Goal: Task Accomplishment & Management: Manage account settings

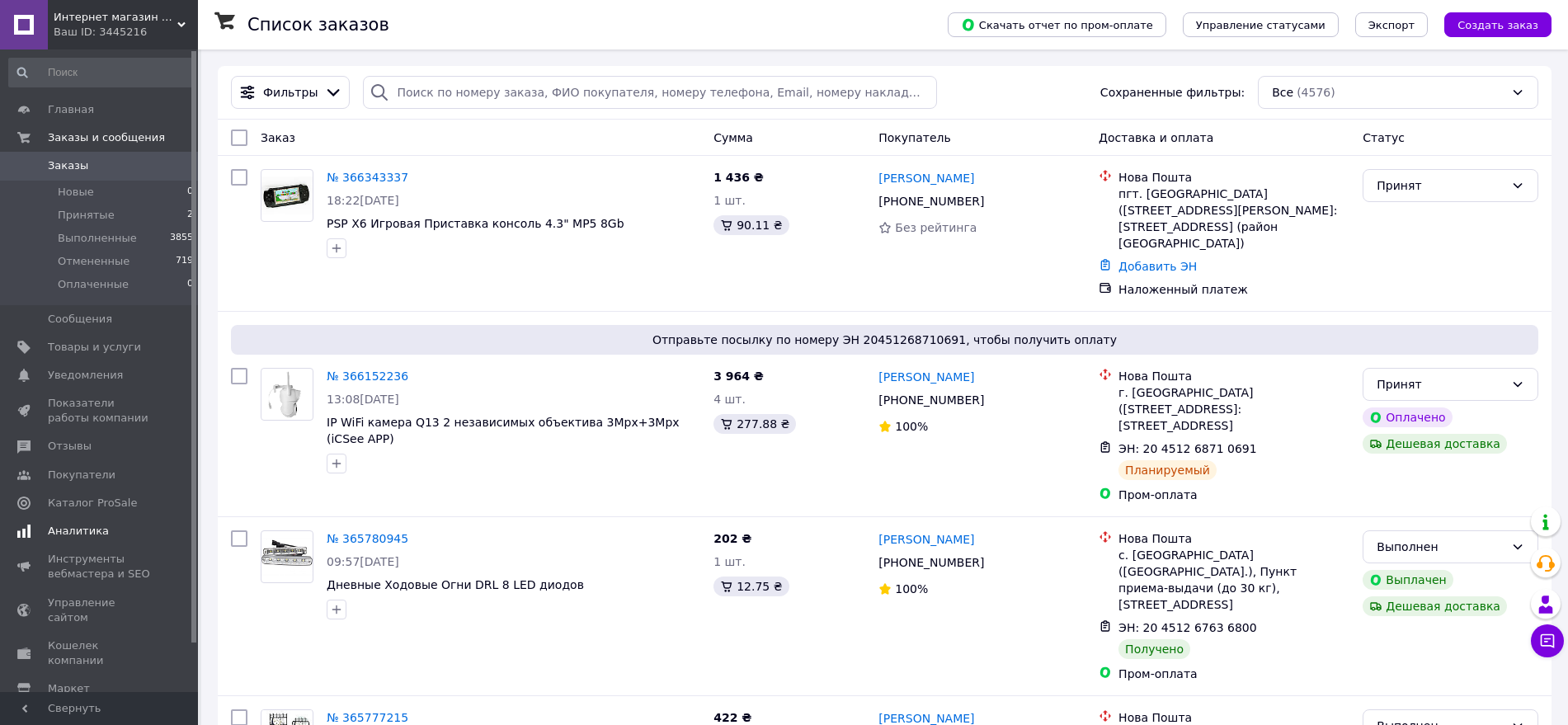
click at [111, 542] on link "Аналитика" at bounding box center [102, 531] width 203 height 28
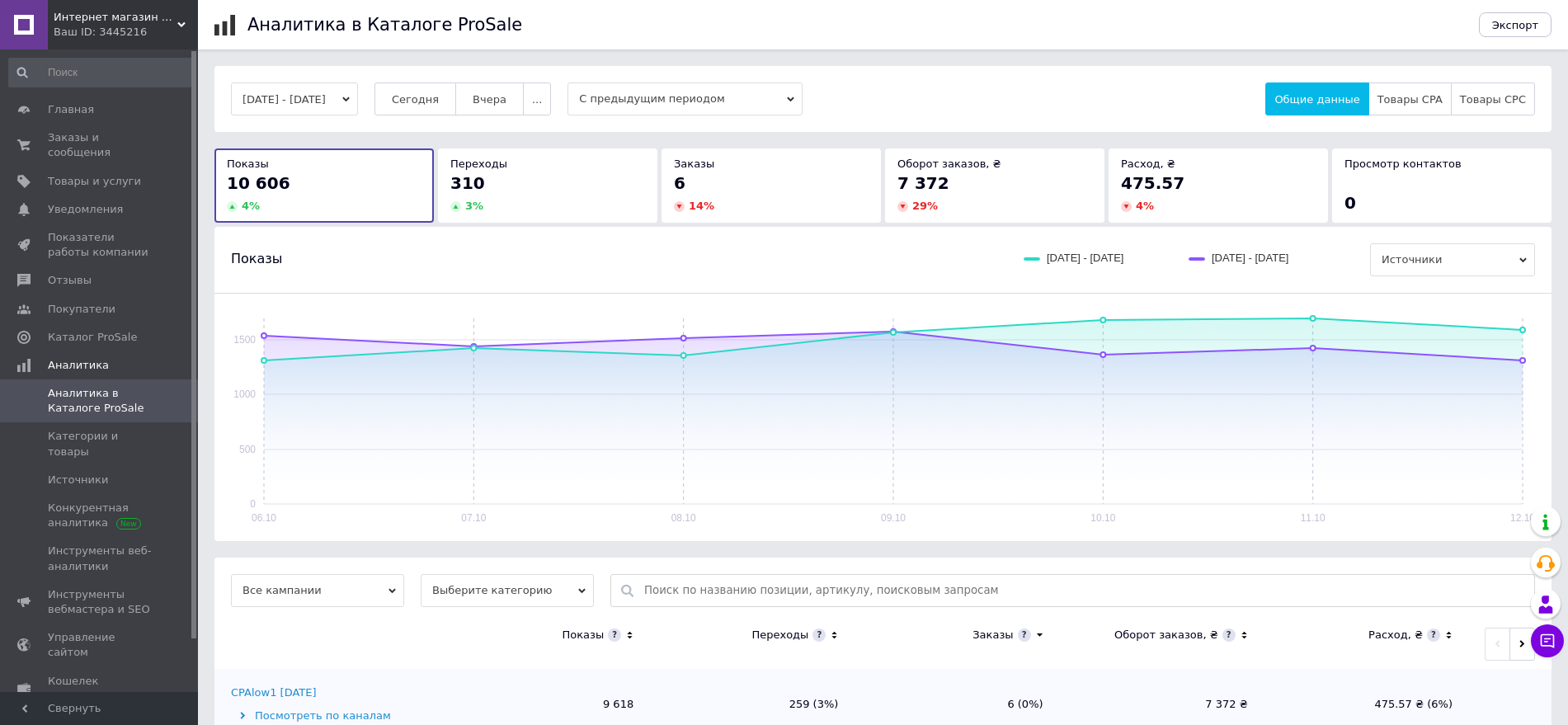
click at [685, 104] on span "С предыдущим периодом" at bounding box center [685, 99] width 235 height 33
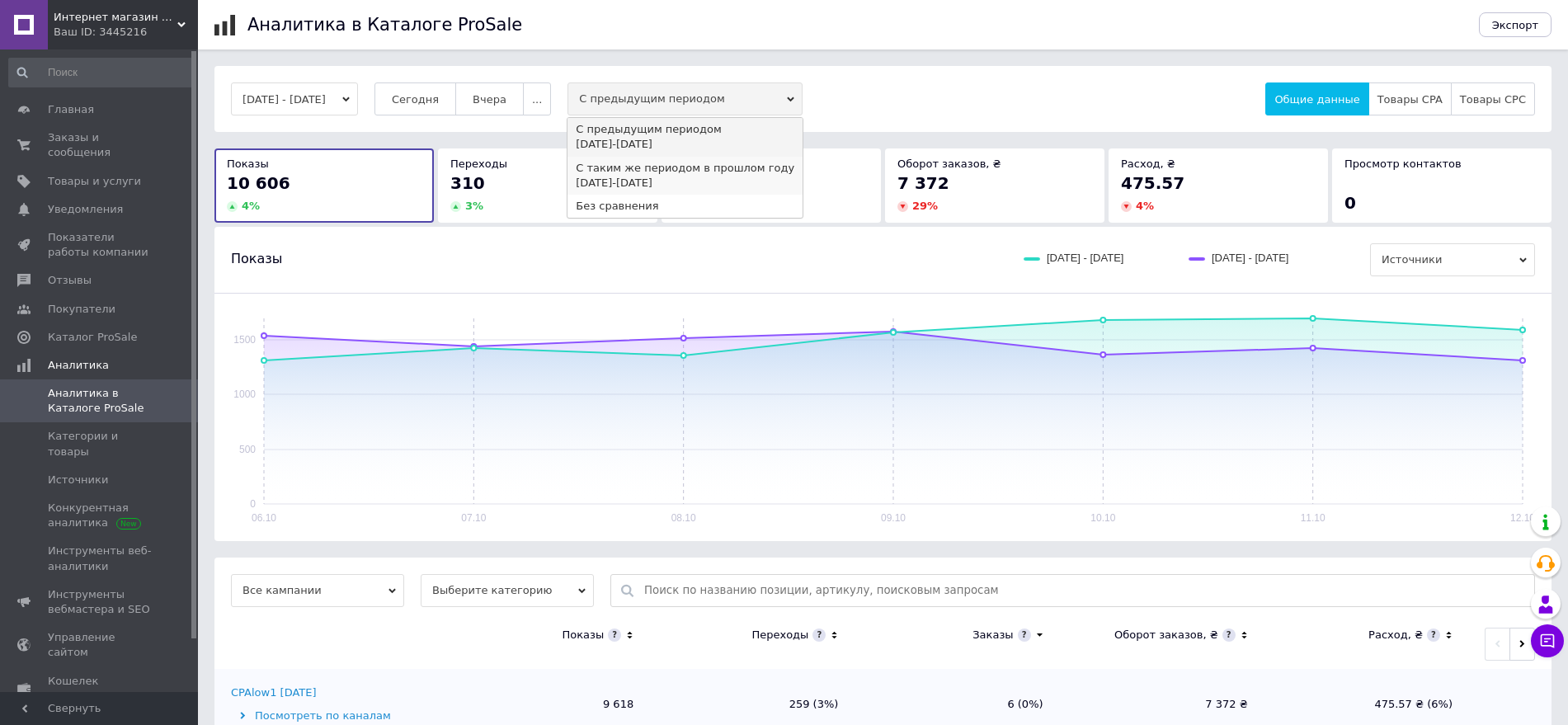
click at [703, 183] on div "[DATE] - [DATE]" at bounding box center [685, 183] width 219 height 14
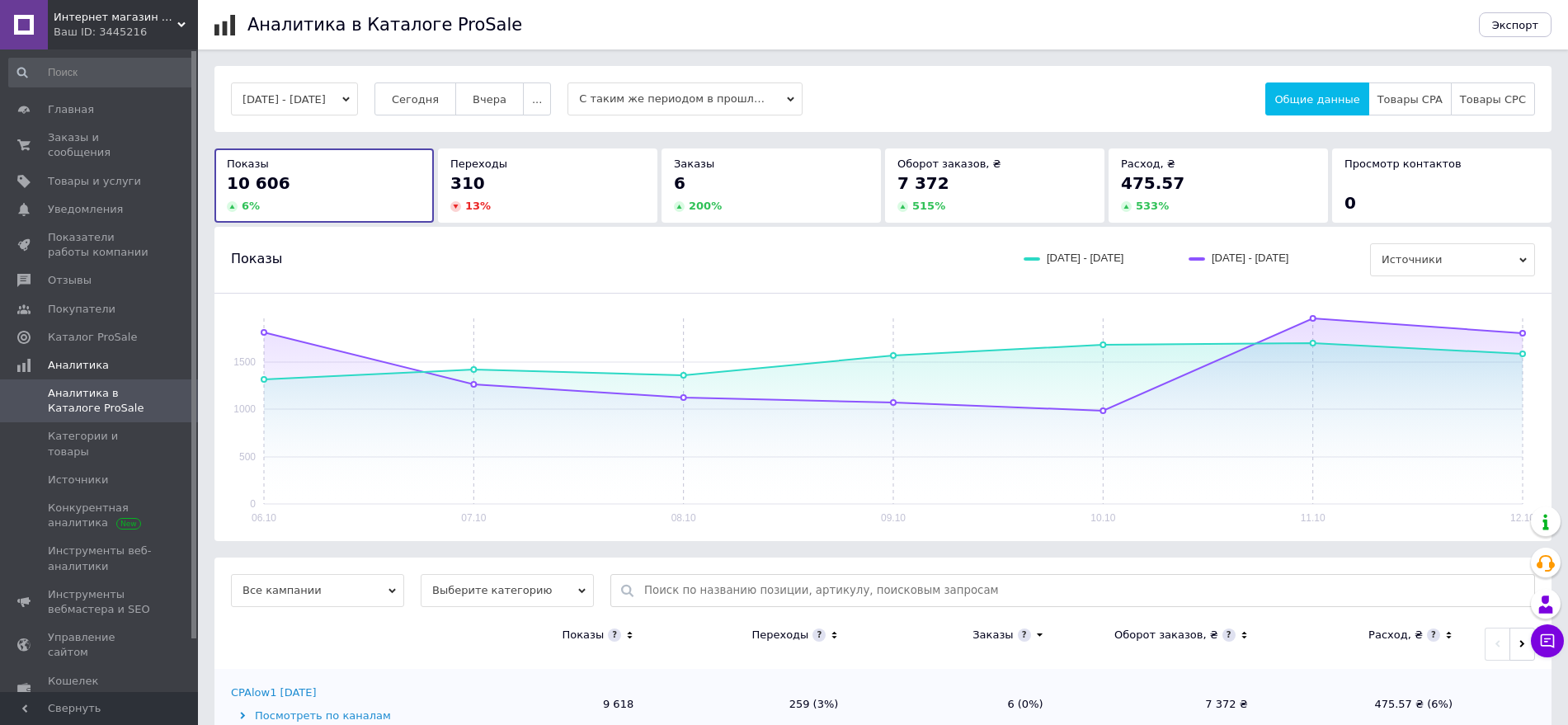
click at [596, 175] on div "310" at bounding box center [547, 183] width 194 height 23
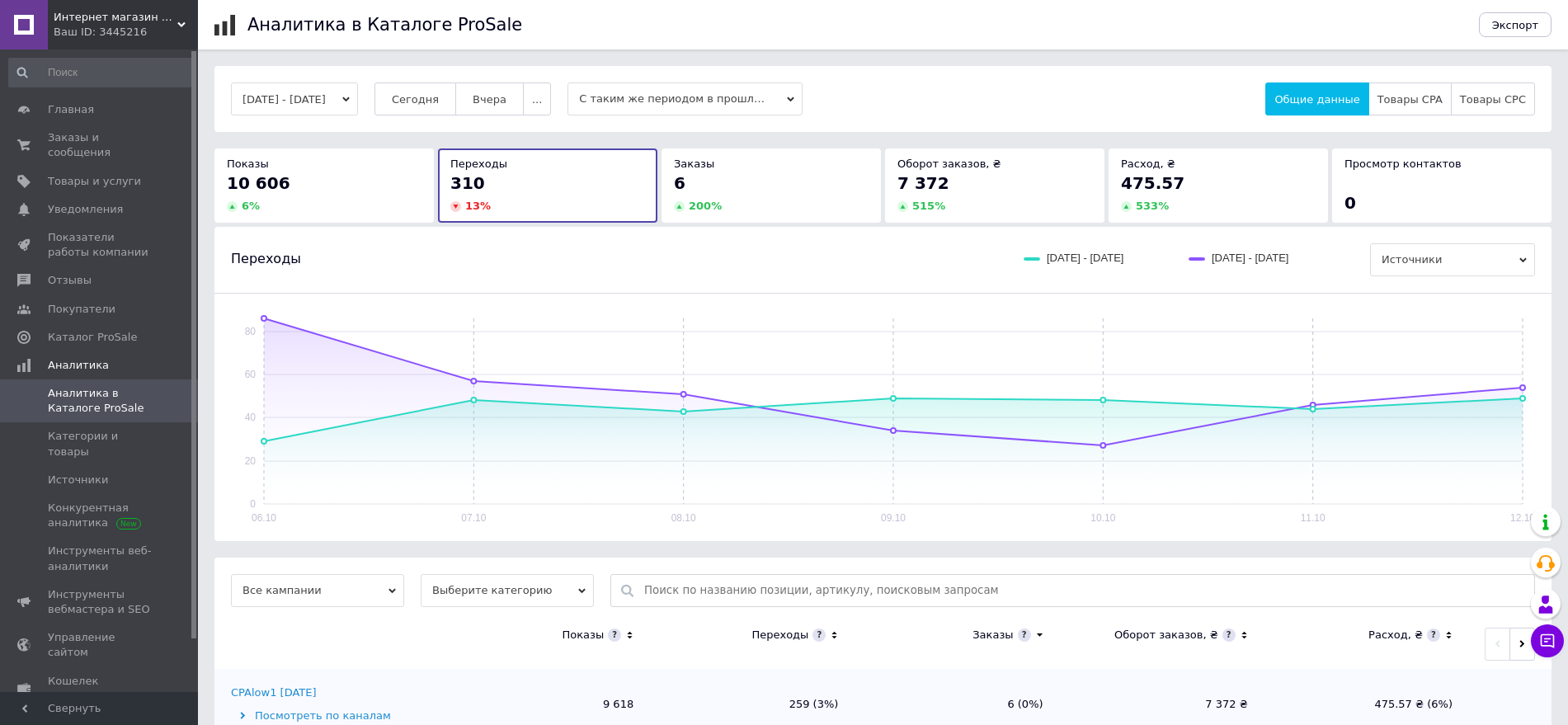
click at [737, 165] on div "Заказы" at bounding box center [771, 163] width 194 height 14
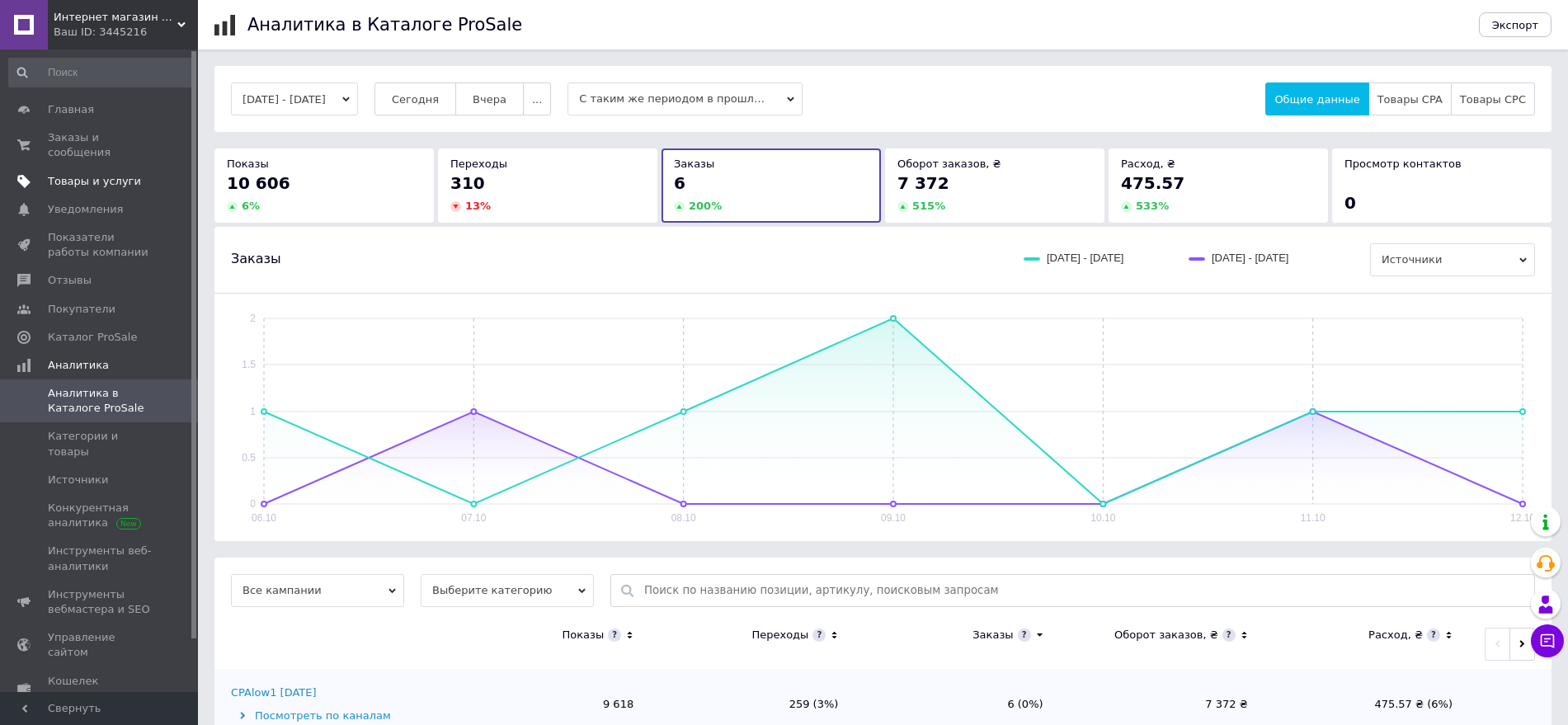
click at [89, 174] on span "Товары и услуги" at bounding box center [94, 181] width 93 height 14
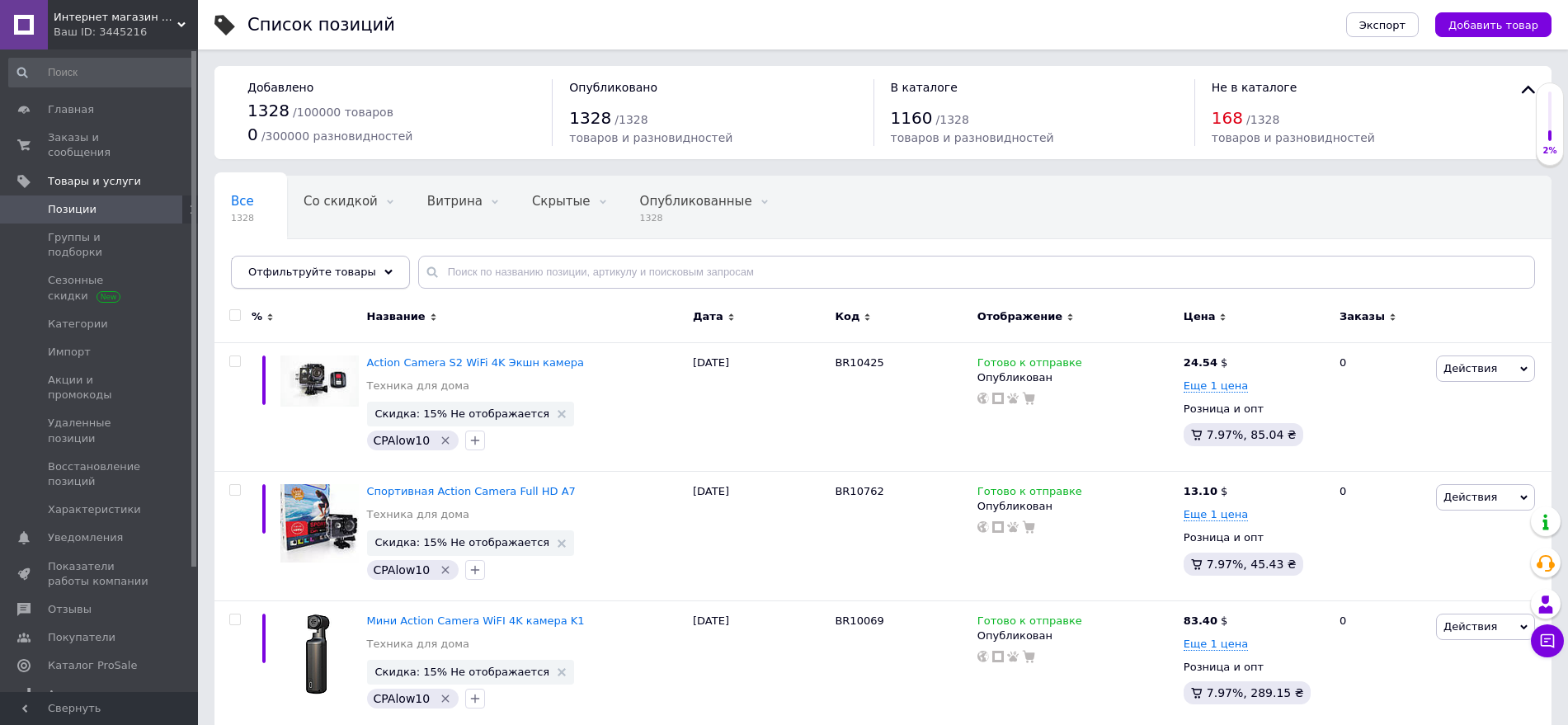
click at [384, 268] on icon at bounding box center [388, 272] width 9 height 9
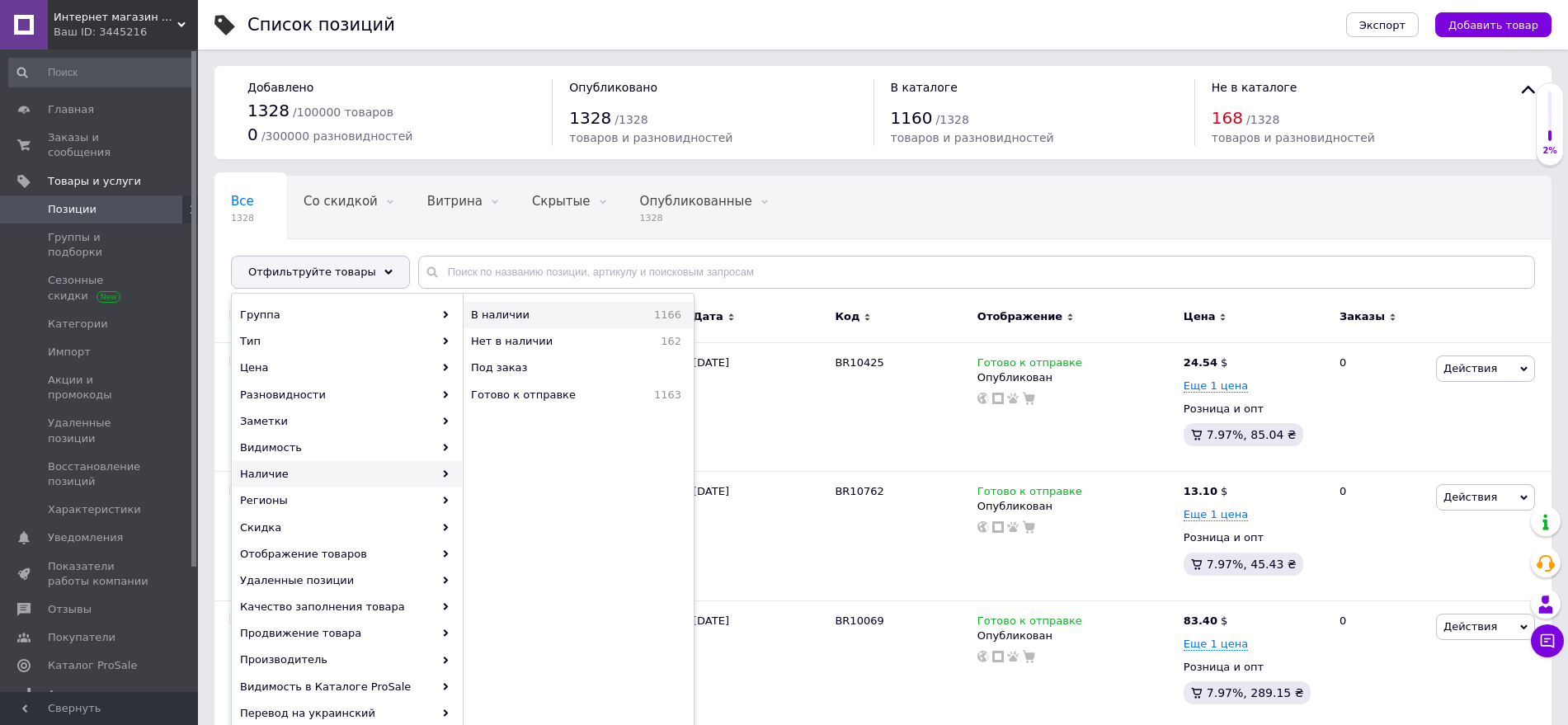
click at [517, 316] on span "В наличии" at bounding box center [537, 314] width 132 height 14
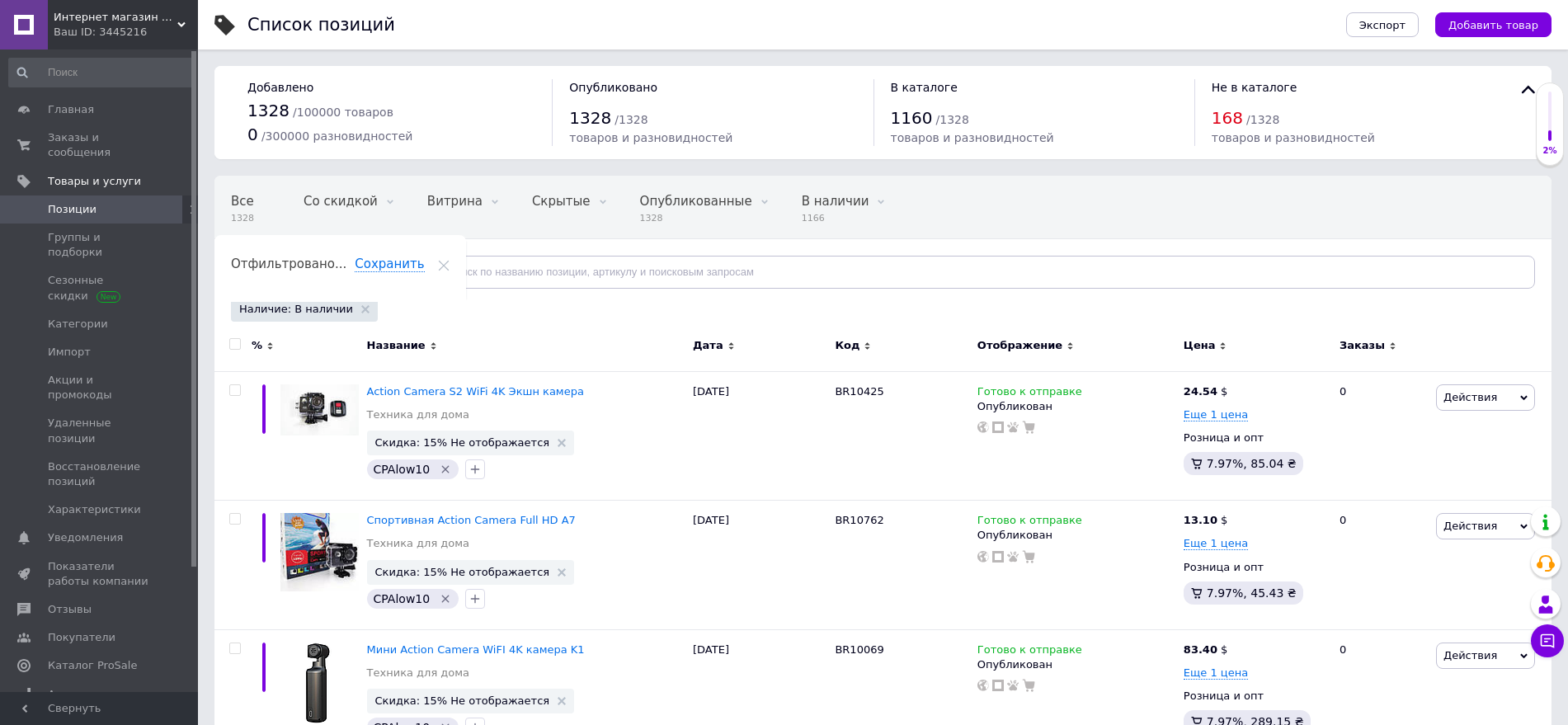
click at [350, 272] on span "Отфильтруйте товары" at bounding box center [312, 272] width 128 height 13
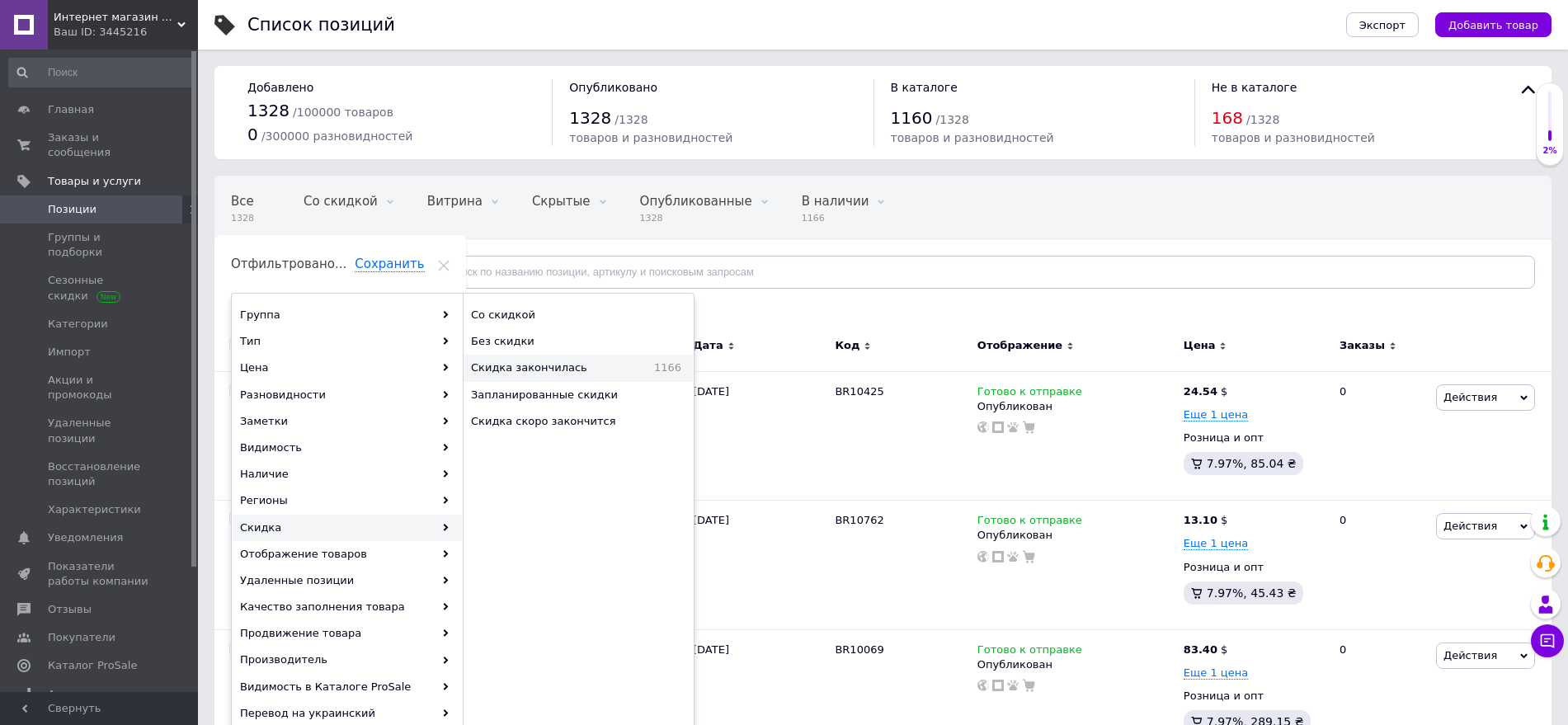
click at [544, 371] on span "Скидка закончилась" at bounding box center [551, 367] width 161 height 14
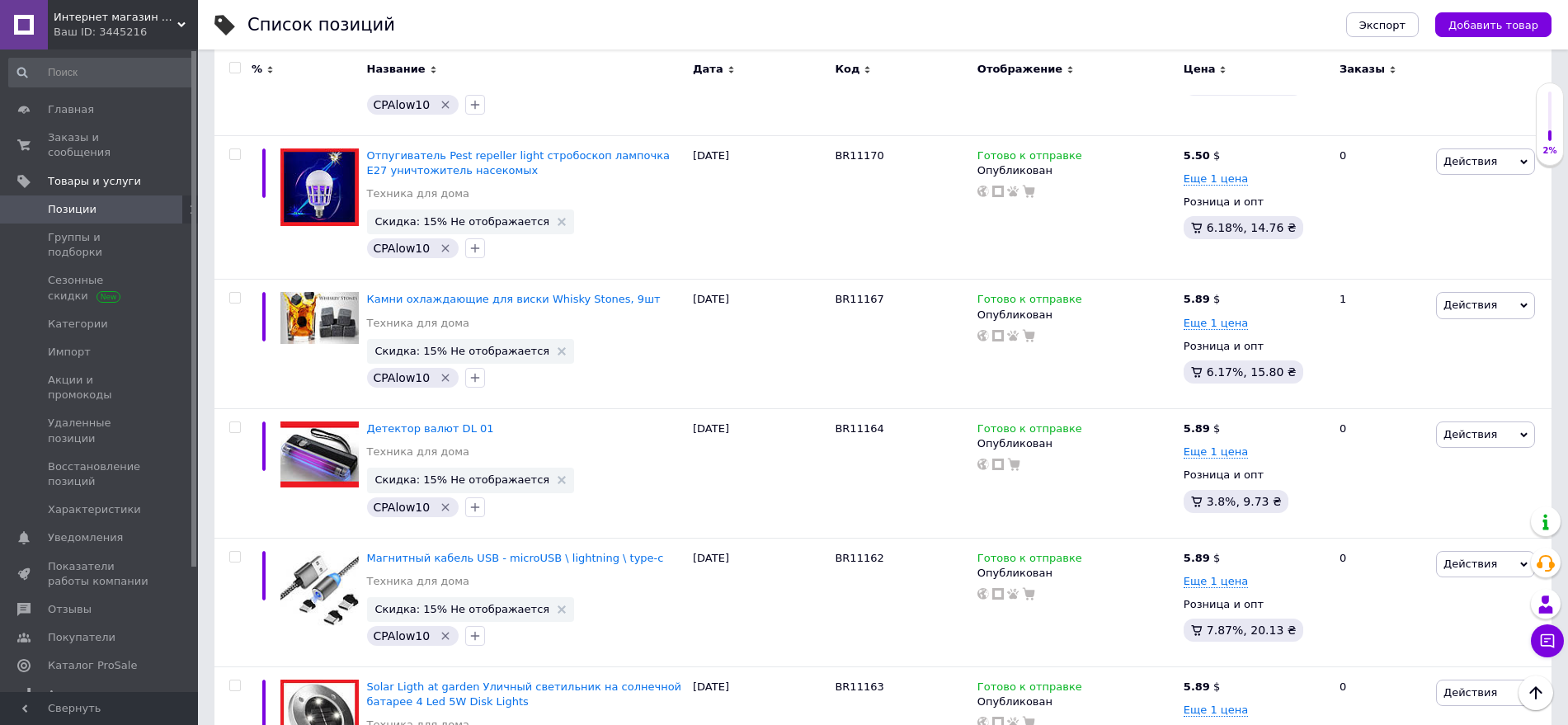
scroll to position [13319, 0]
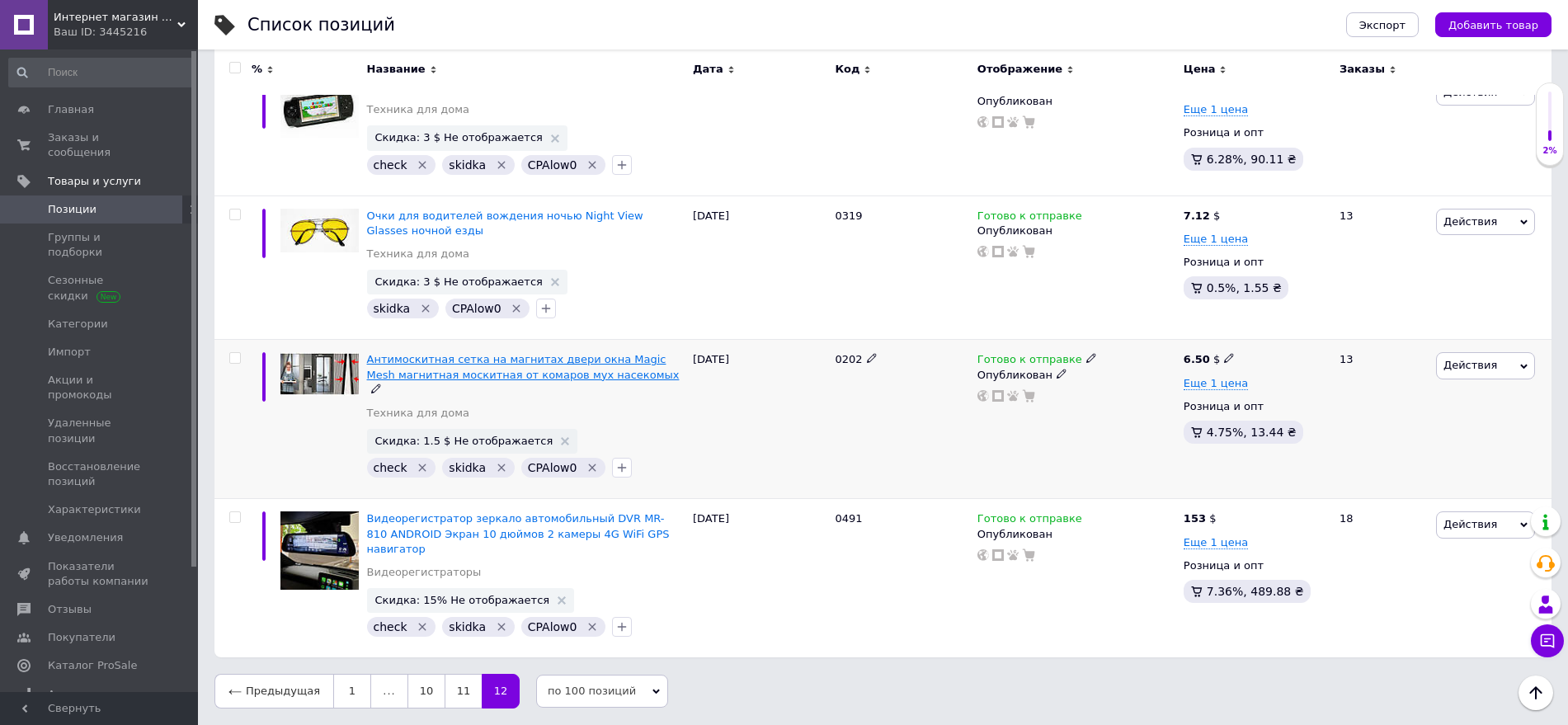
scroll to position [9064, 0]
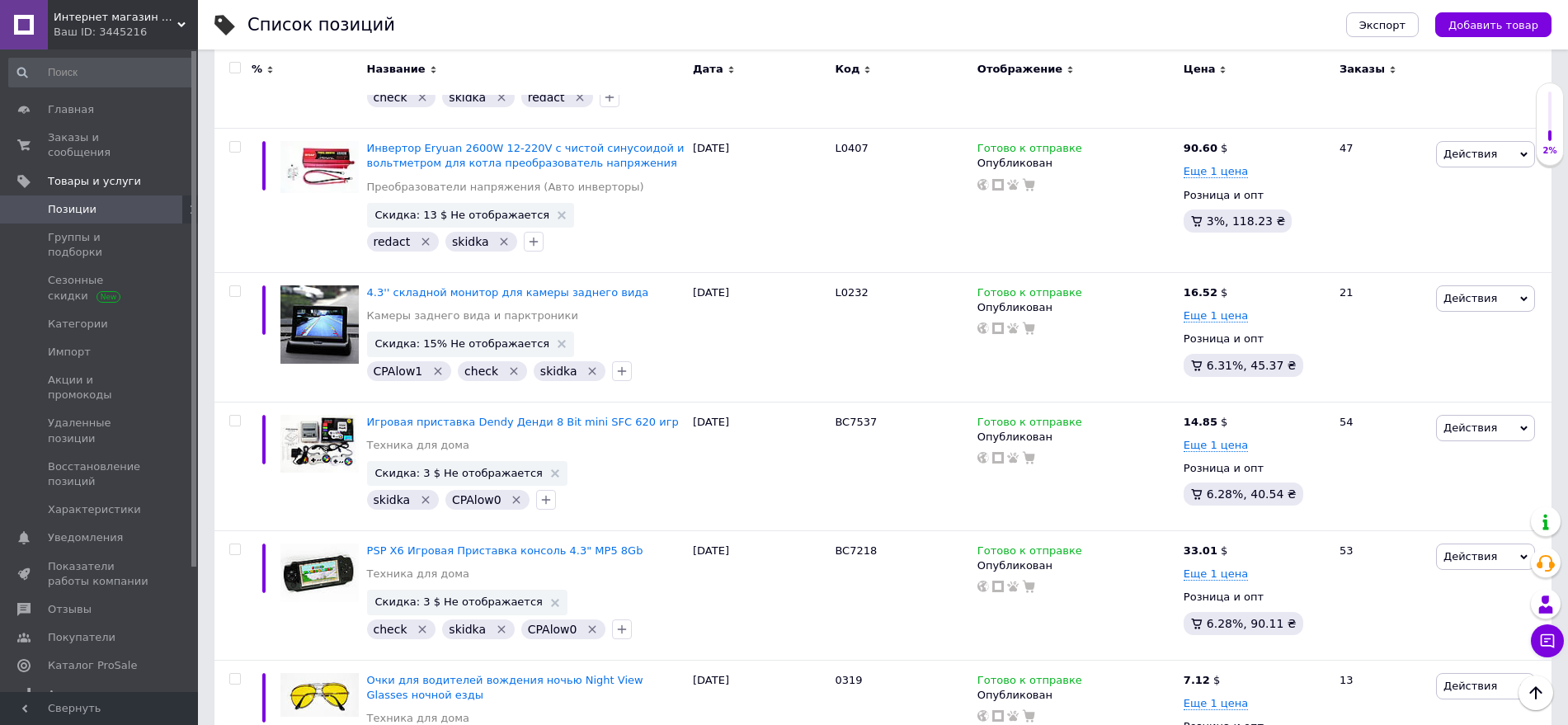
click at [233, 65] on input "checkbox" at bounding box center [234, 68] width 11 height 11
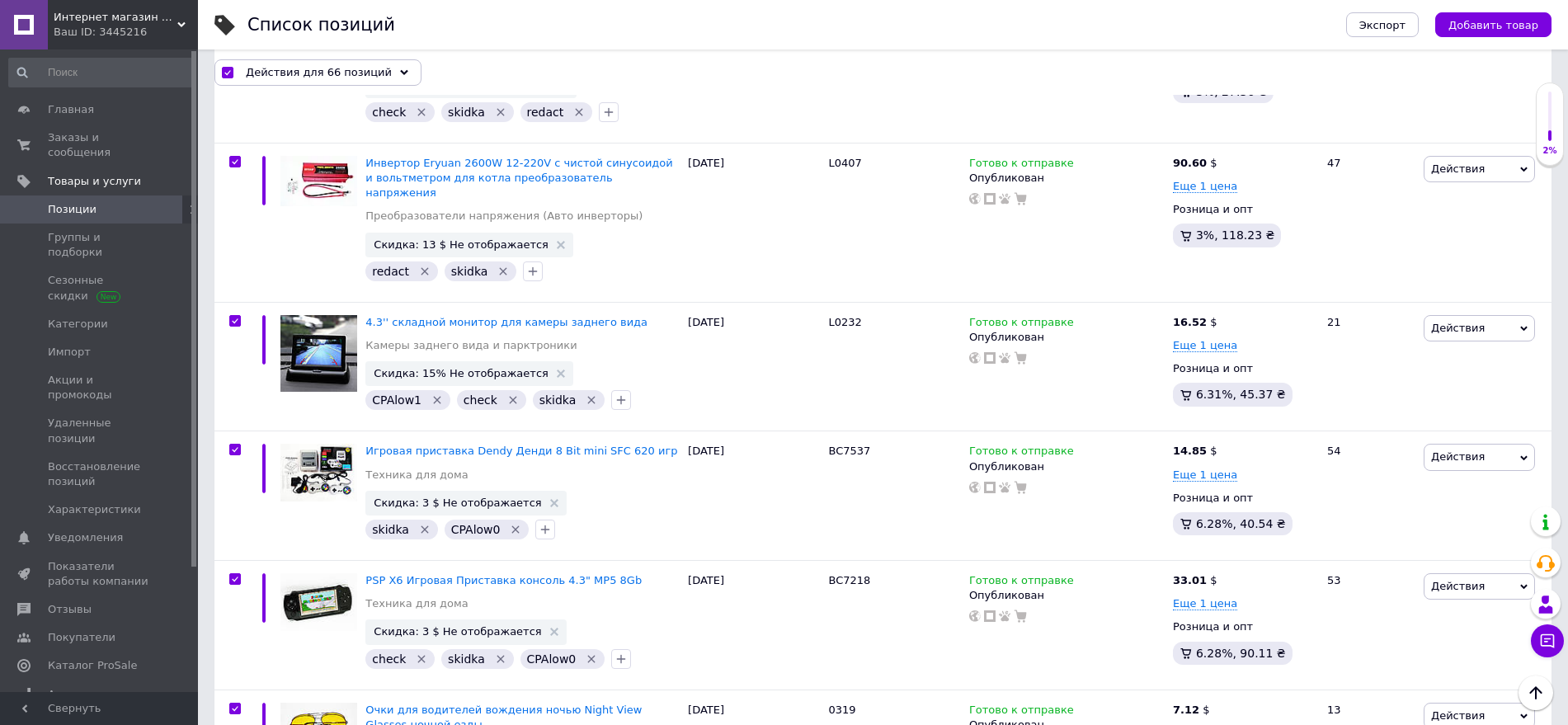
checkbox input "true"
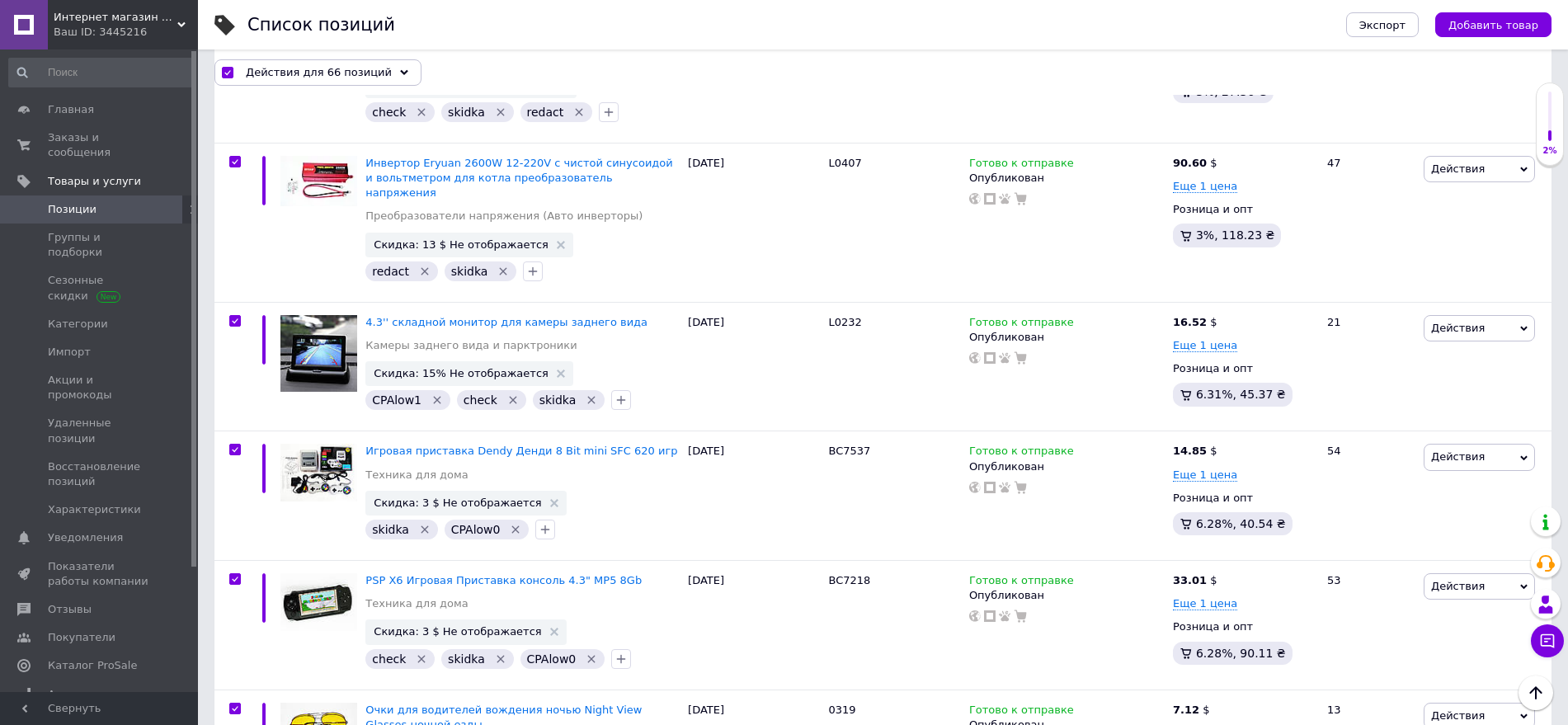
checkbox input "true"
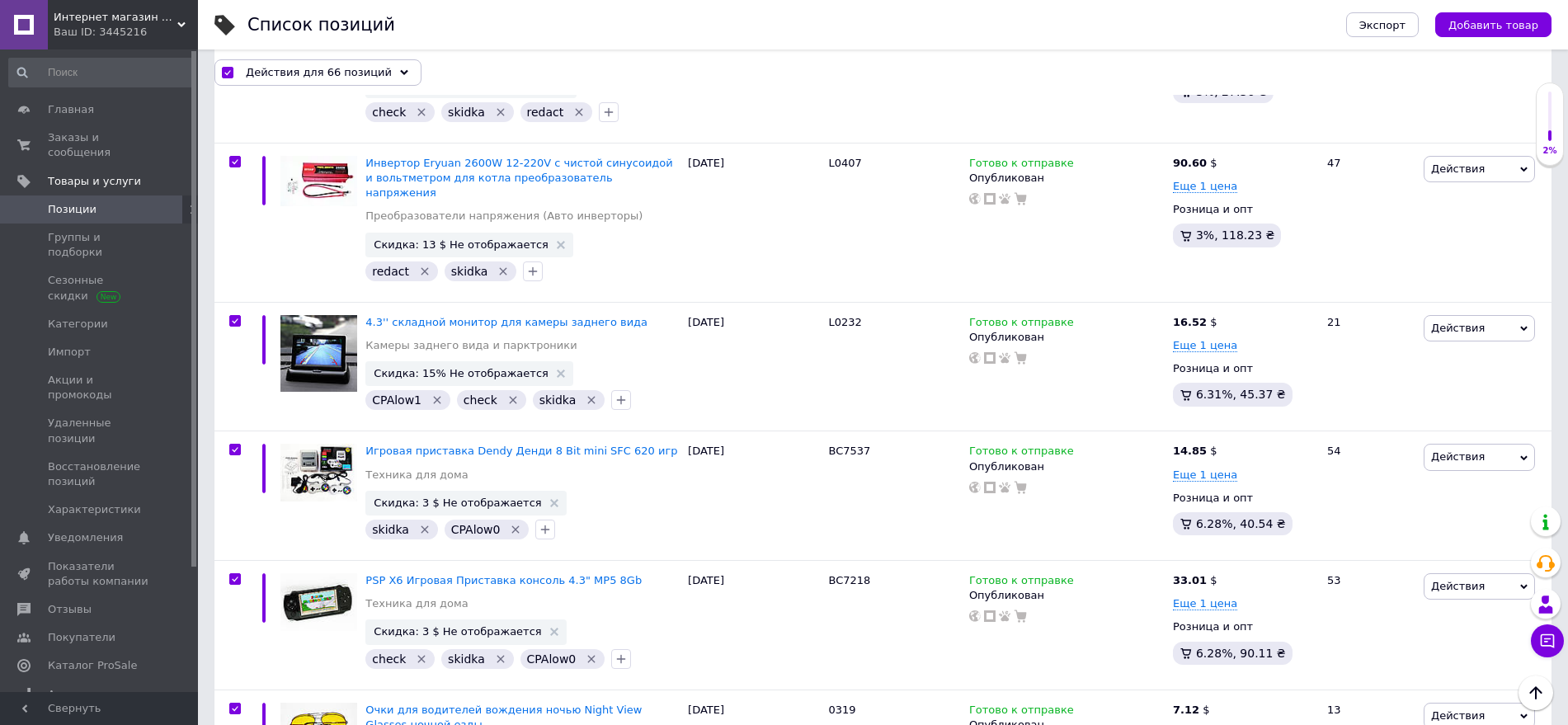
checkbox input "true"
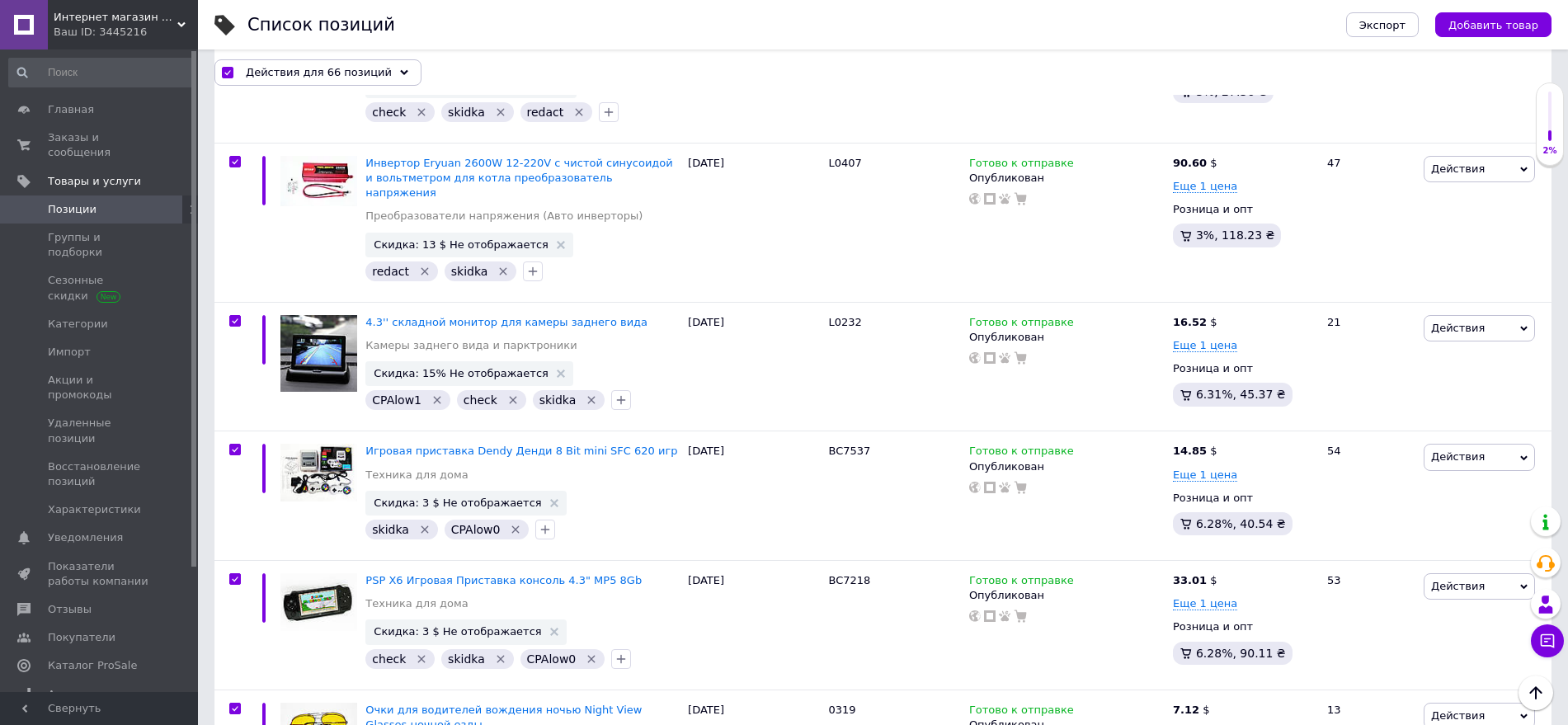
checkbox input "true"
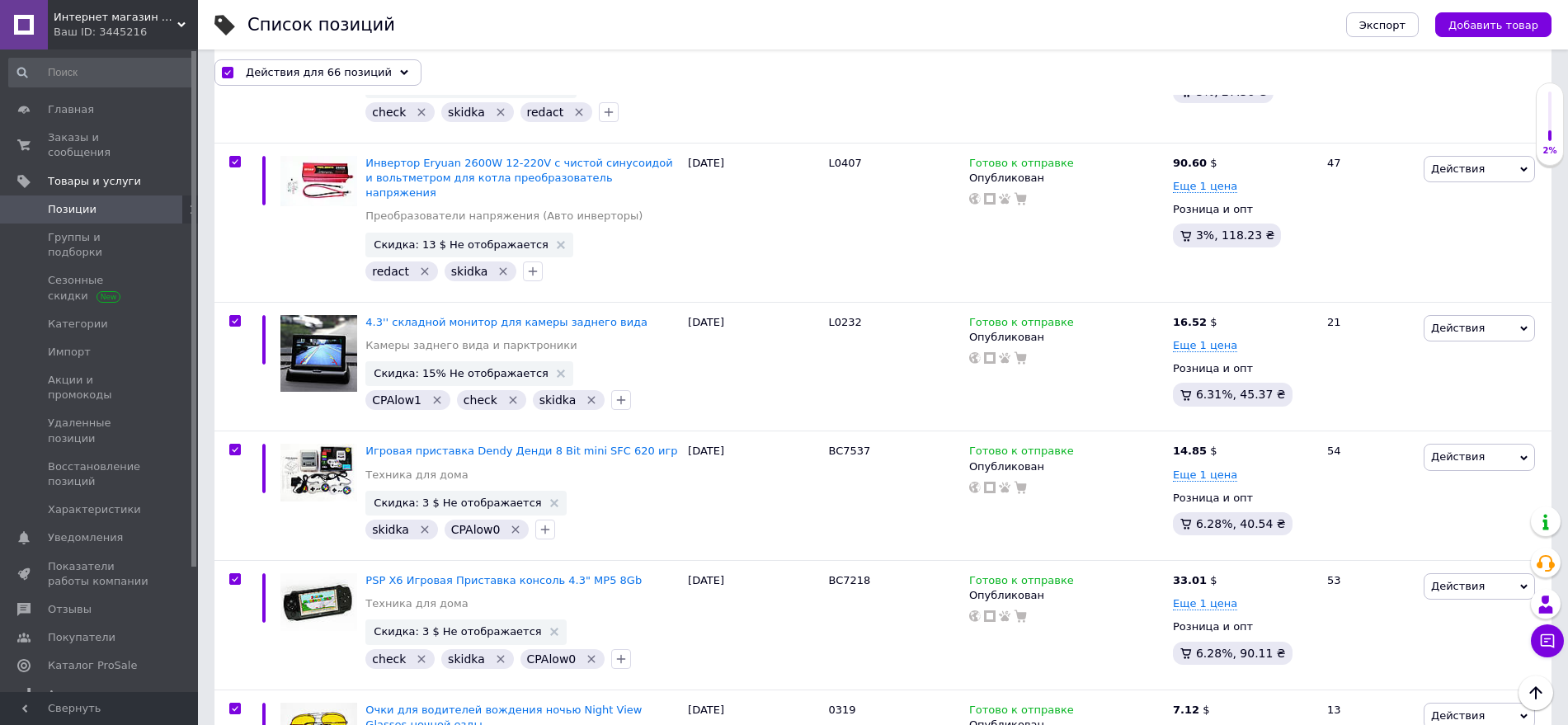
checkbox input "true"
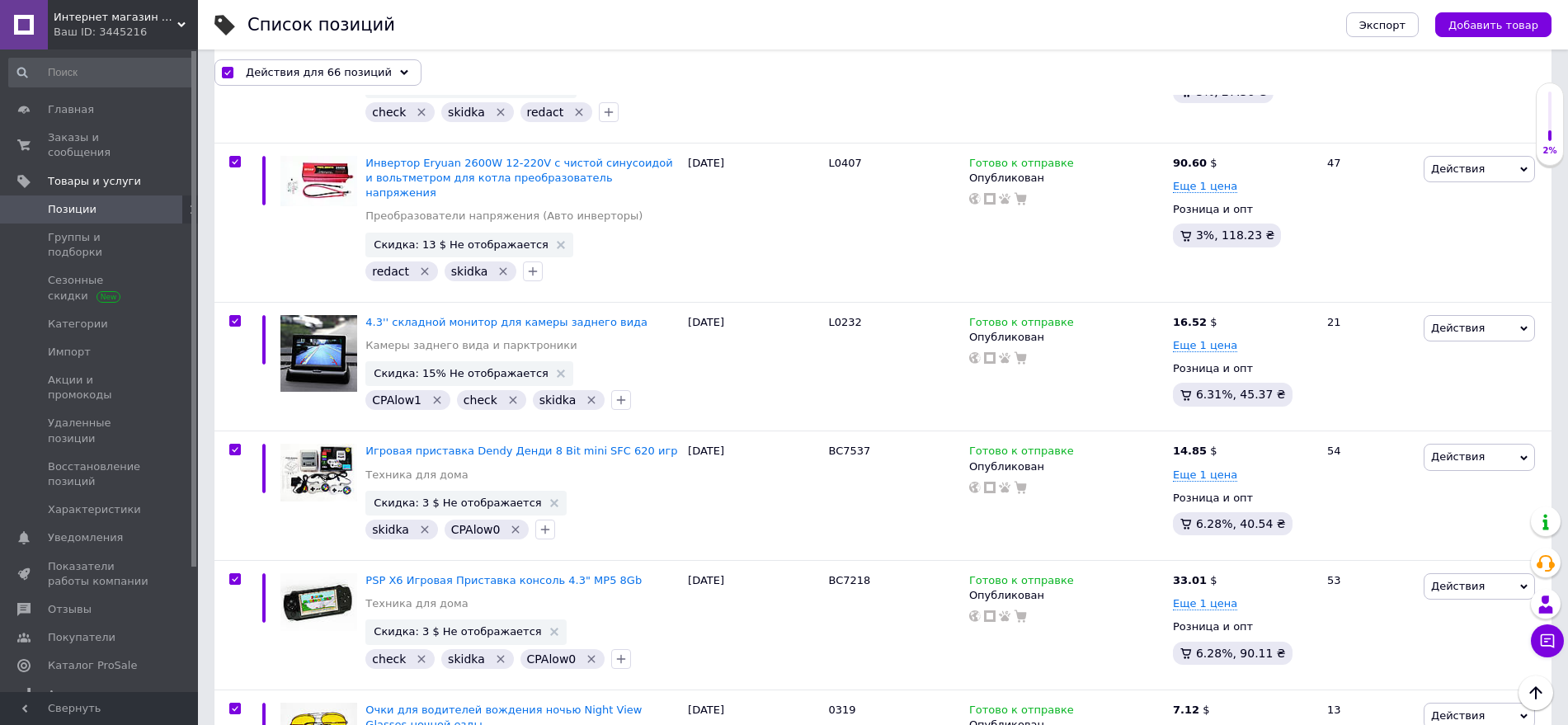
checkbox input "true"
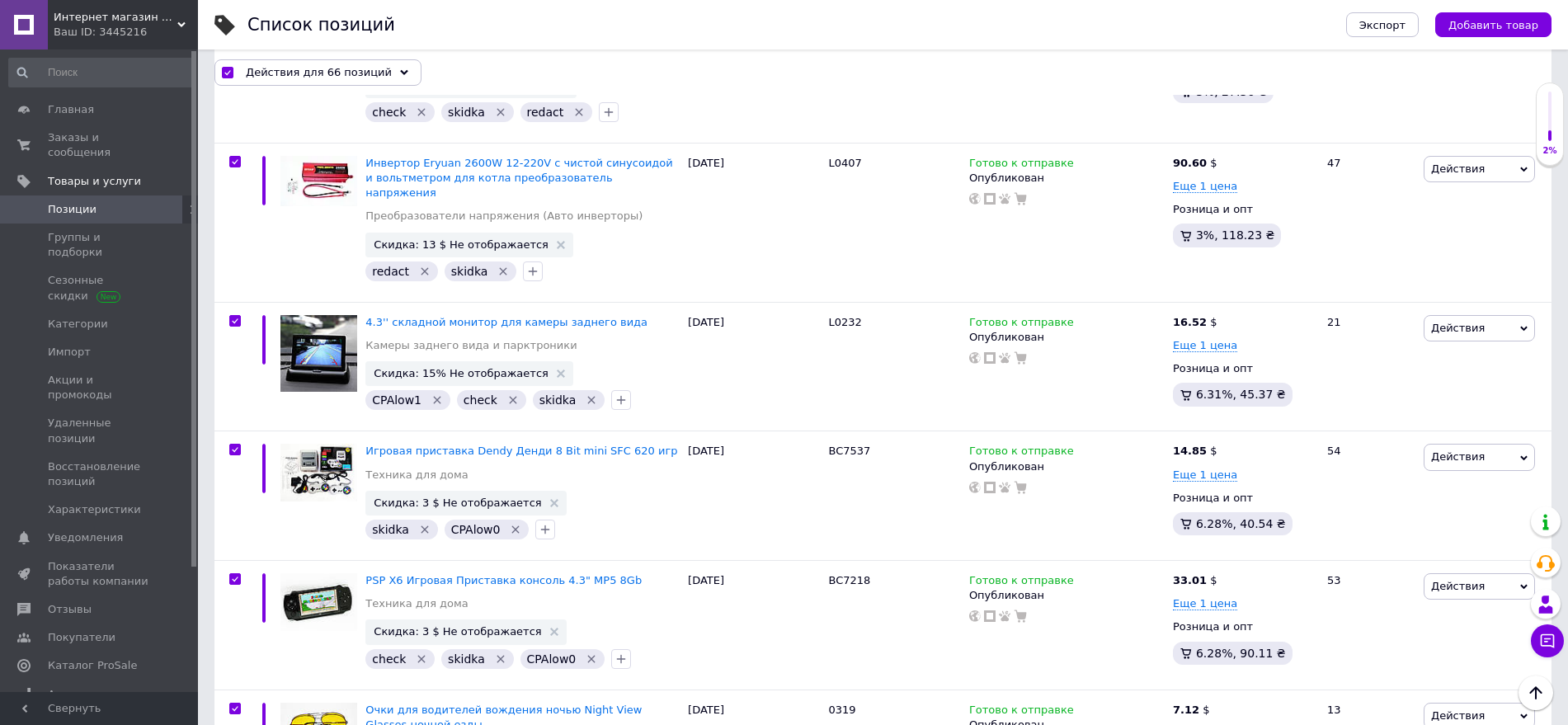
checkbox input "true"
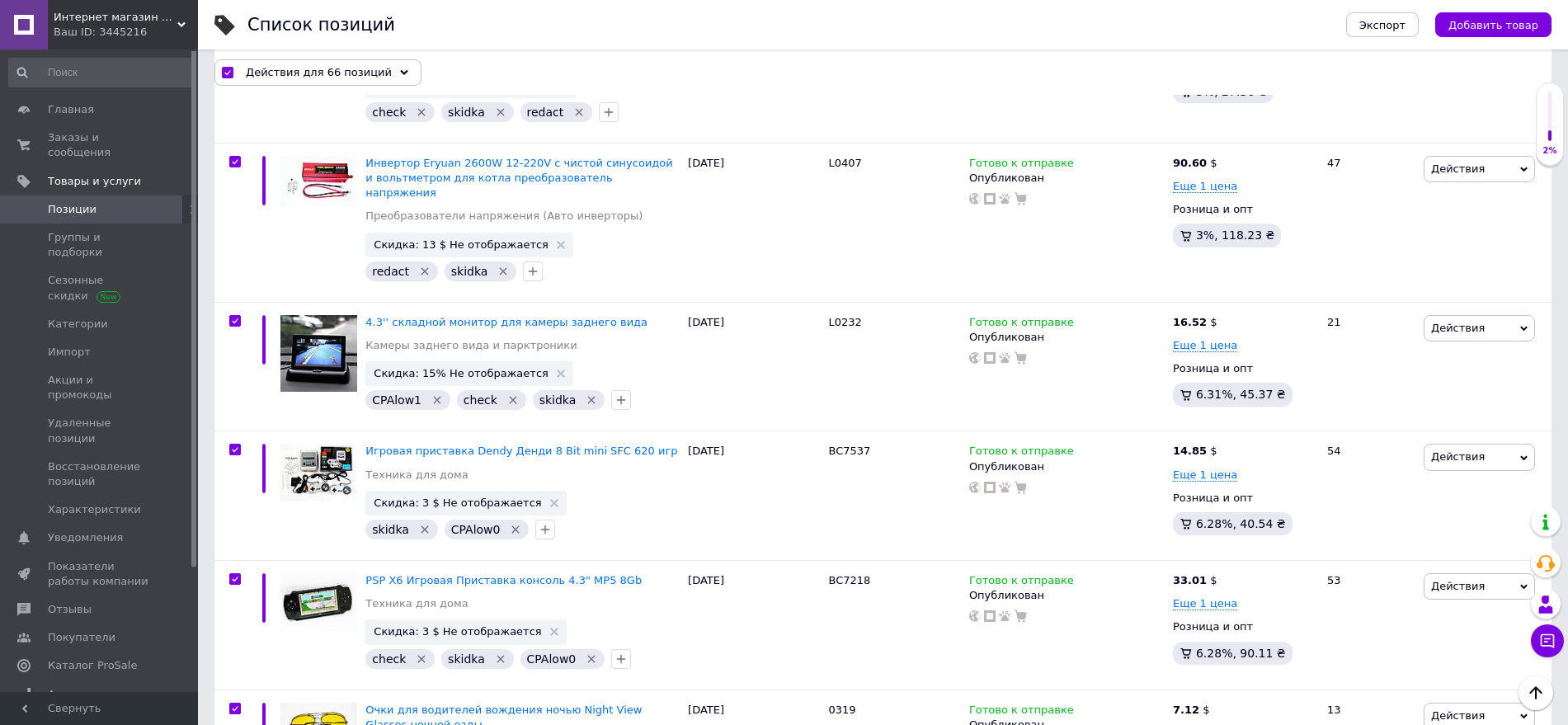
checkbox input "true"
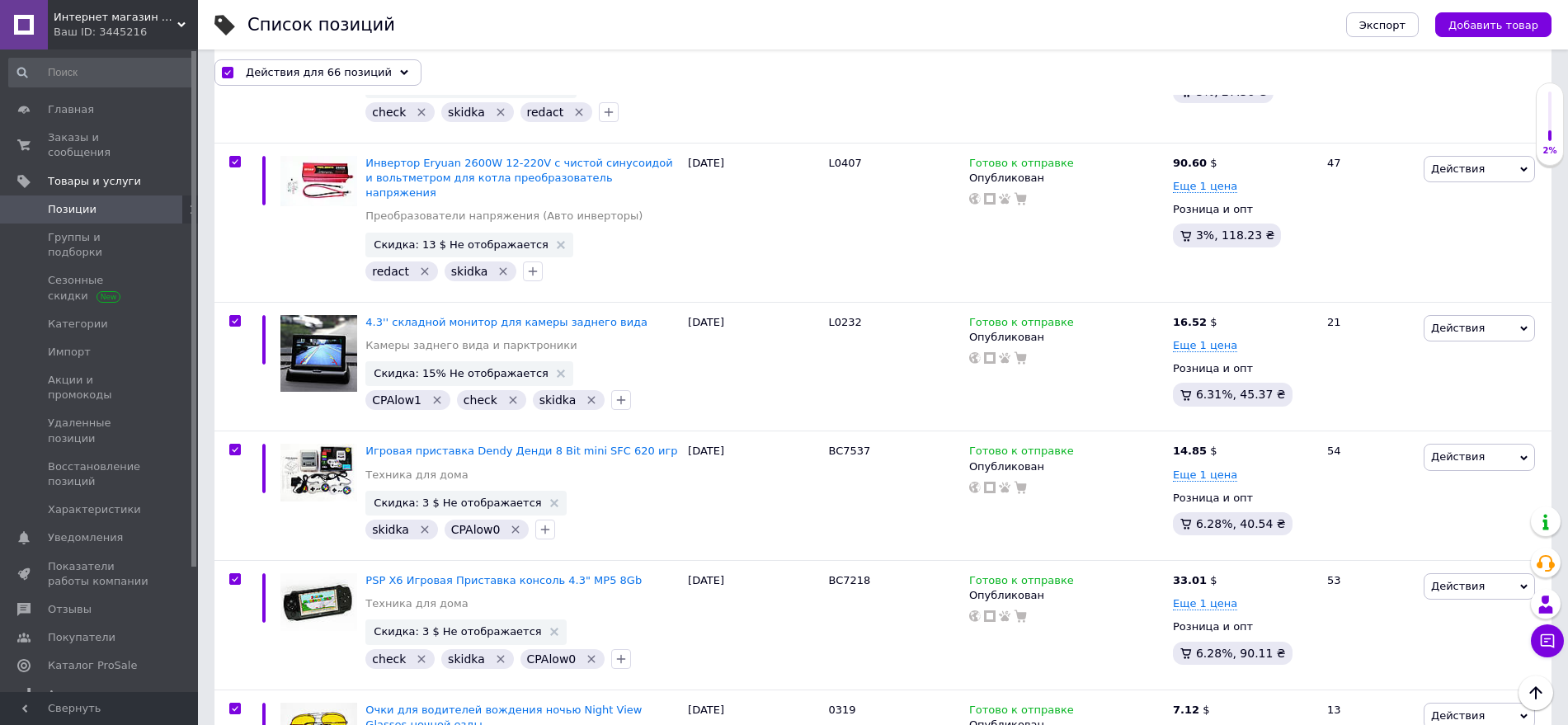
checkbox input "true"
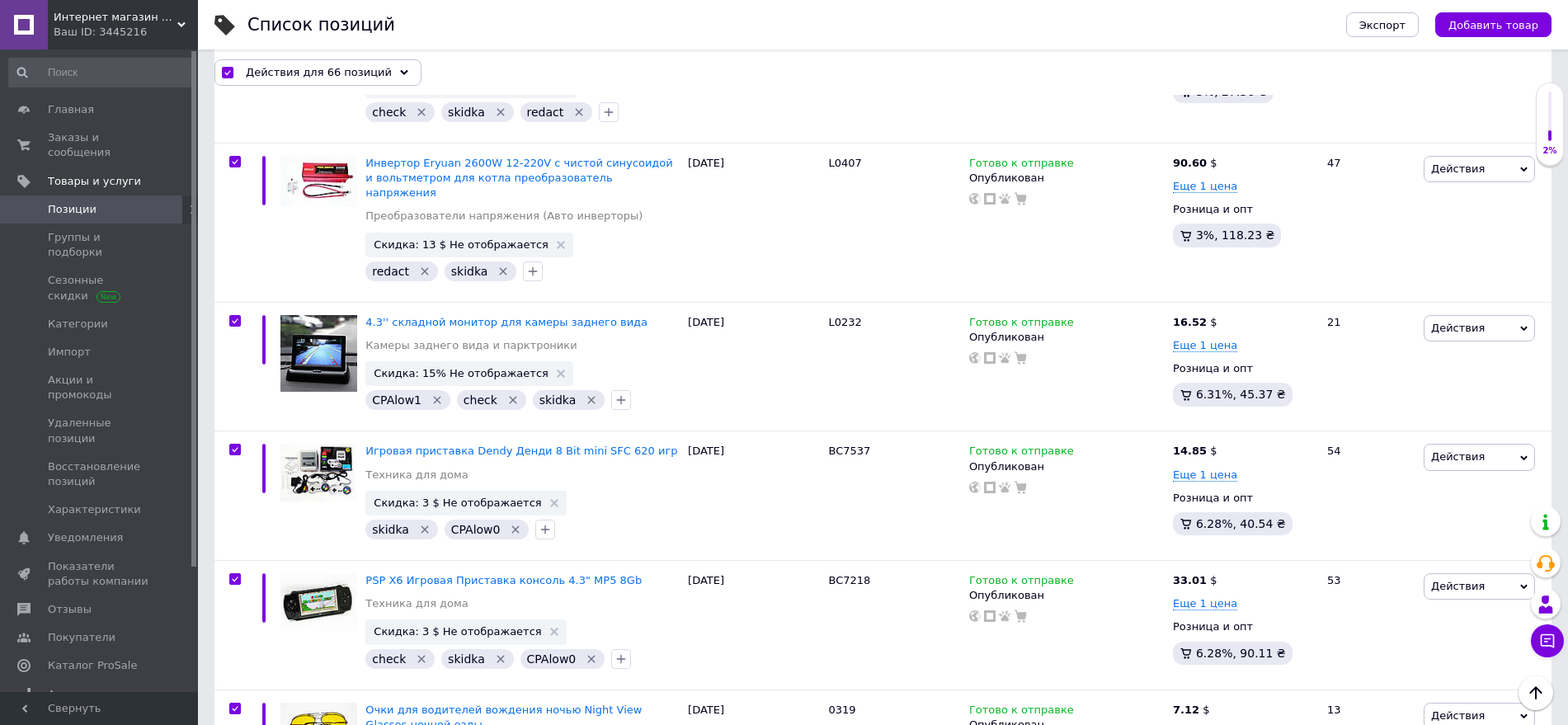
checkbox input "true"
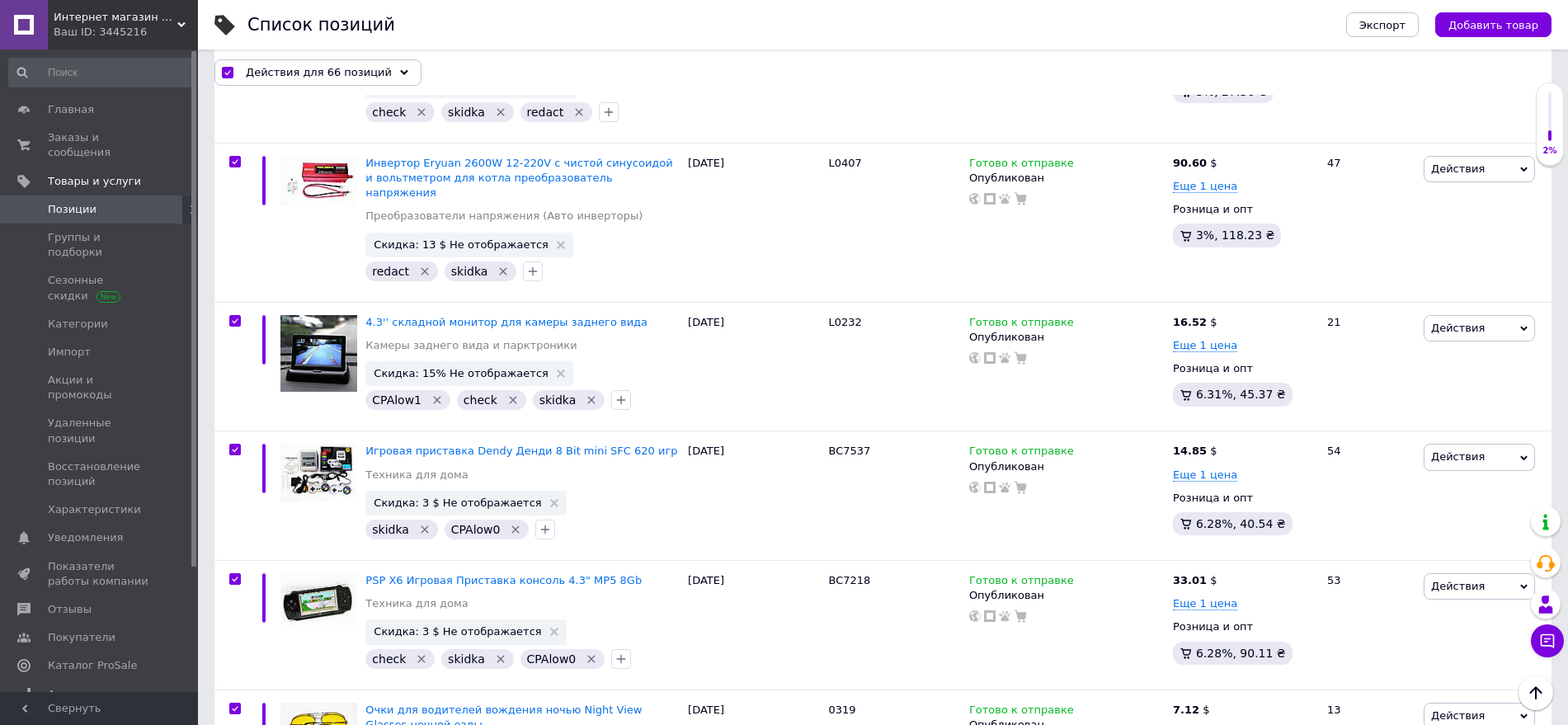
checkbox input "true"
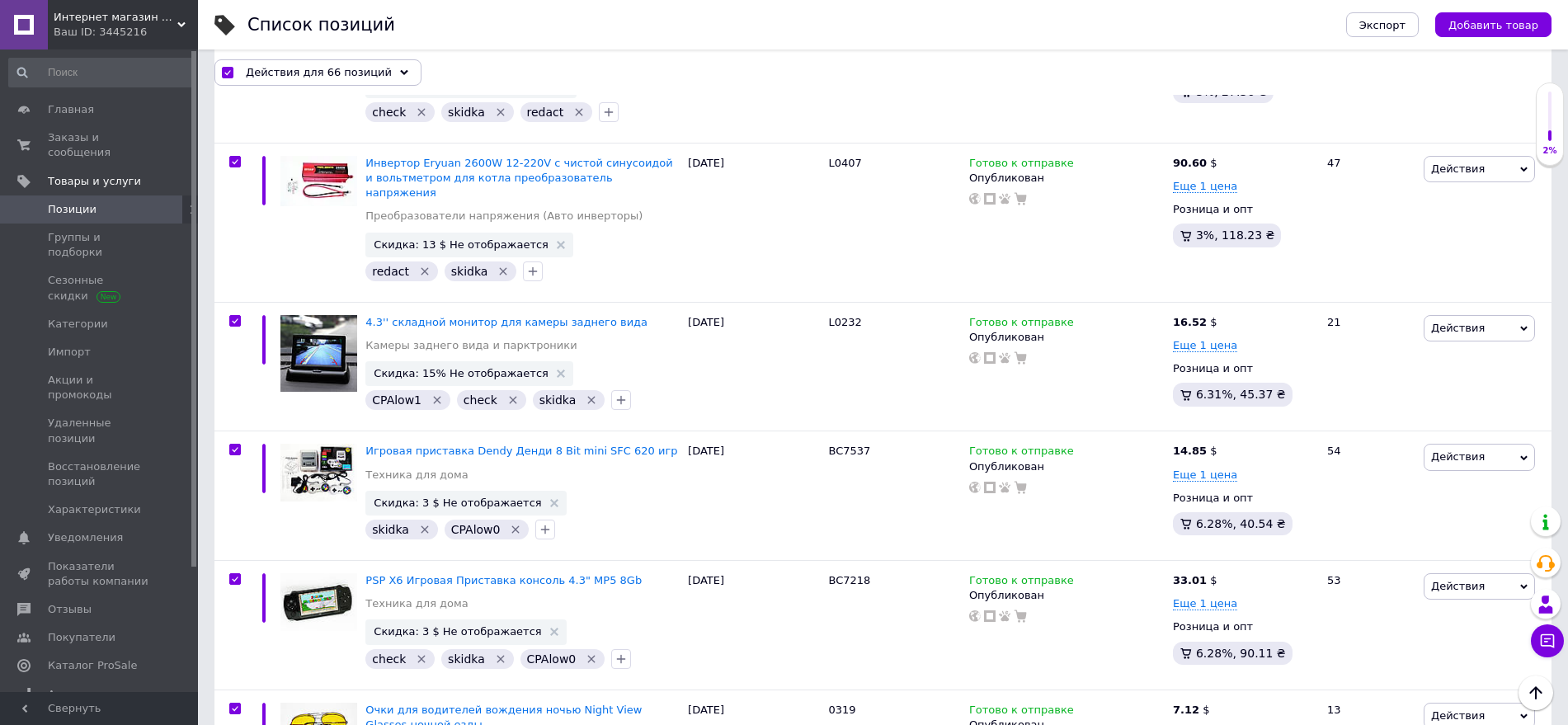
checkbox input "true"
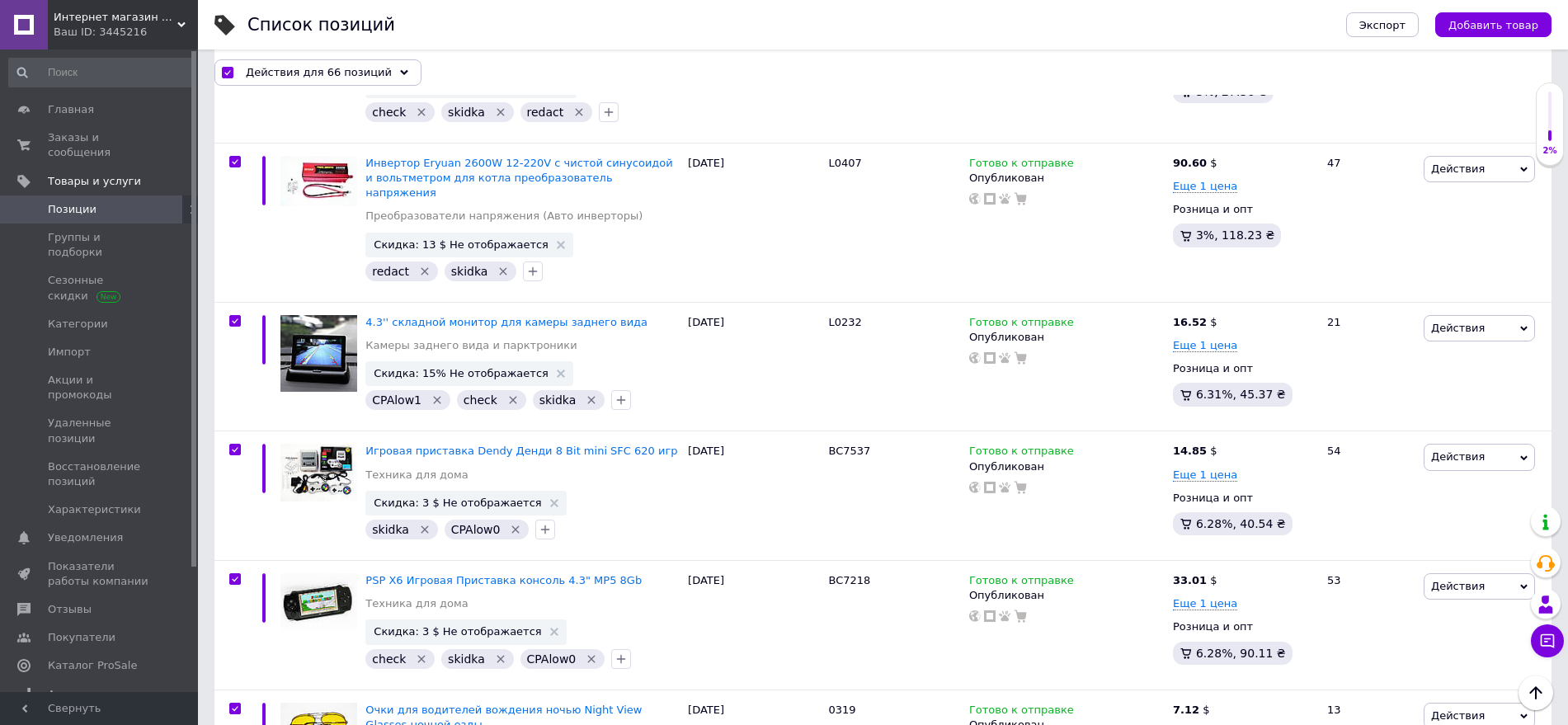
checkbox input "true"
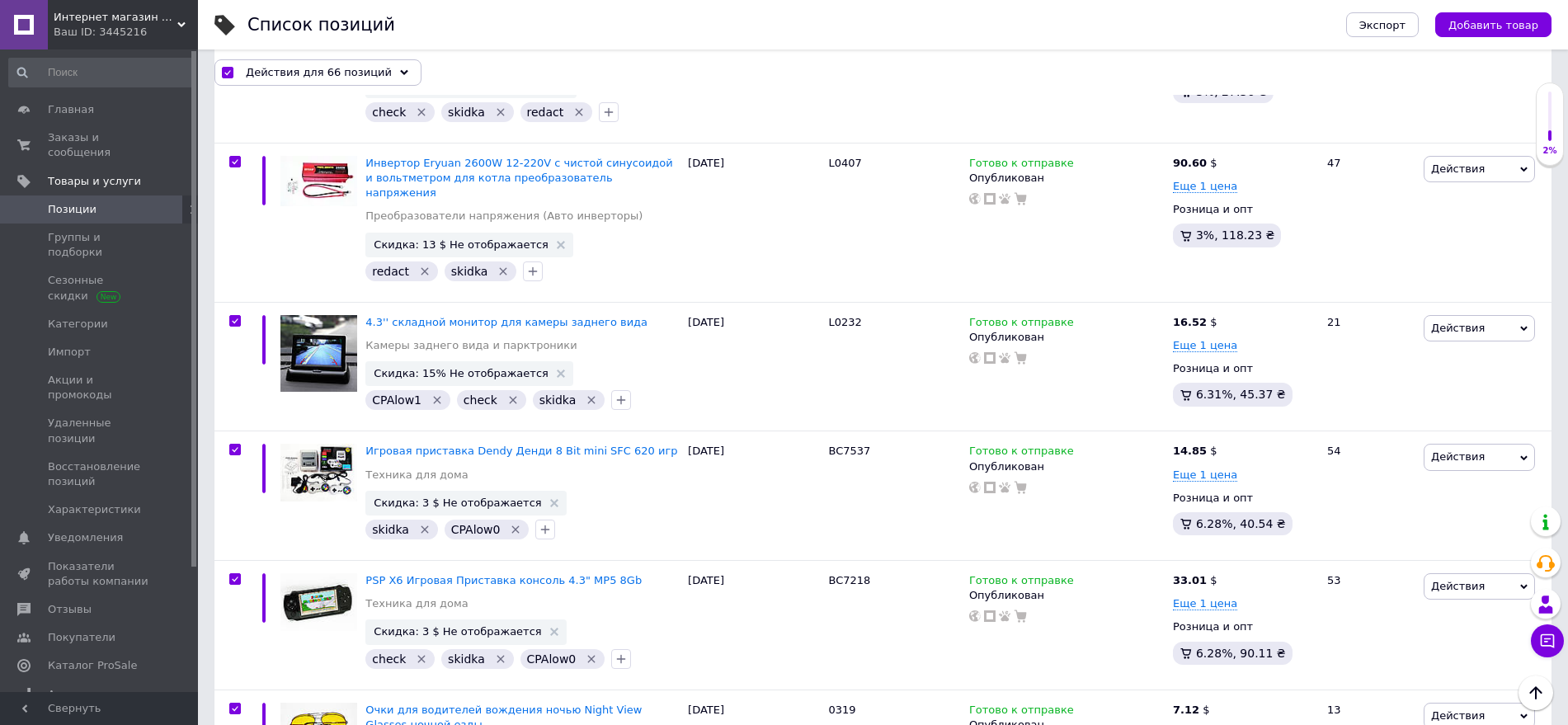
checkbox input "true"
click at [311, 75] on span "Действия для 66 позиций" at bounding box center [318, 72] width 146 height 14
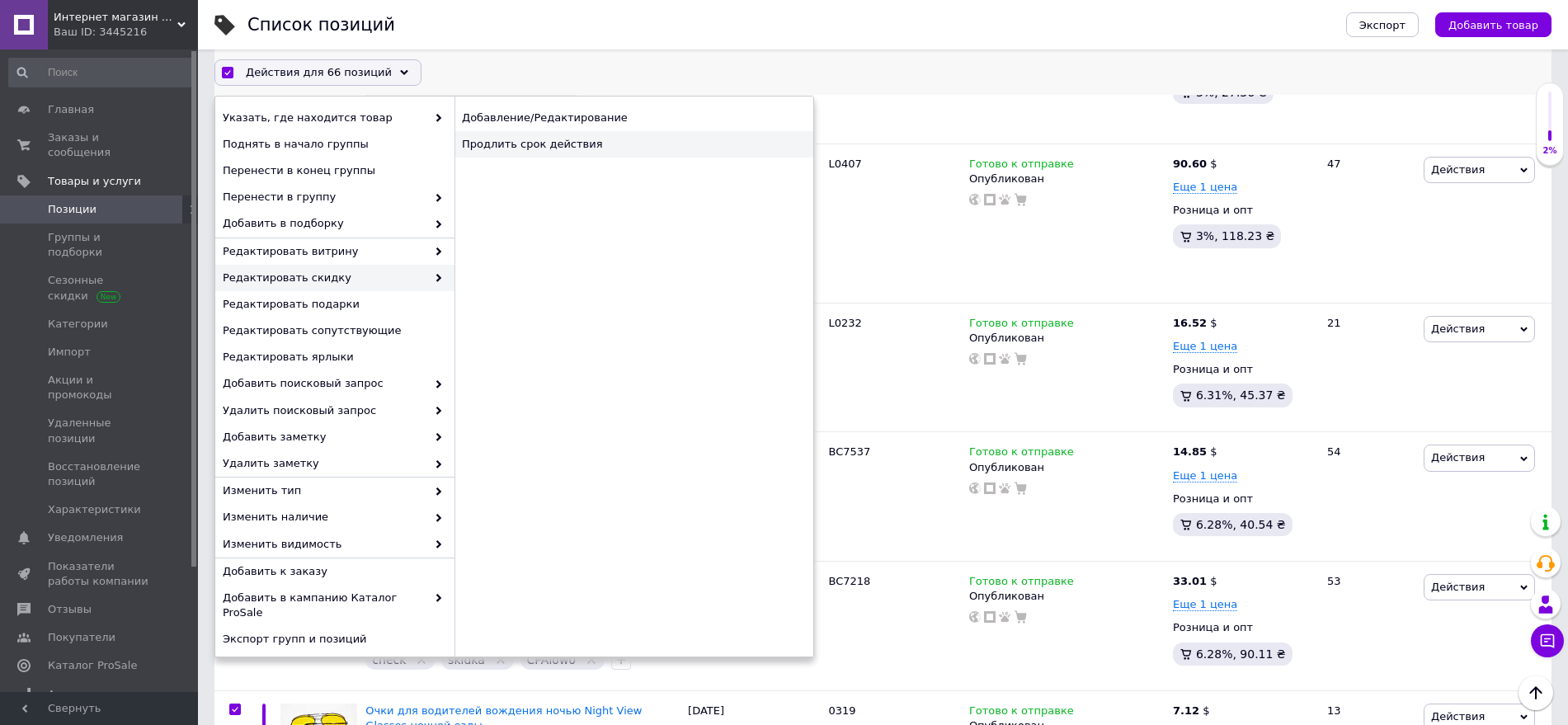
click at [520, 142] on div "Продлить срок действия" at bounding box center [634, 144] width 359 height 26
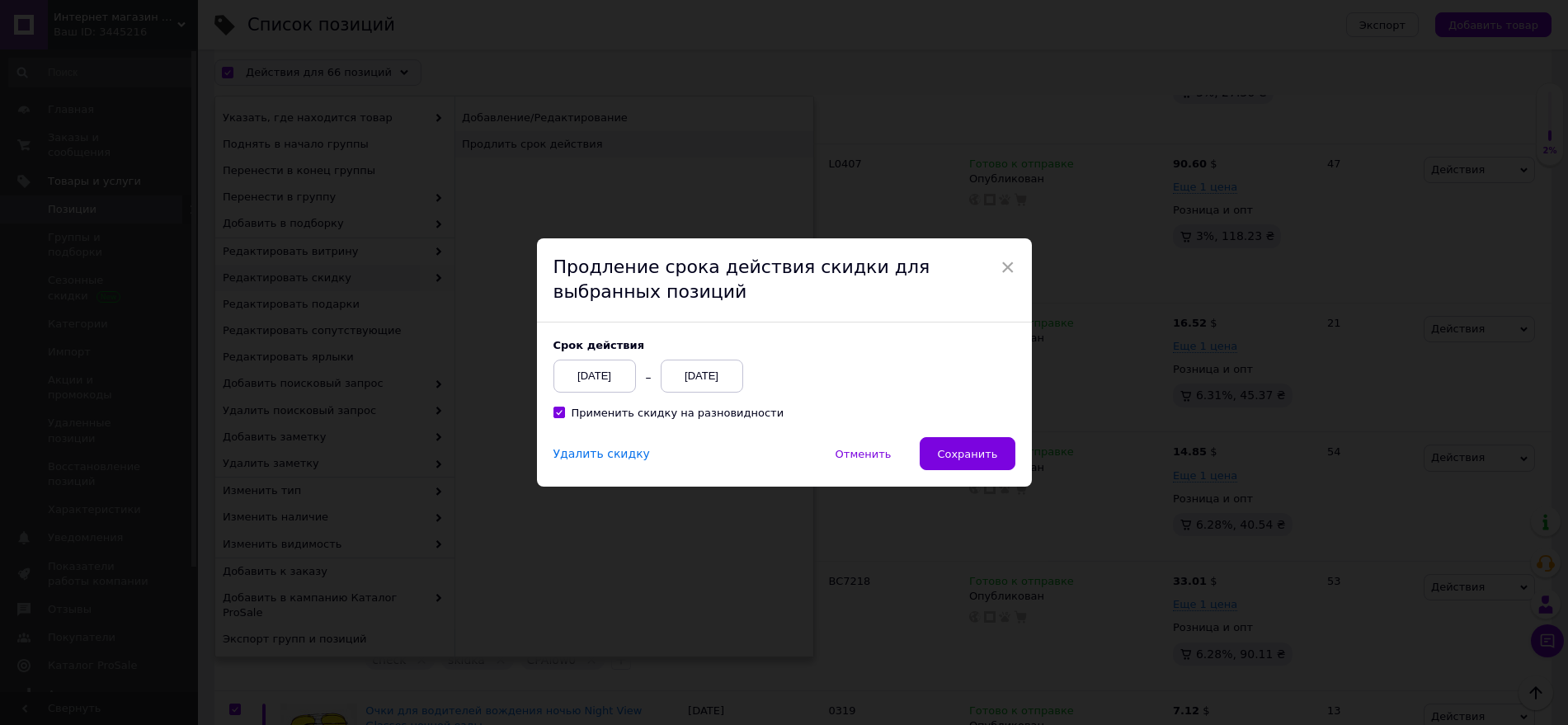
scroll to position [8997, 0]
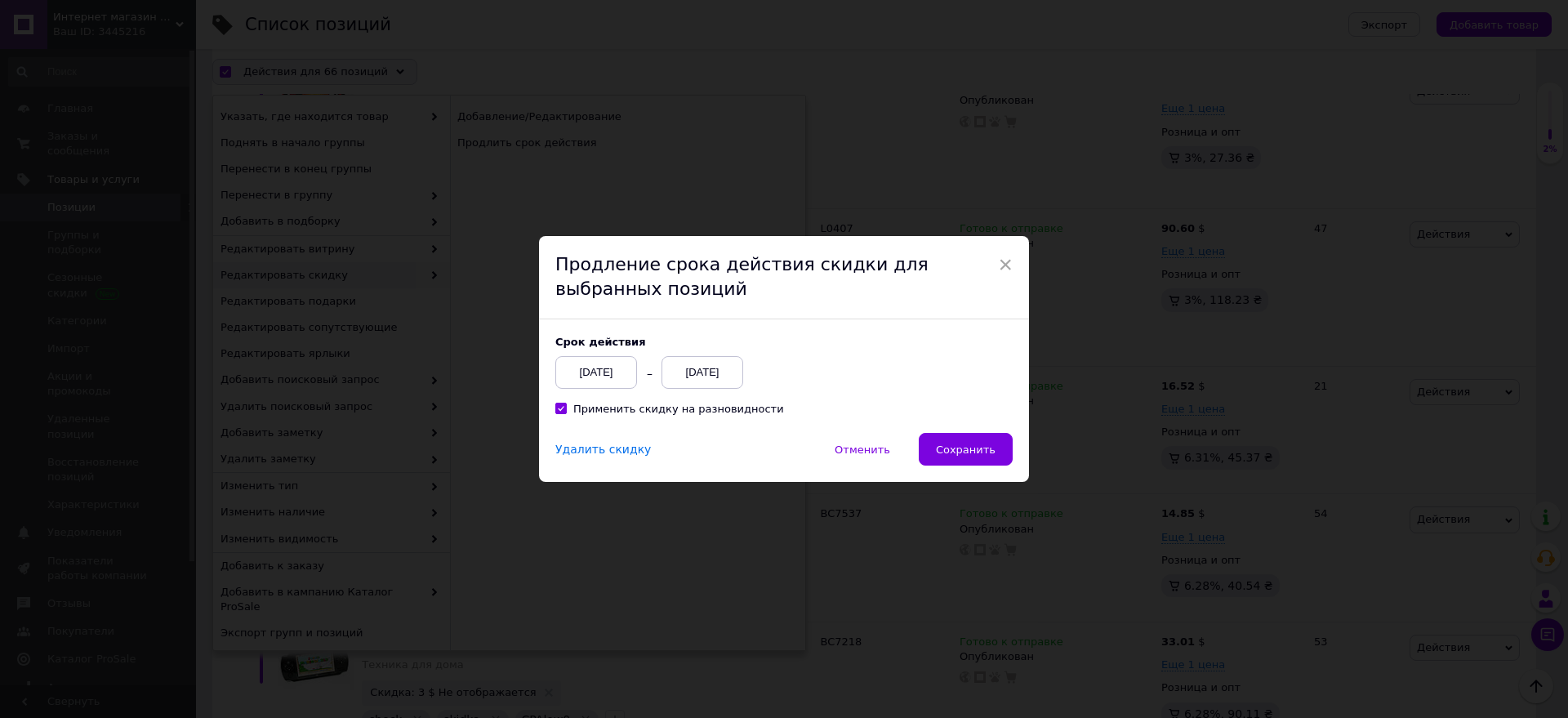
click at [724, 360] on div "[DATE]" at bounding box center [702, 372] width 81 height 33
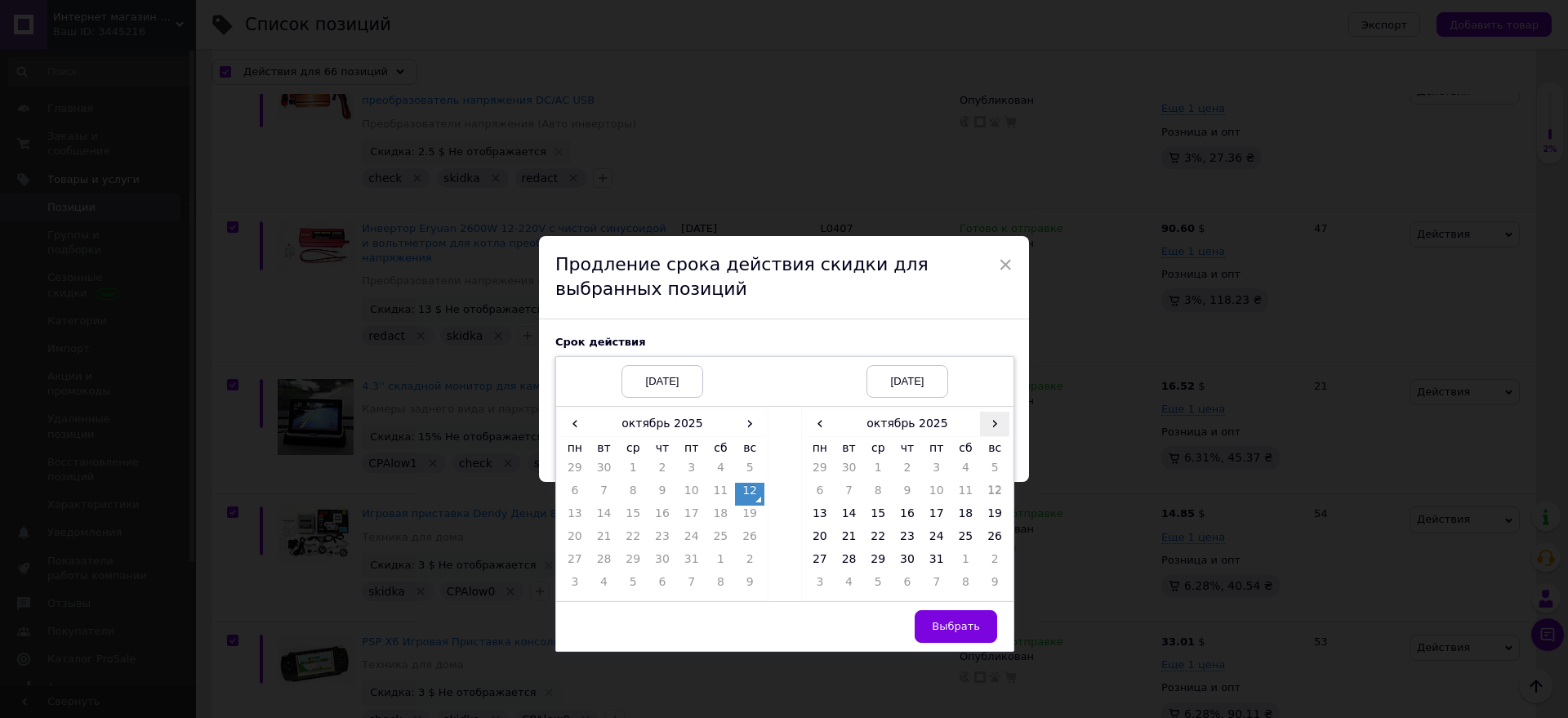
click at [1001, 424] on span "›" at bounding box center [994, 423] width 30 height 24
click at [970, 537] on td "22" at bounding box center [966, 540] width 30 height 23
click at [974, 624] on span "Выбрать" at bounding box center [955, 625] width 48 height 12
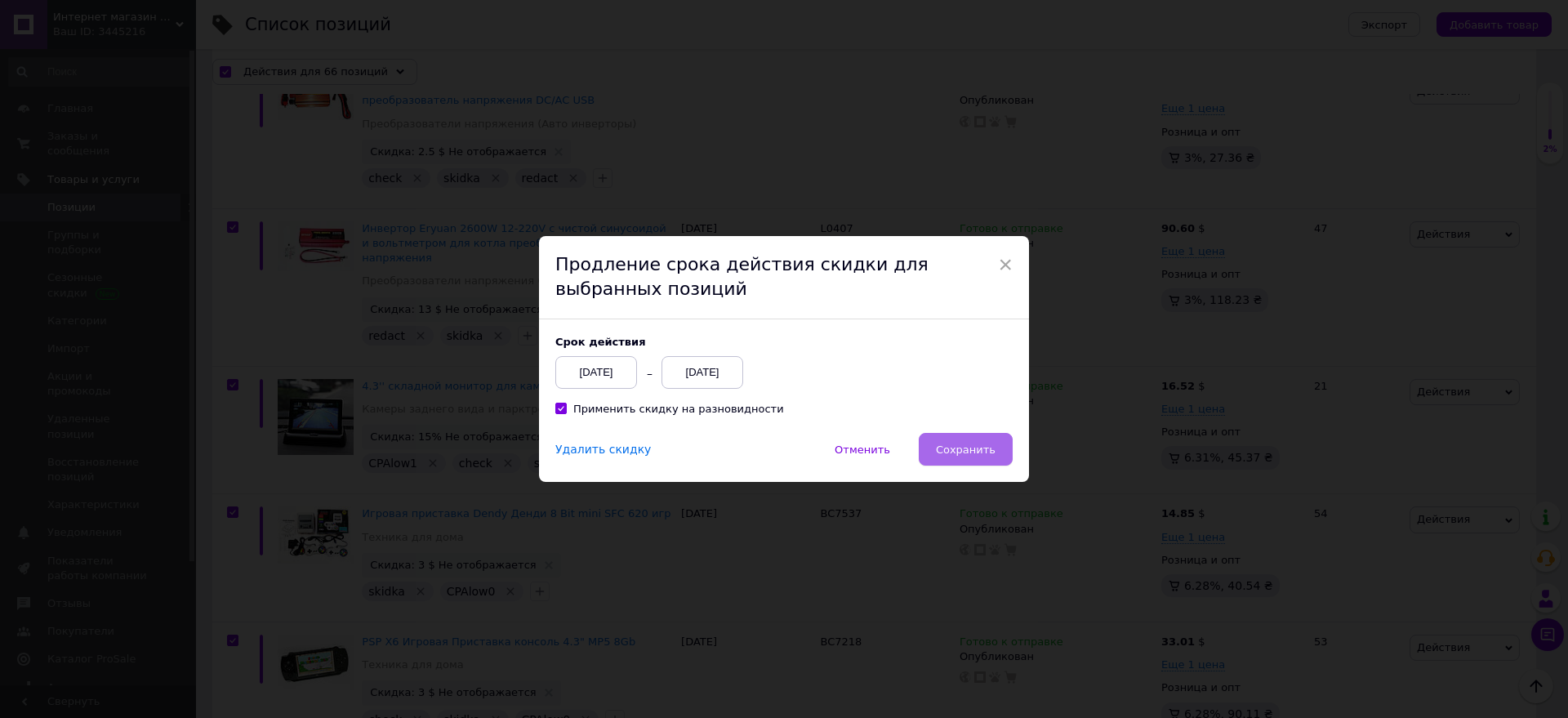
click at [956, 458] on button "Сохранить" at bounding box center [965, 449] width 94 height 33
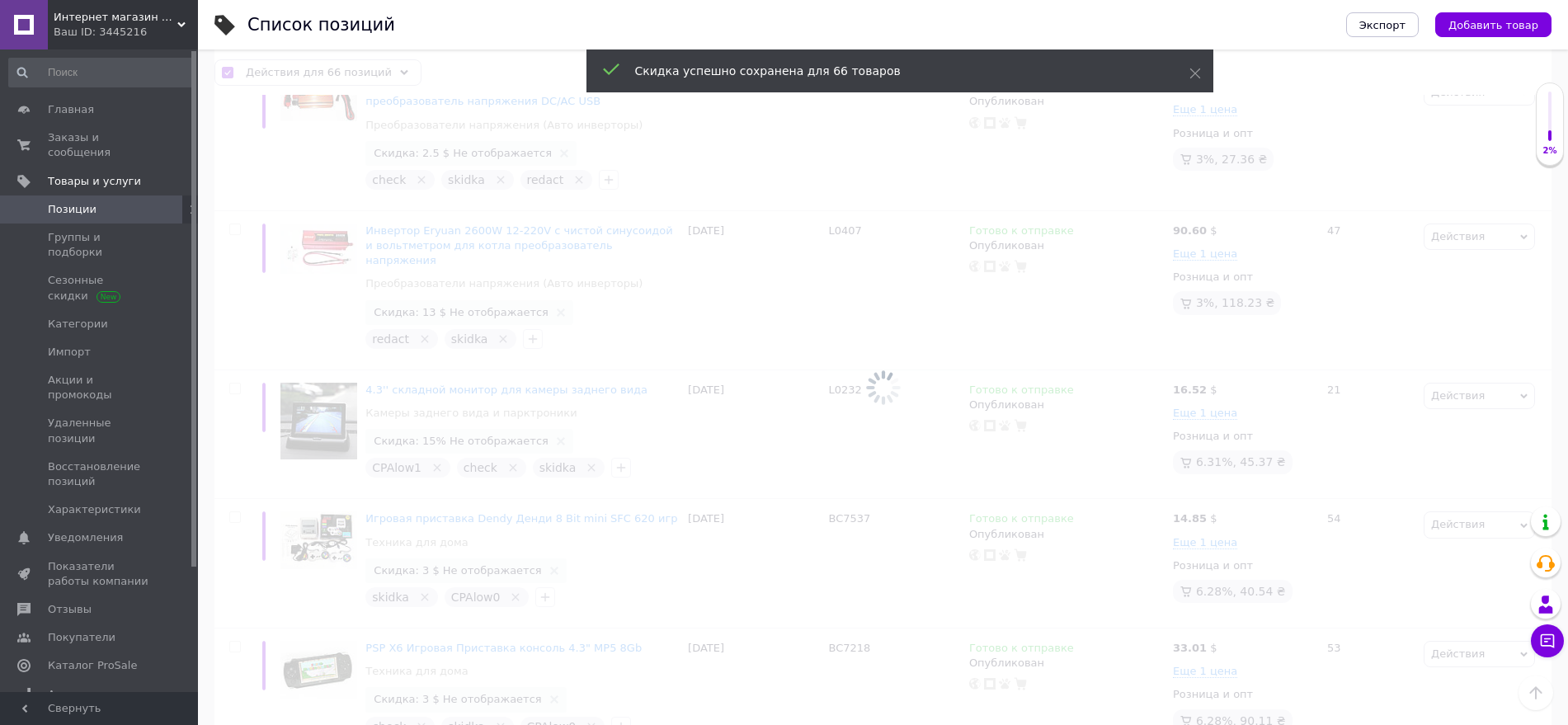
checkbox input "false"
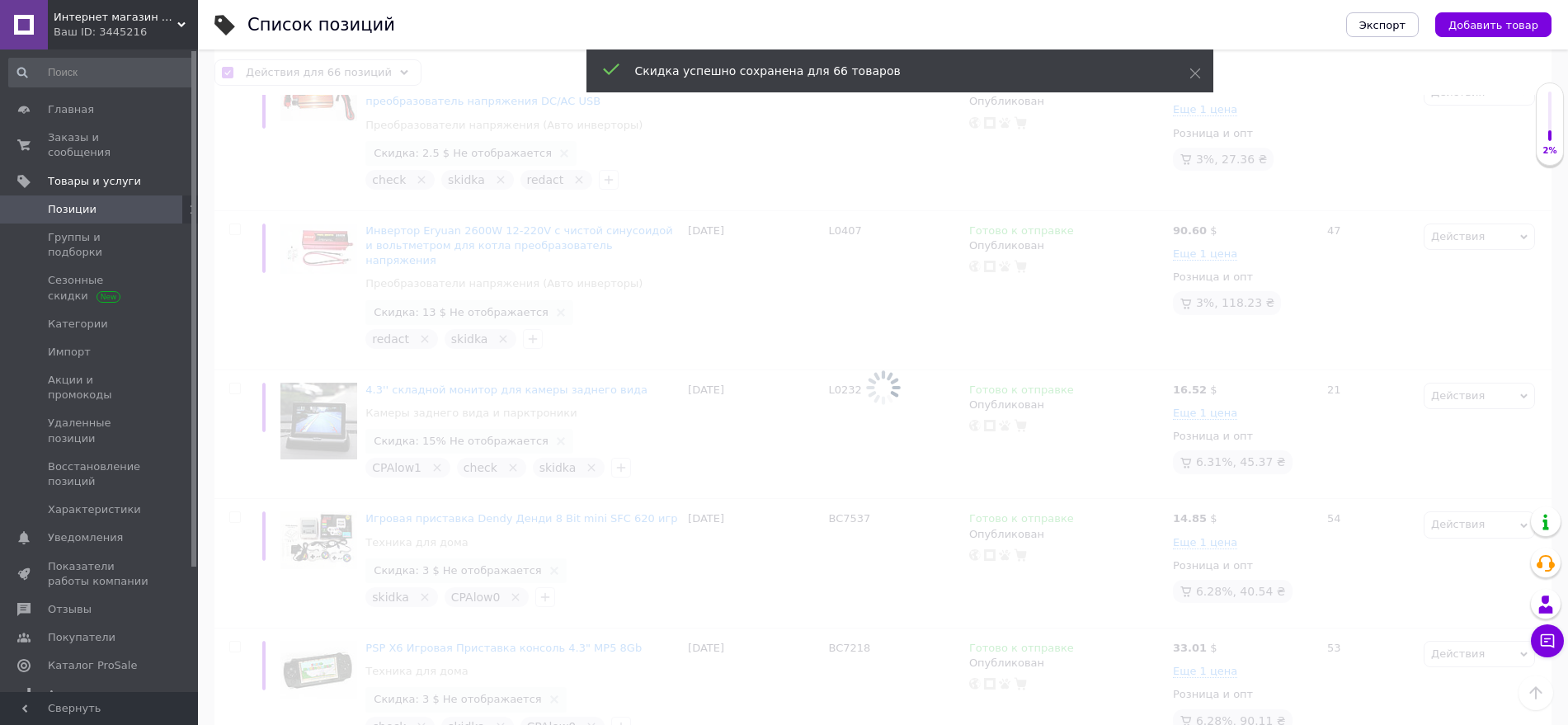
checkbox input "false"
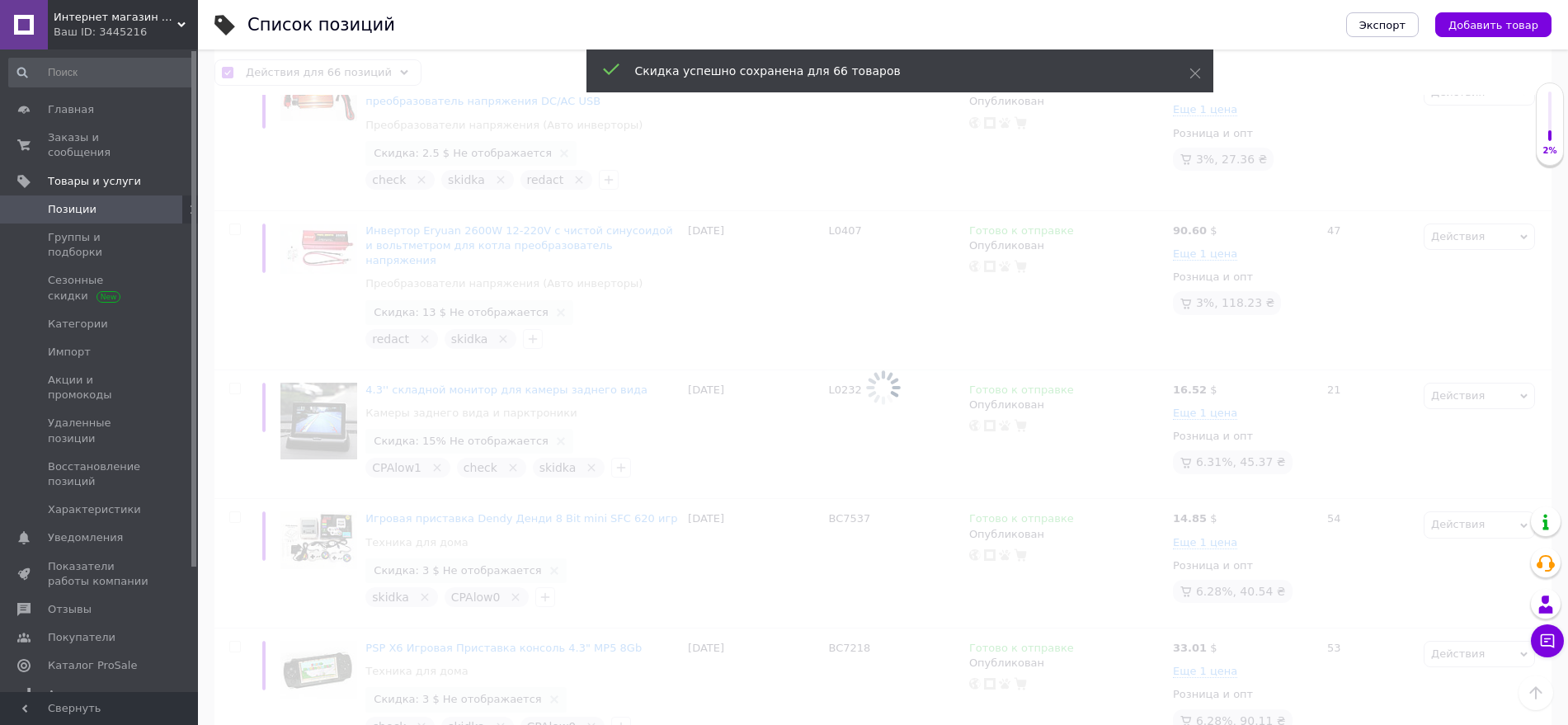
checkbox input "false"
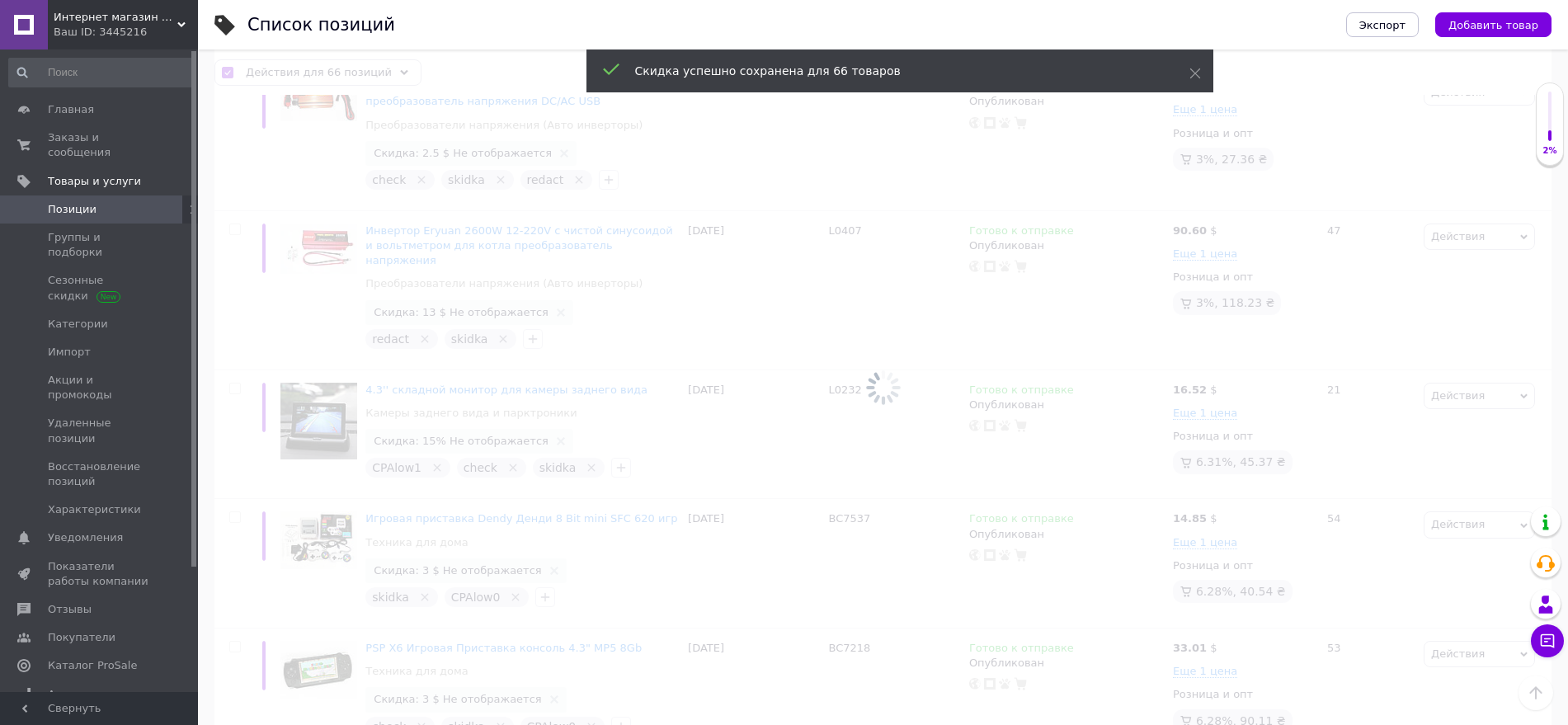
checkbox input "false"
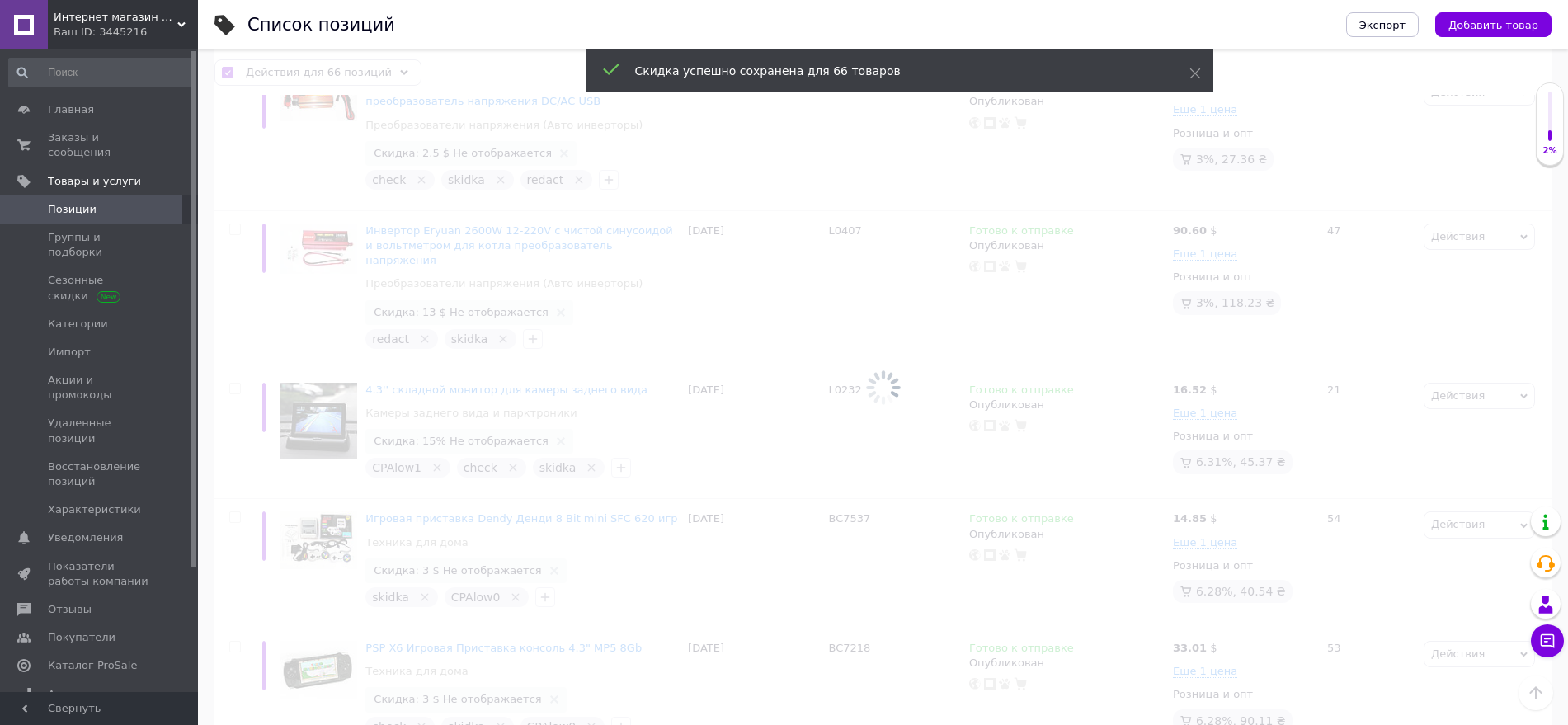
checkbox input "false"
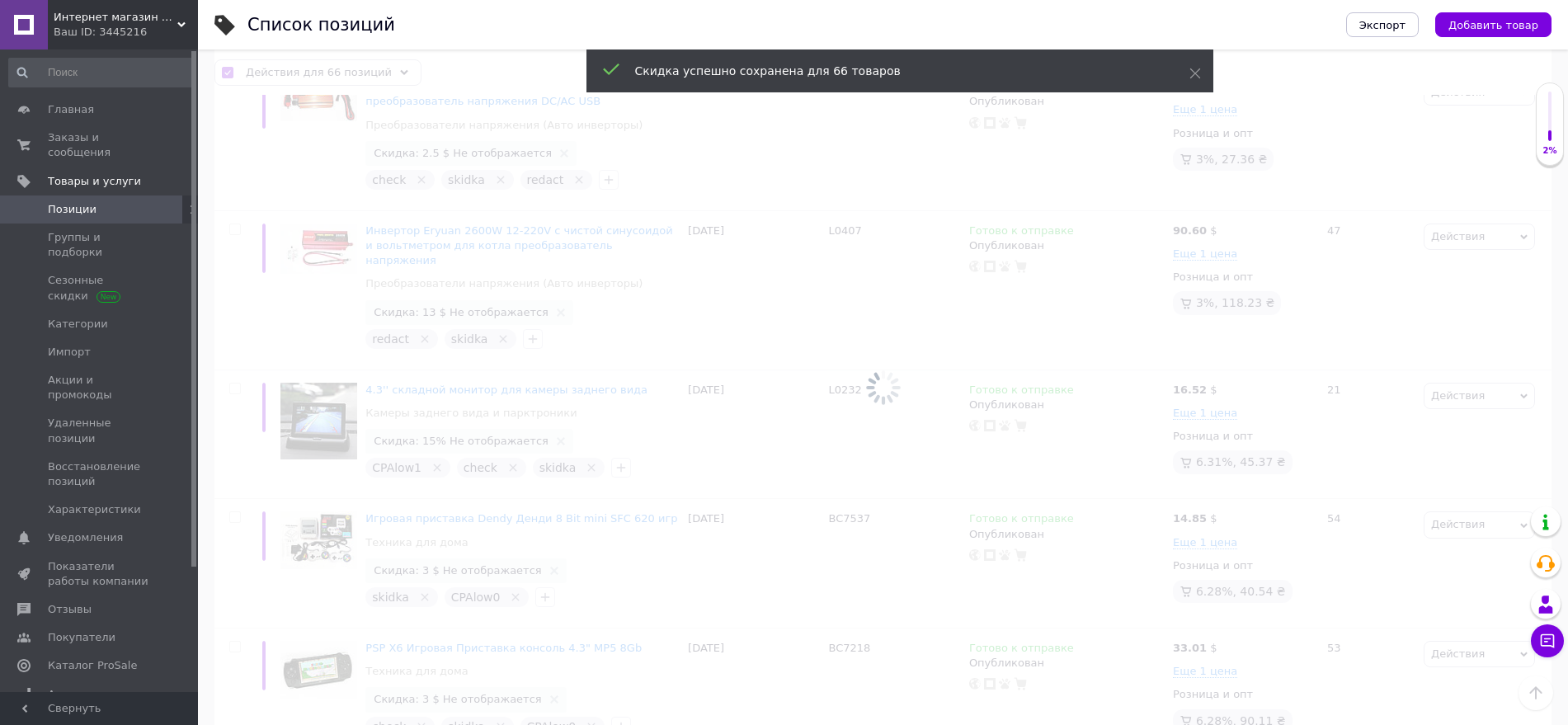
checkbox input "false"
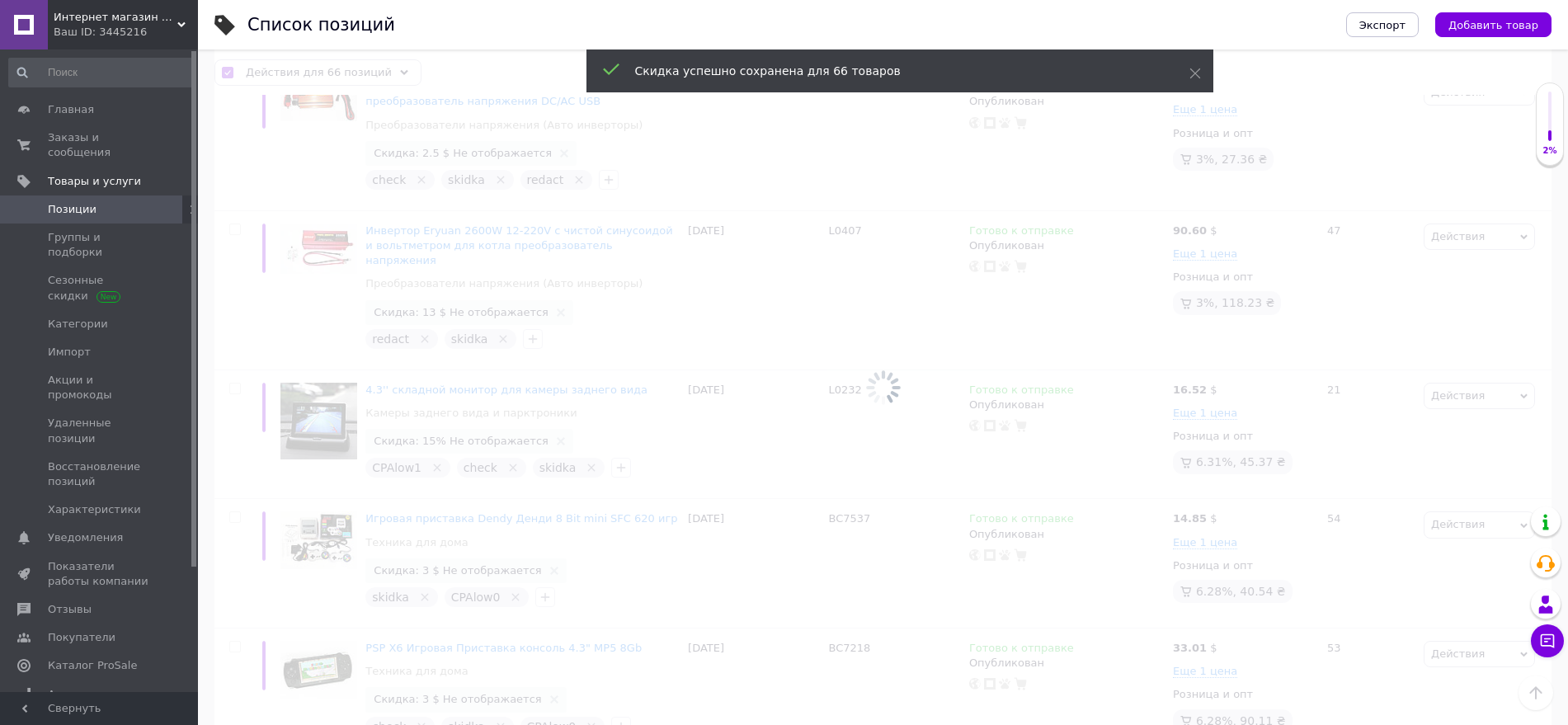
checkbox input "false"
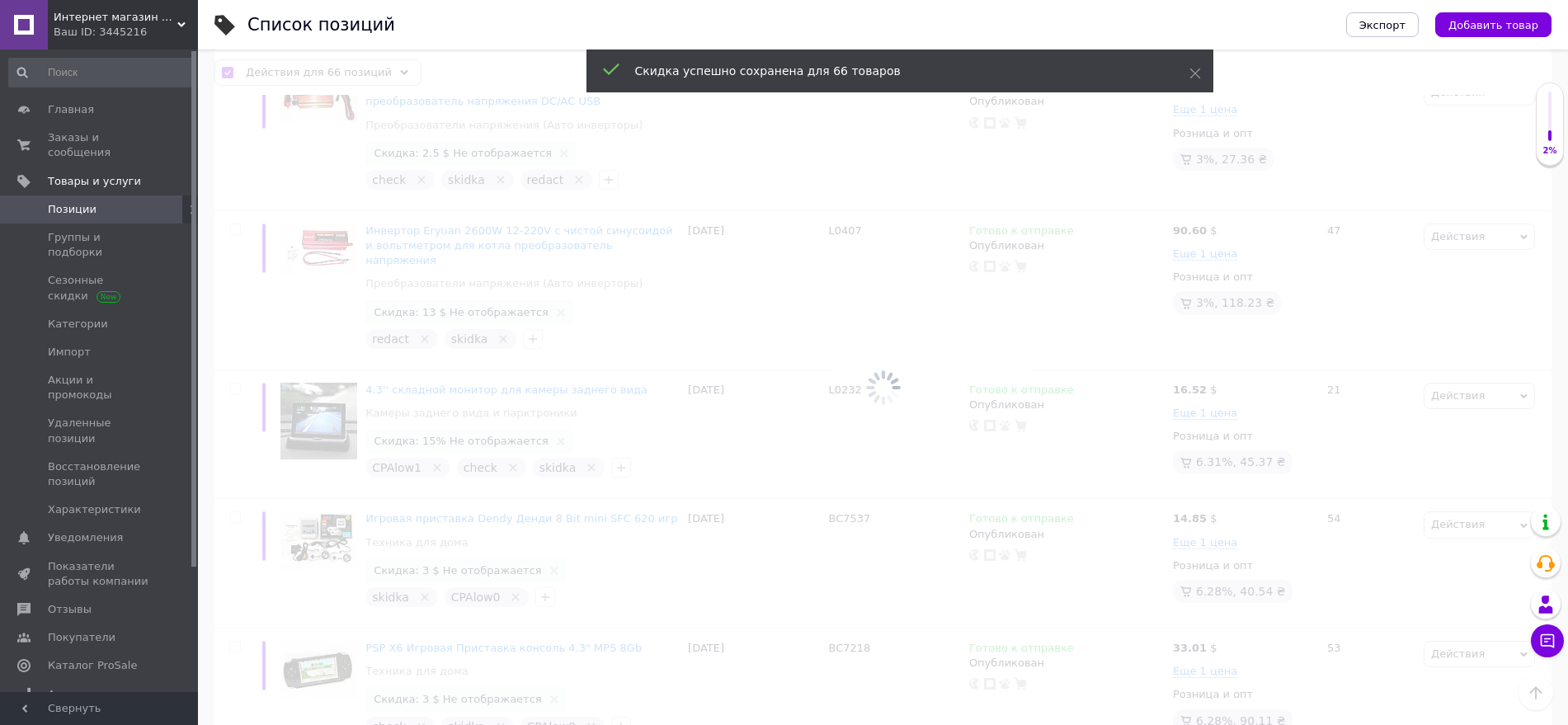
checkbox input "false"
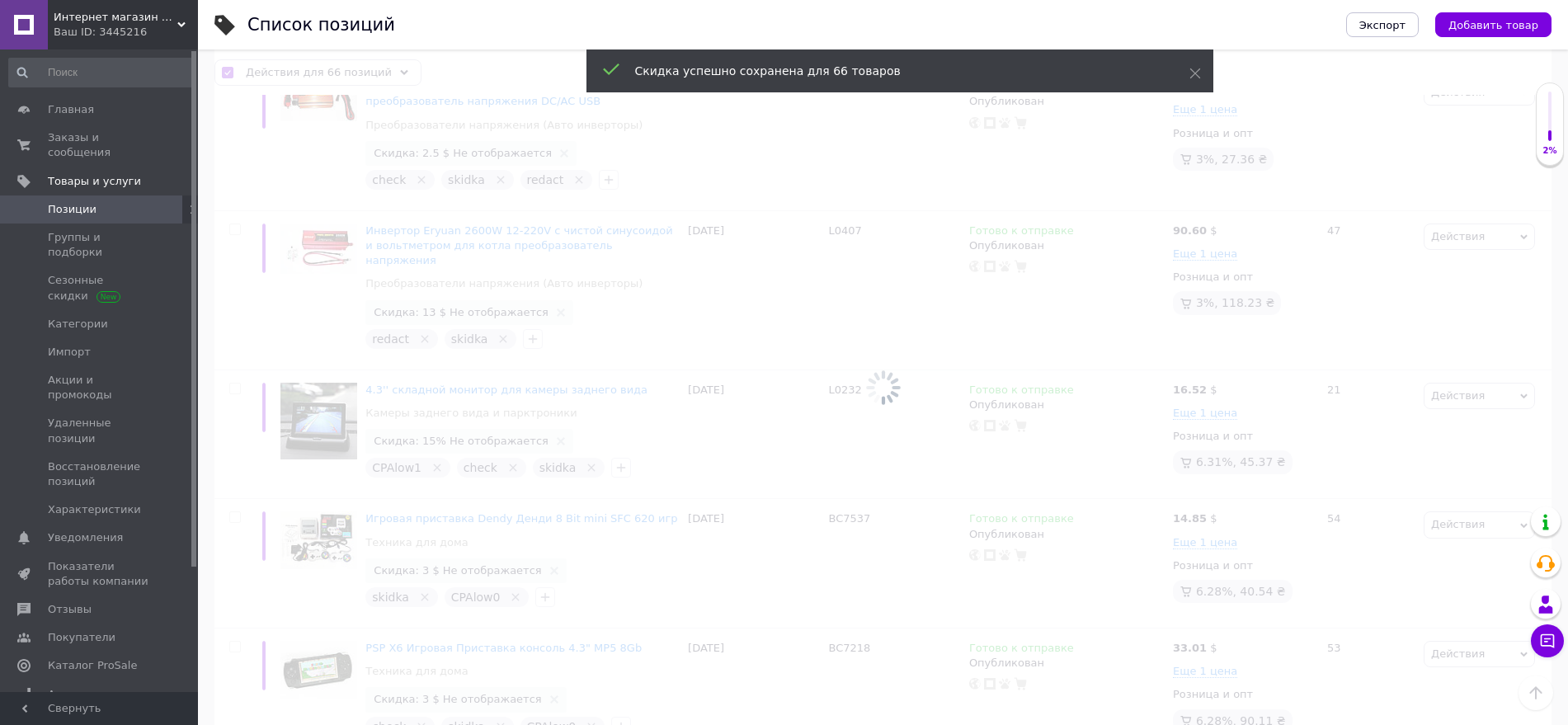
checkbox input "false"
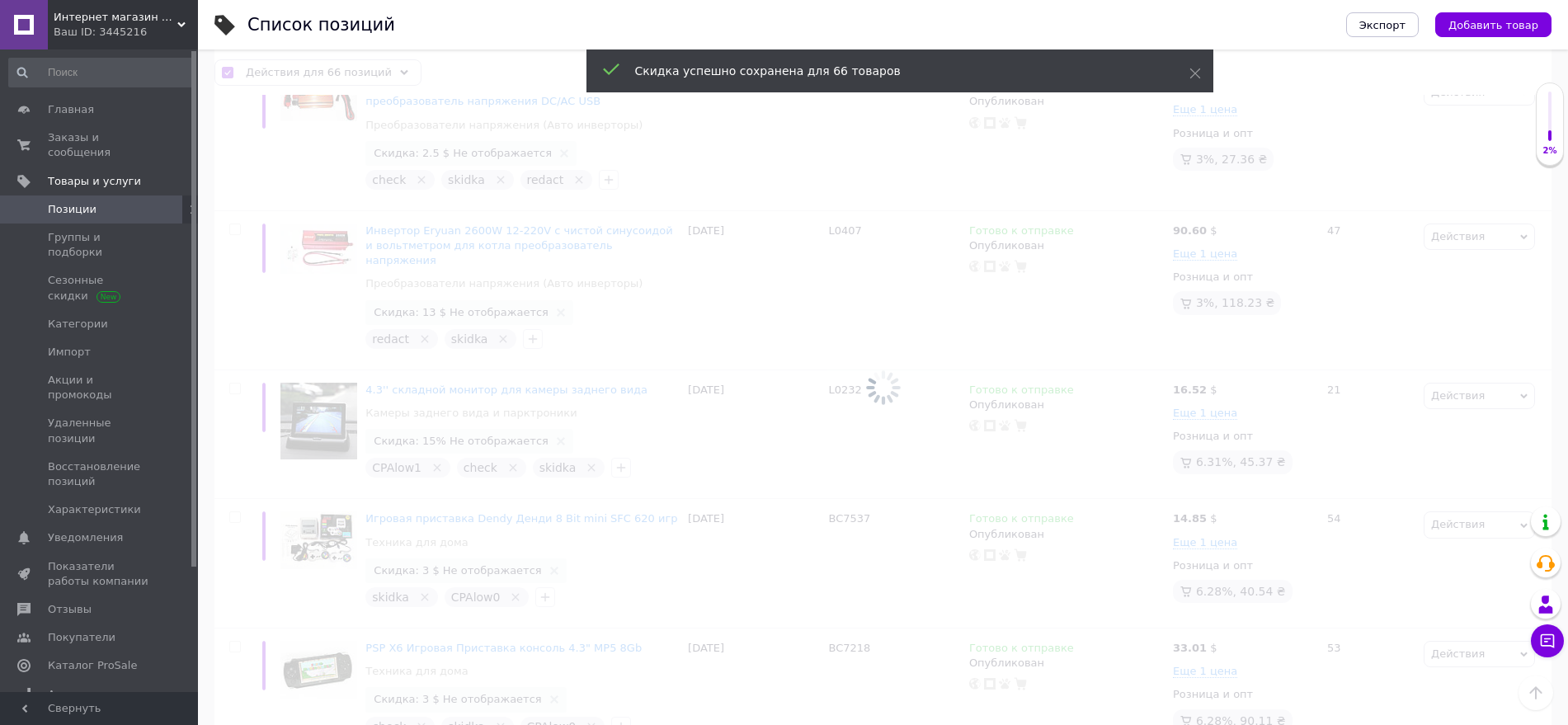
checkbox input "false"
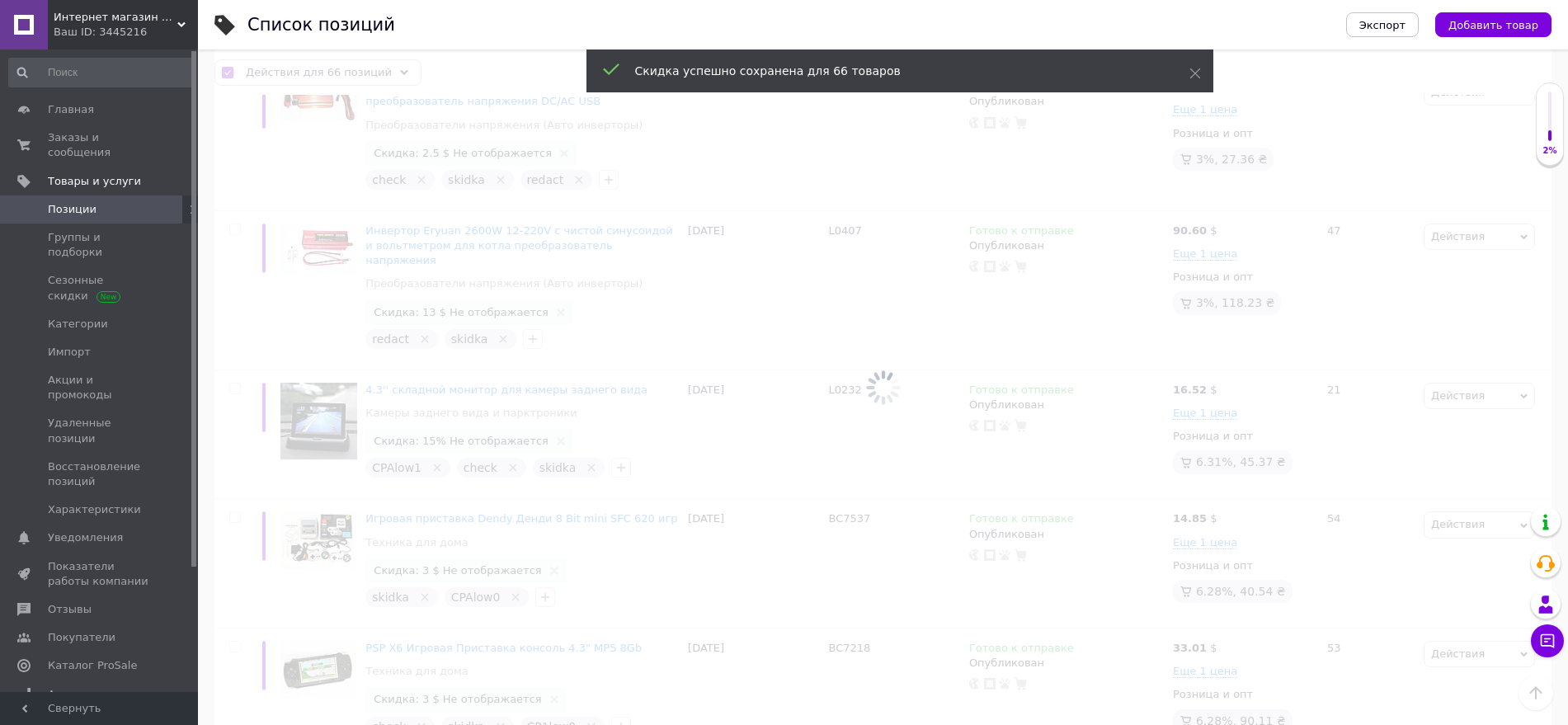
checkbox input "false"
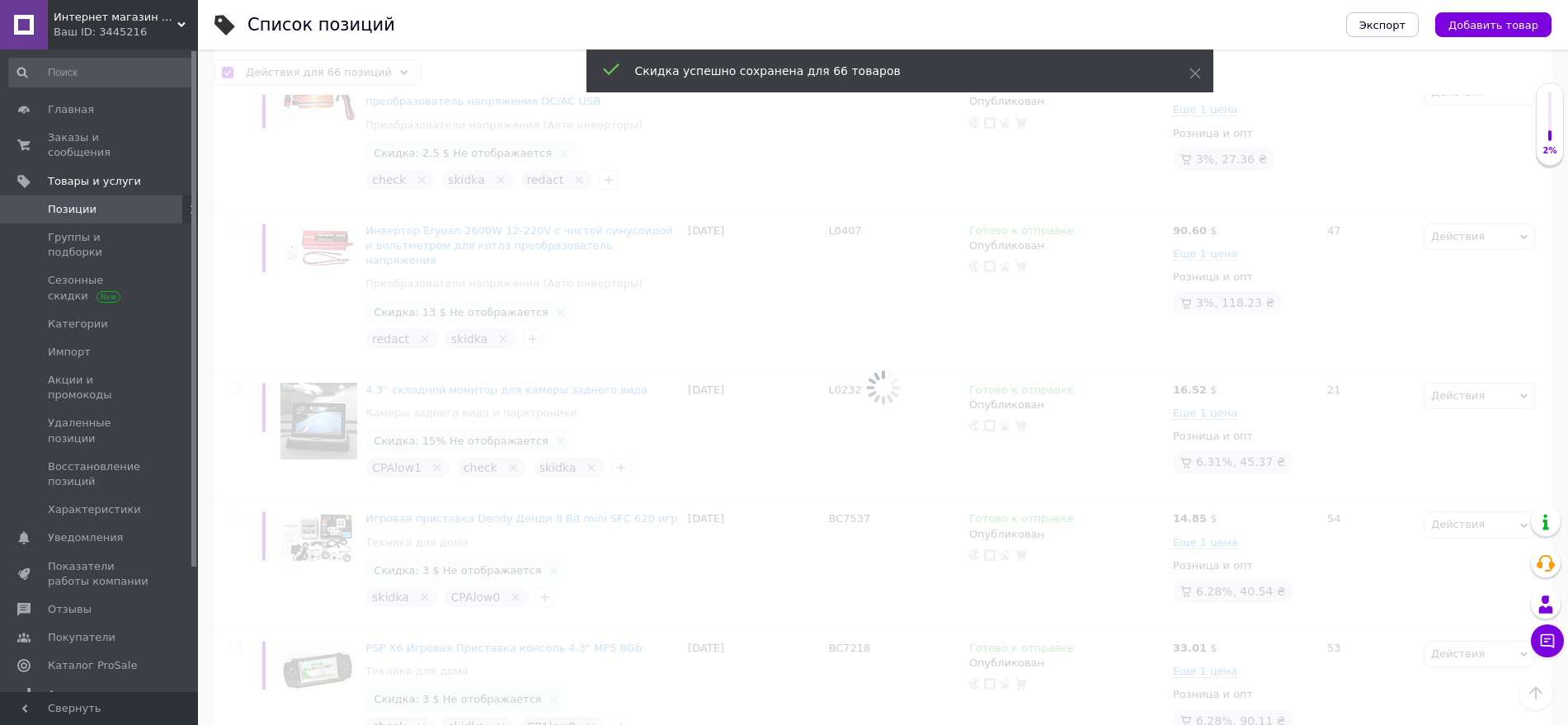
checkbox input "false"
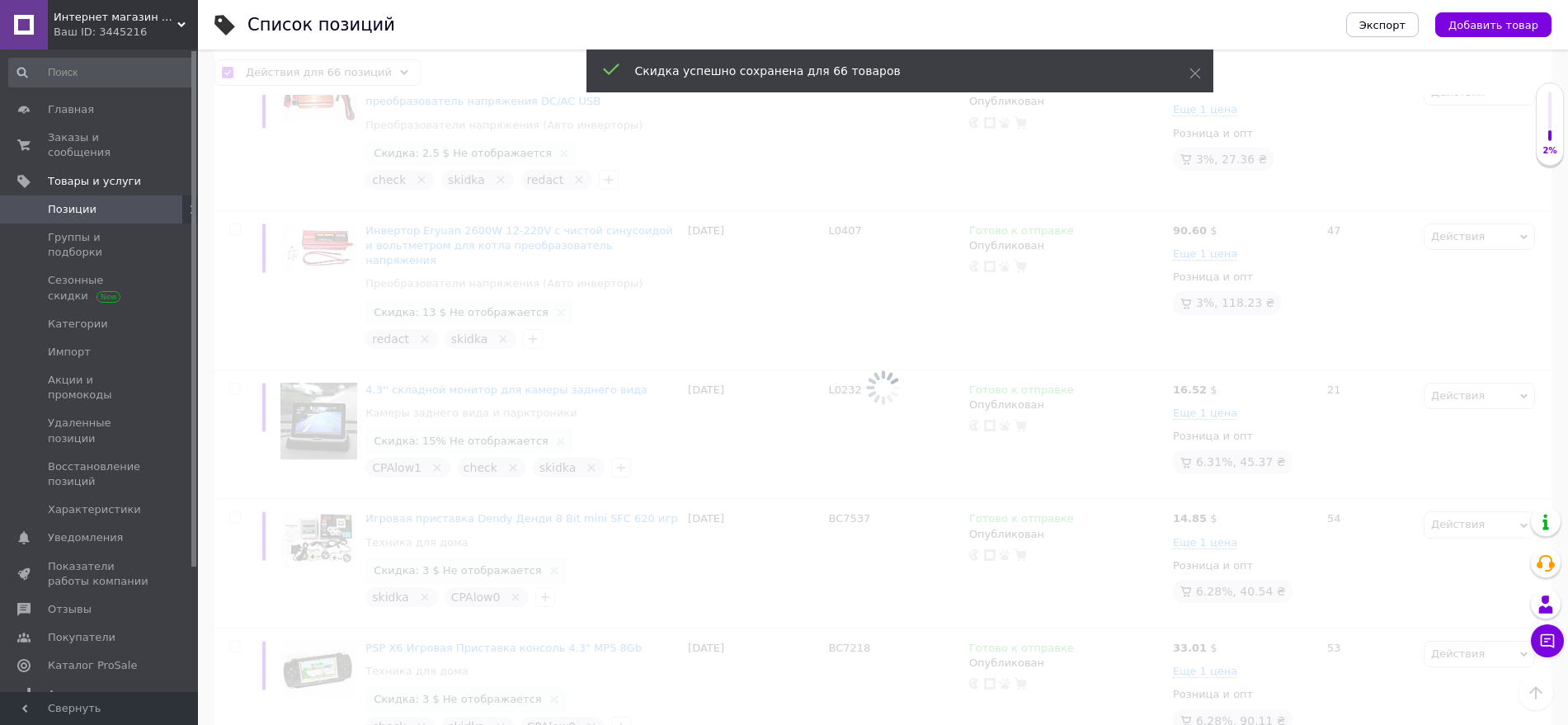
checkbox input "false"
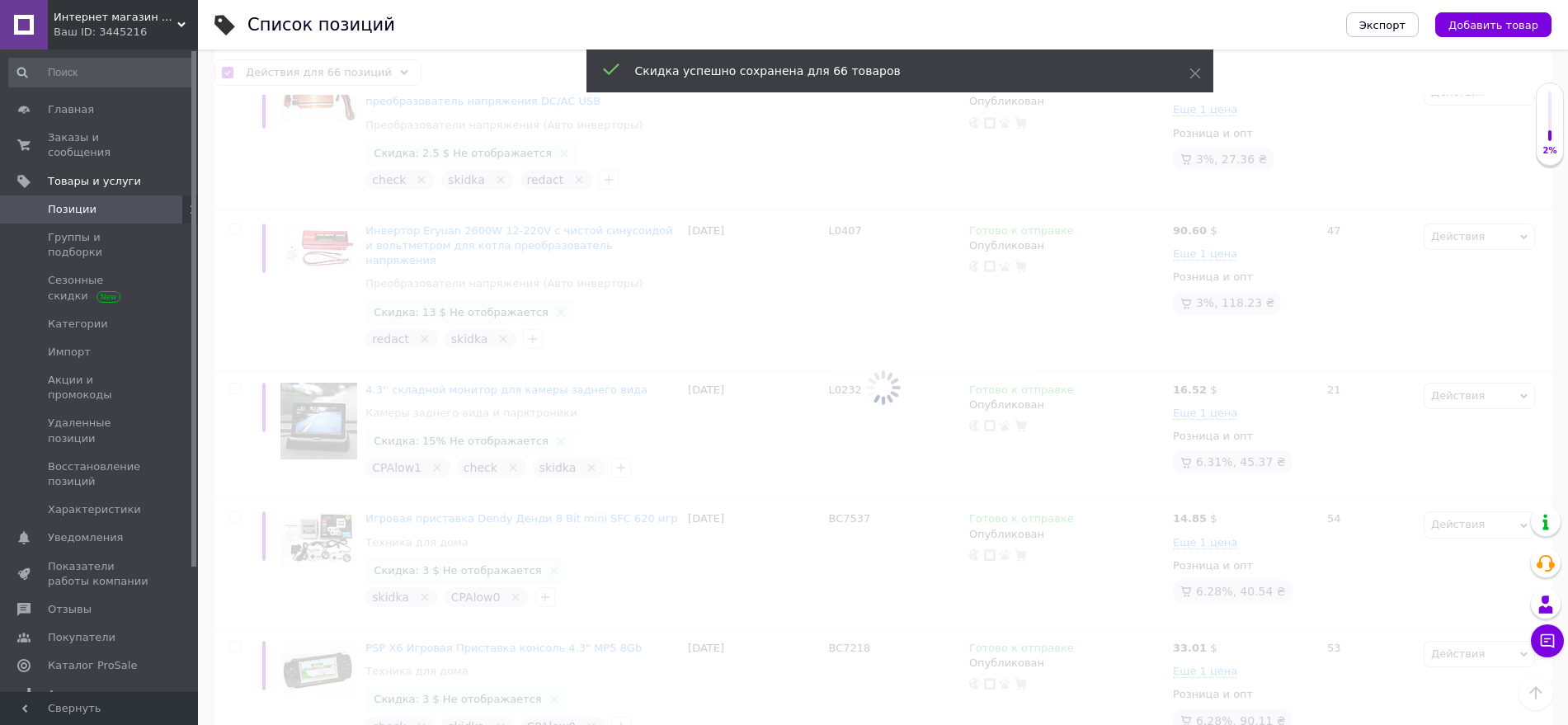
checkbox input "false"
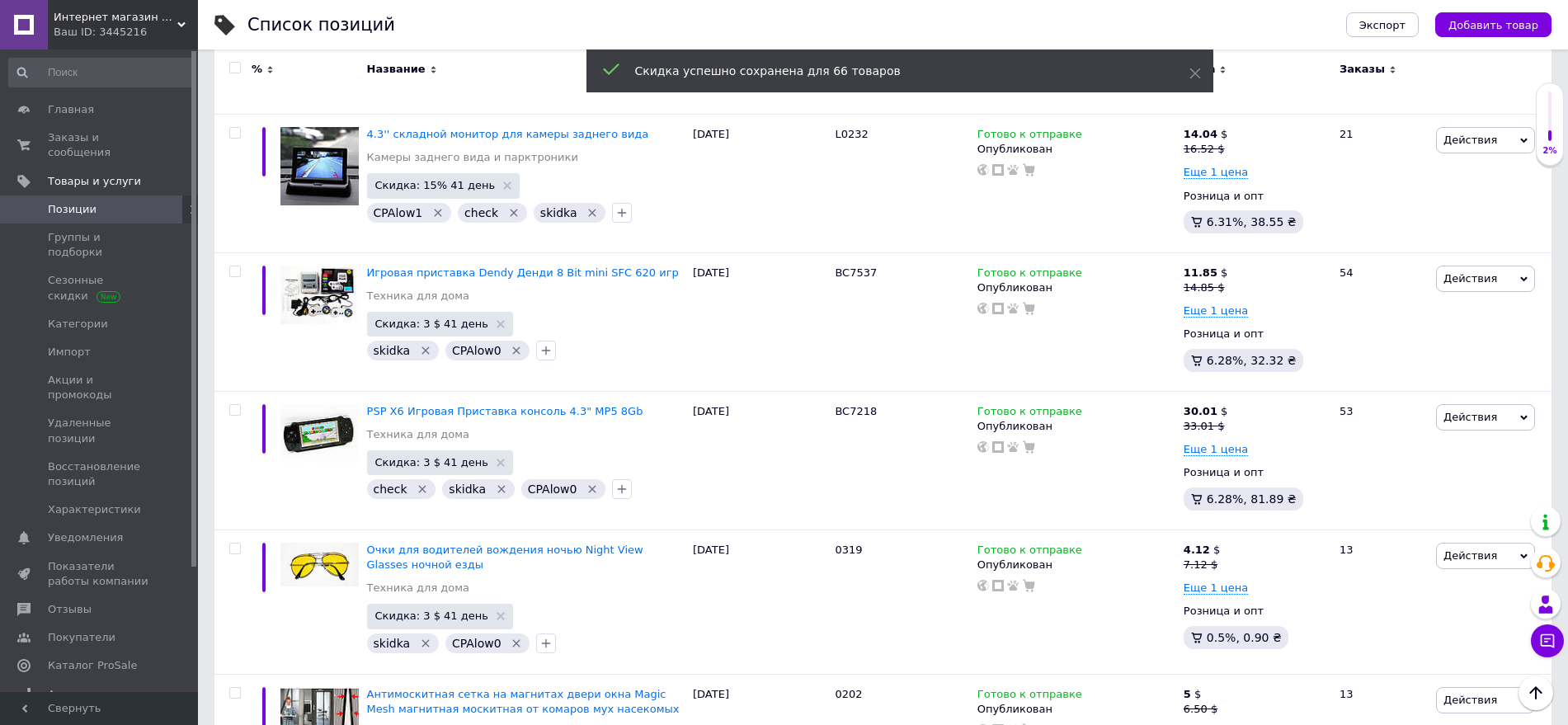
scroll to position [9305, 0]
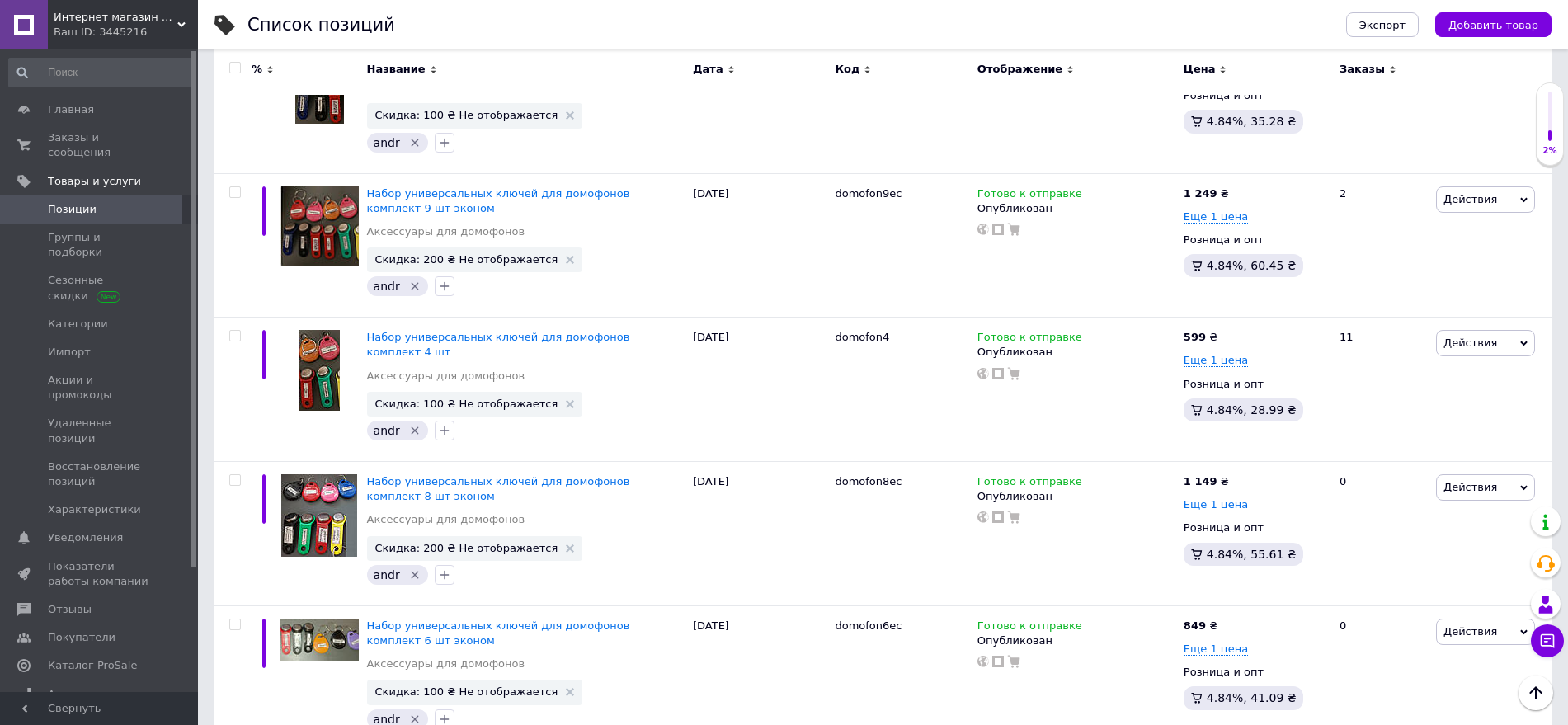
scroll to position [13607, 0]
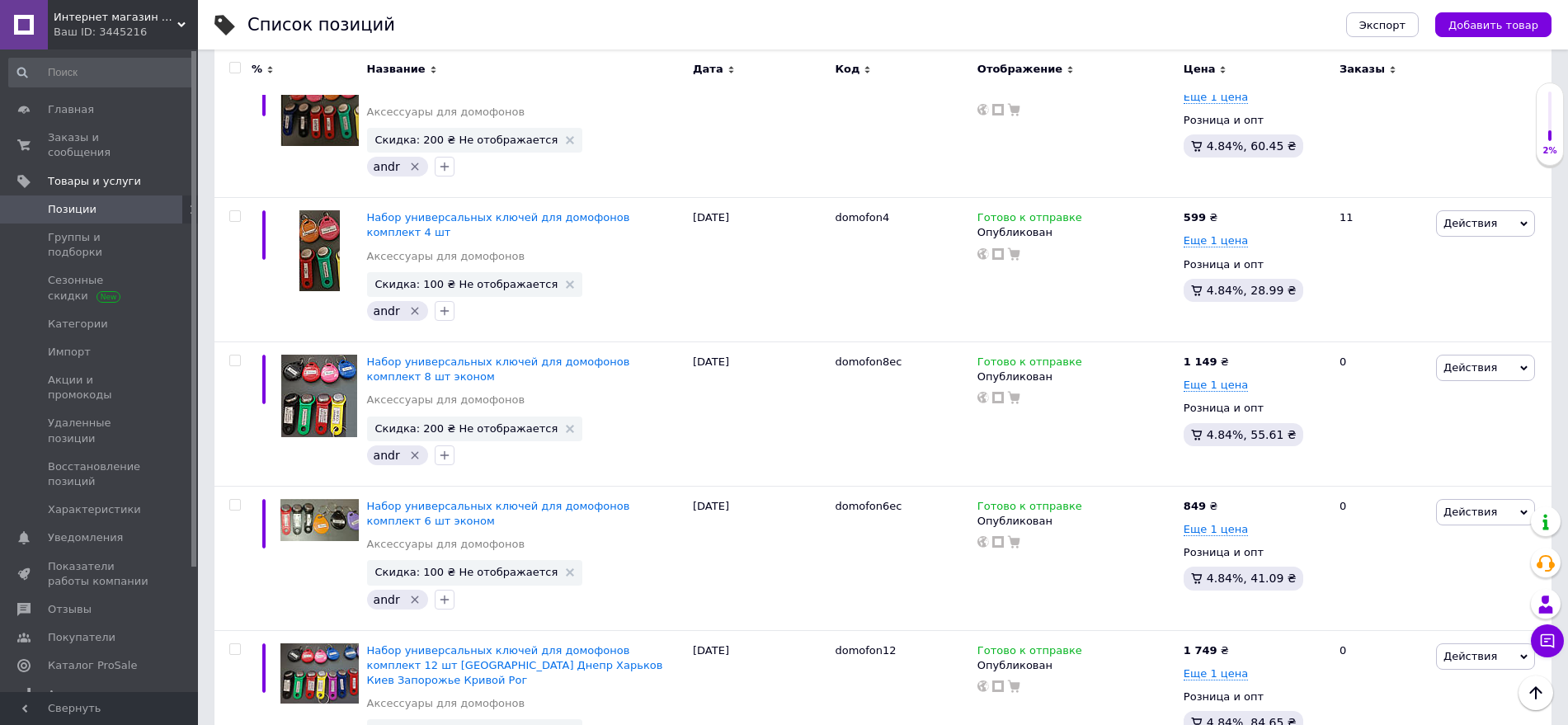
click at [238, 70] on input "checkbox" at bounding box center [234, 68] width 11 height 11
checkbox input "true"
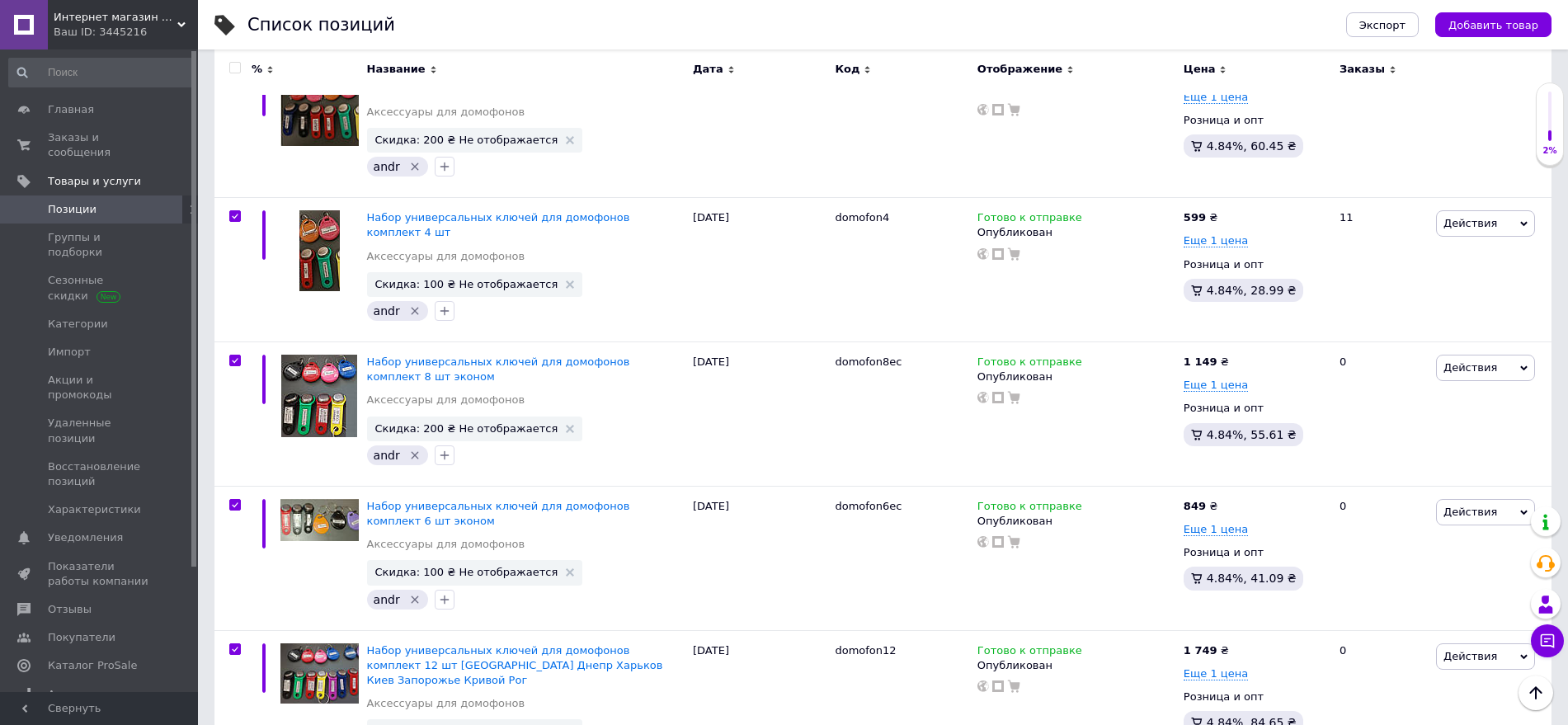
checkbox input "true"
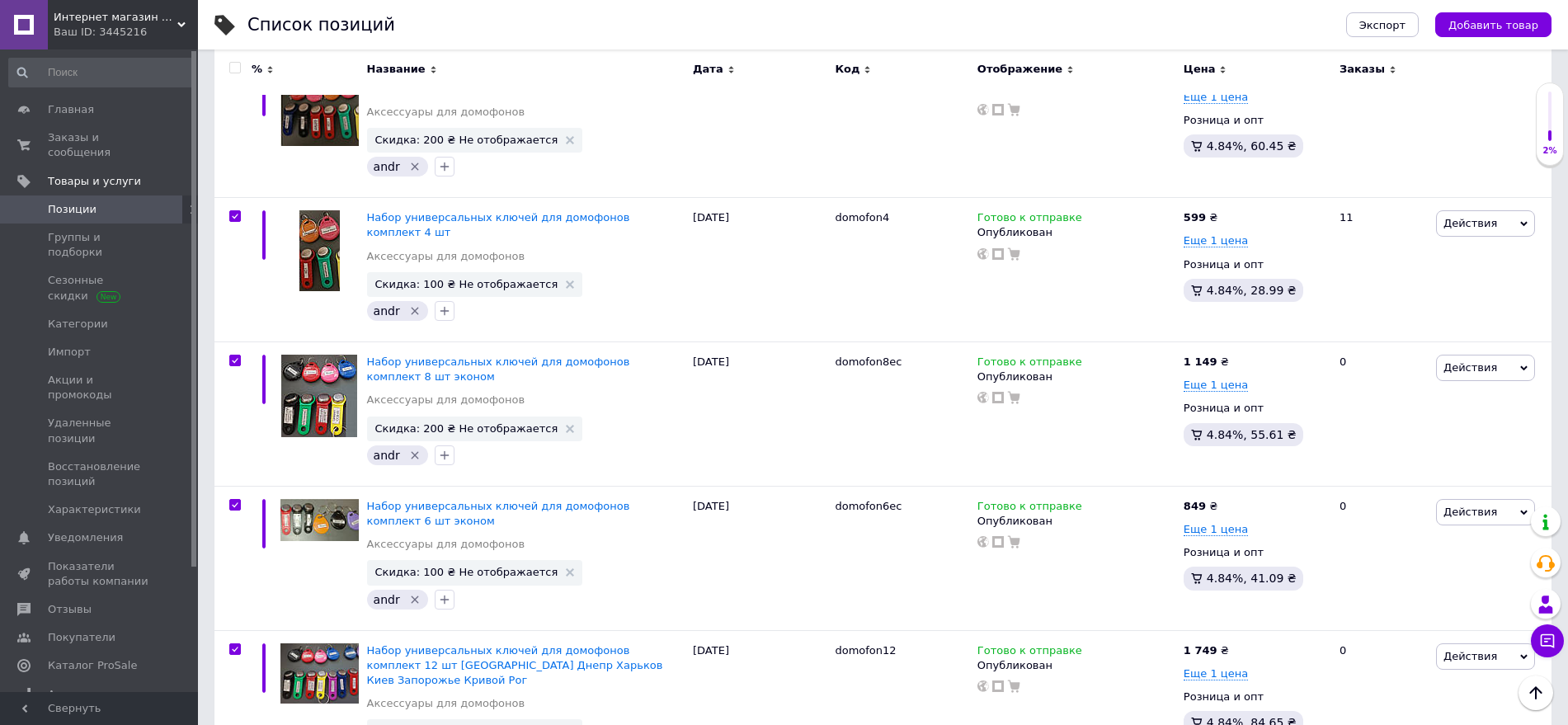
checkbox input "true"
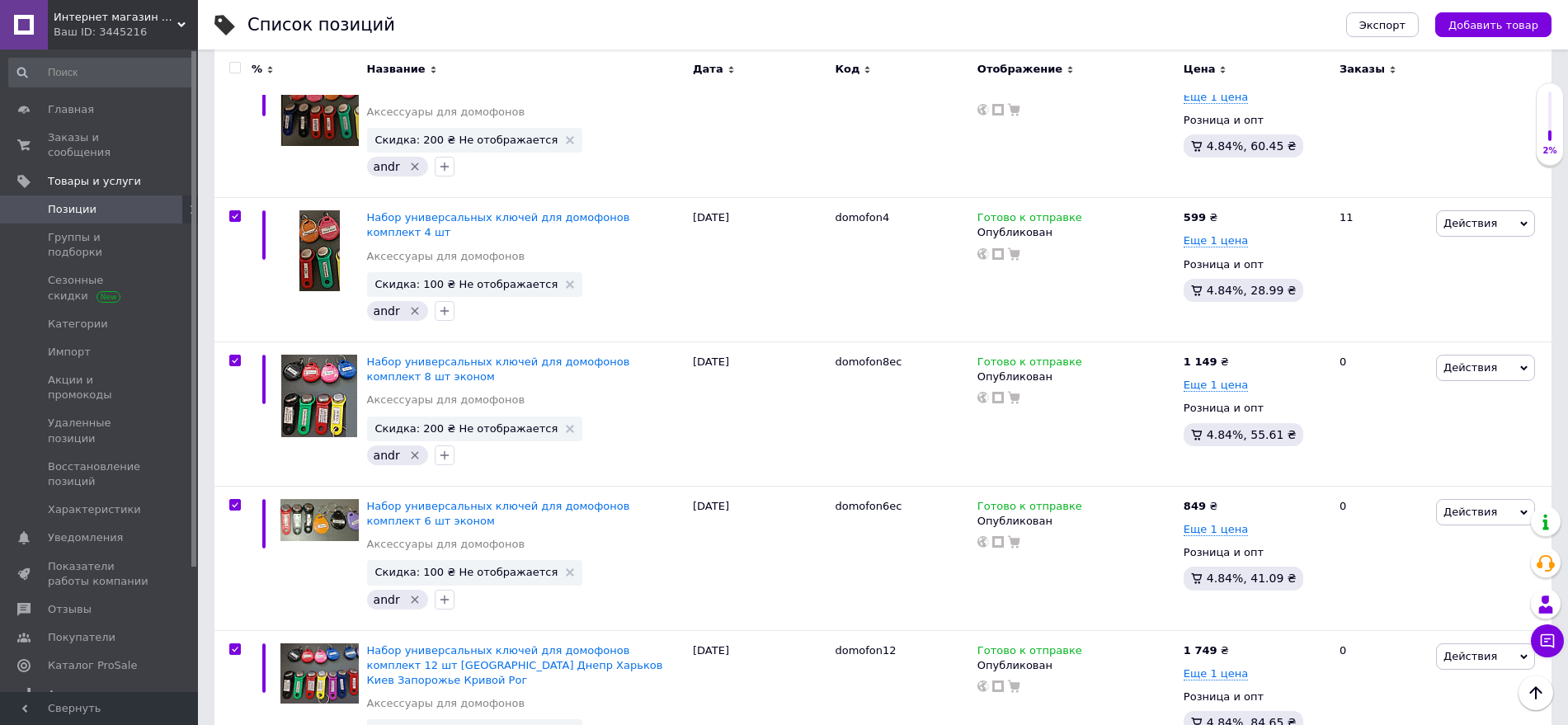
checkbox input "true"
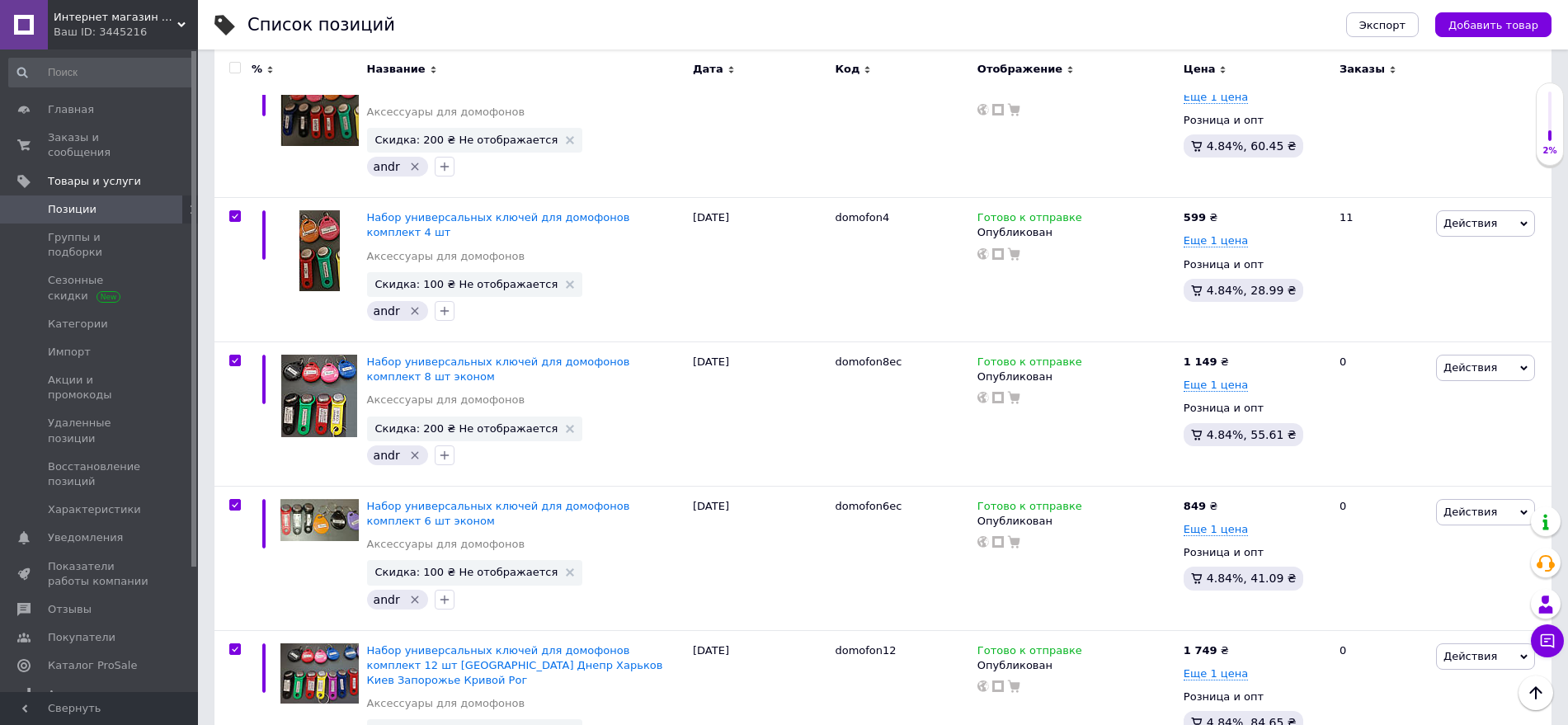
checkbox input "true"
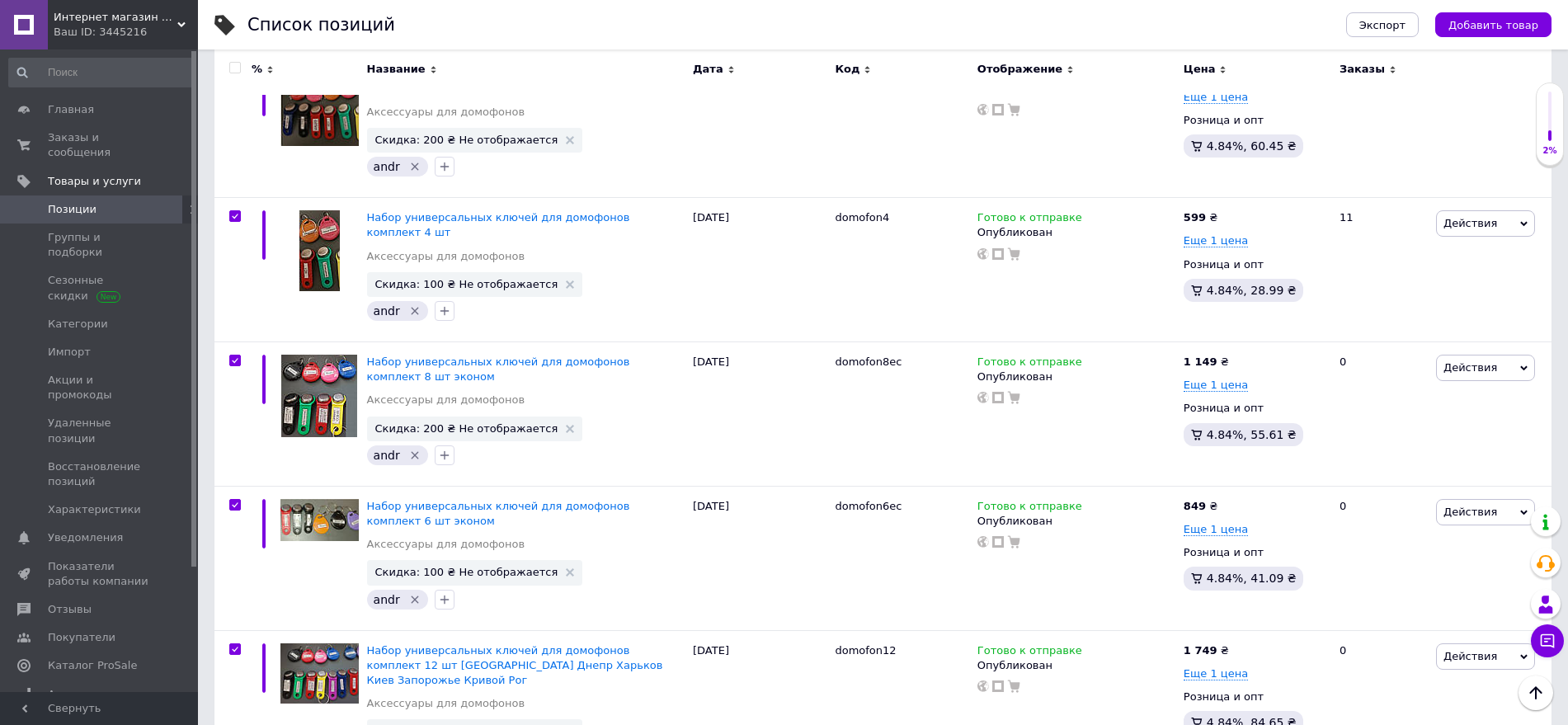
checkbox input "true"
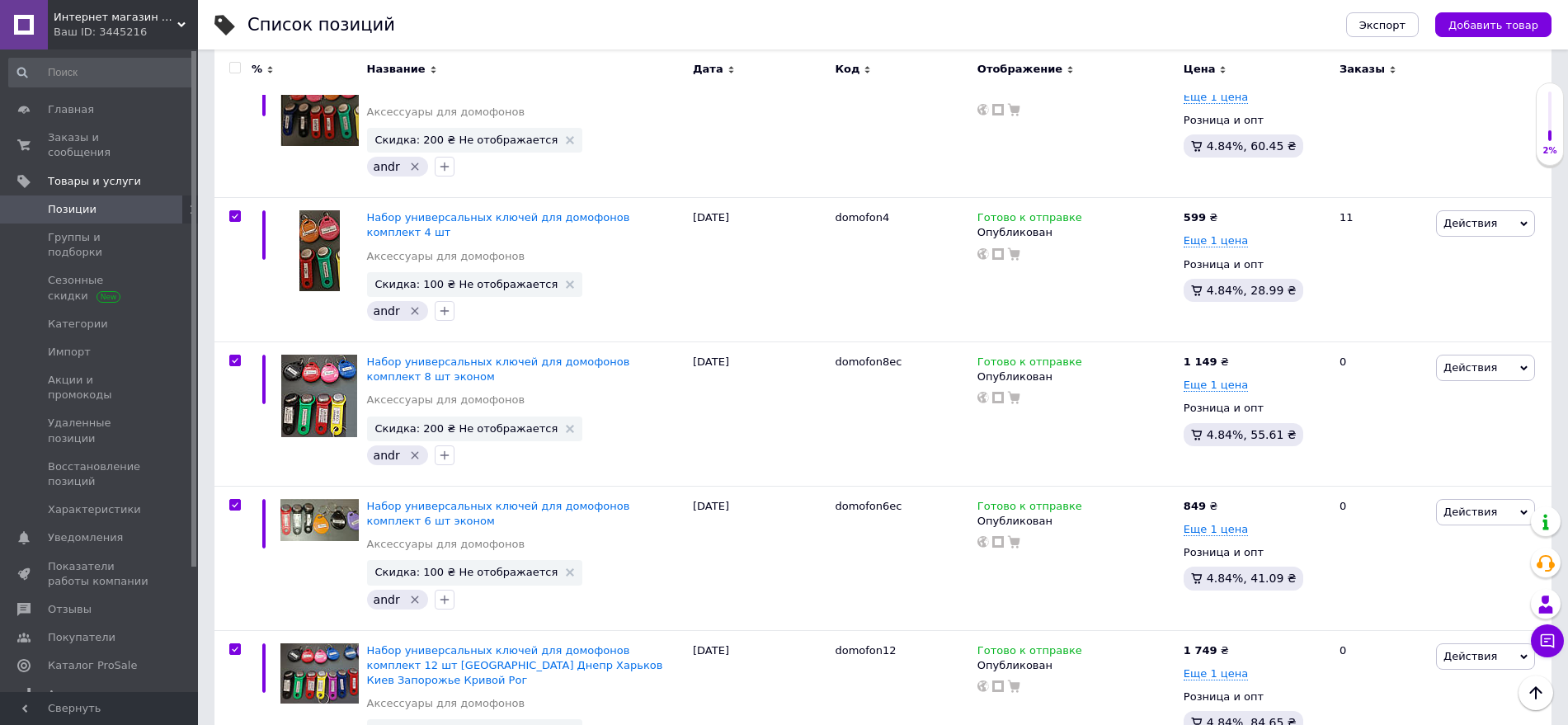
checkbox input "true"
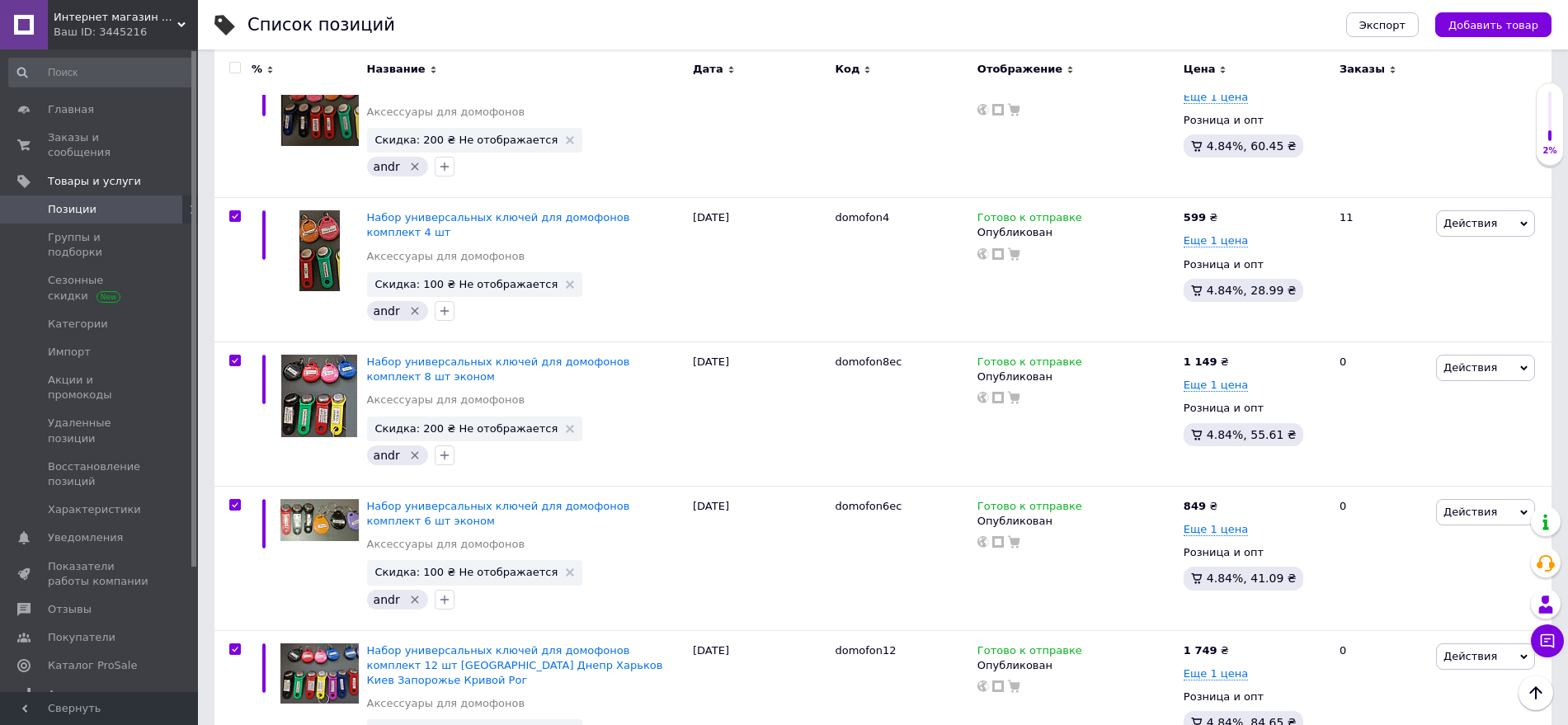
checkbox input "true"
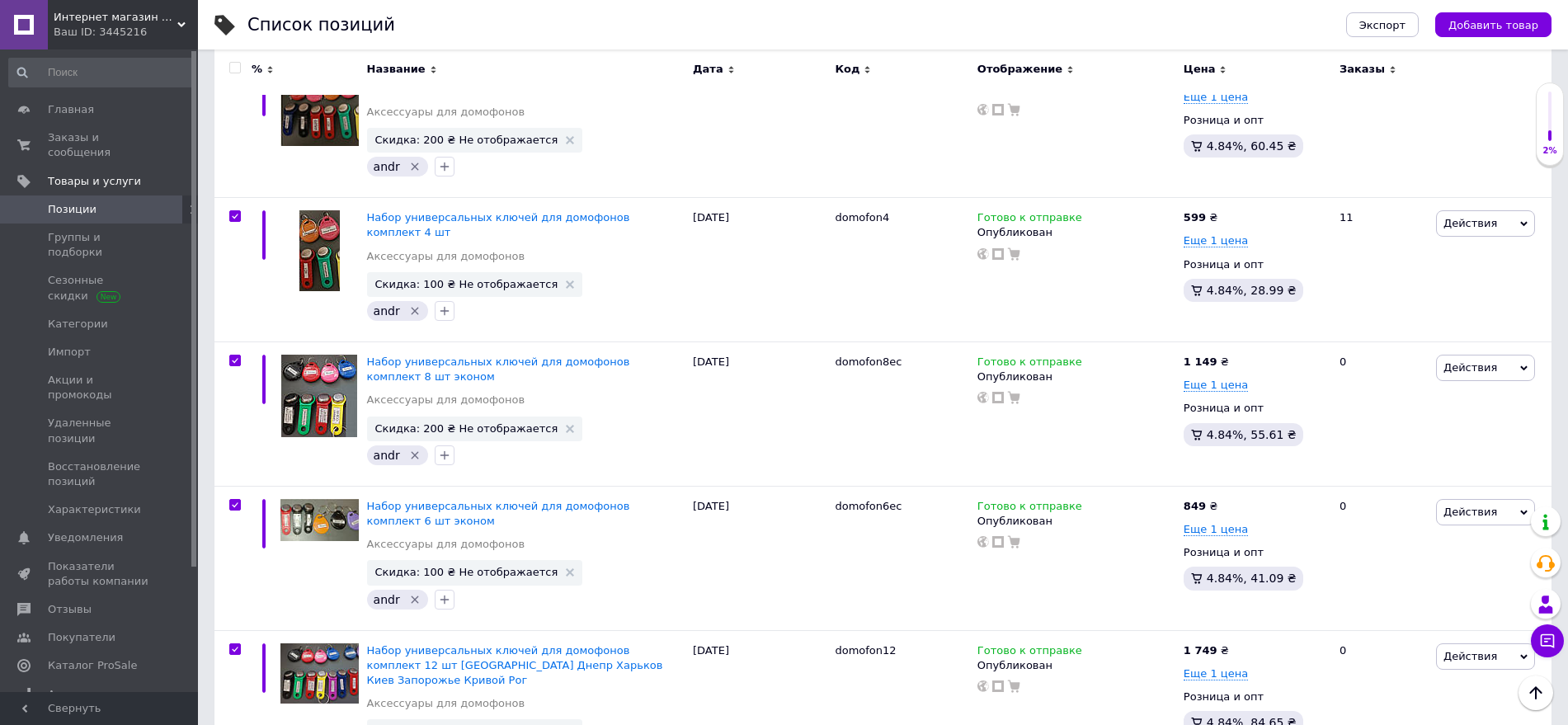
checkbox input "true"
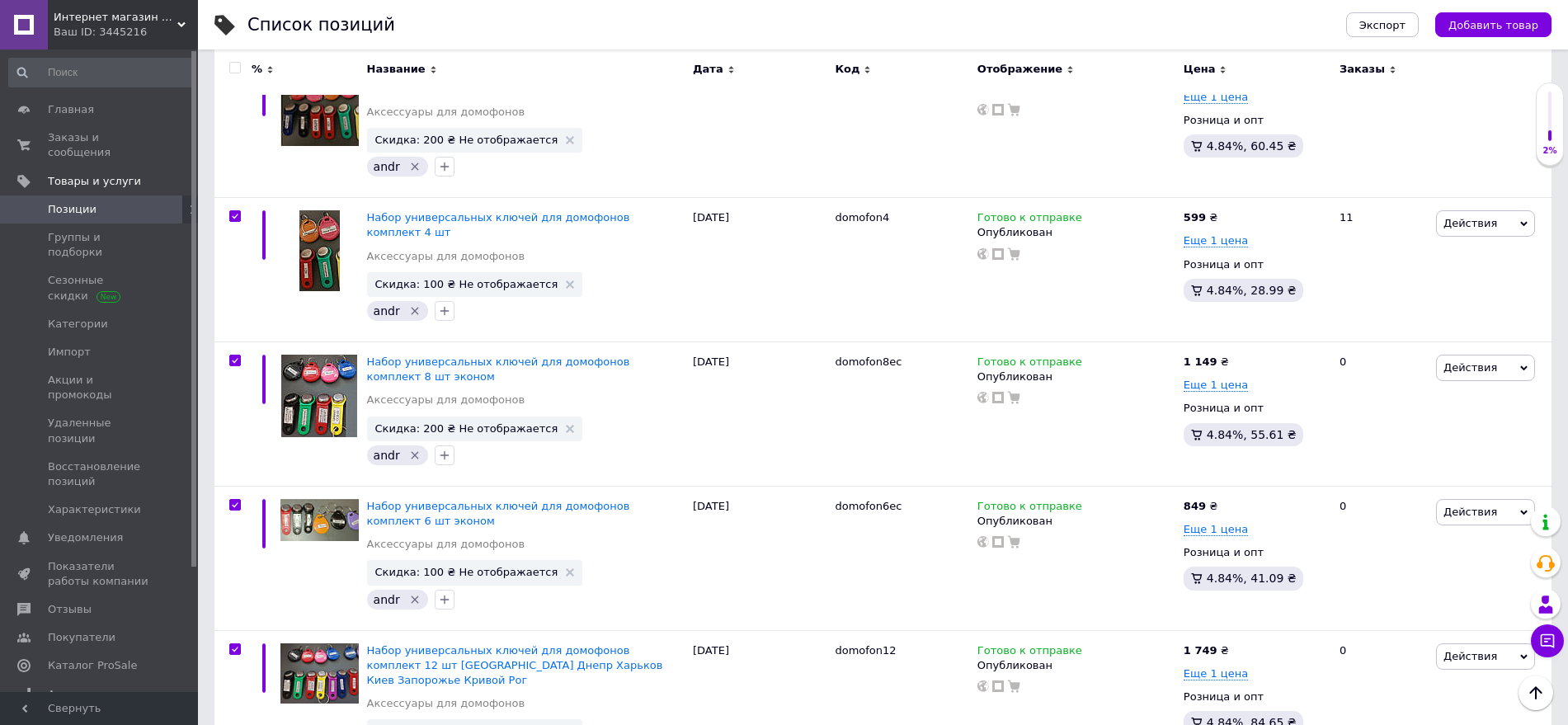
checkbox input "true"
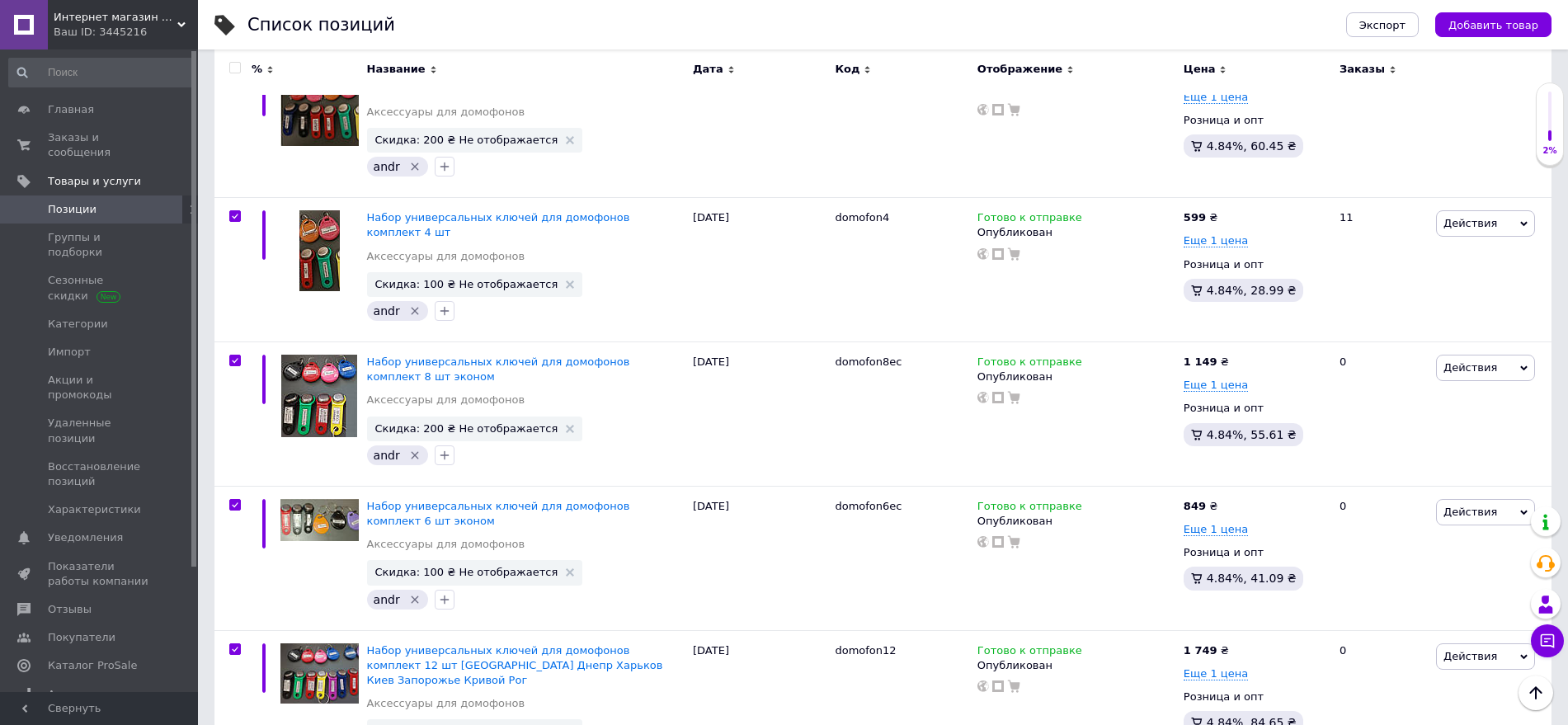
checkbox input "true"
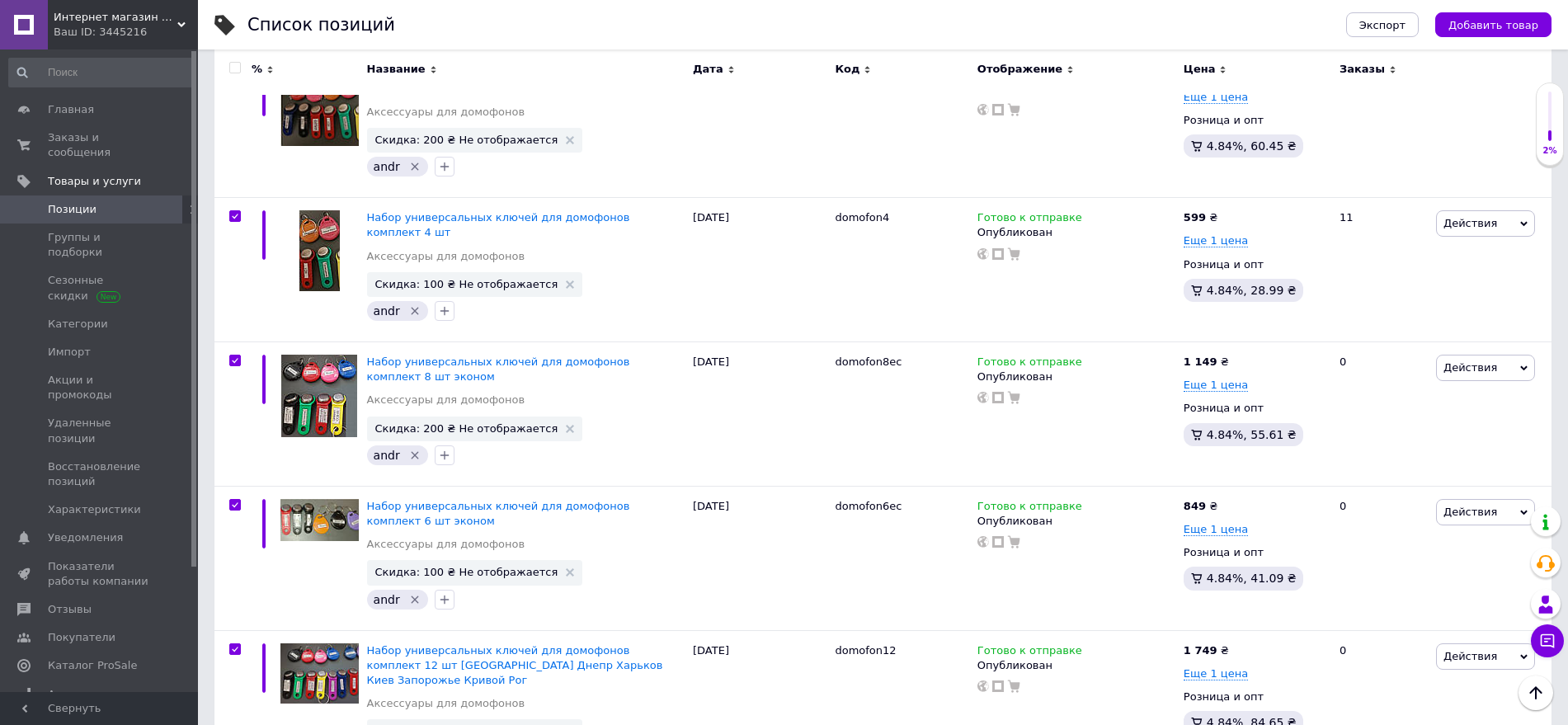
checkbox input "true"
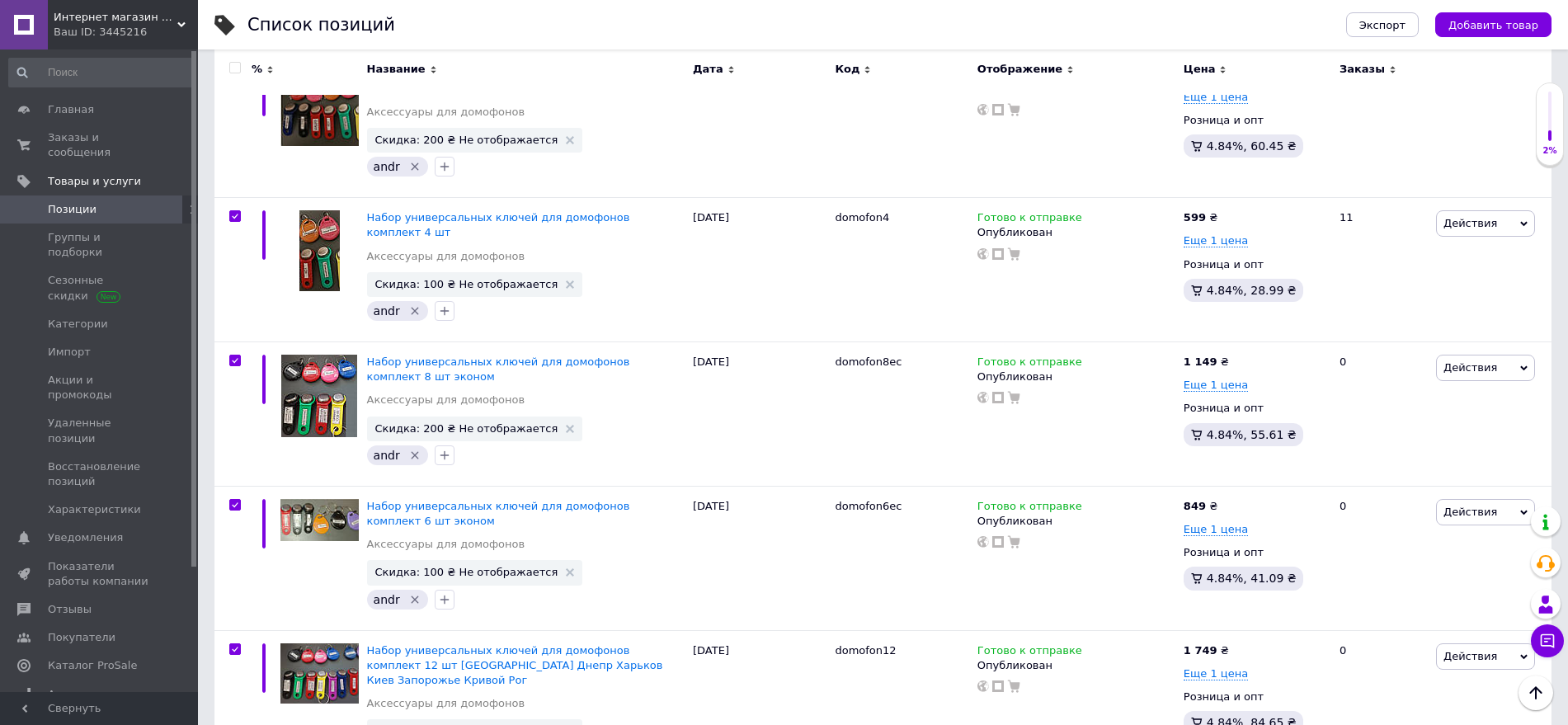
checkbox input "true"
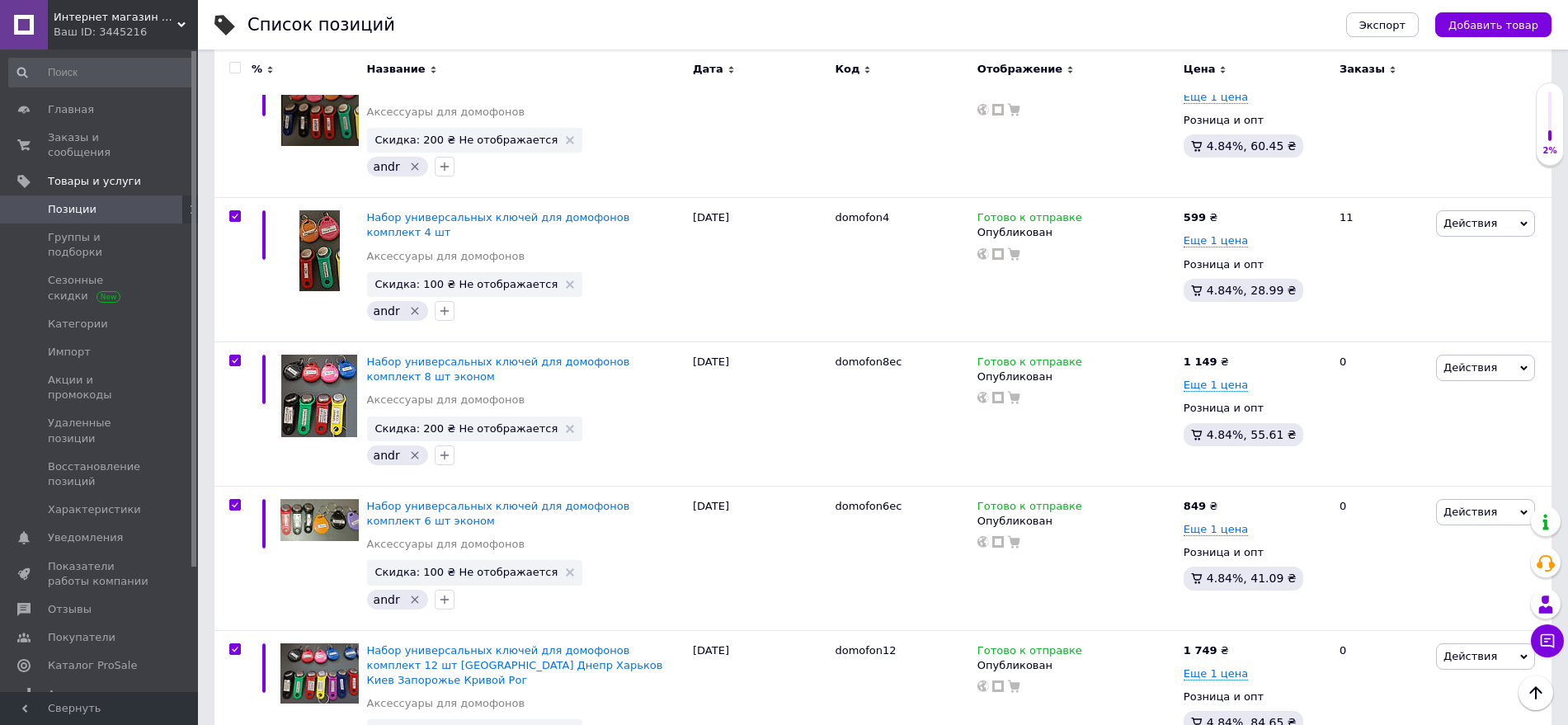
checkbox input "true"
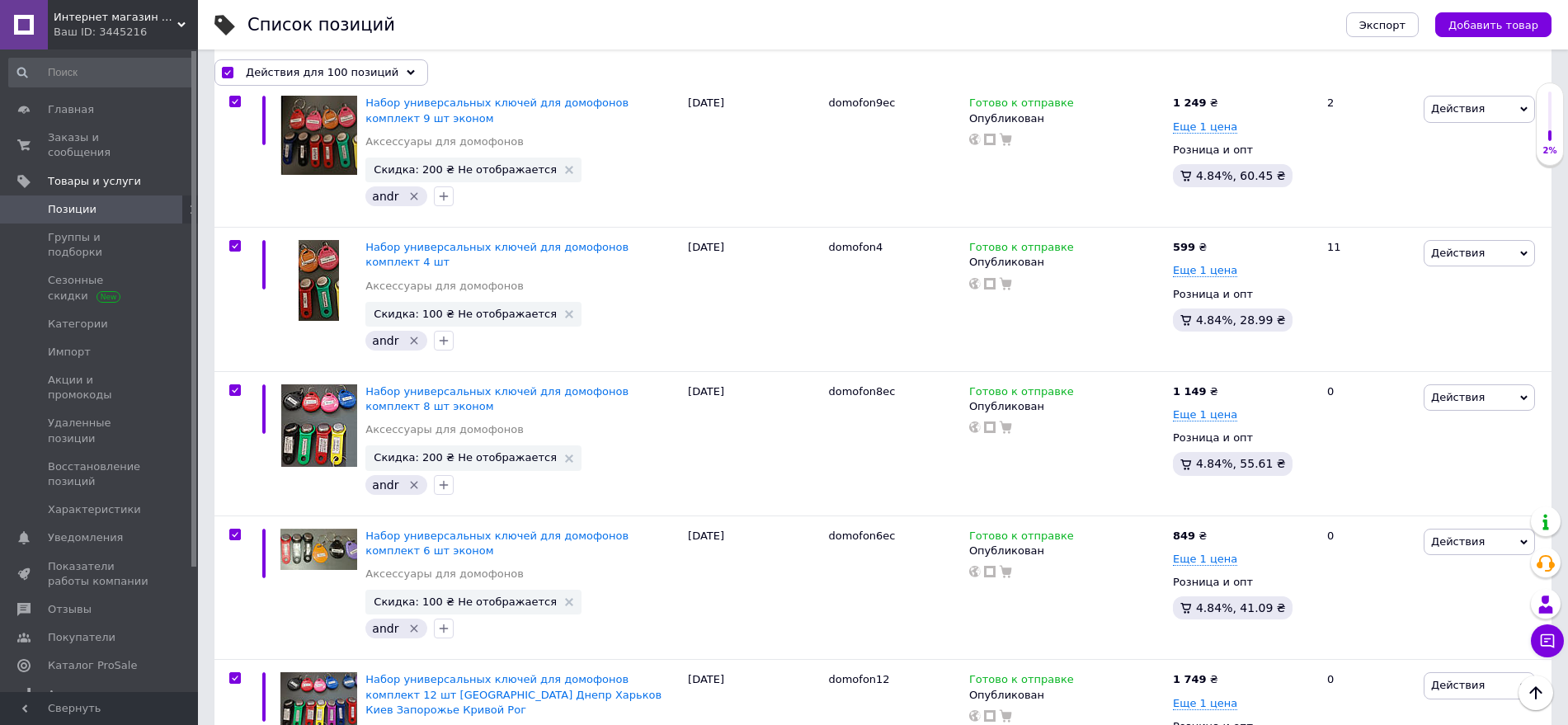
scroll to position [13621, 0]
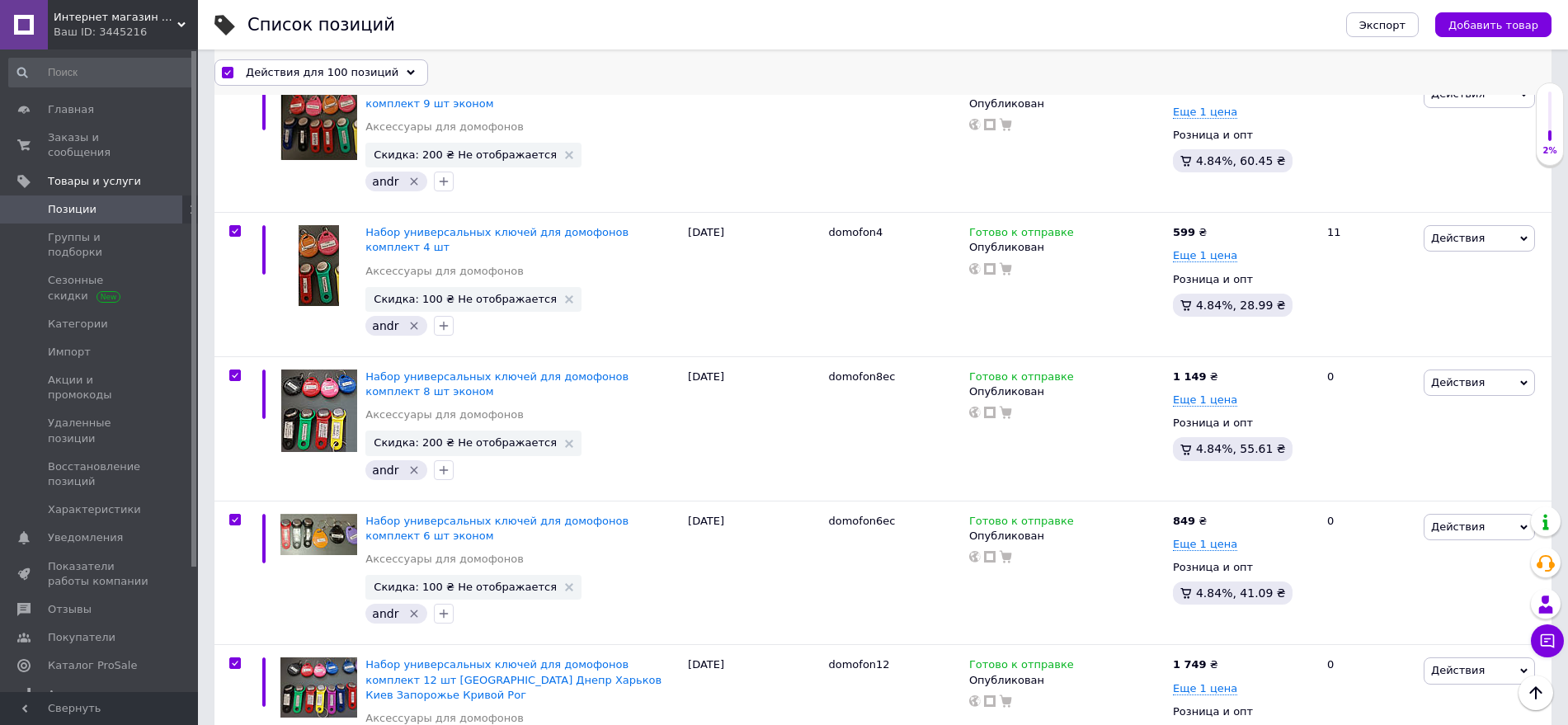
click at [318, 76] on span "Действия для 100 позиций" at bounding box center [322, 72] width 153 height 14
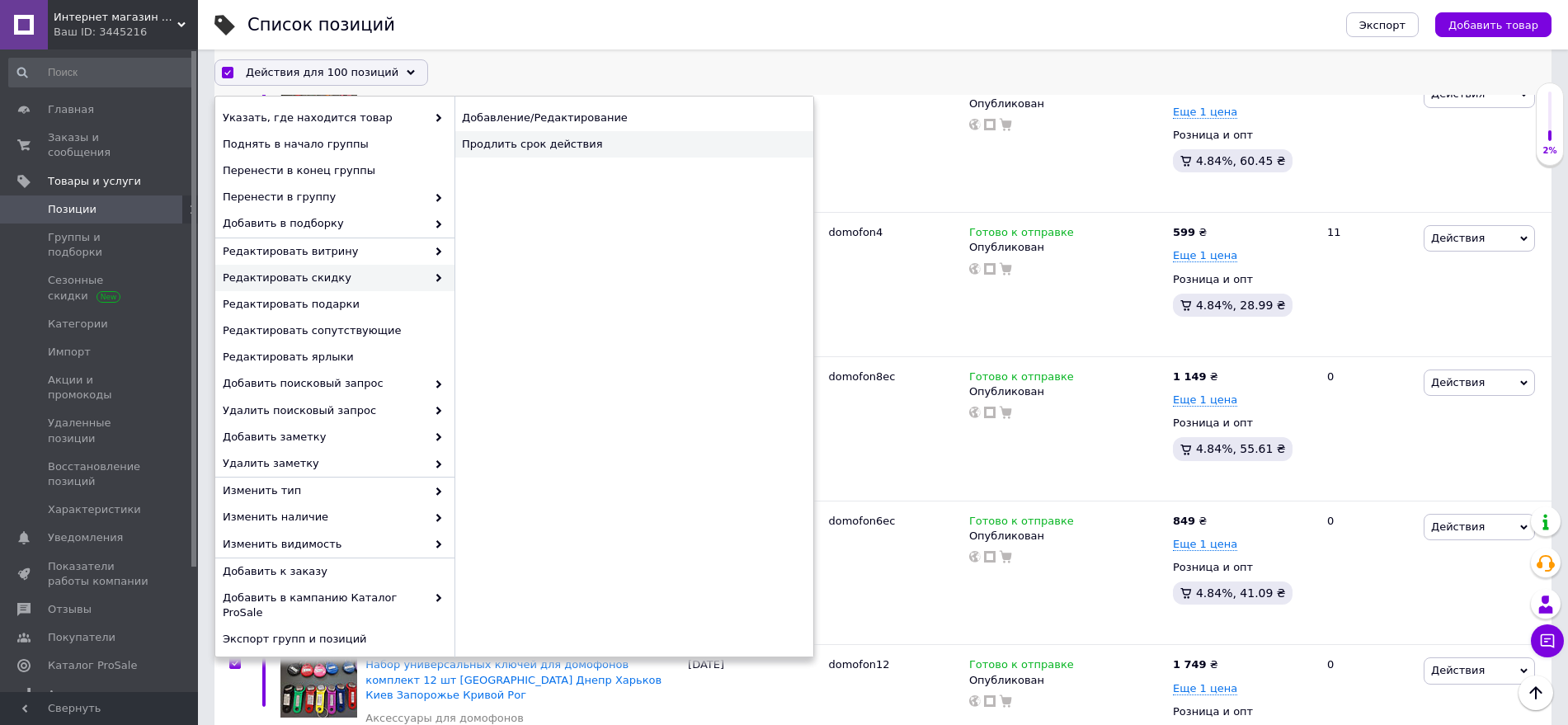
click at [536, 155] on div "Продлить срок действия" at bounding box center [634, 144] width 359 height 26
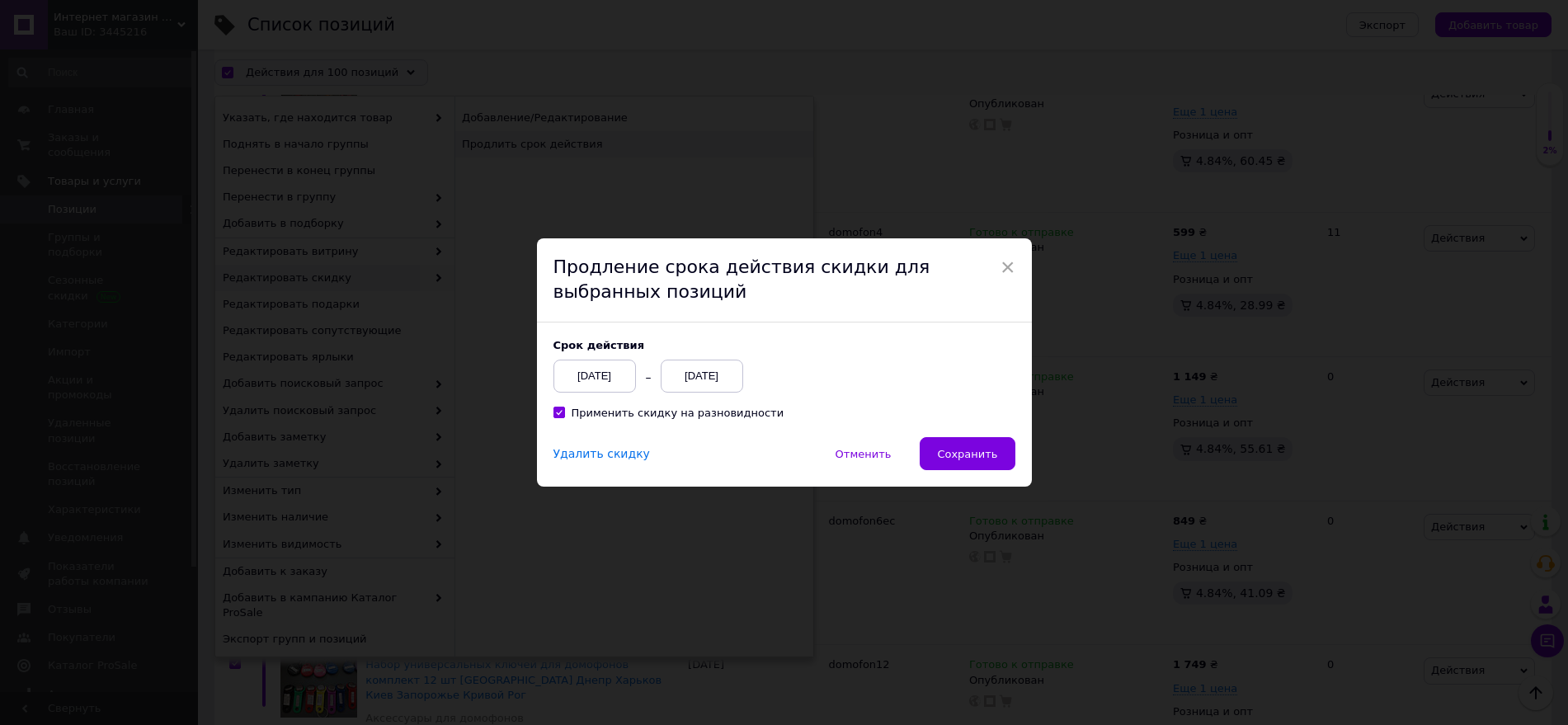
scroll to position [13555, 0]
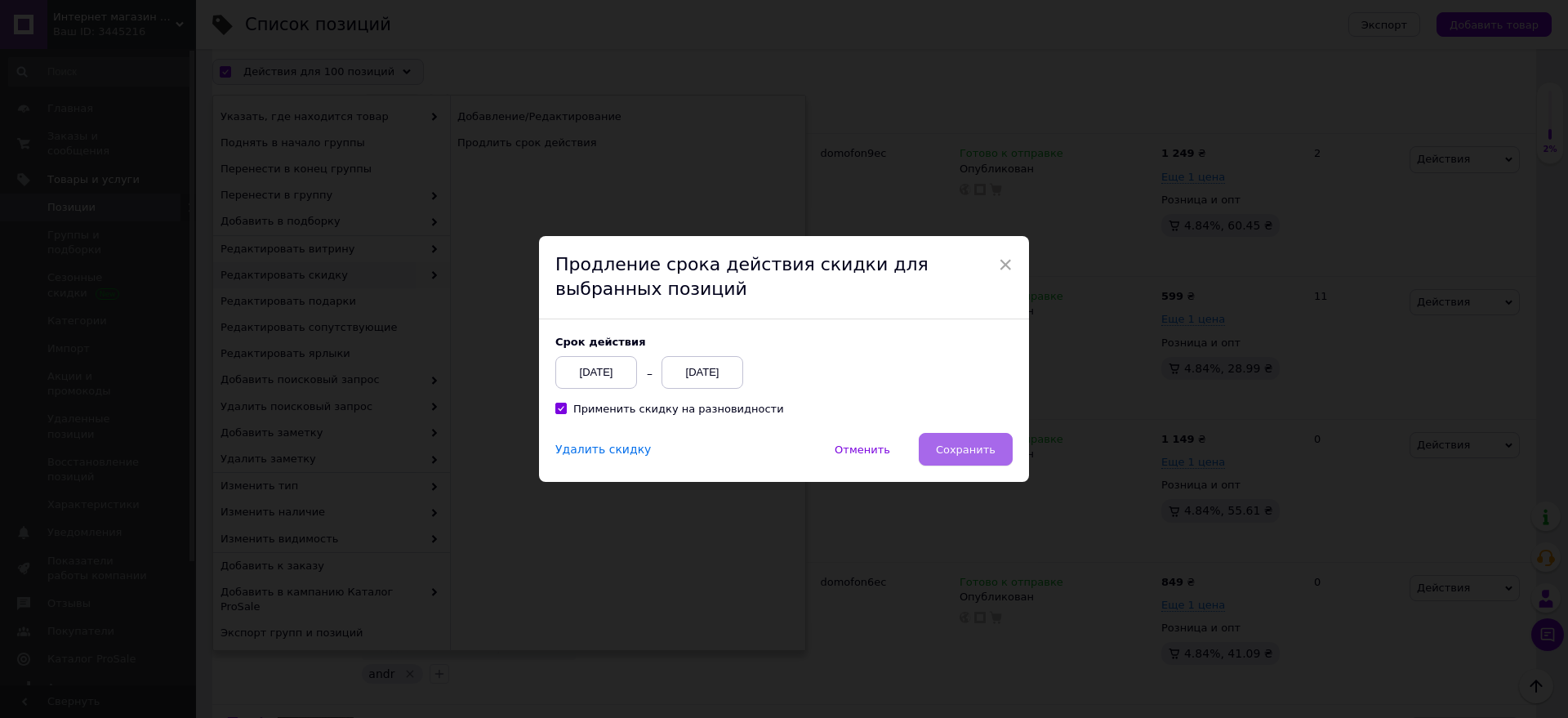
click at [941, 451] on button "Сохранить" at bounding box center [965, 449] width 94 height 33
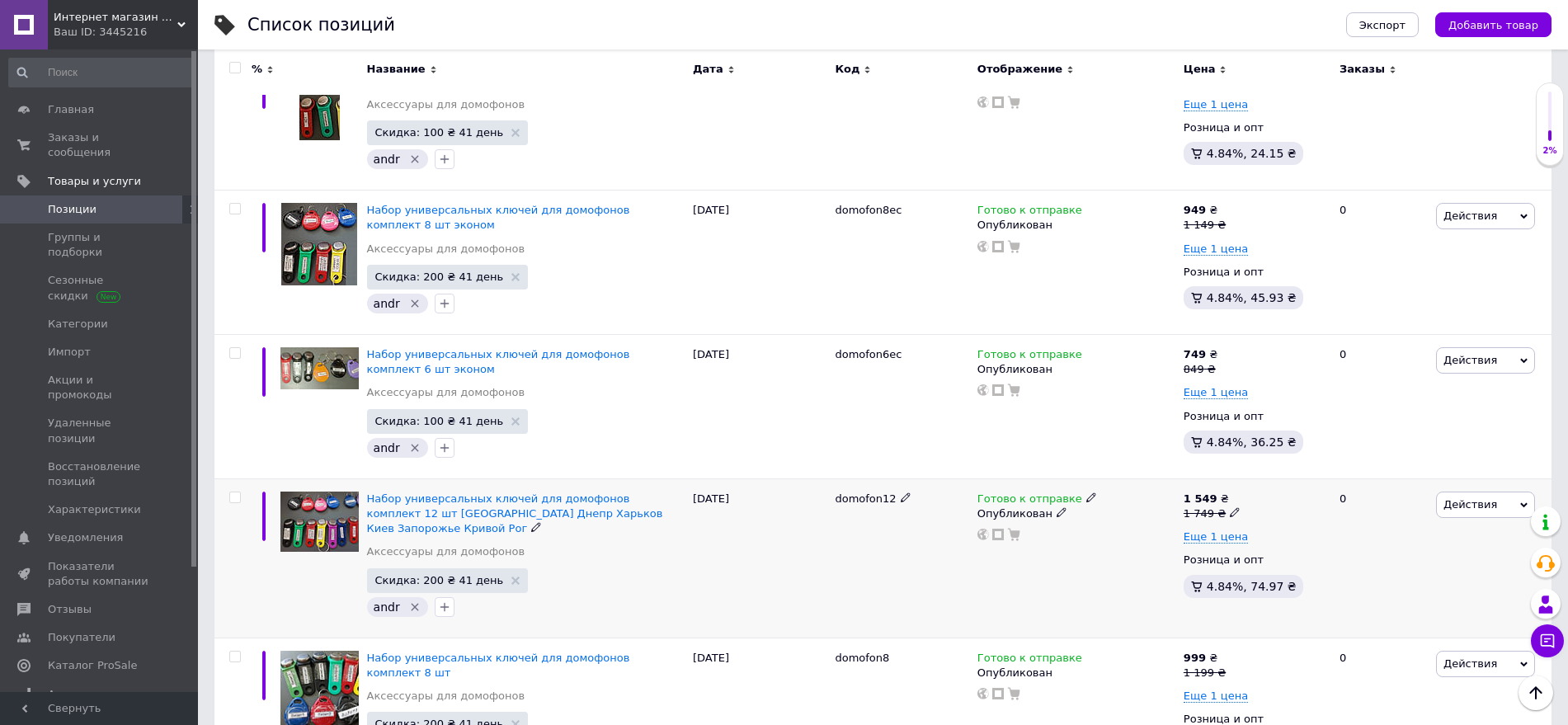
scroll to position [13985, 0]
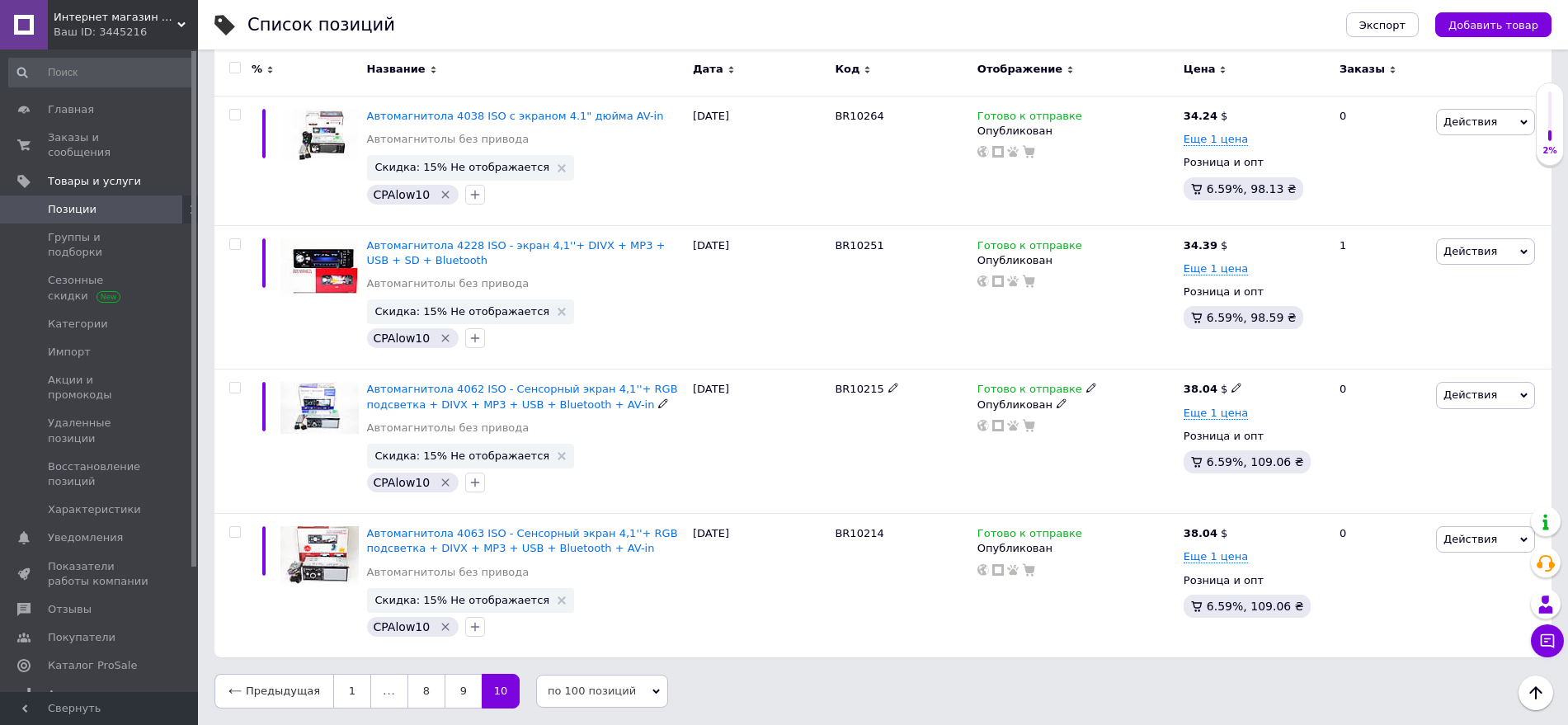
scroll to position [13432, 0]
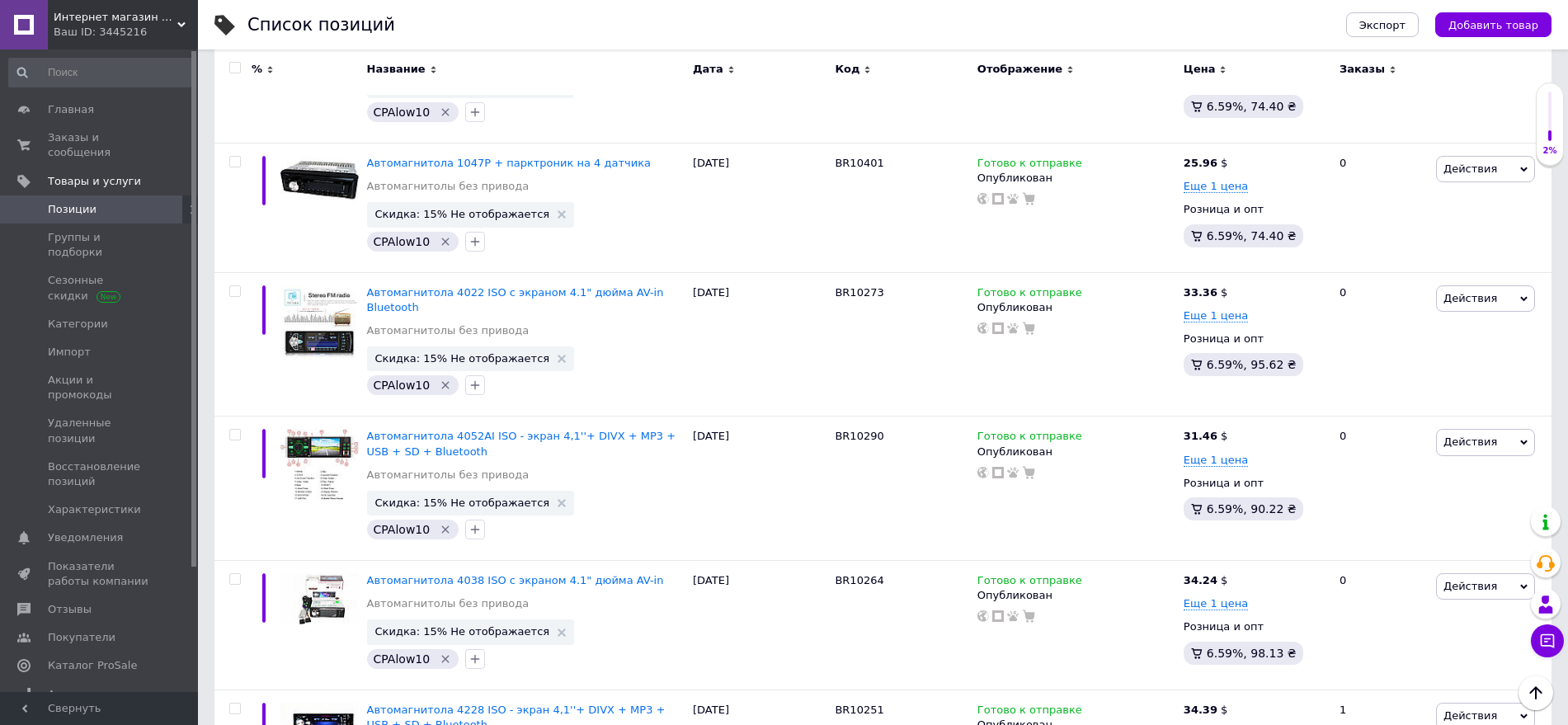
click at [239, 68] on input "checkbox" at bounding box center [234, 68] width 11 height 11
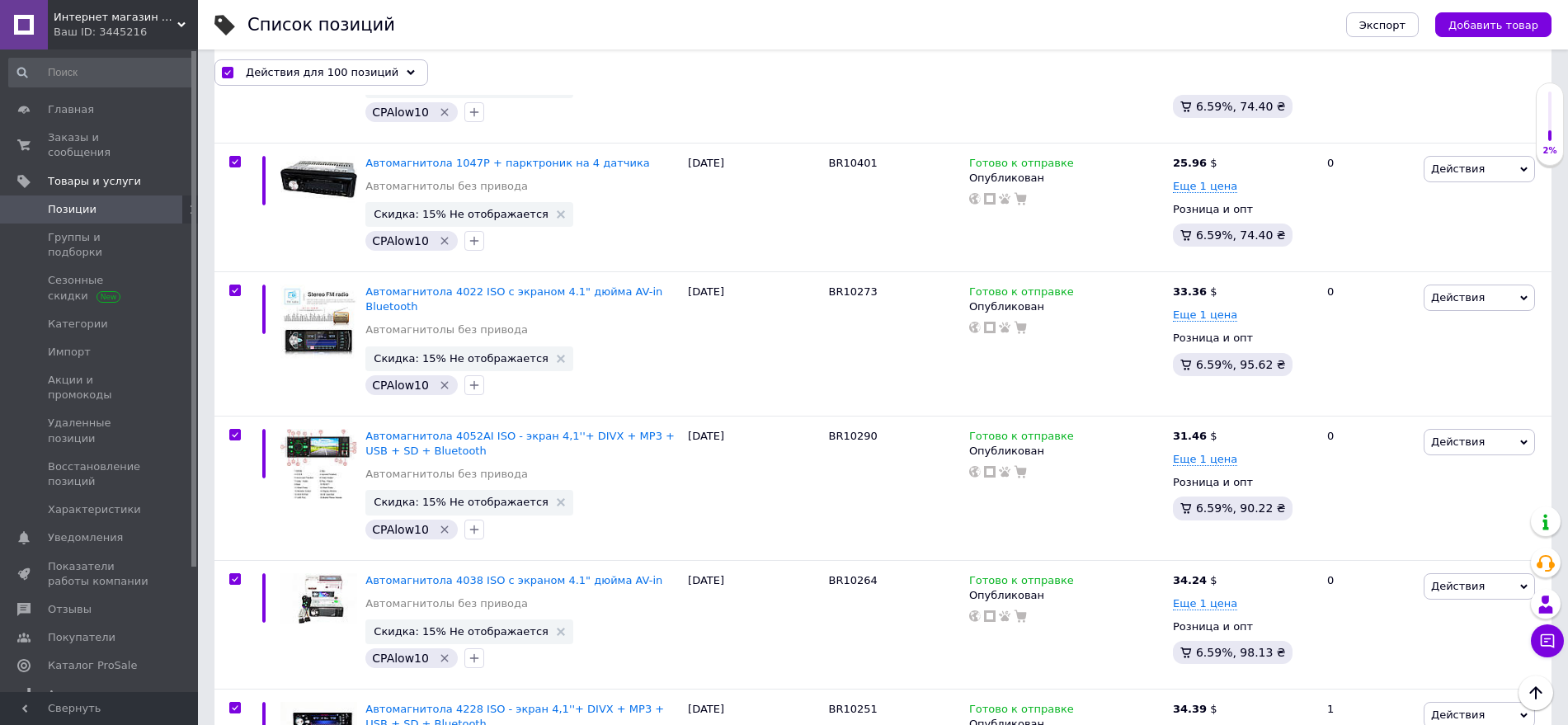
scroll to position [13431, 0]
click at [283, 77] on span "Действия для 100 позиций" at bounding box center [322, 72] width 153 height 14
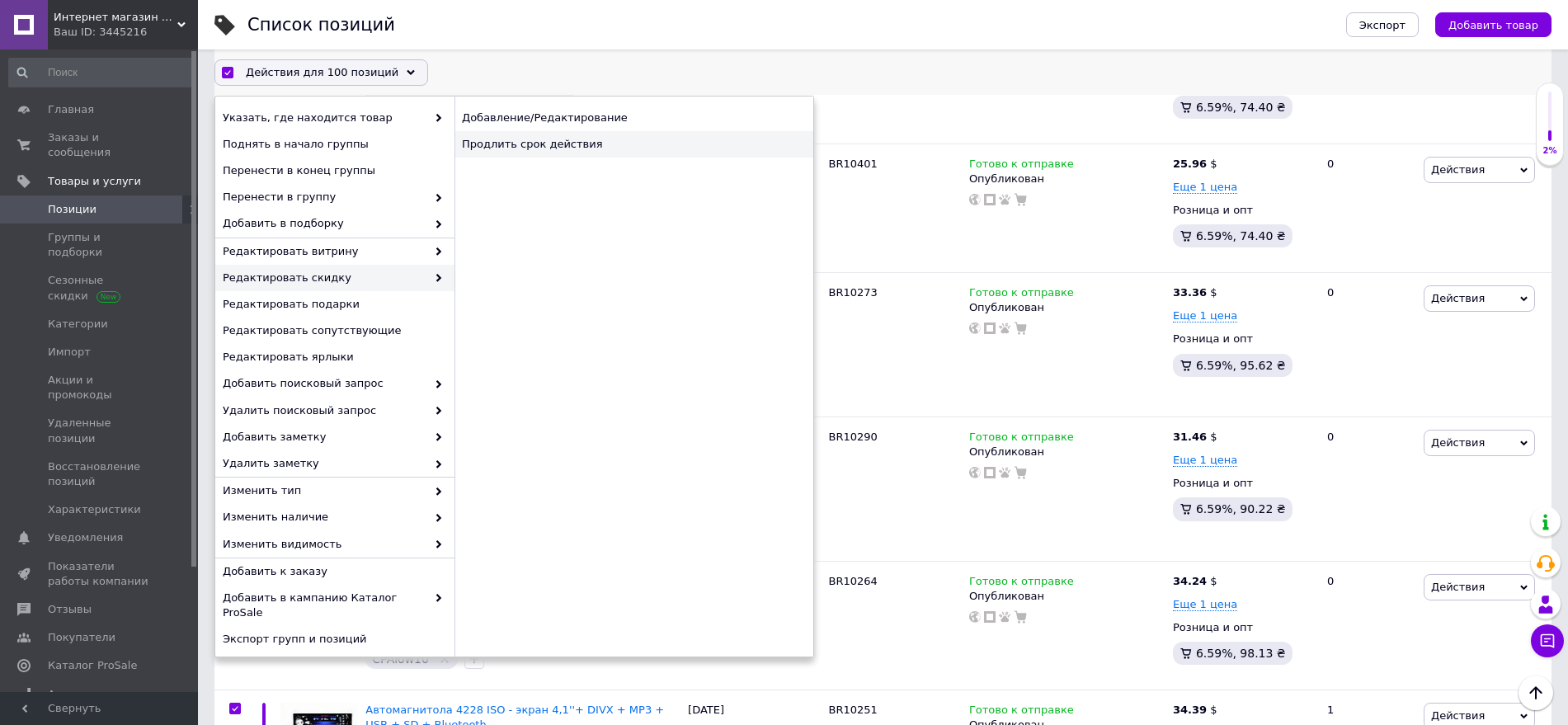
click at [528, 154] on div "Продлить срок действия" at bounding box center [634, 144] width 359 height 26
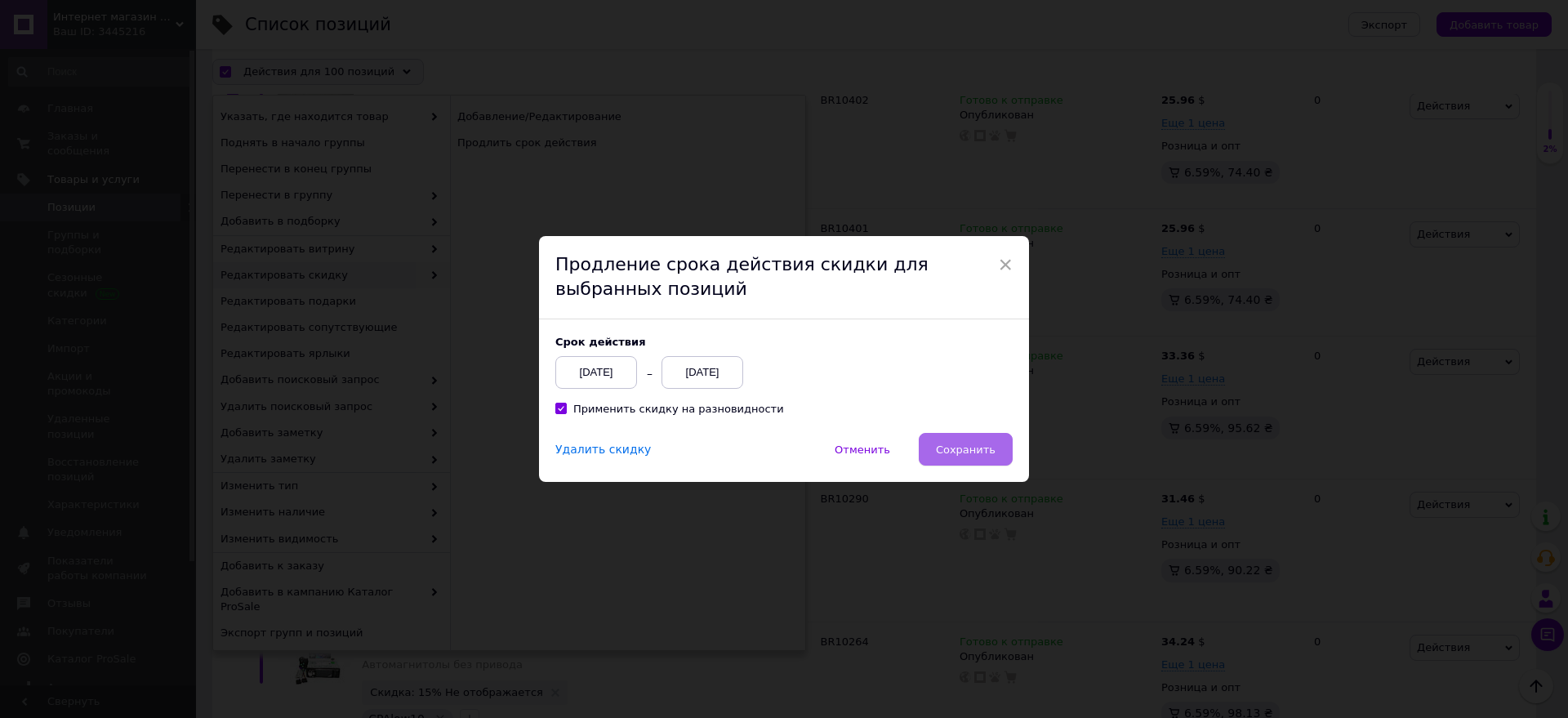
click at [981, 456] on span "Сохранить" at bounding box center [965, 449] width 59 height 12
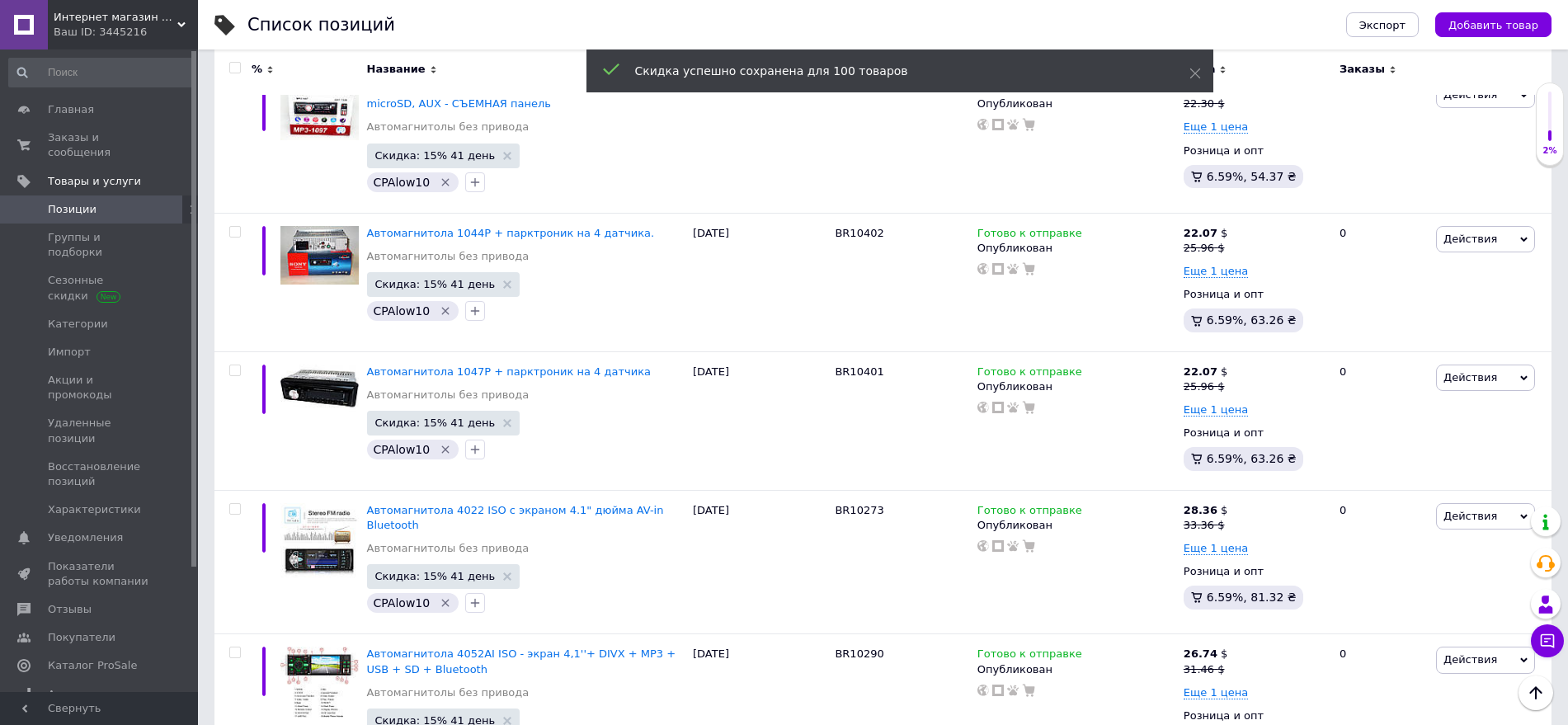
scroll to position [13838, 0]
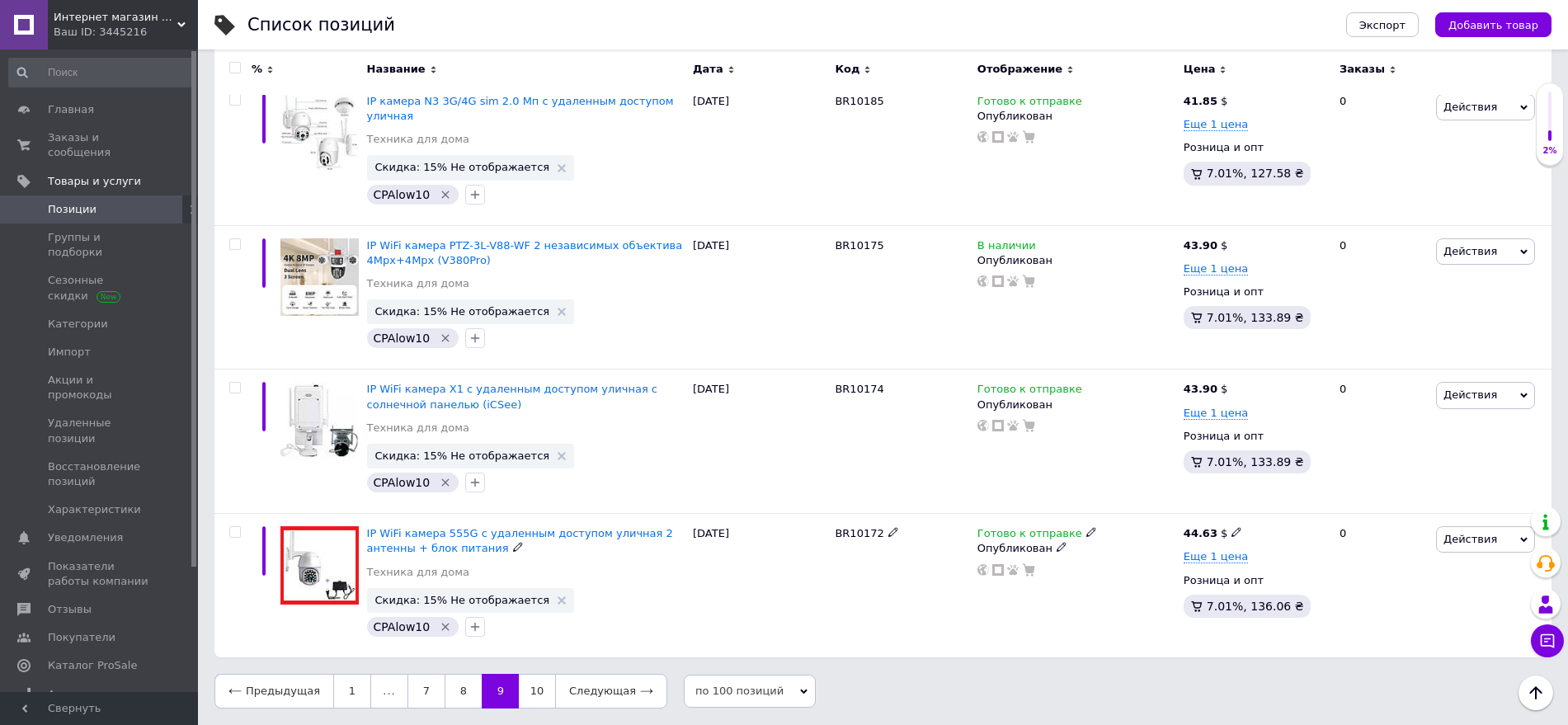
scroll to position [13160, 0]
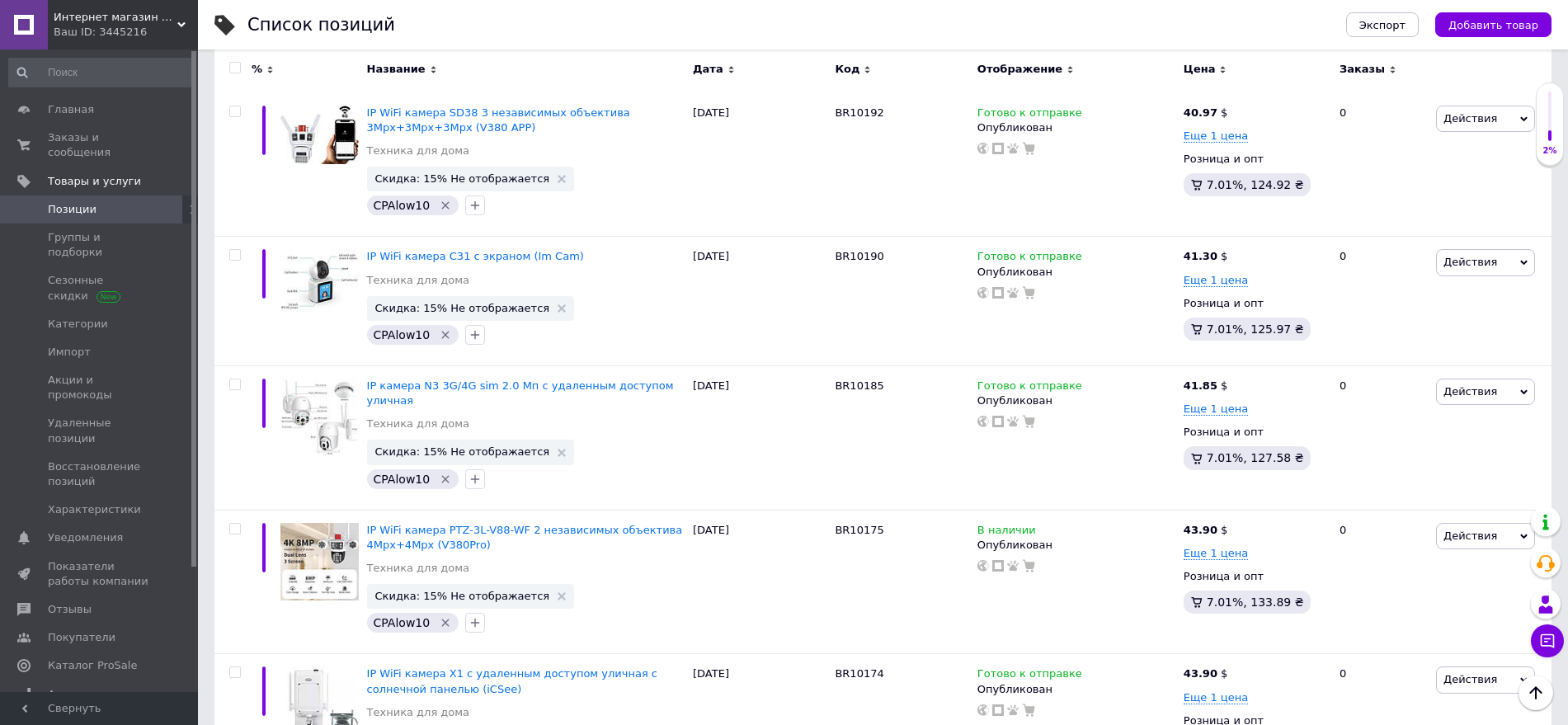
click at [230, 69] on input "checkbox" at bounding box center [234, 68] width 11 height 11
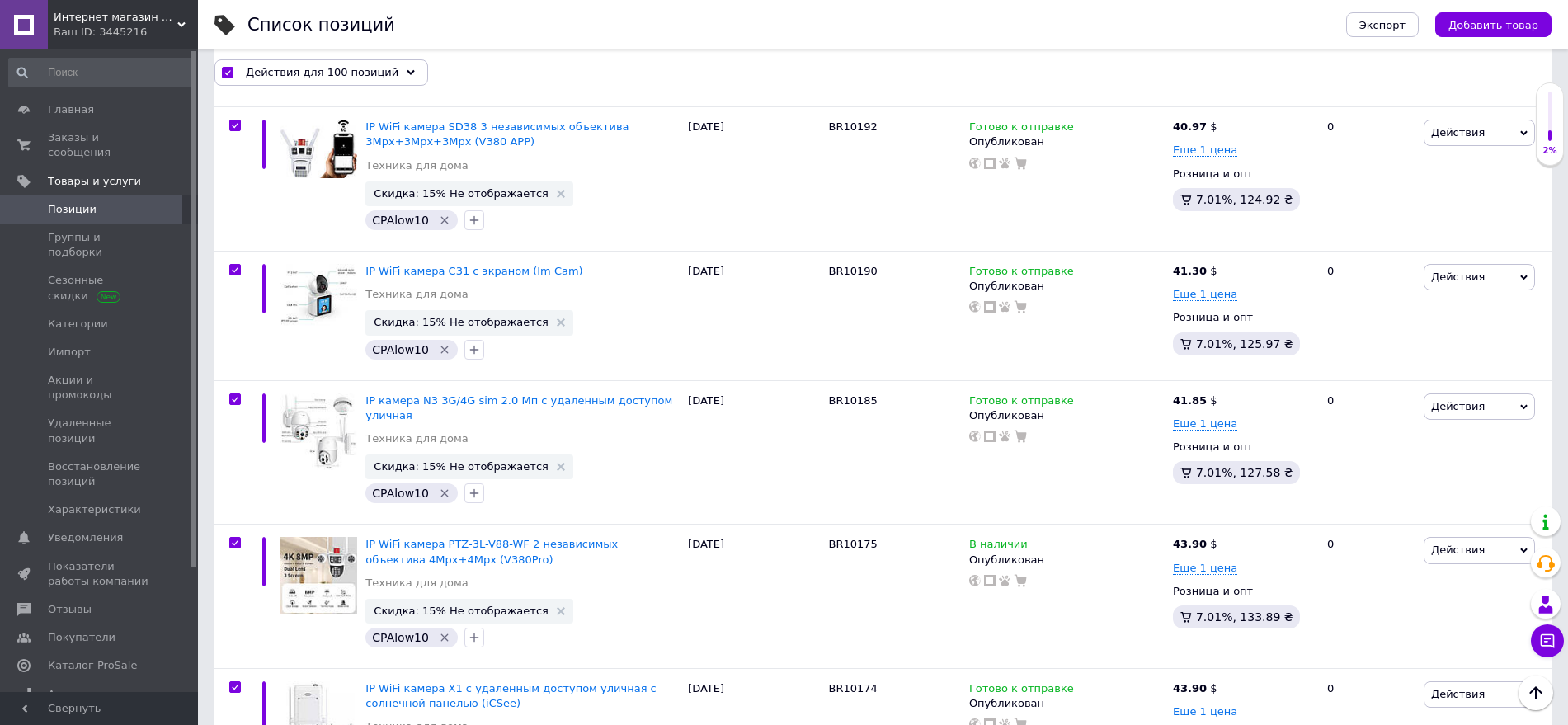
scroll to position [13175, 0]
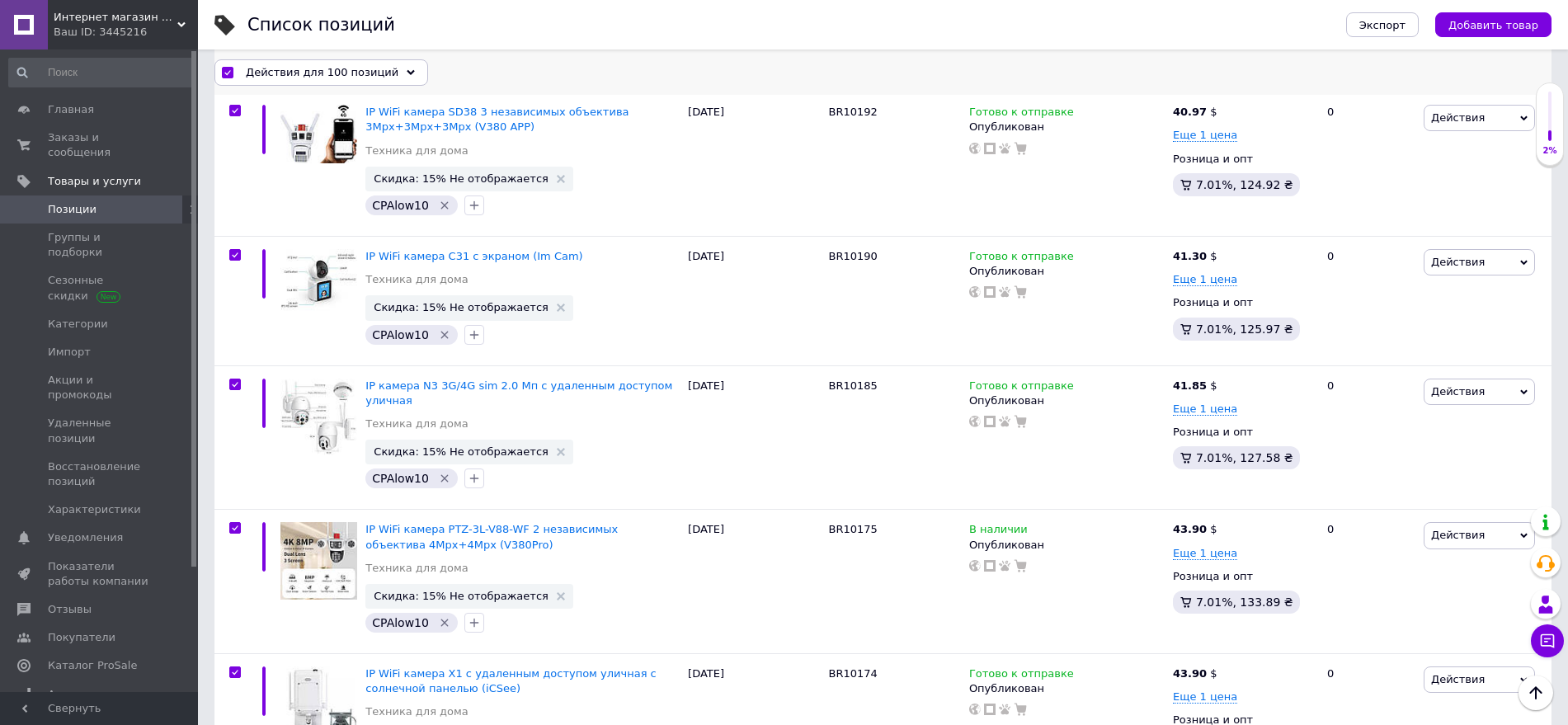
click at [264, 73] on span "Действия для 100 позиций" at bounding box center [322, 72] width 153 height 14
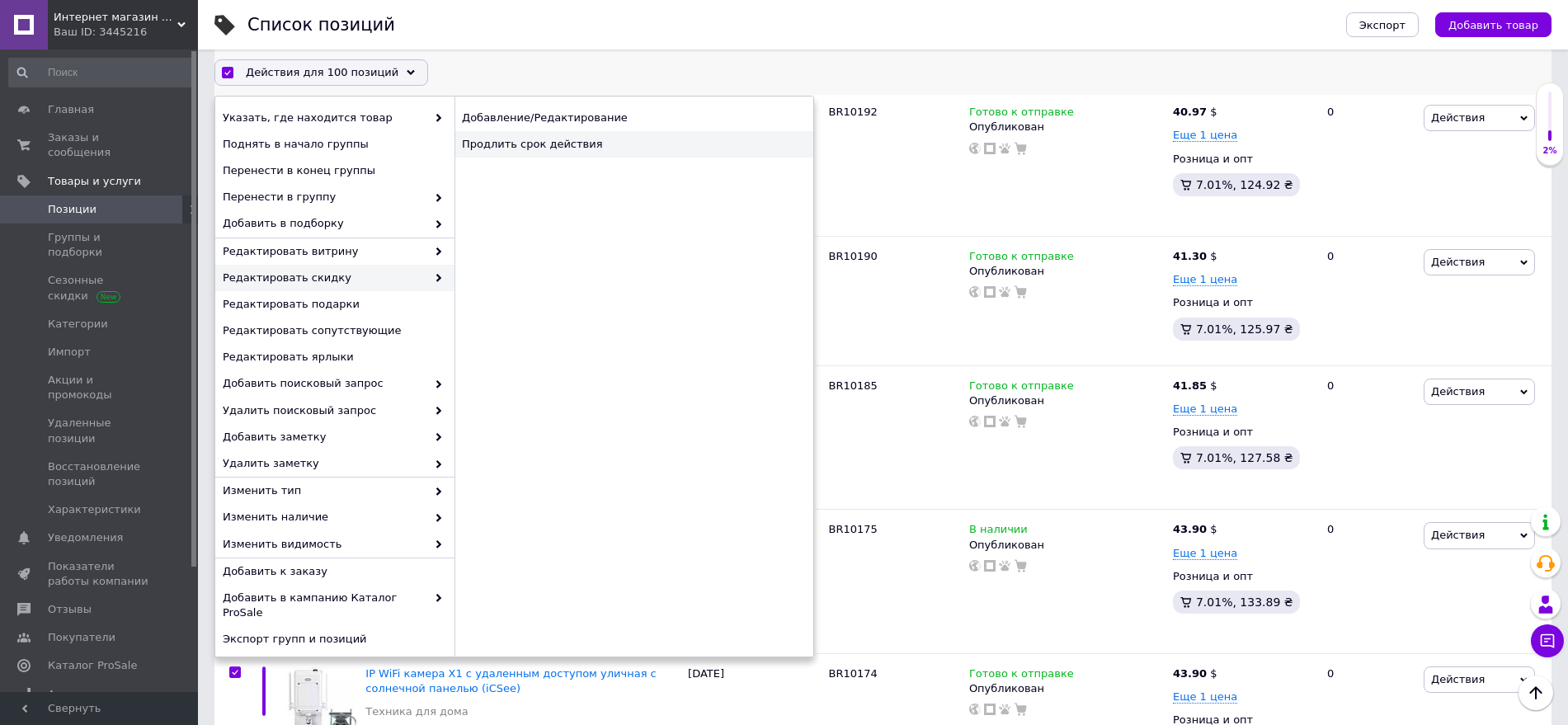
click at [531, 149] on div "Продлить срок действия" at bounding box center [634, 144] width 359 height 26
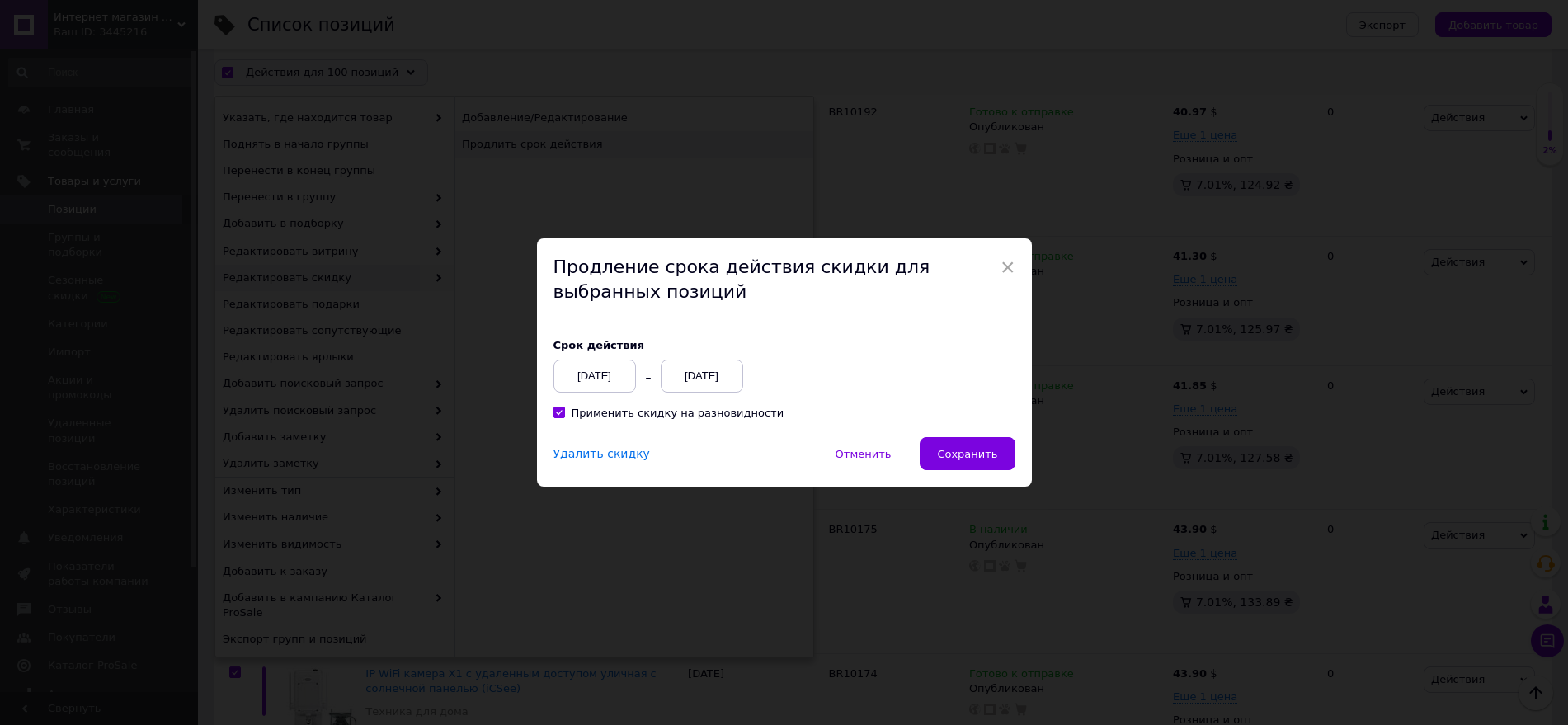
scroll to position [13107, 0]
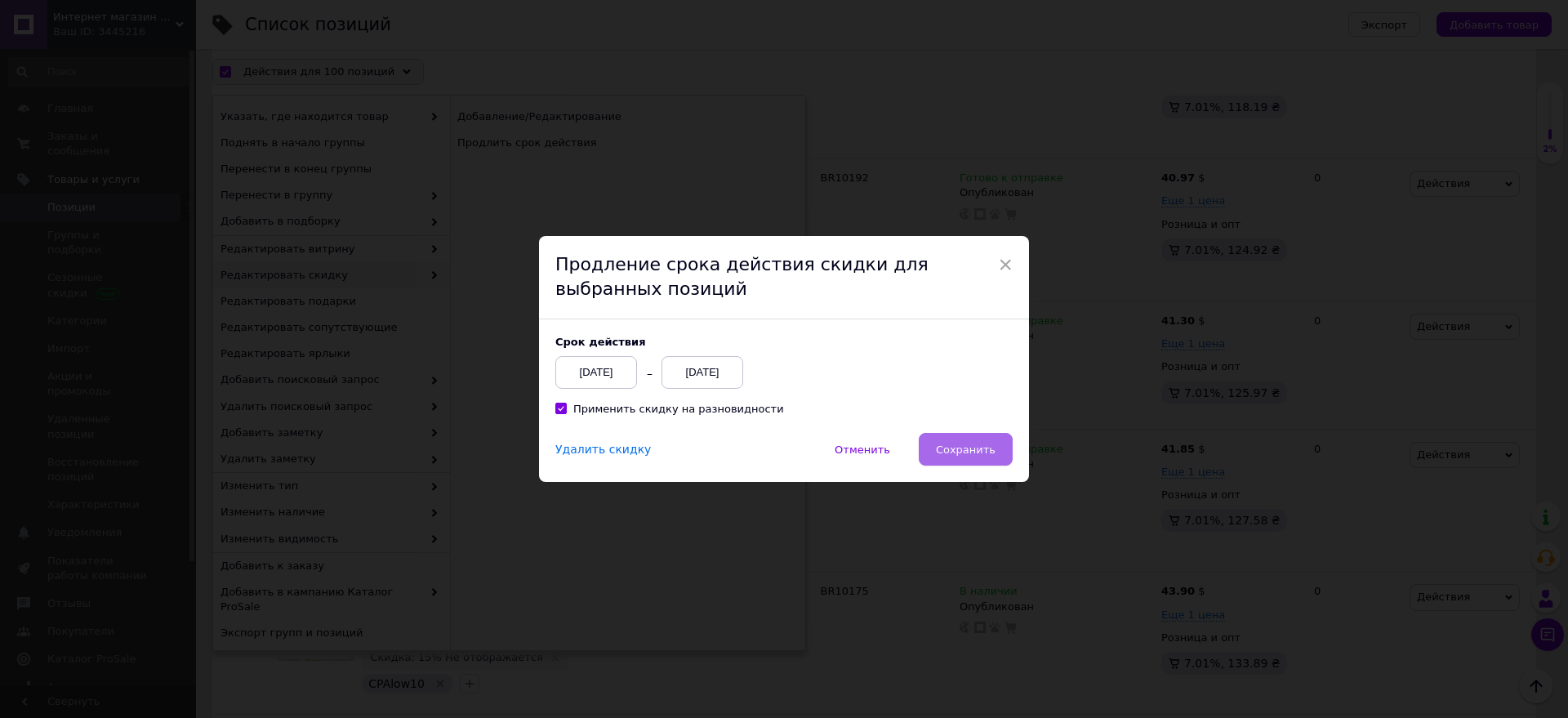
click at [954, 459] on button "Сохранить" at bounding box center [965, 449] width 94 height 33
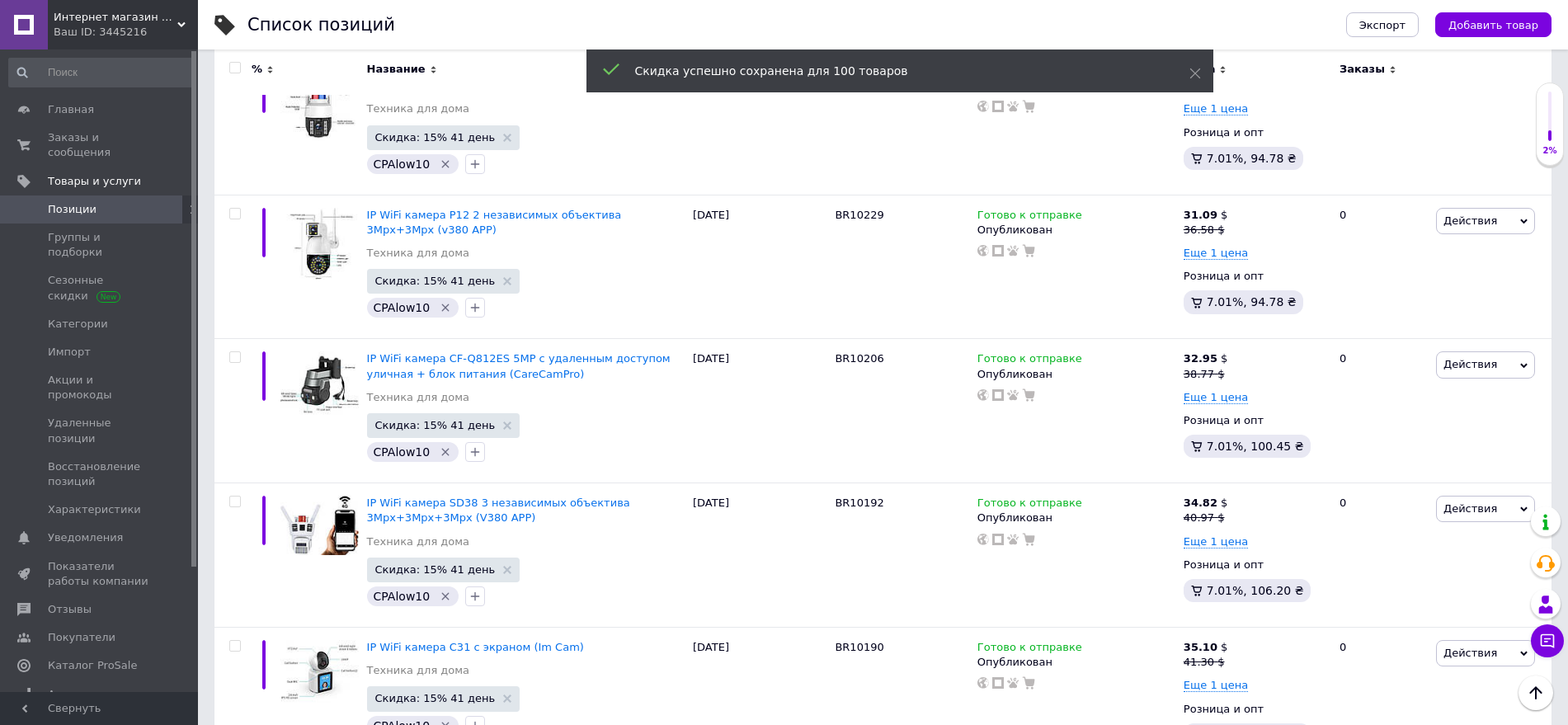
scroll to position [13711, 0]
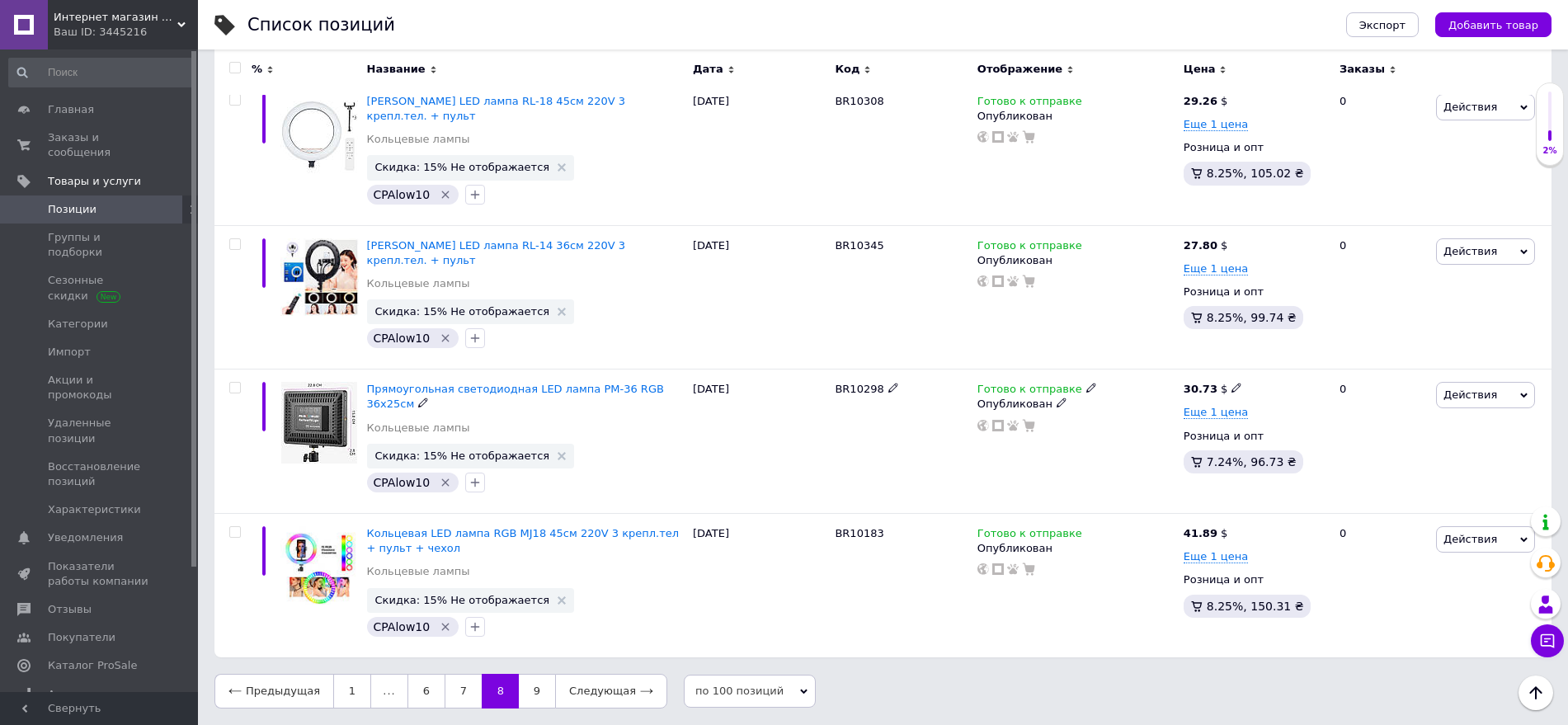
scroll to position [13132, 0]
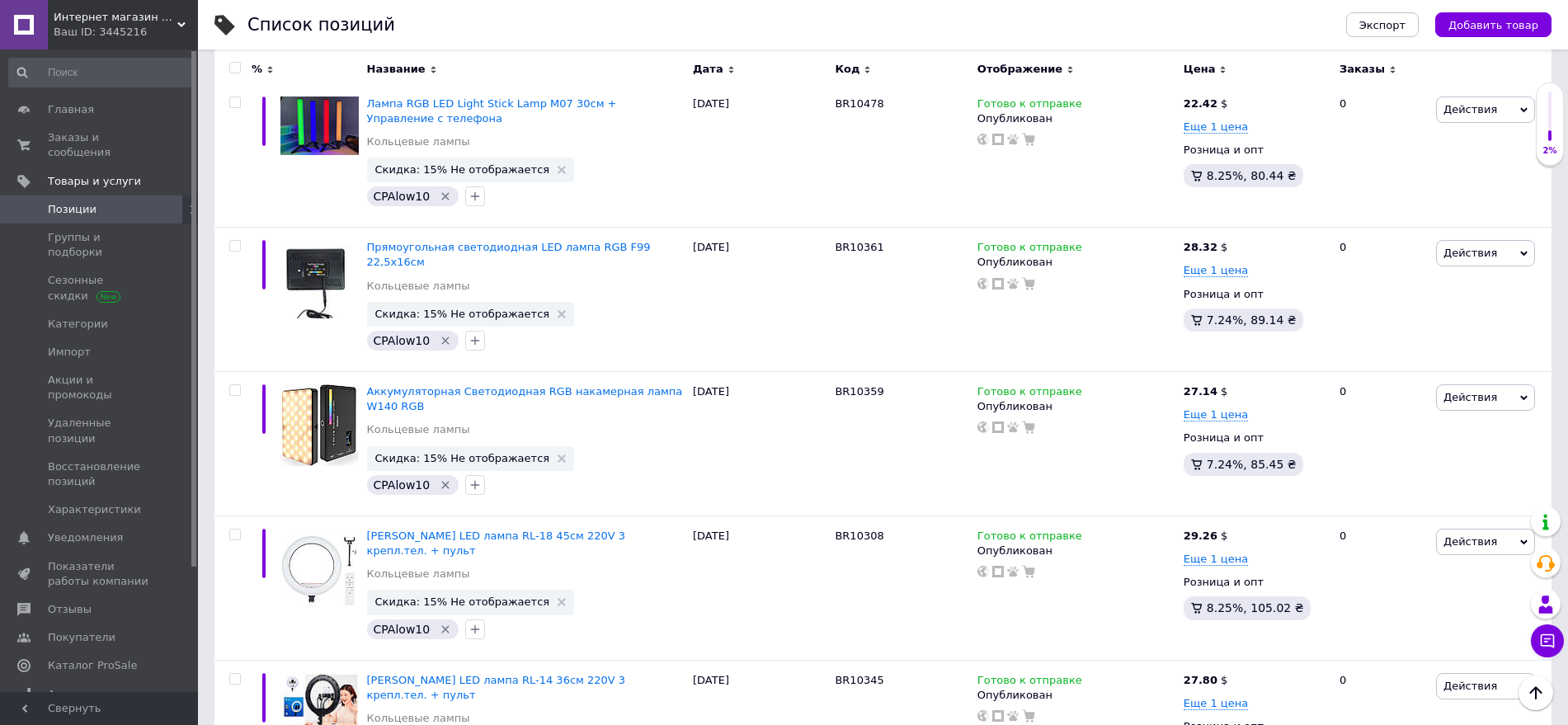
click at [236, 69] on input "checkbox" at bounding box center [234, 68] width 11 height 11
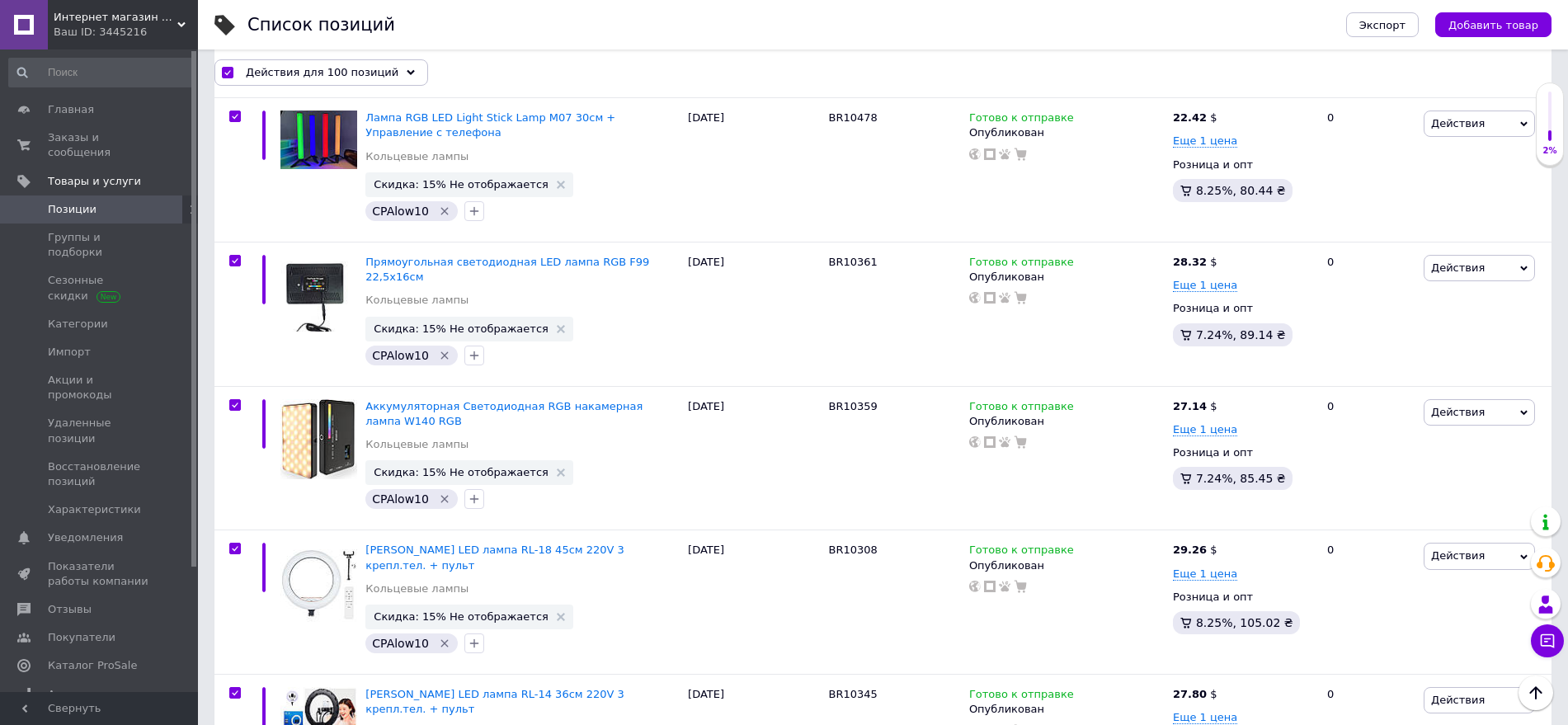
click at [276, 69] on span "Действия для 100 позиций" at bounding box center [322, 72] width 153 height 14
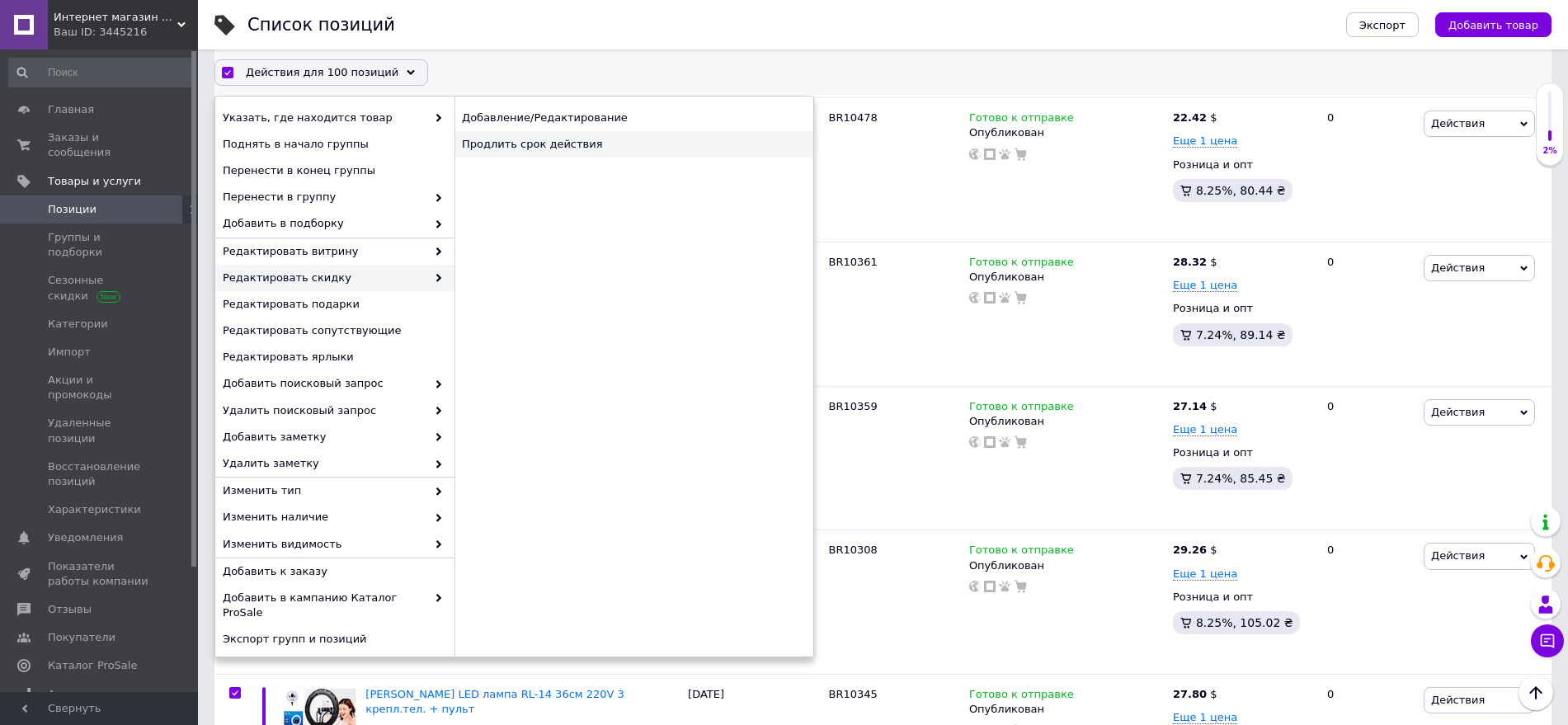
click at [524, 153] on div "Продлить срок действия" at bounding box center [634, 144] width 359 height 26
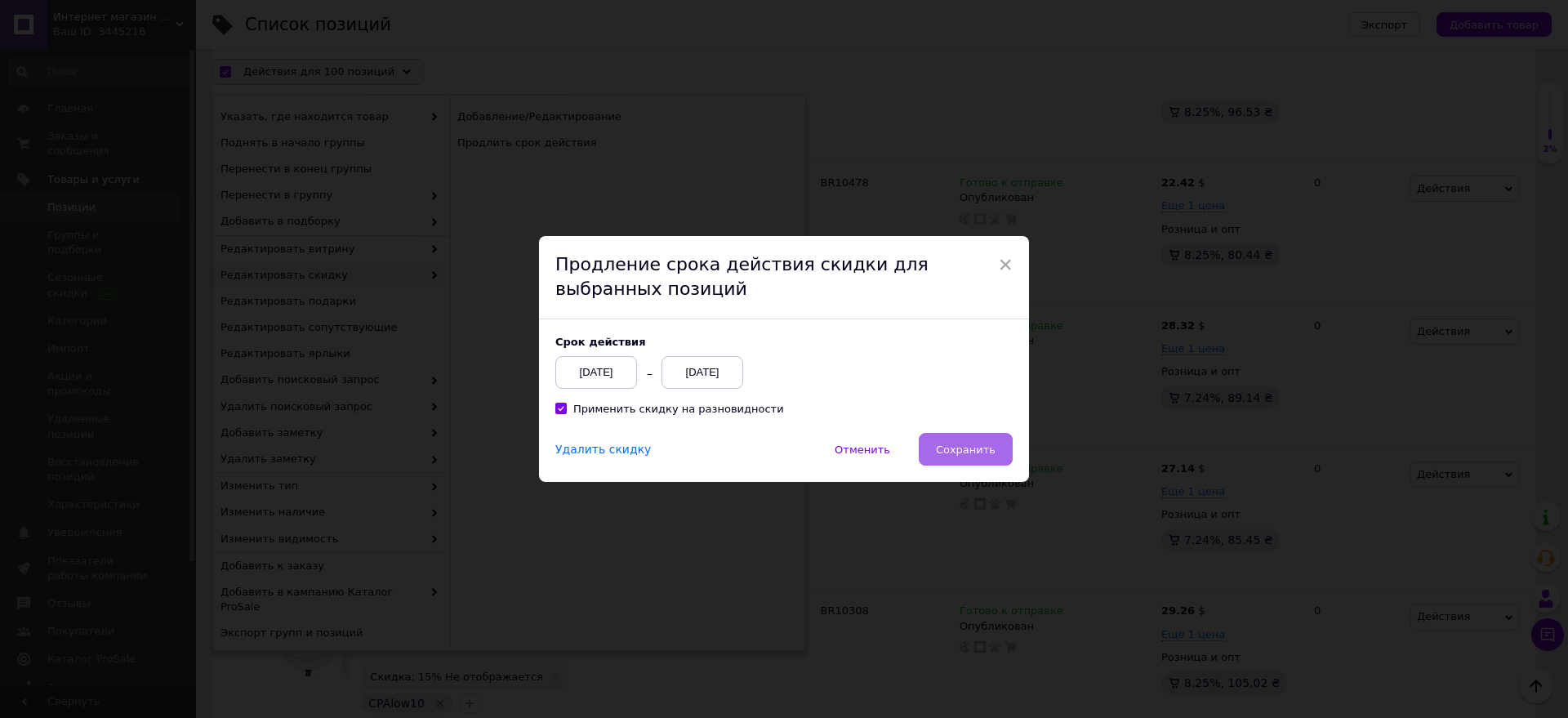
click at [961, 447] on span "Сохранить" at bounding box center [965, 449] width 59 height 12
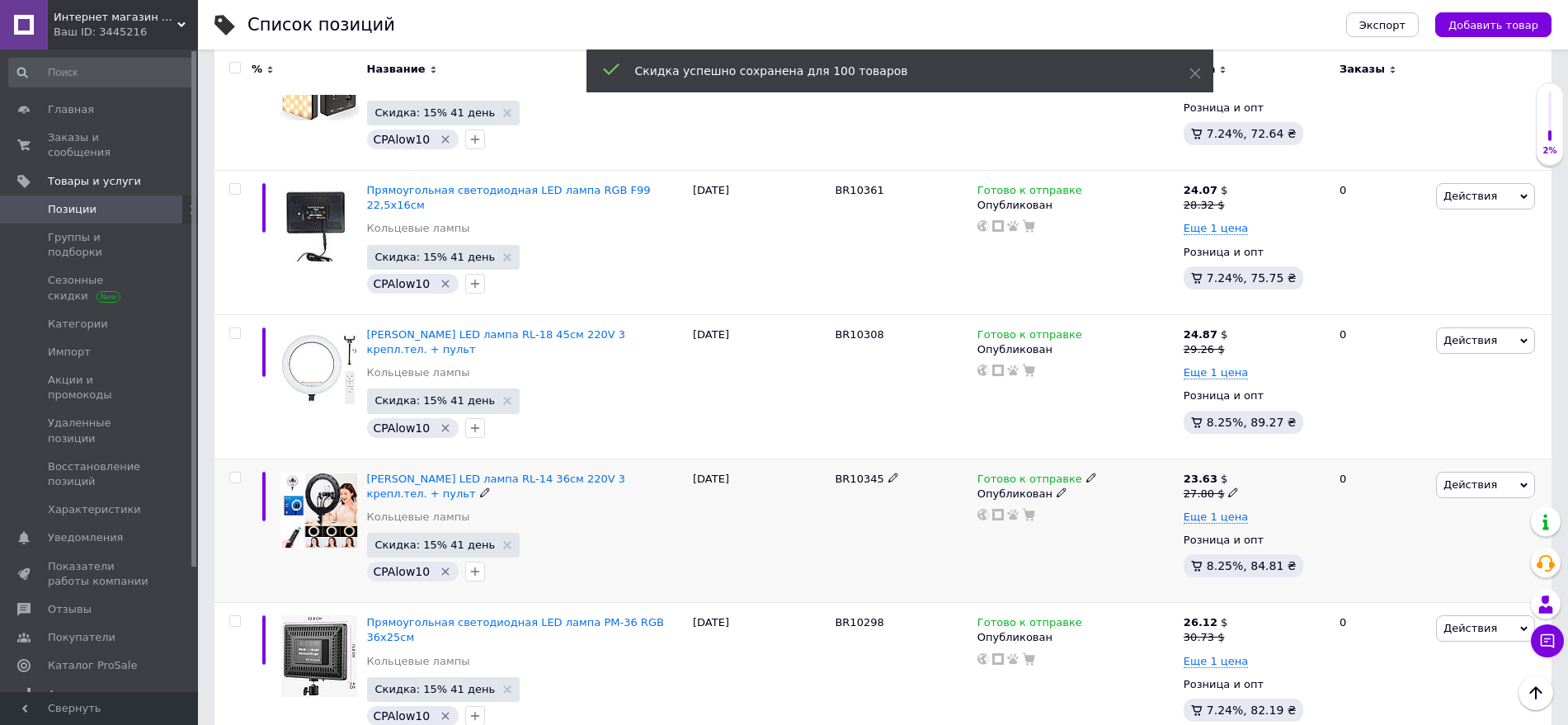
scroll to position [13740, 0]
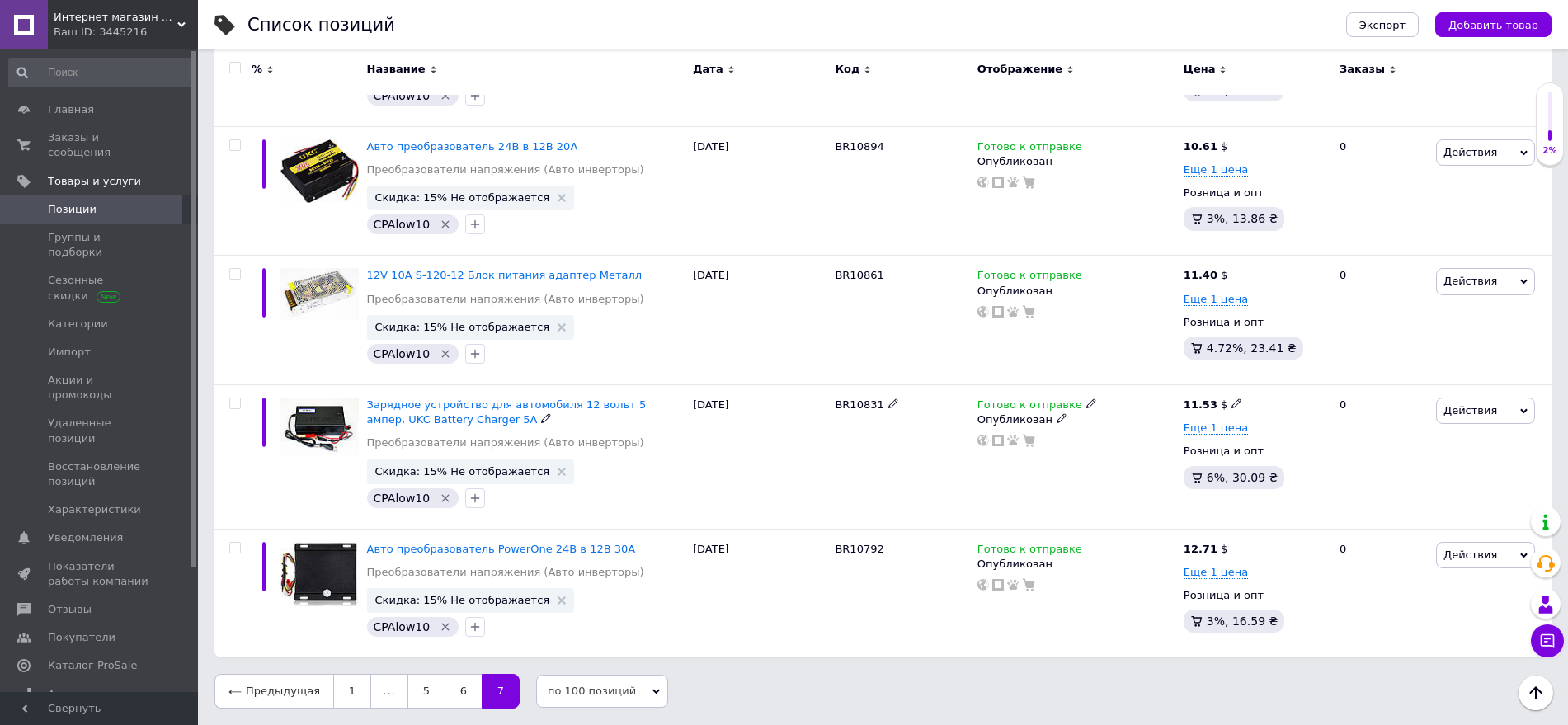
scroll to position [13094, 0]
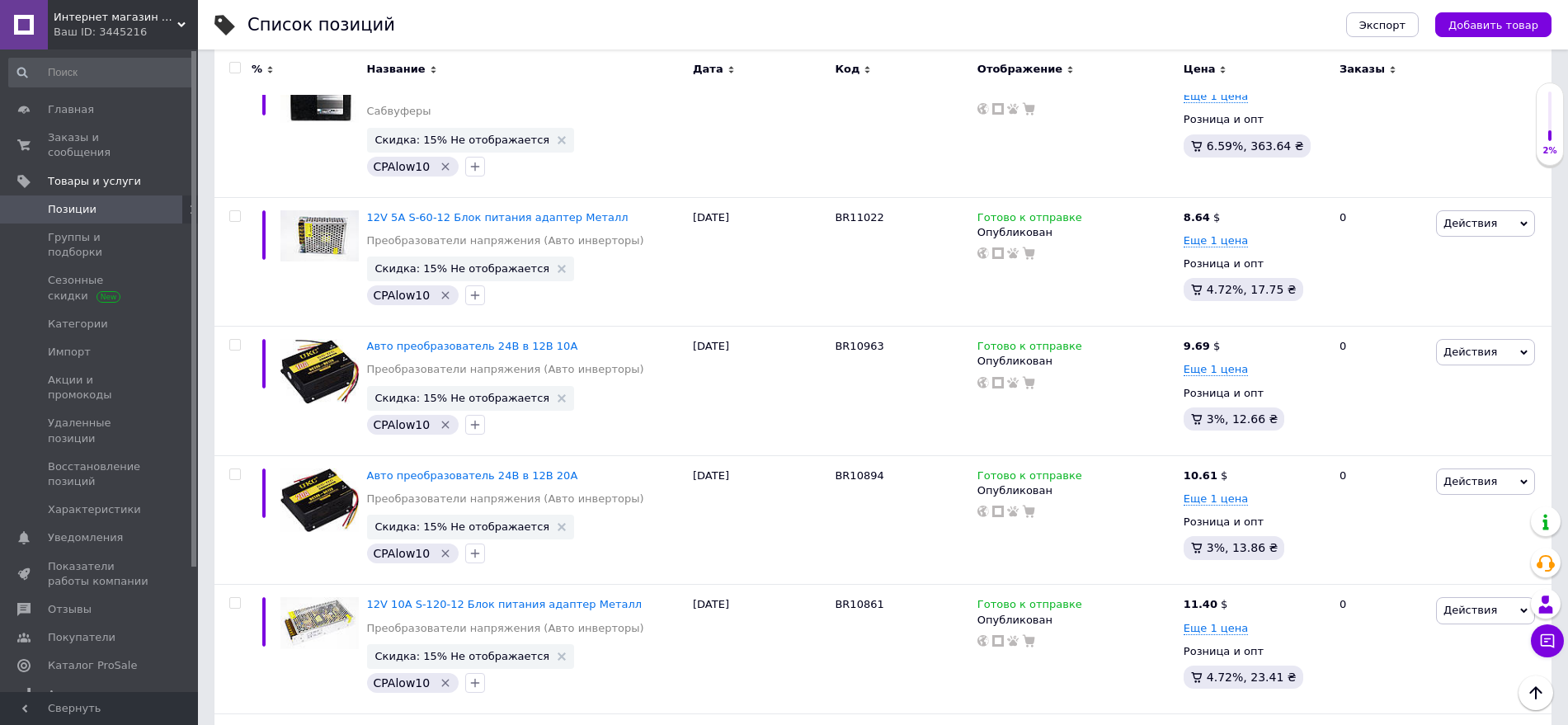
click at [235, 67] on input "checkbox" at bounding box center [234, 68] width 11 height 11
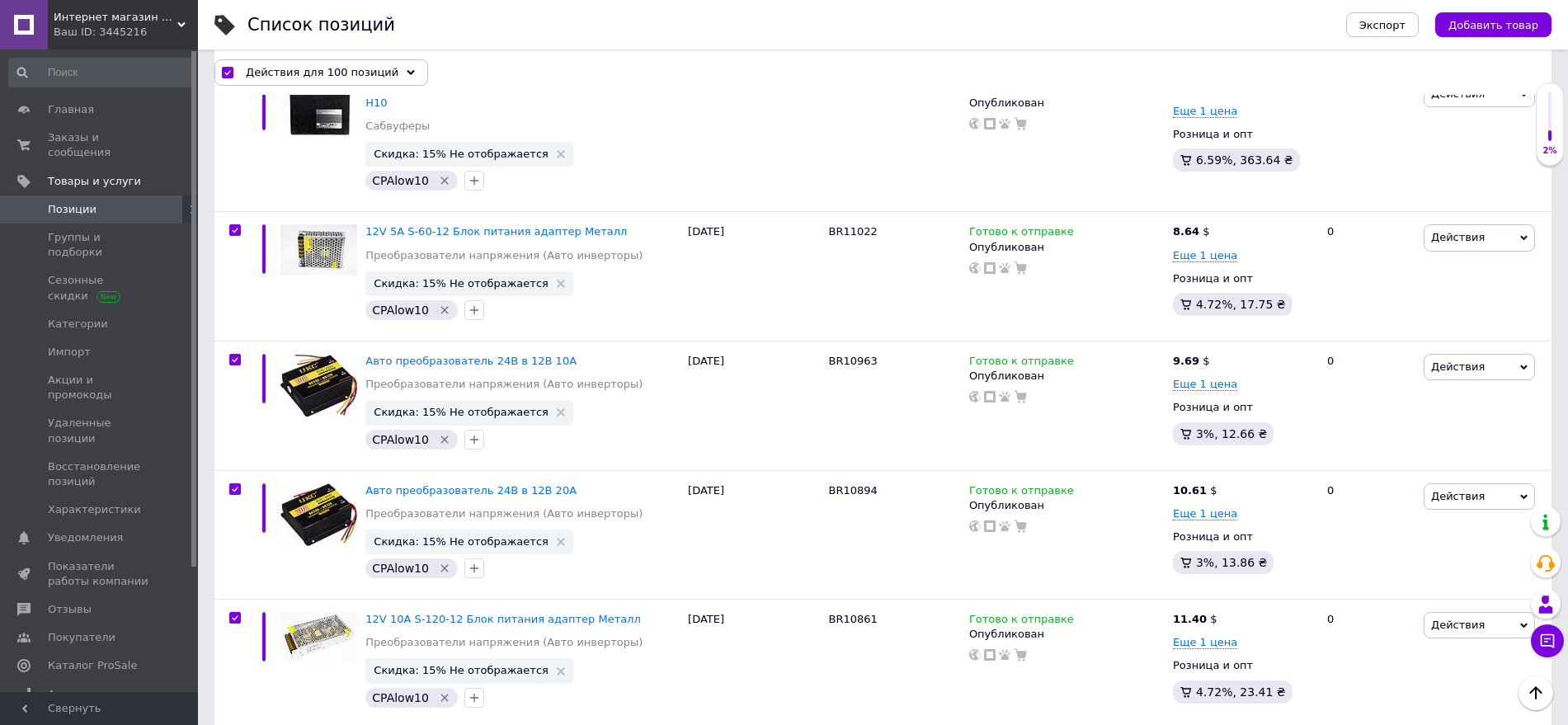
scroll to position [13123, 0]
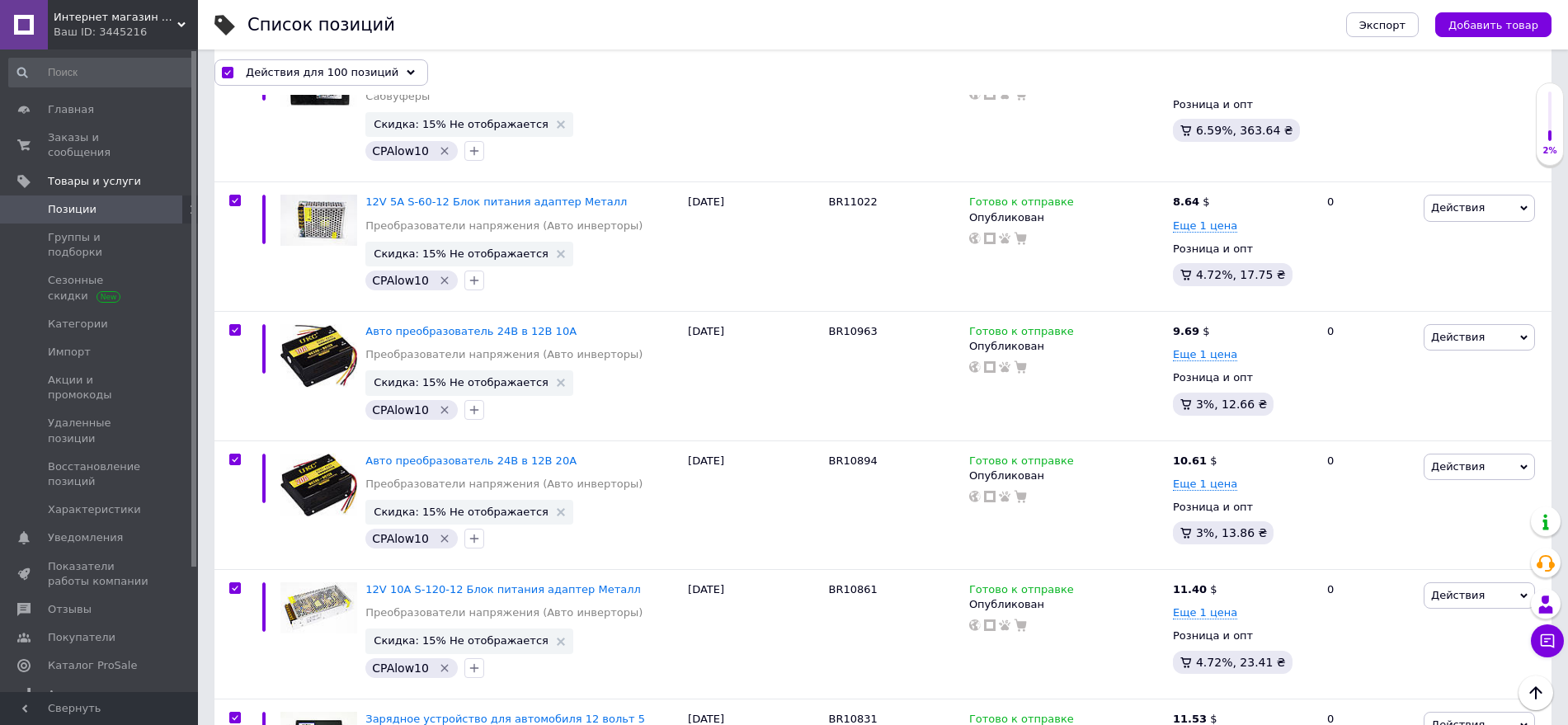
click at [295, 70] on span "Действия для 100 позиций" at bounding box center [322, 72] width 153 height 14
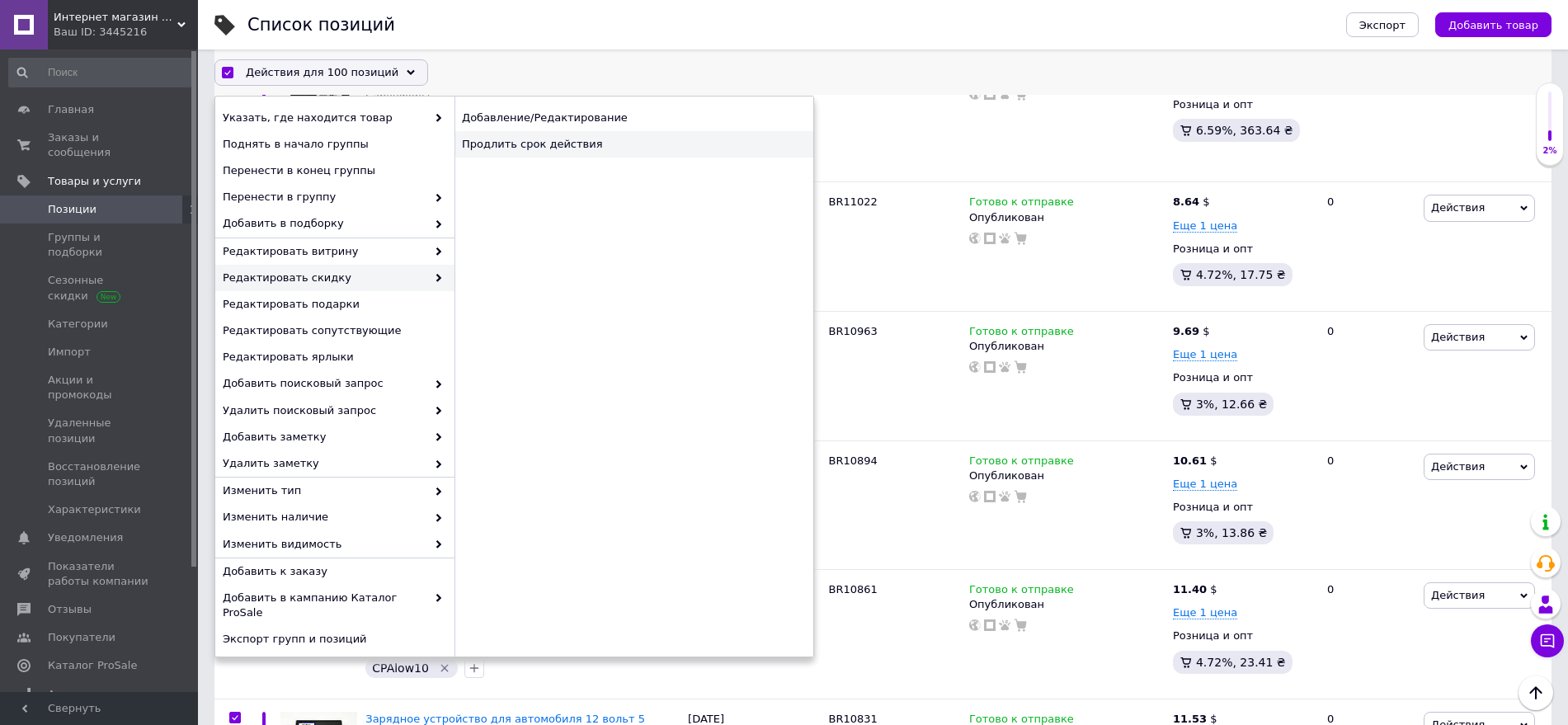
click at [539, 154] on div "Продлить срок действия" at bounding box center [634, 144] width 359 height 26
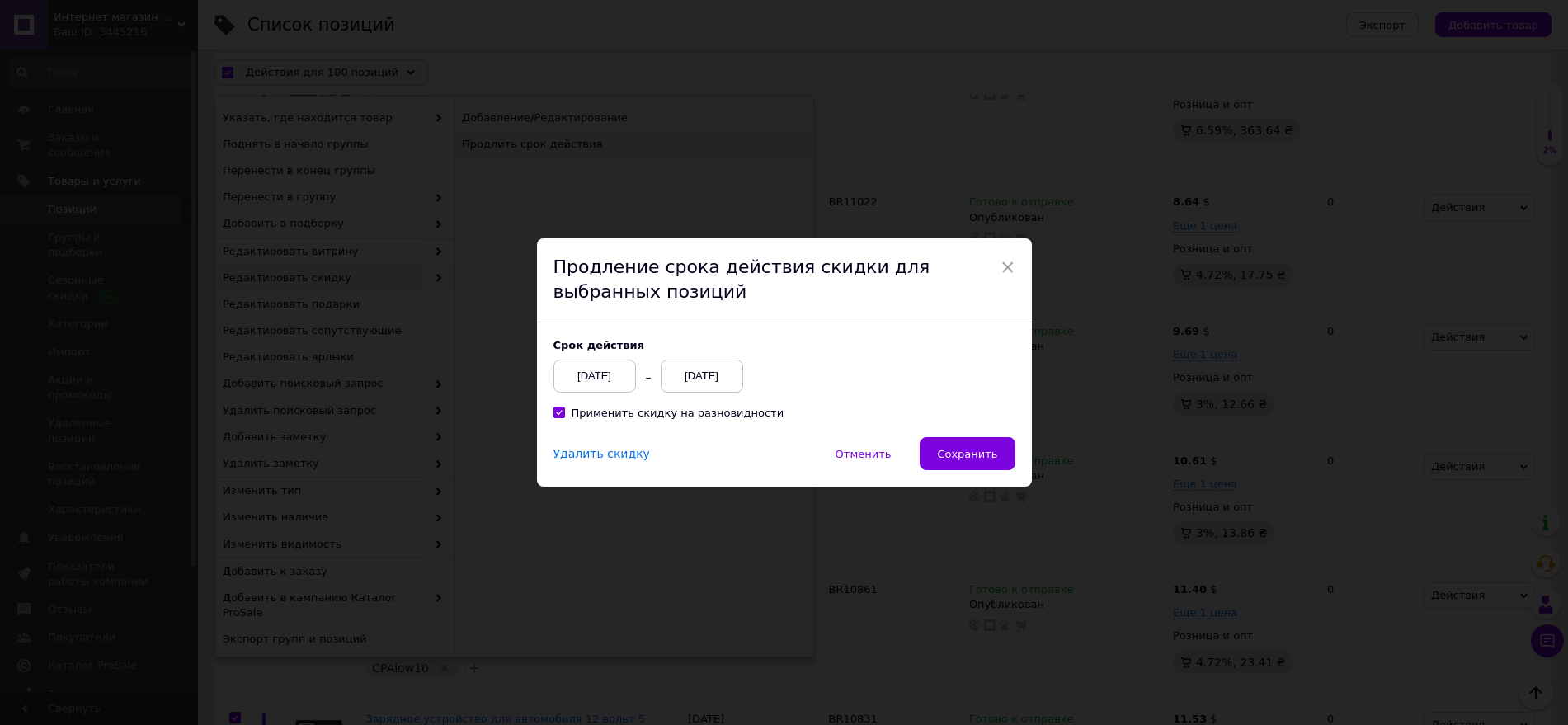
scroll to position [13057, 0]
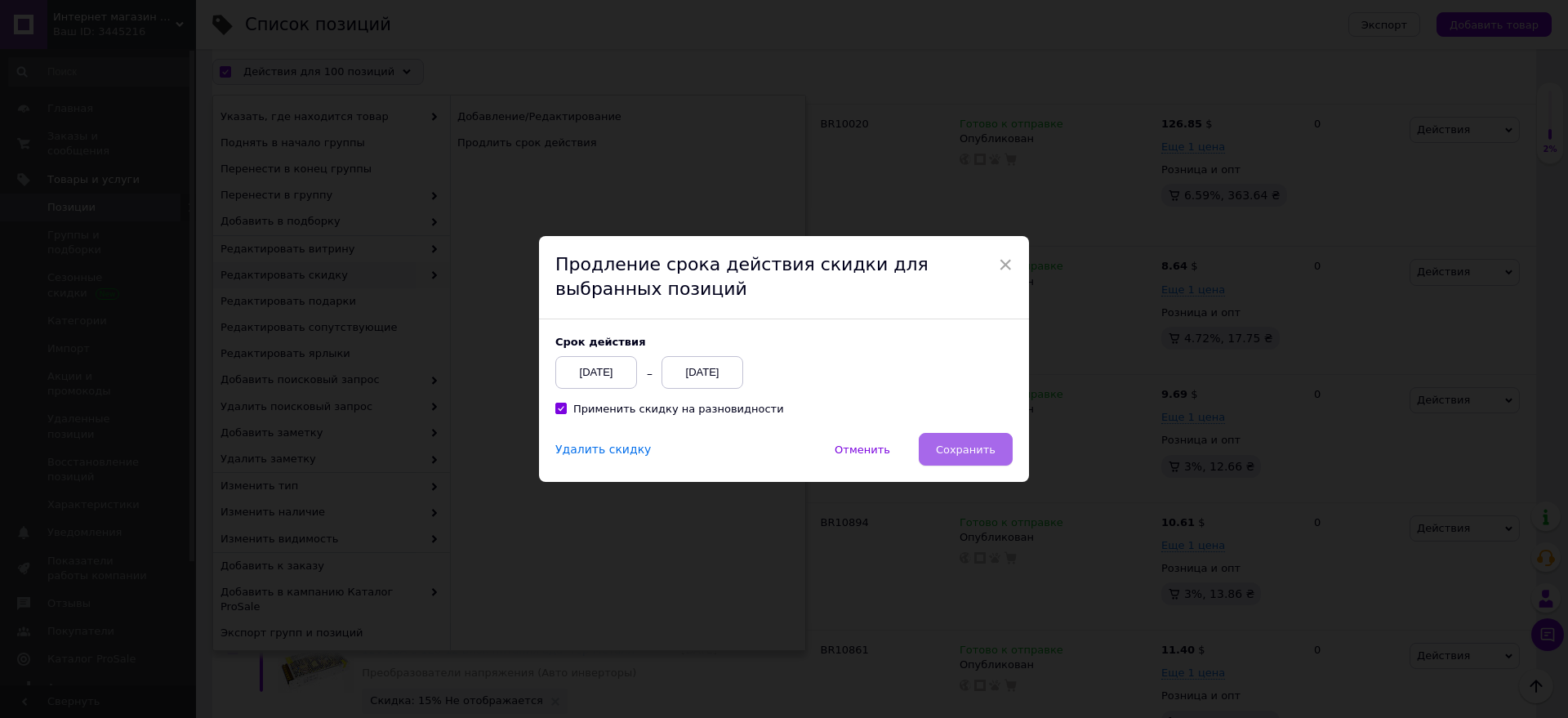
click at [952, 458] on button "Сохранить" at bounding box center [965, 449] width 94 height 33
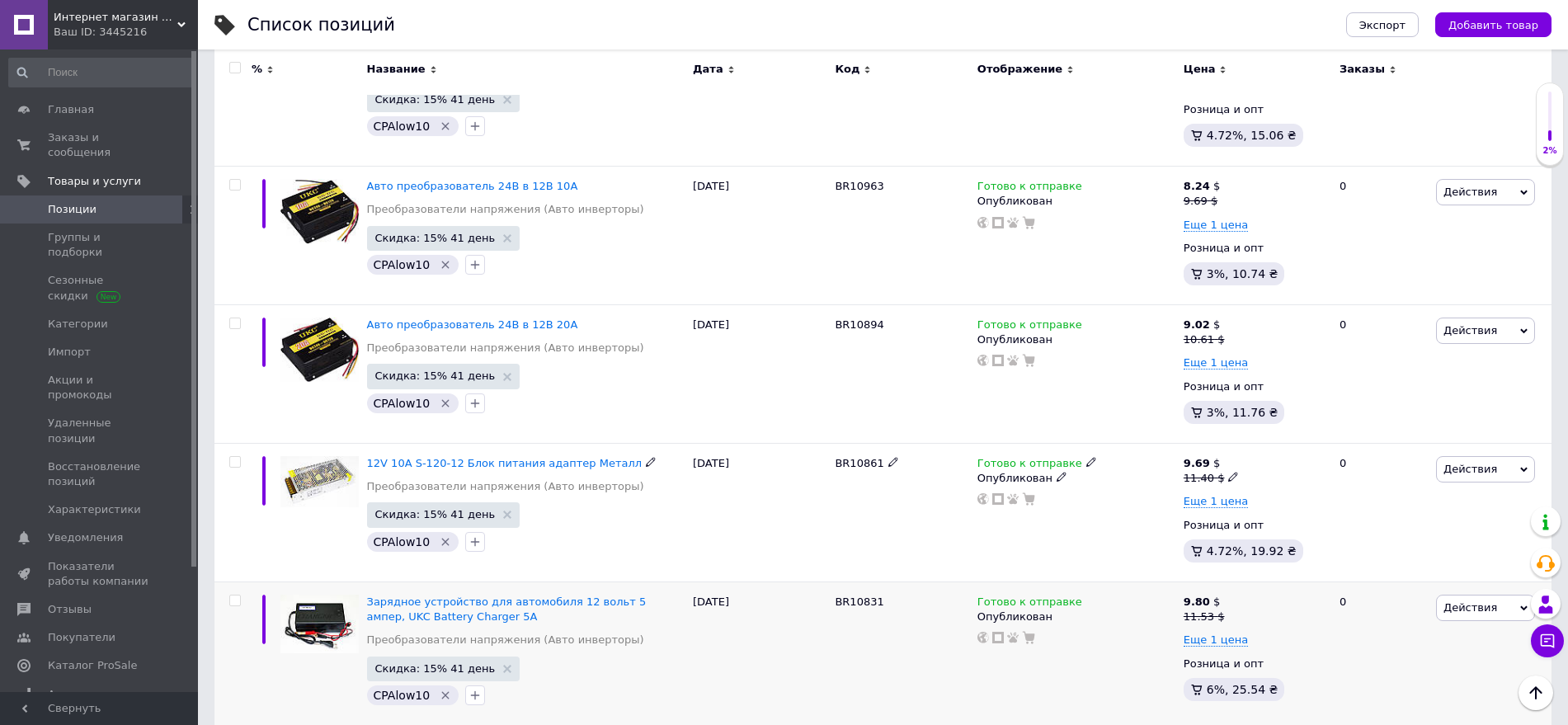
scroll to position [13731, 0]
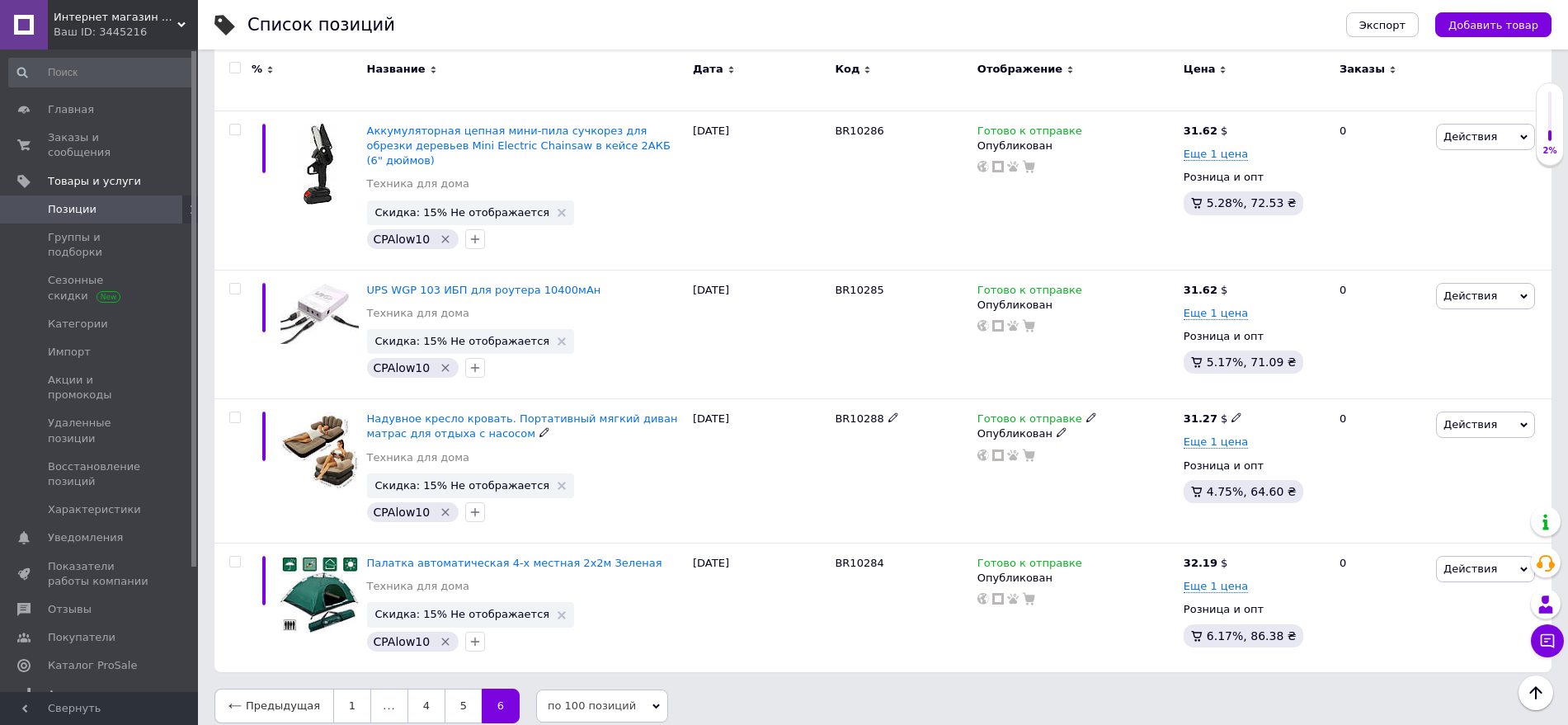
scroll to position [13371, 0]
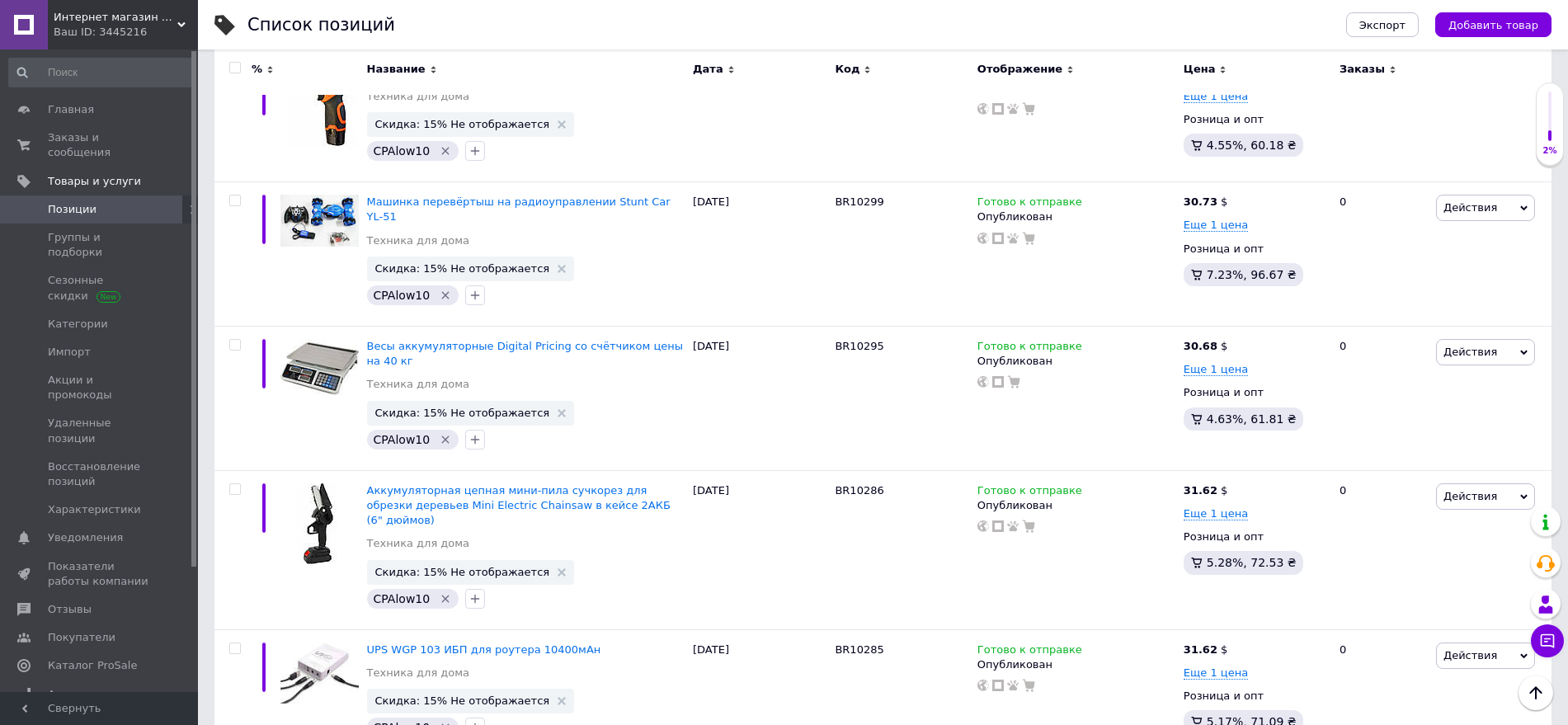
click at [238, 67] on input "checkbox" at bounding box center [234, 68] width 11 height 11
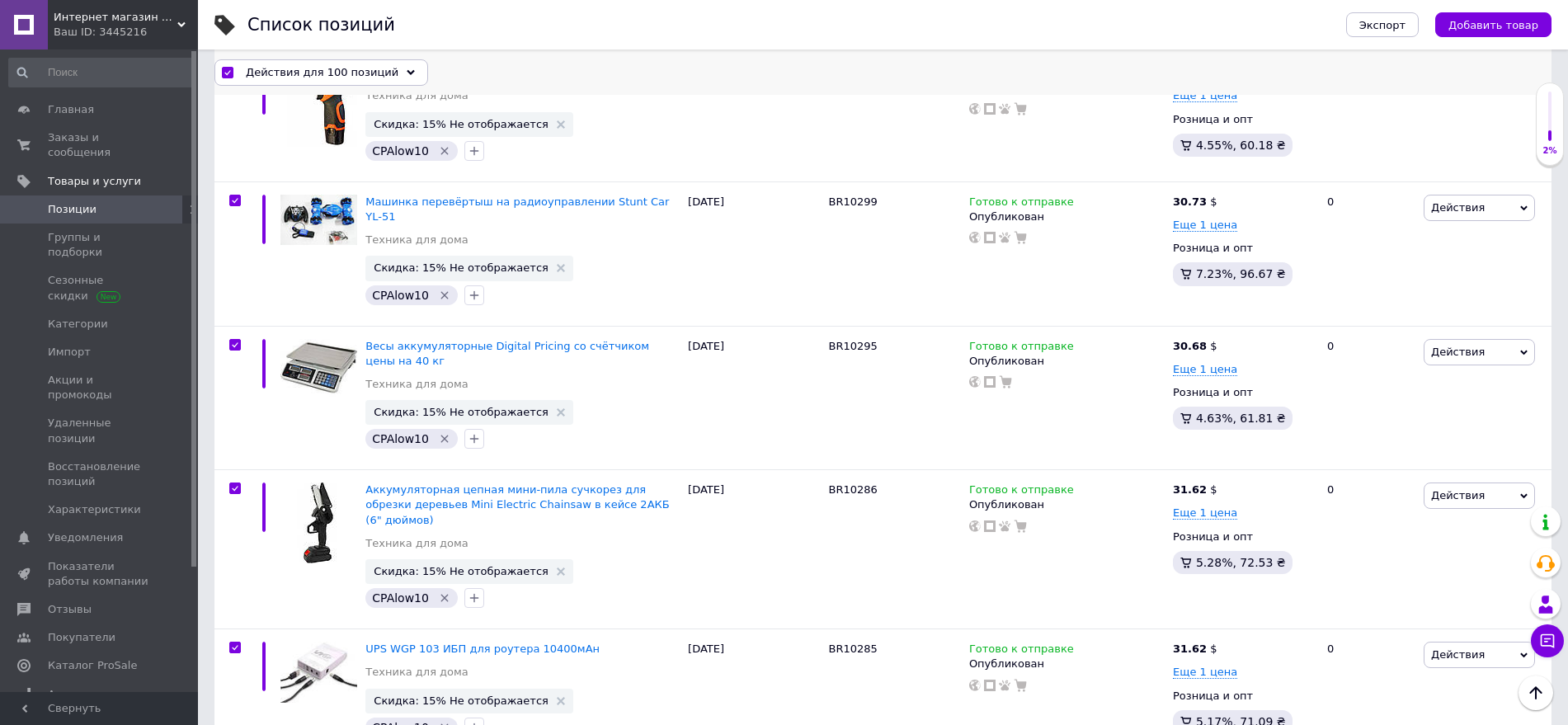
scroll to position [13401, 0]
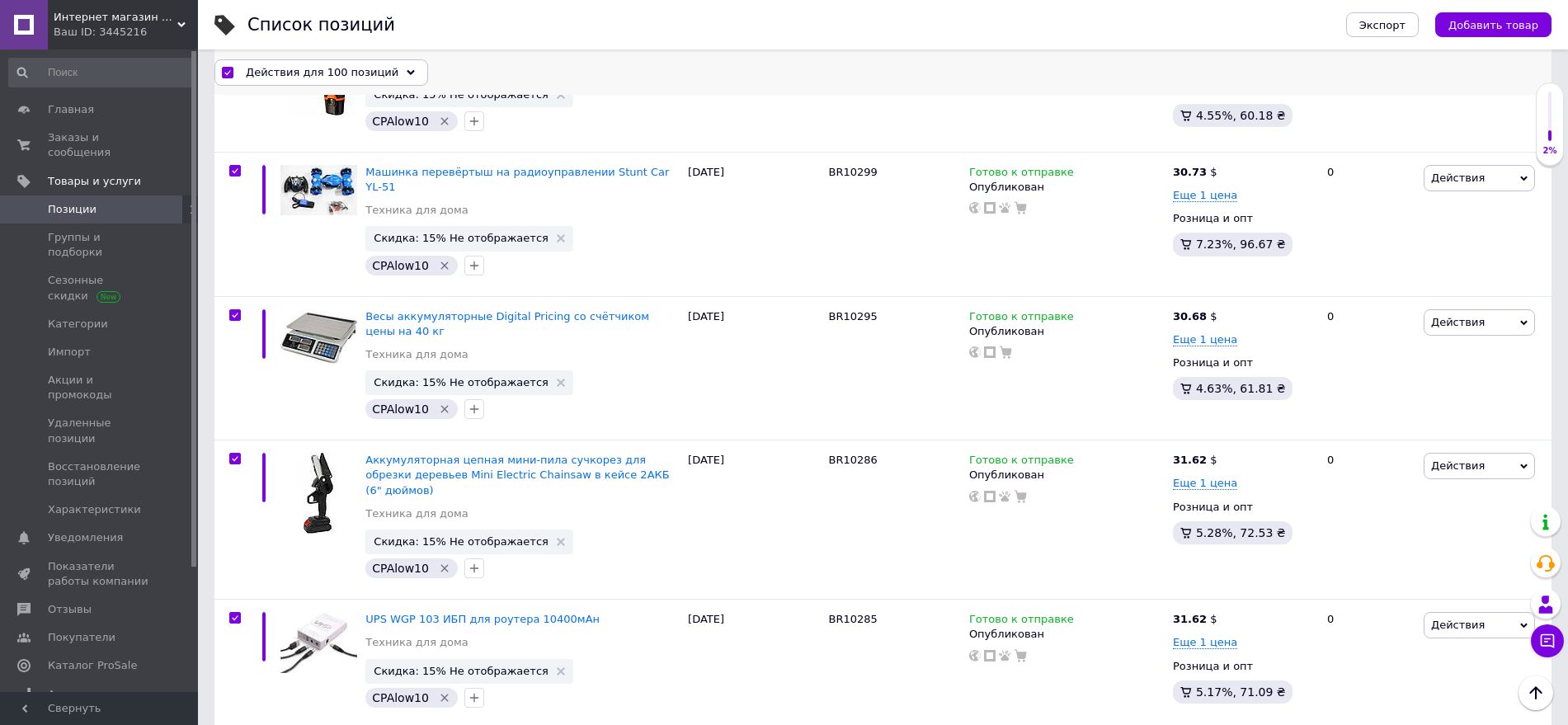
click at [294, 75] on span "Действия для 100 позиций" at bounding box center [322, 72] width 153 height 14
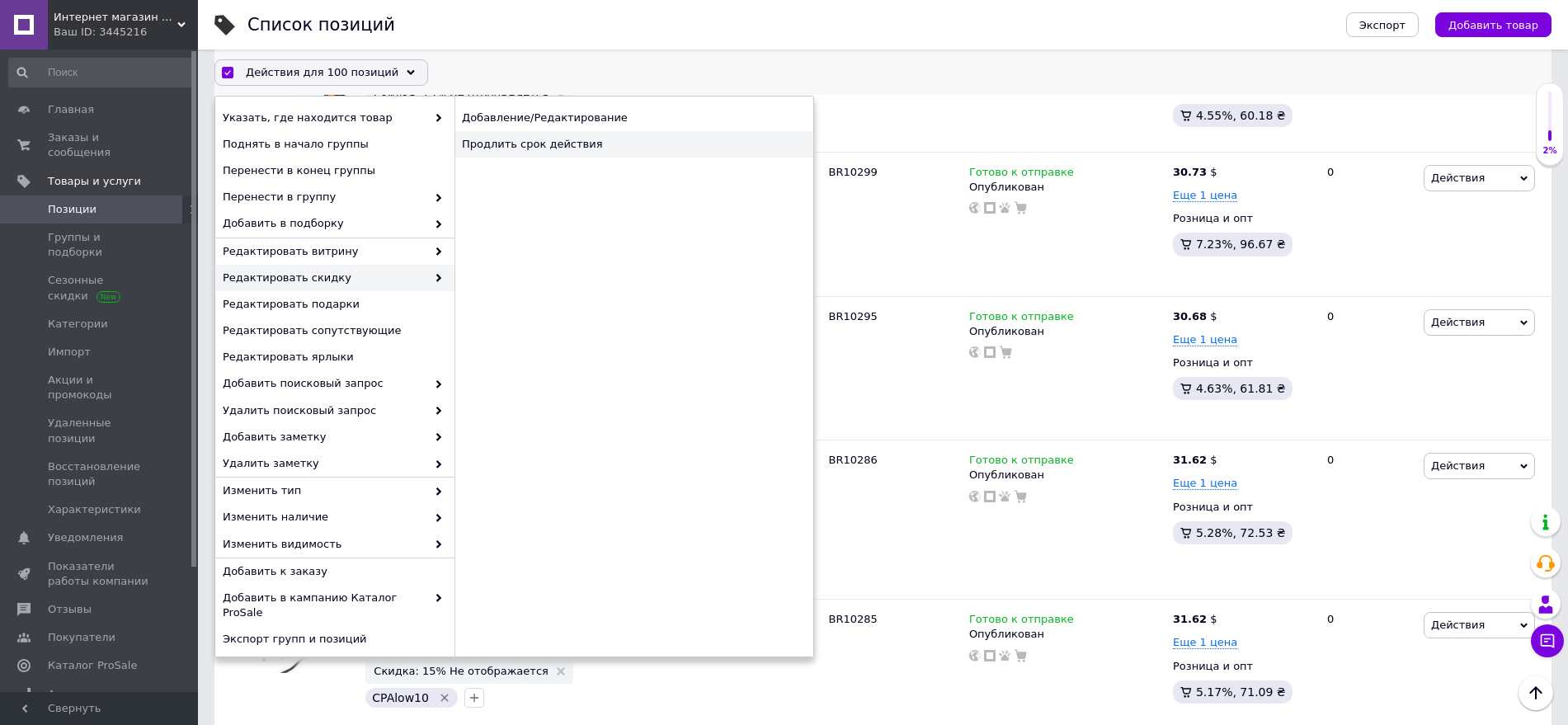
click at [540, 149] on div "Продлить срок действия" at bounding box center [634, 144] width 359 height 26
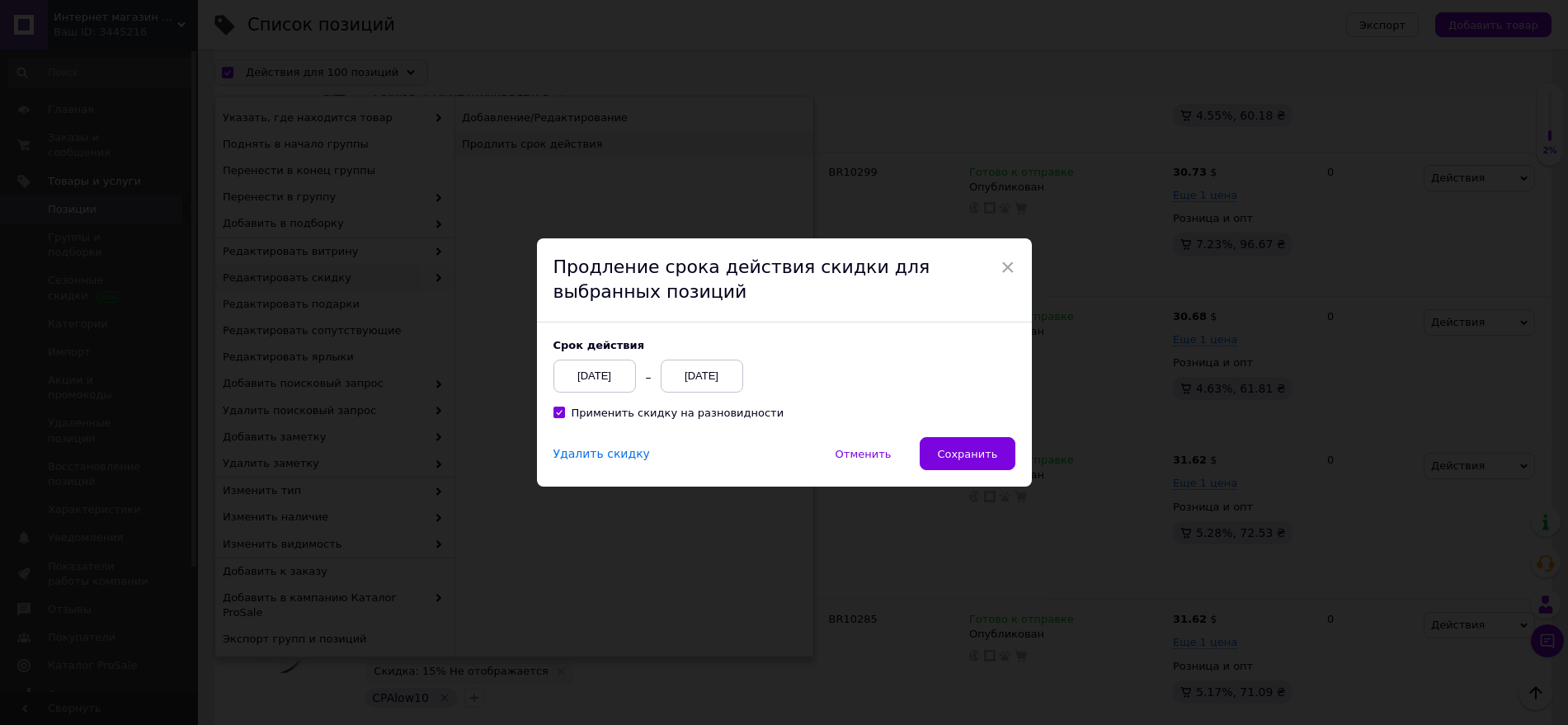
scroll to position [13333, 0]
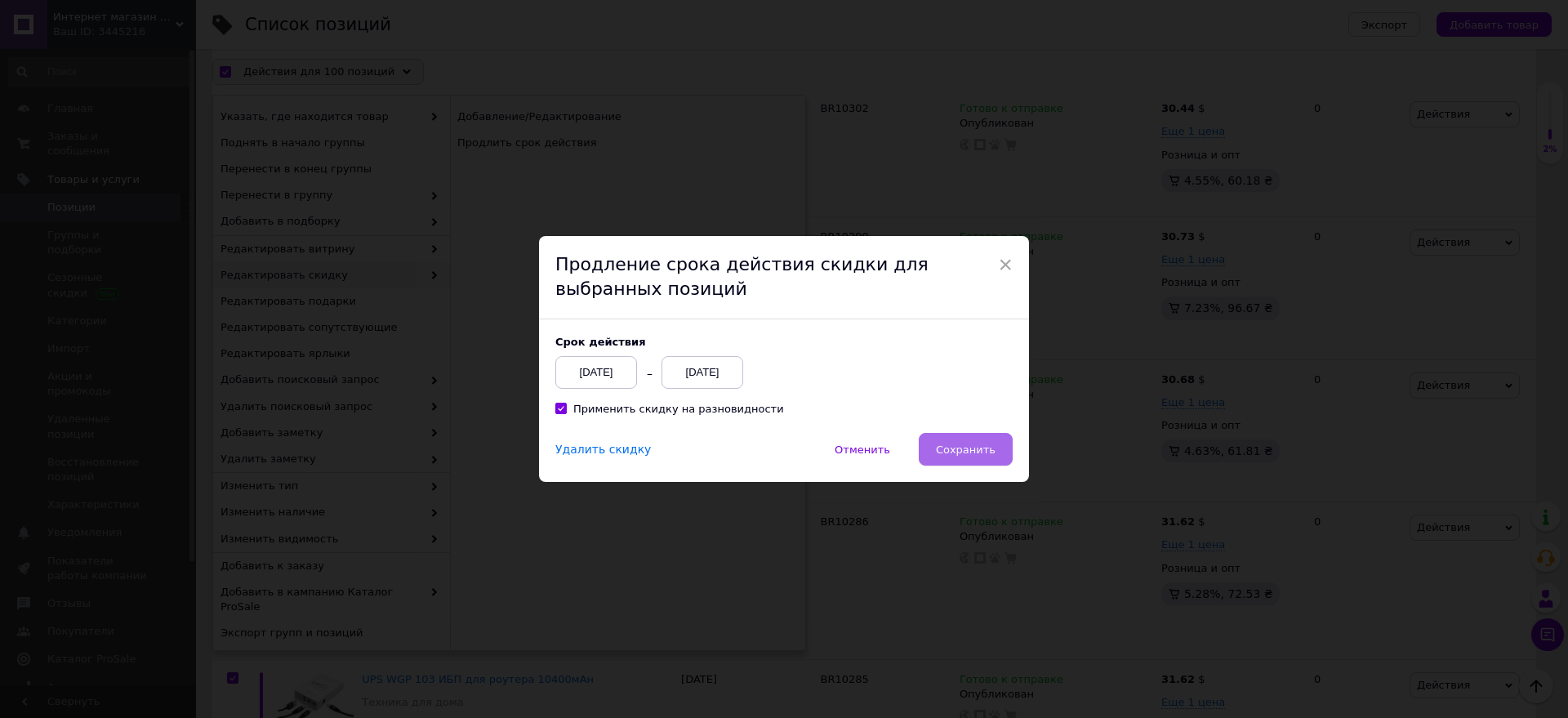
click at [969, 443] on span "Сохранить" at bounding box center [965, 449] width 59 height 12
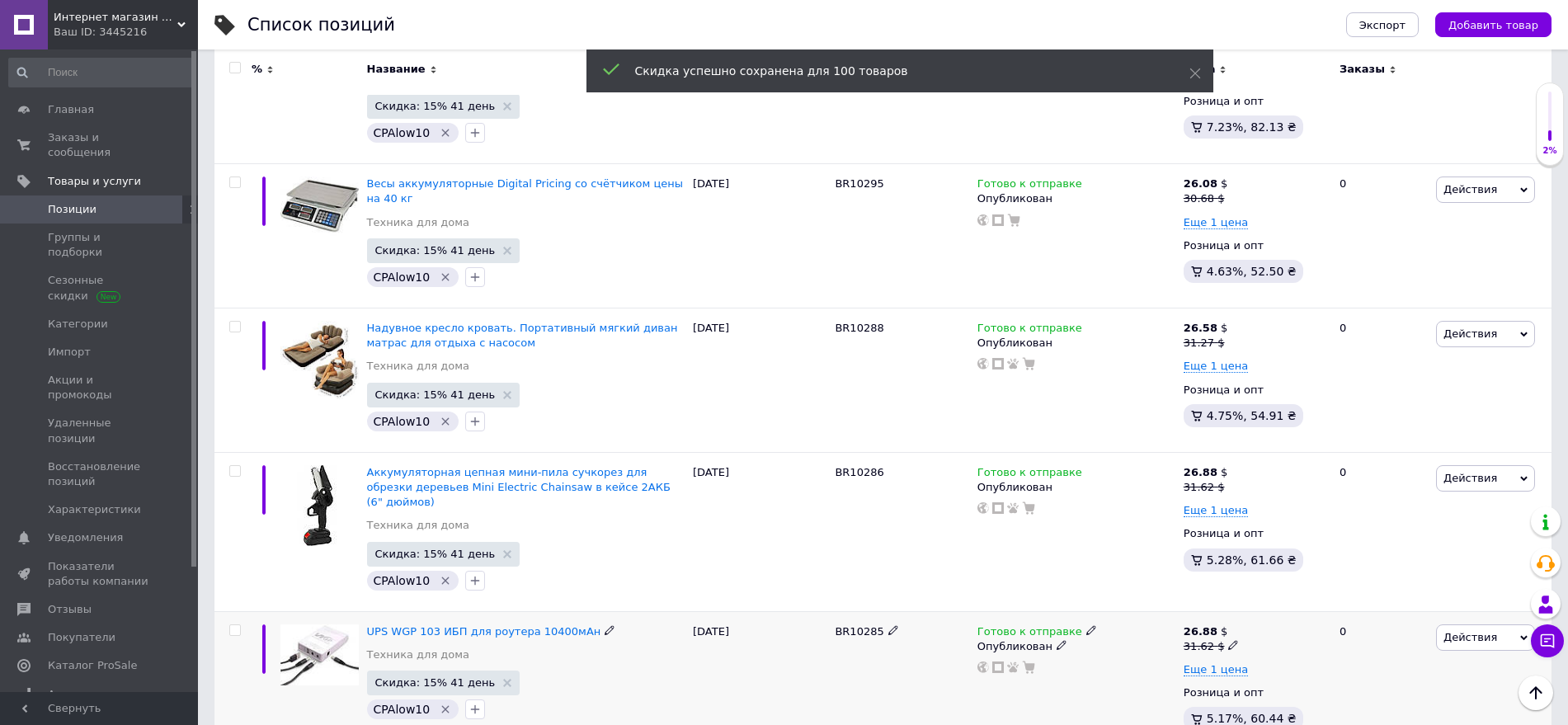
scroll to position [13849, 0]
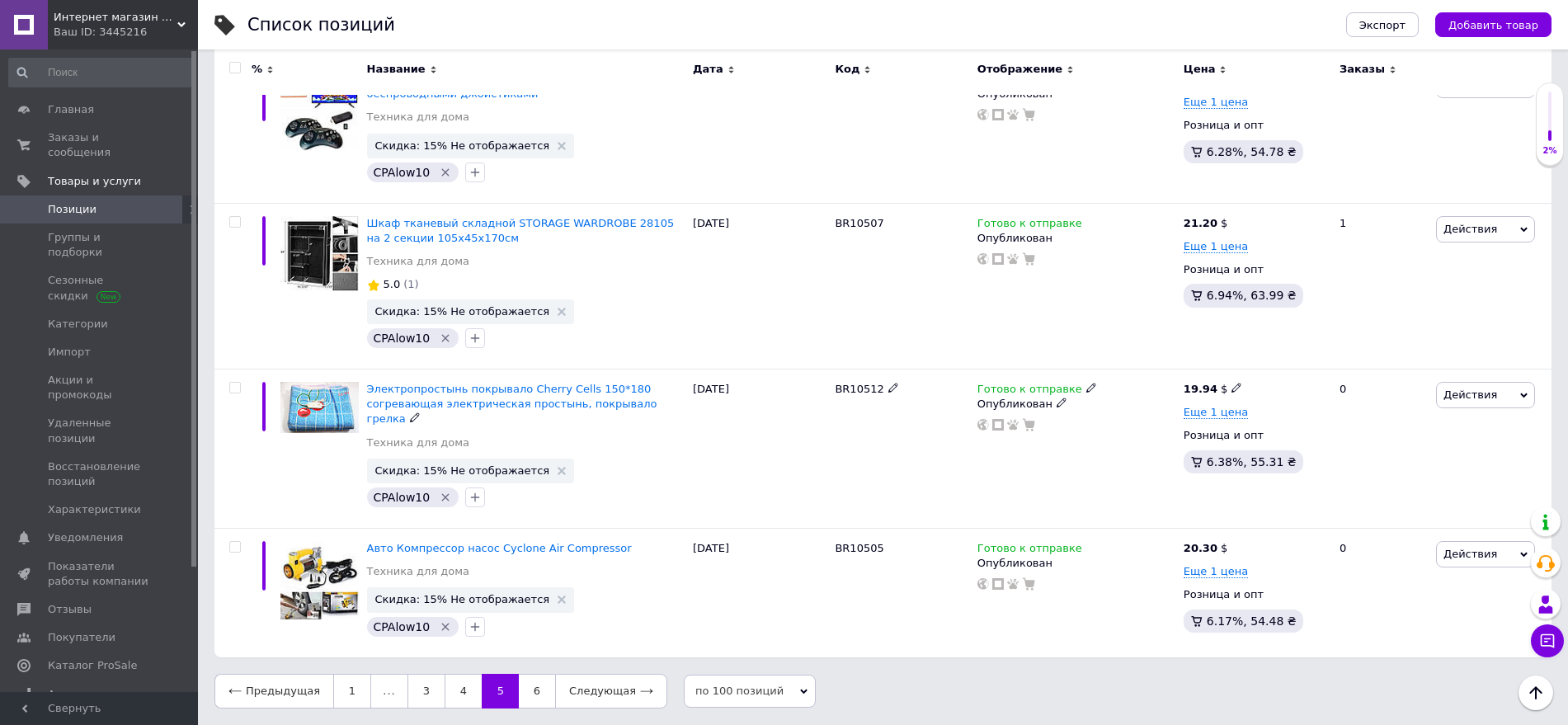
scroll to position [13199, 0]
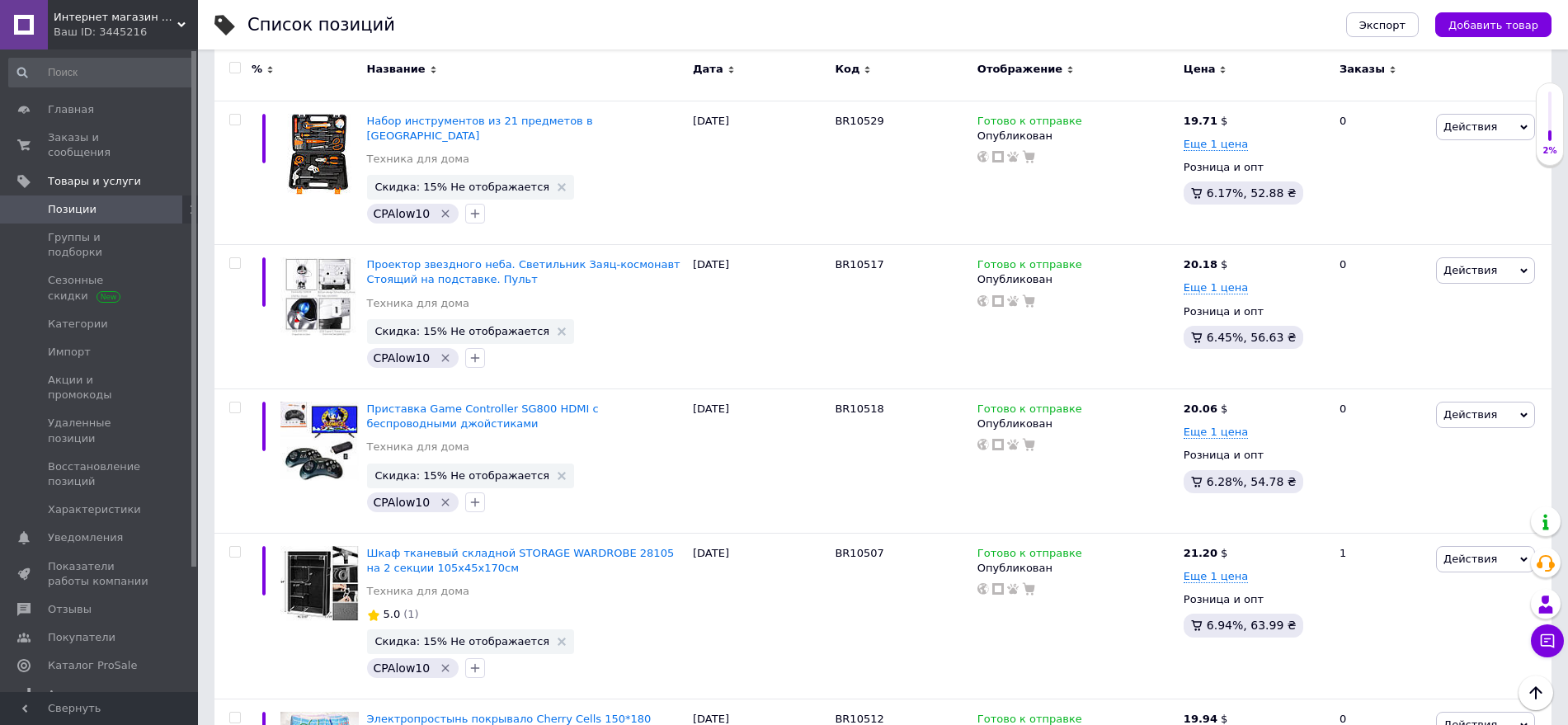
click at [236, 71] on input "checkbox" at bounding box center [234, 68] width 11 height 11
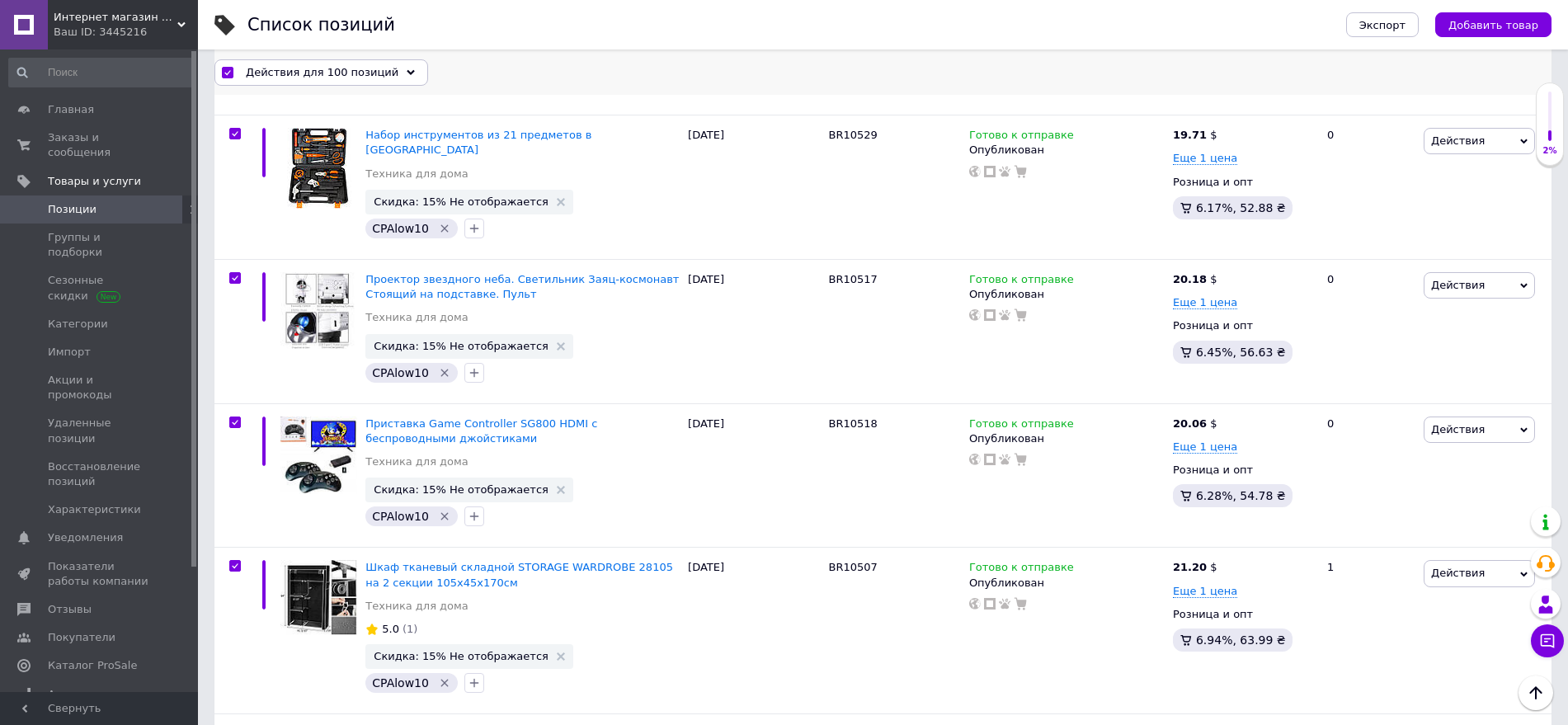
scroll to position [13228, 0]
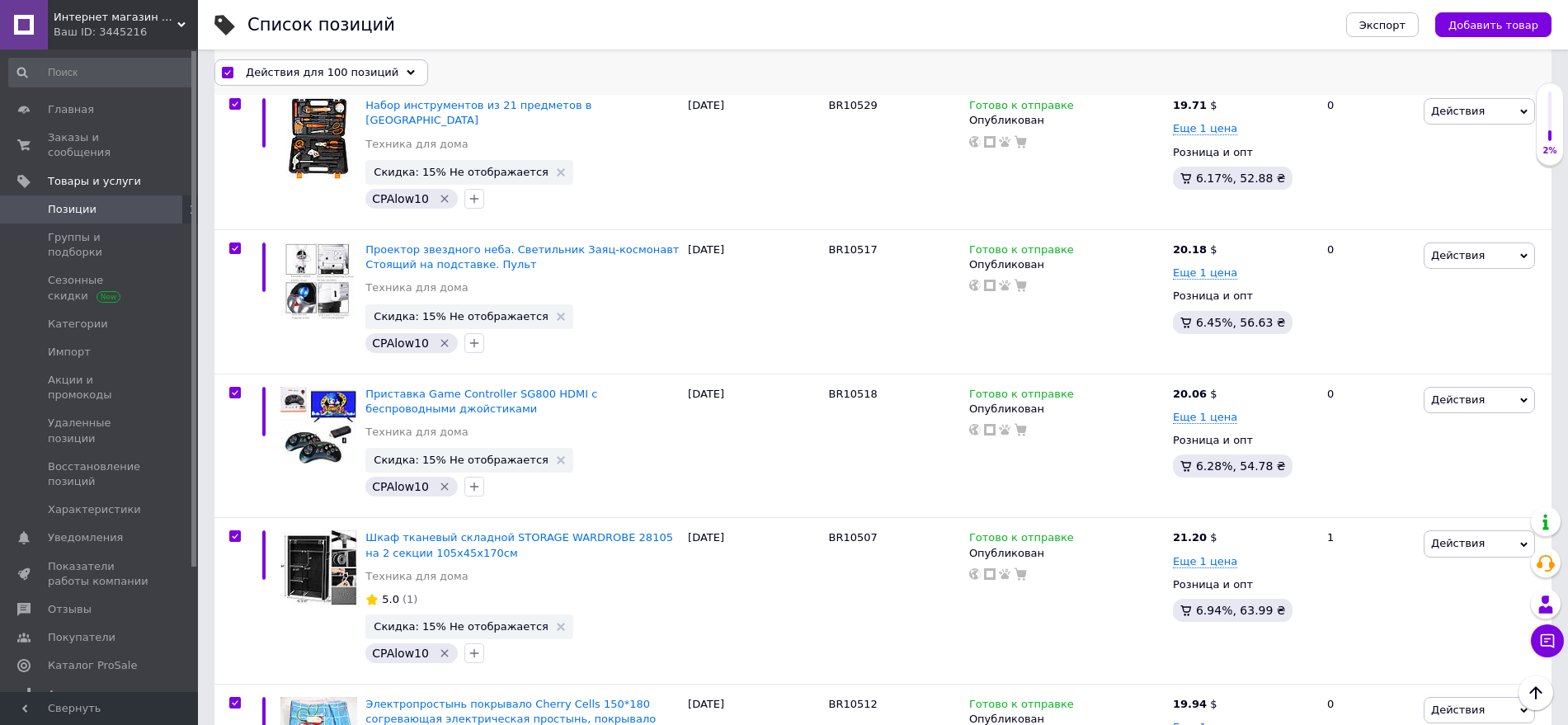
click at [289, 73] on span "Действия для 100 позиций" at bounding box center [322, 72] width 153 height 14
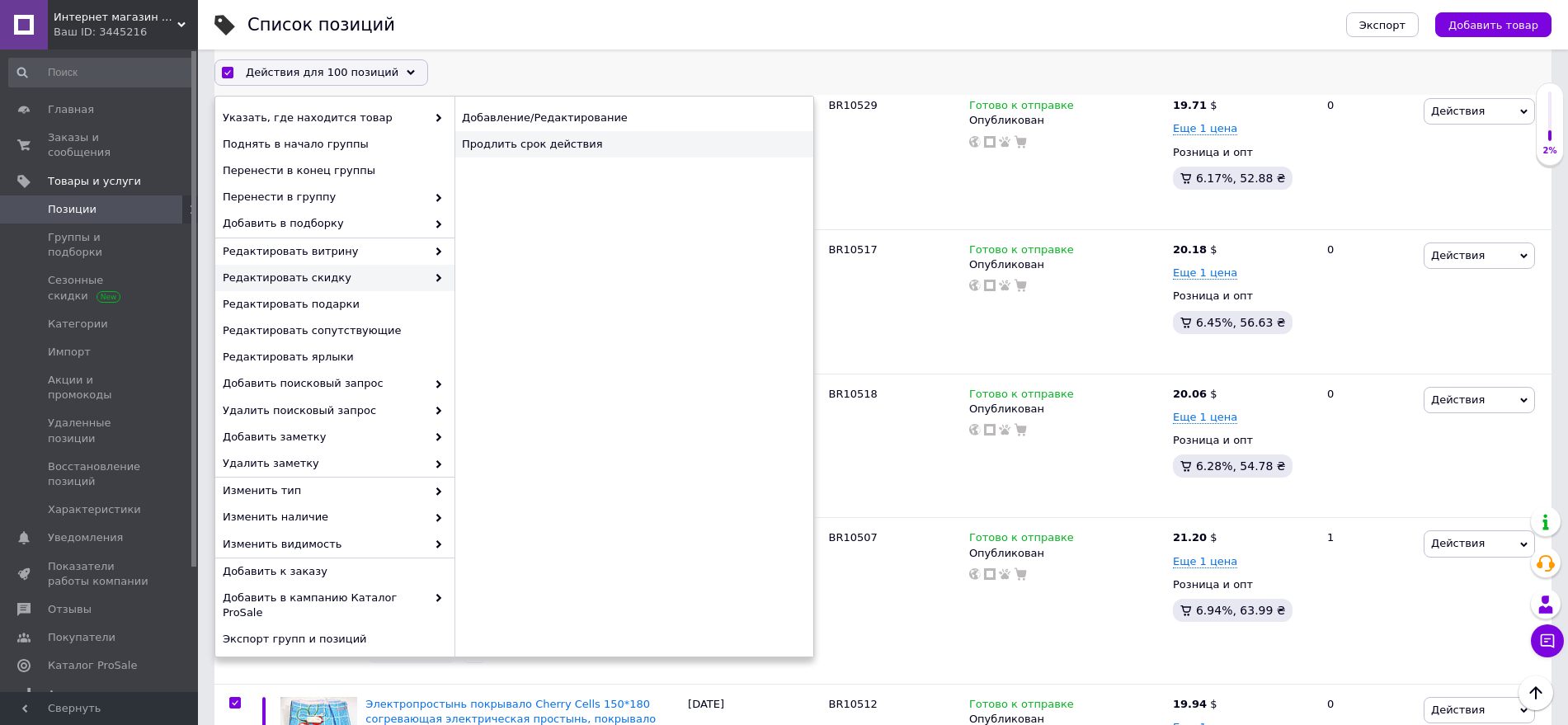
click at [506, 149] on div "Продлить срок действия" at bounding box center [634, 144] width 359 height 26
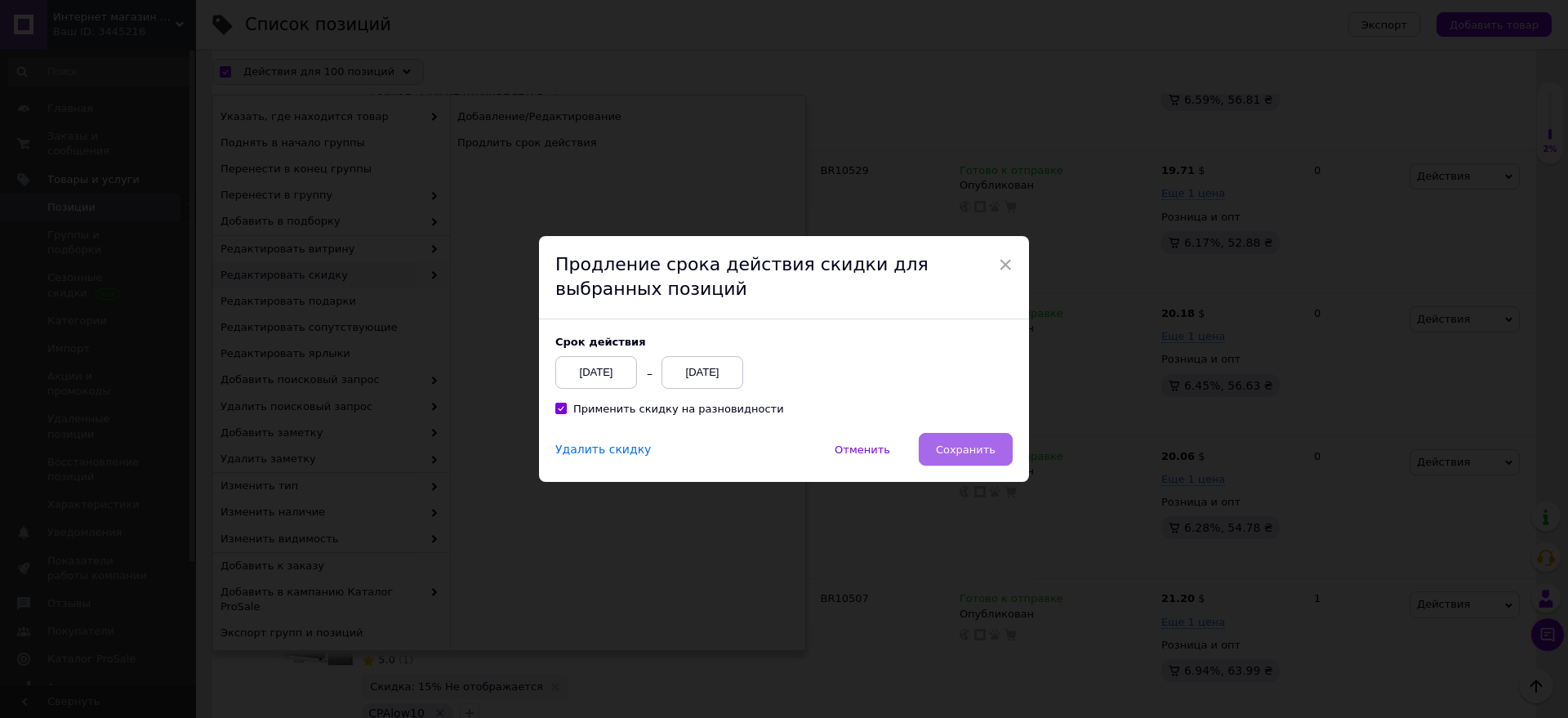
click at [992, 451] on span "Сохранить" at bounding box center [965, 449] width 59 height 12
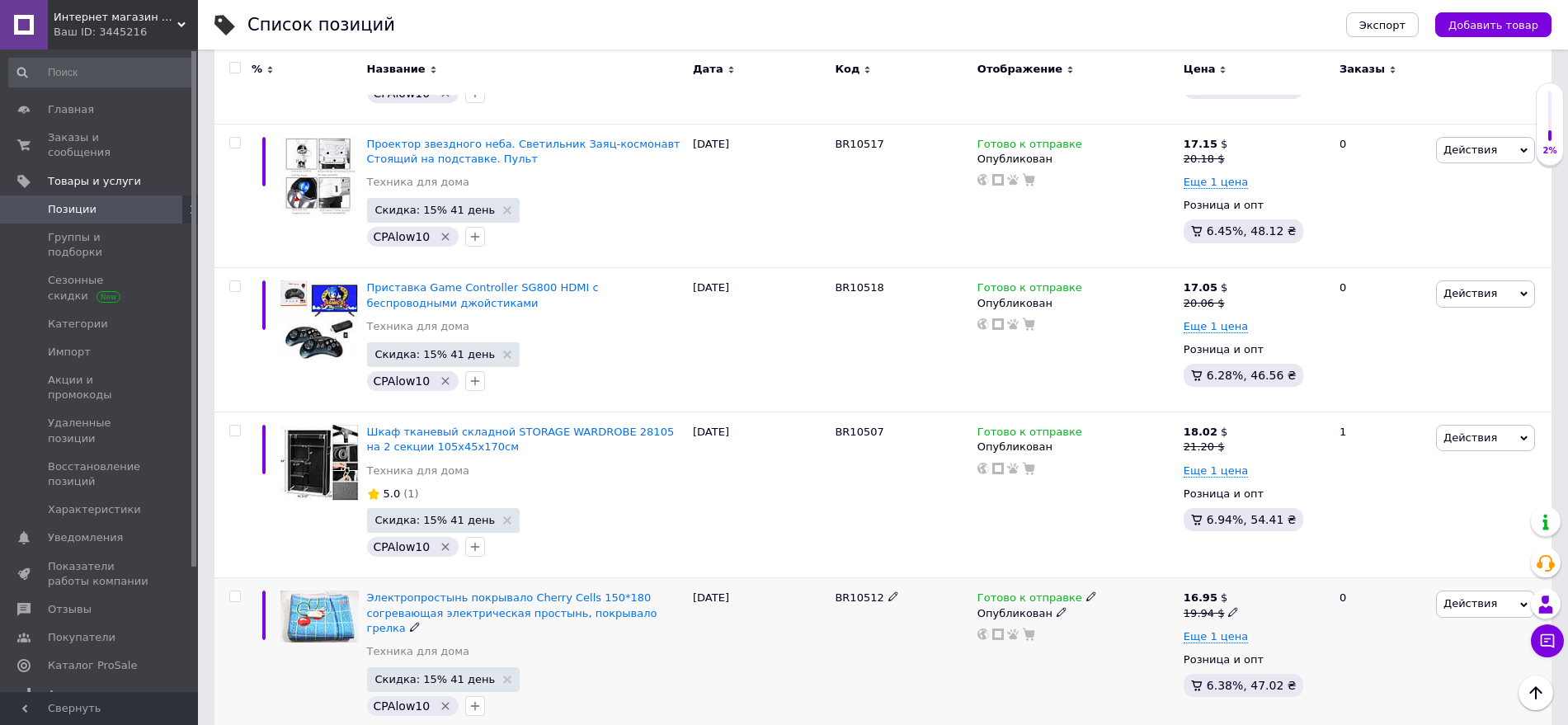
scroll to position [13780, 0]
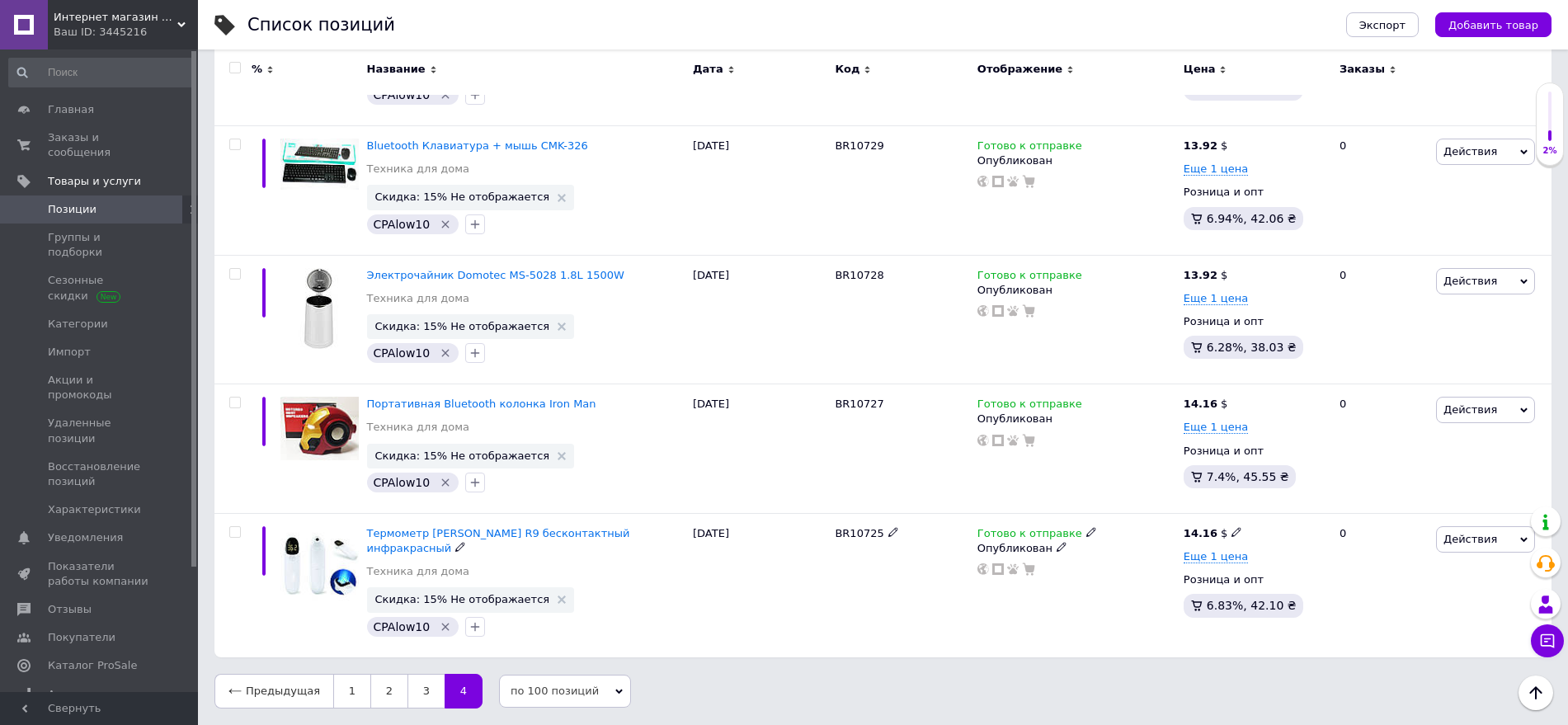
scroll to position [13146, 0]
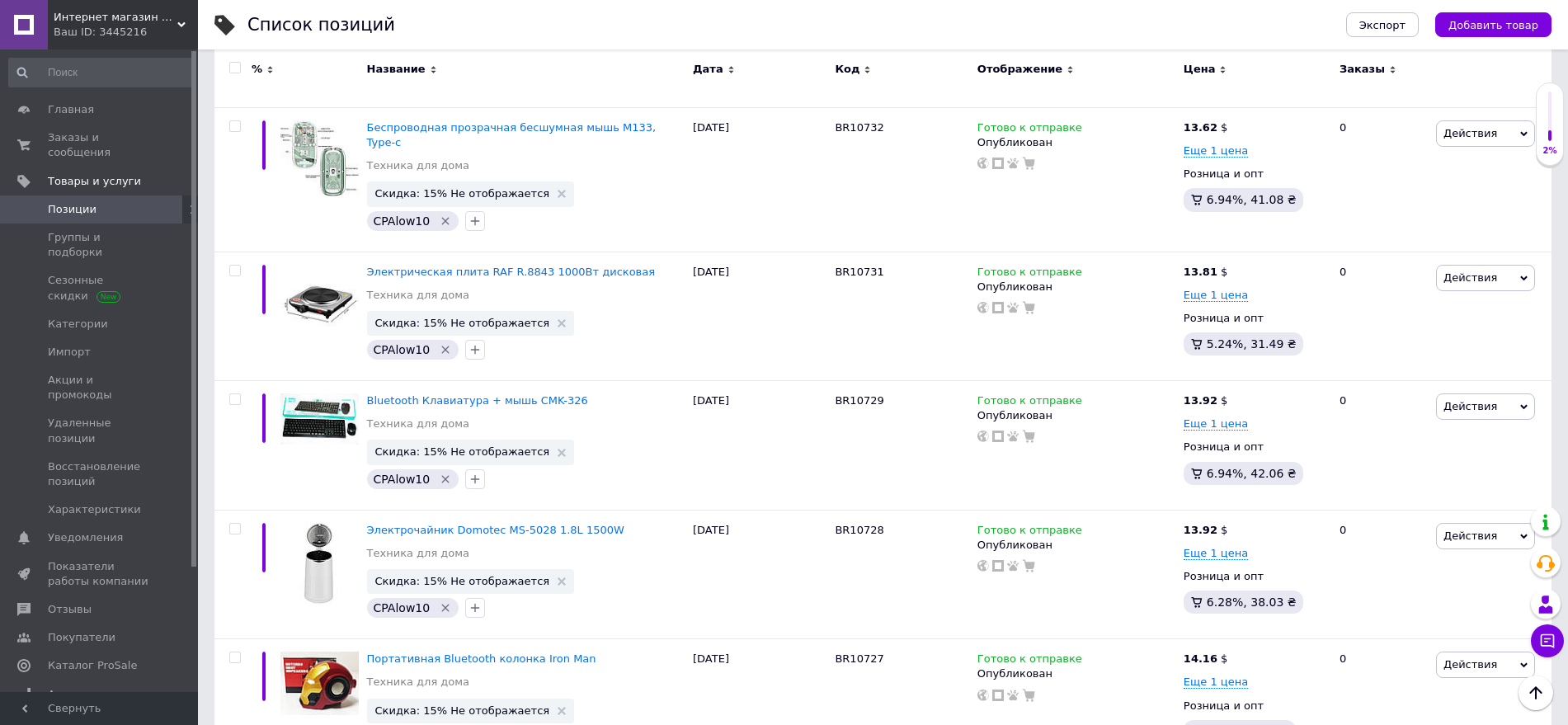
click at [236, 66] on input "checkbox" at bounding box center [234, 68] width 11 height 11
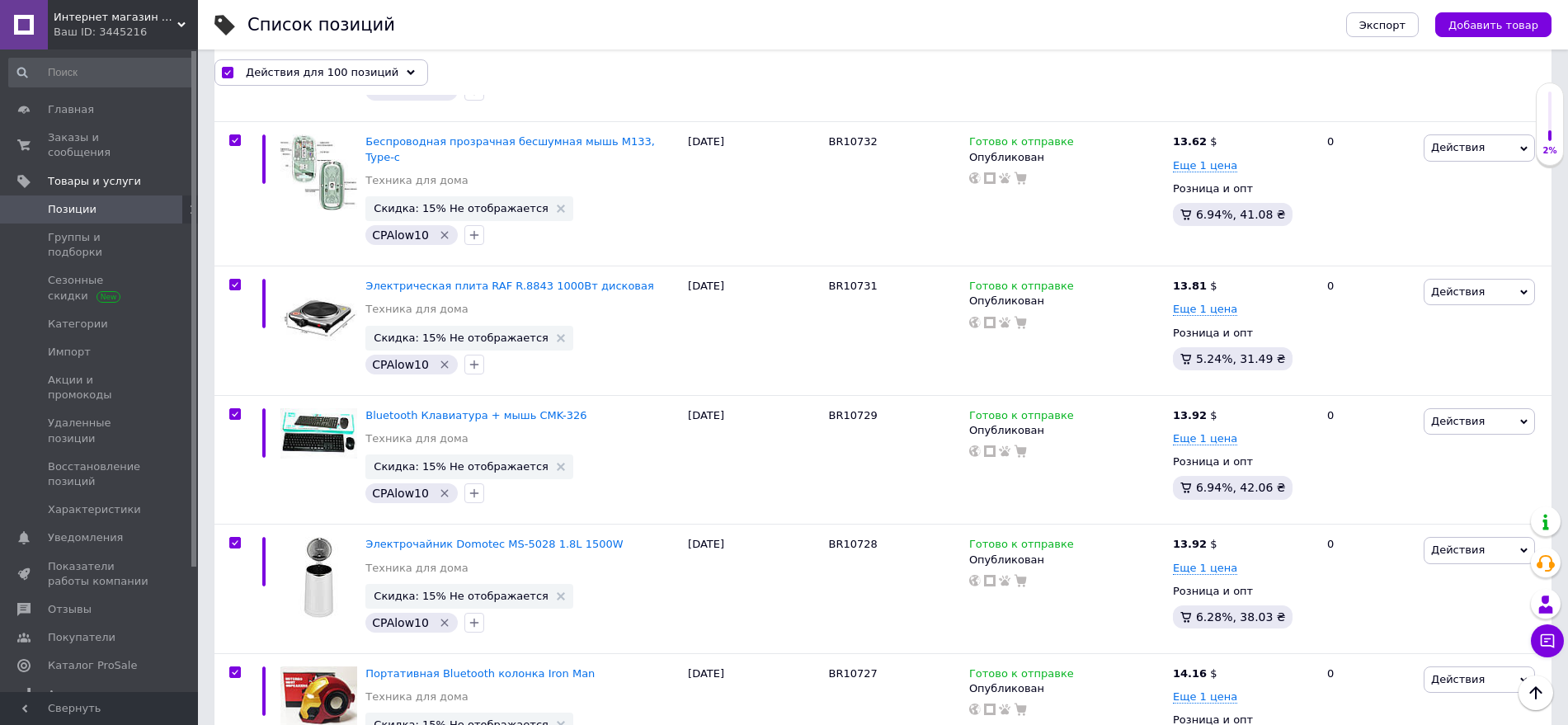
scroll to position [13160, 0]
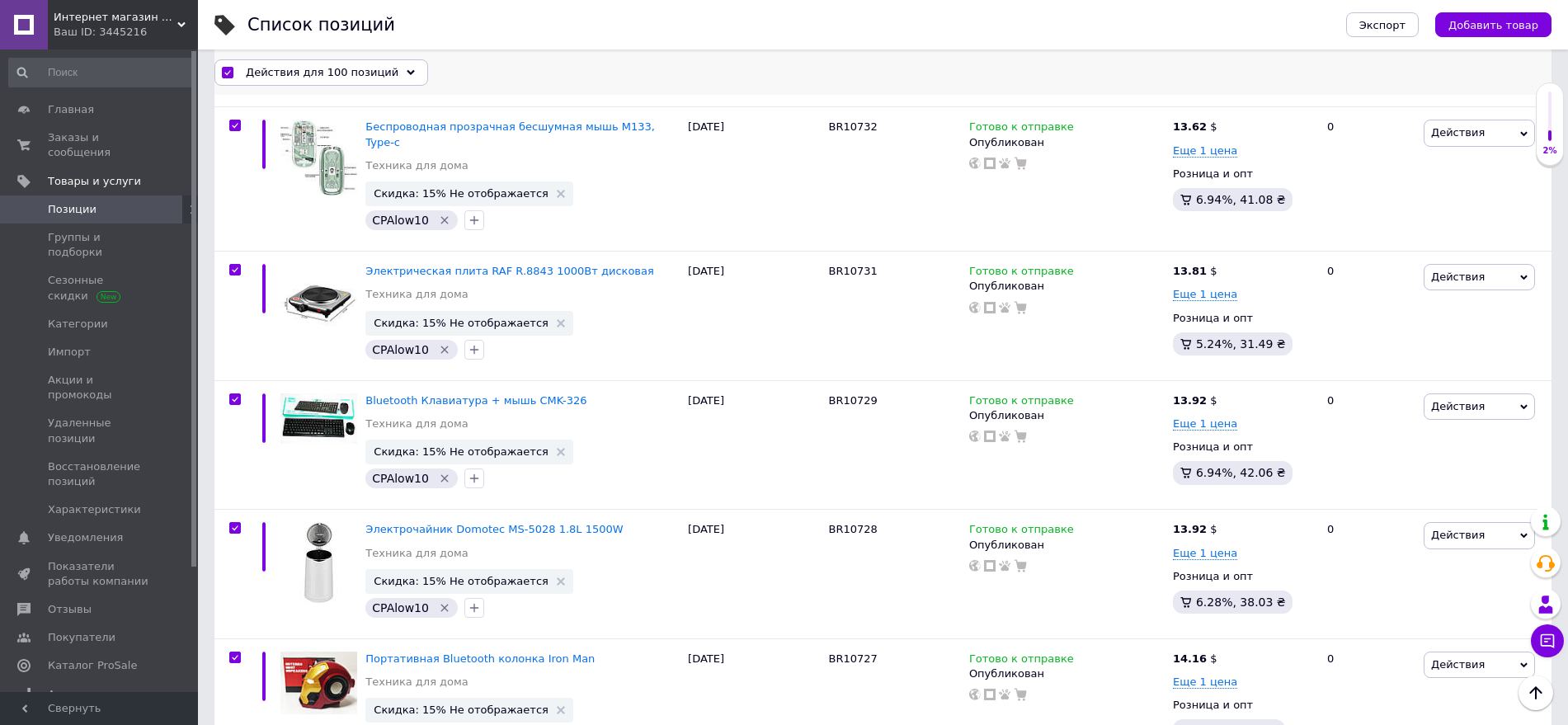
click at [345, 80] on div "Действия для 100 позиций" at bounding box center [321, 72] width 214 height 26
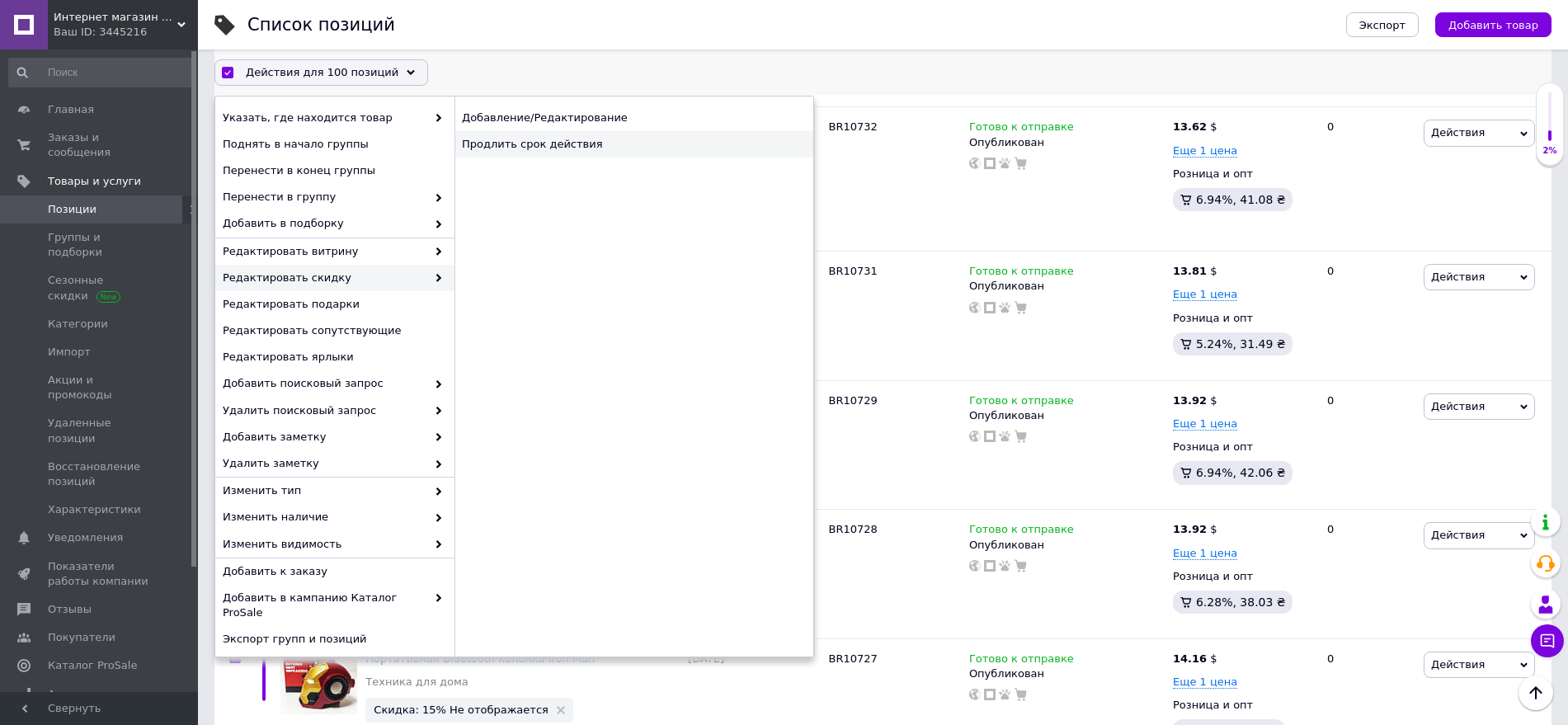
click at [515, 143] on div "Продлить срок действия" at bounding box center [634, 144] width 359 height 26
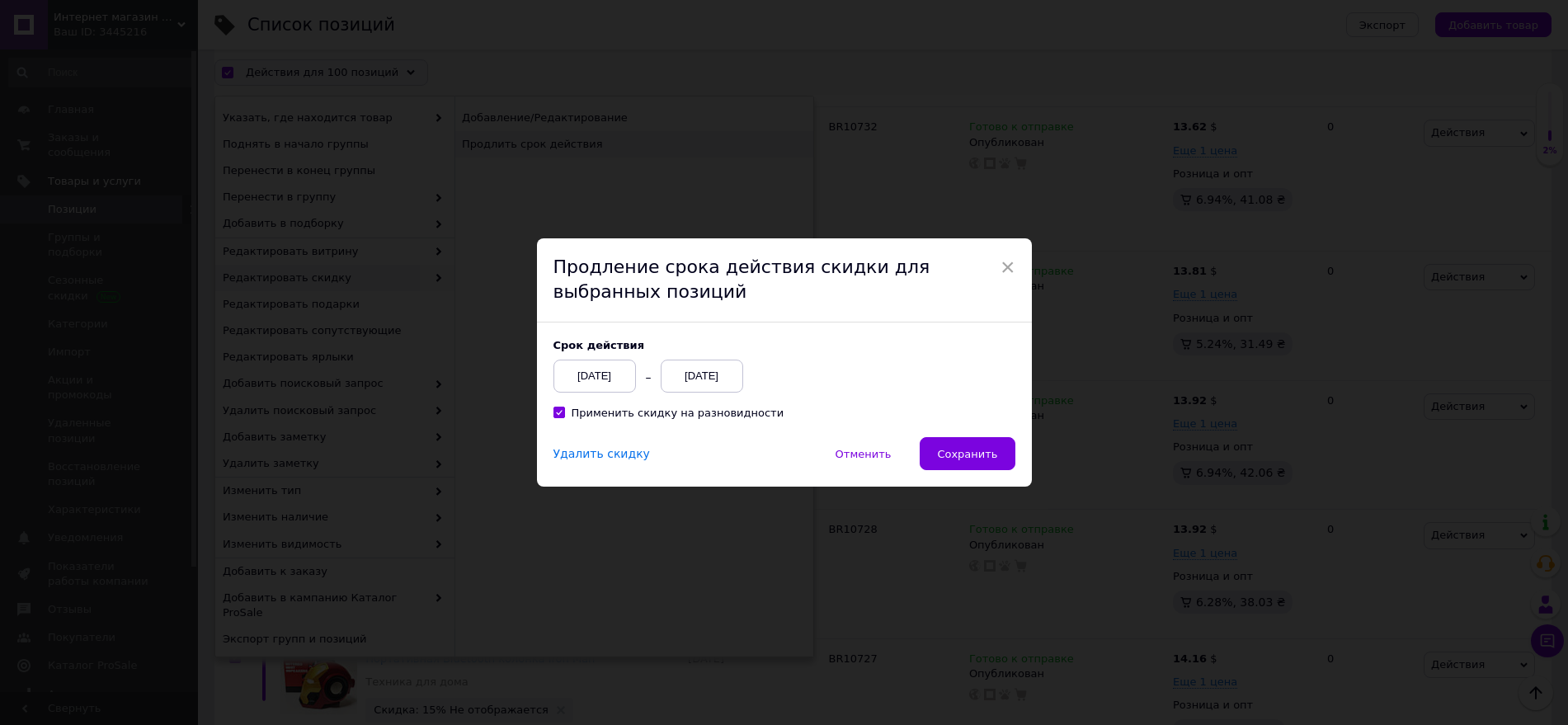
scroll to position [13094, 0]
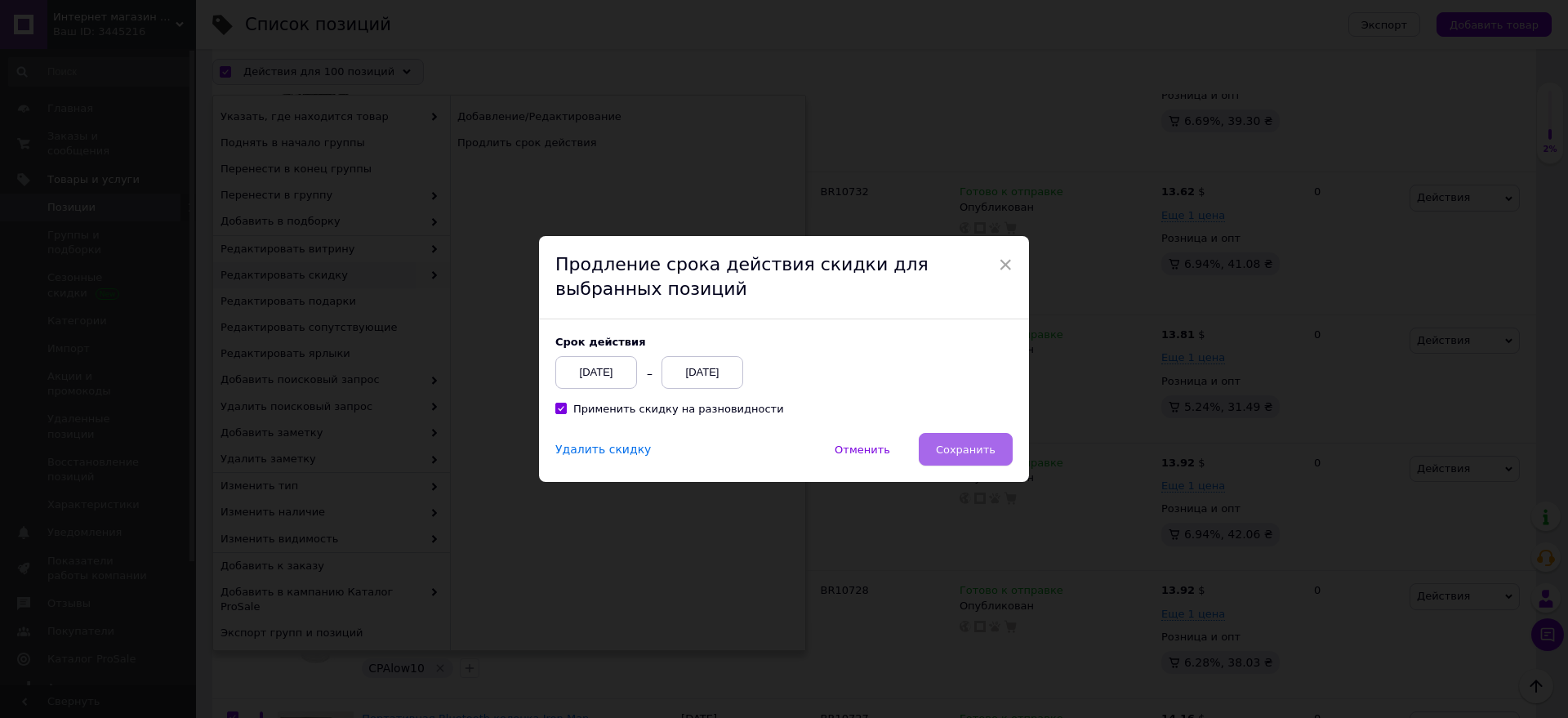
click at [997, 442] on button "Сохранить" at bounding box center [965, 449] width 94 height 33
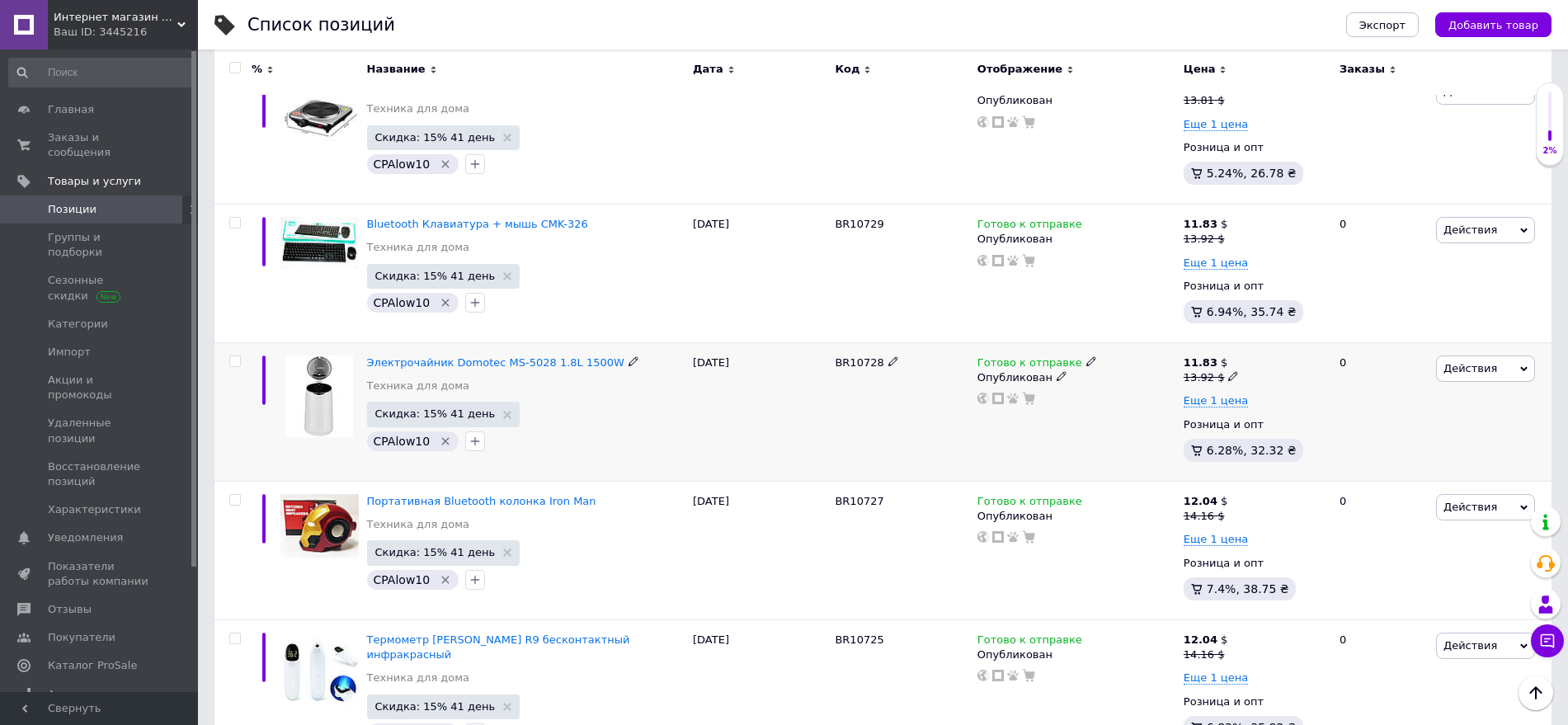
scroll to position [13726, 0]
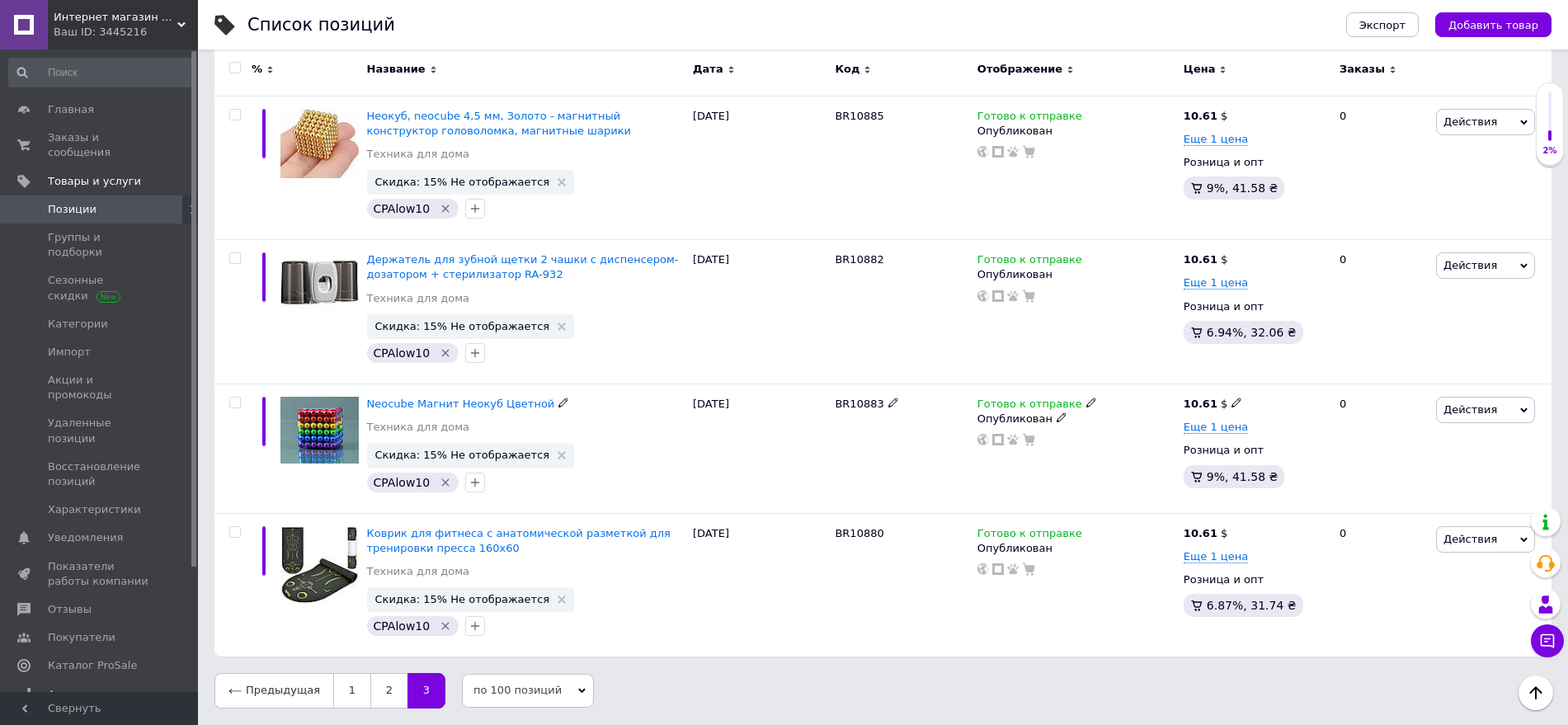
scroll to position [13132, 0]
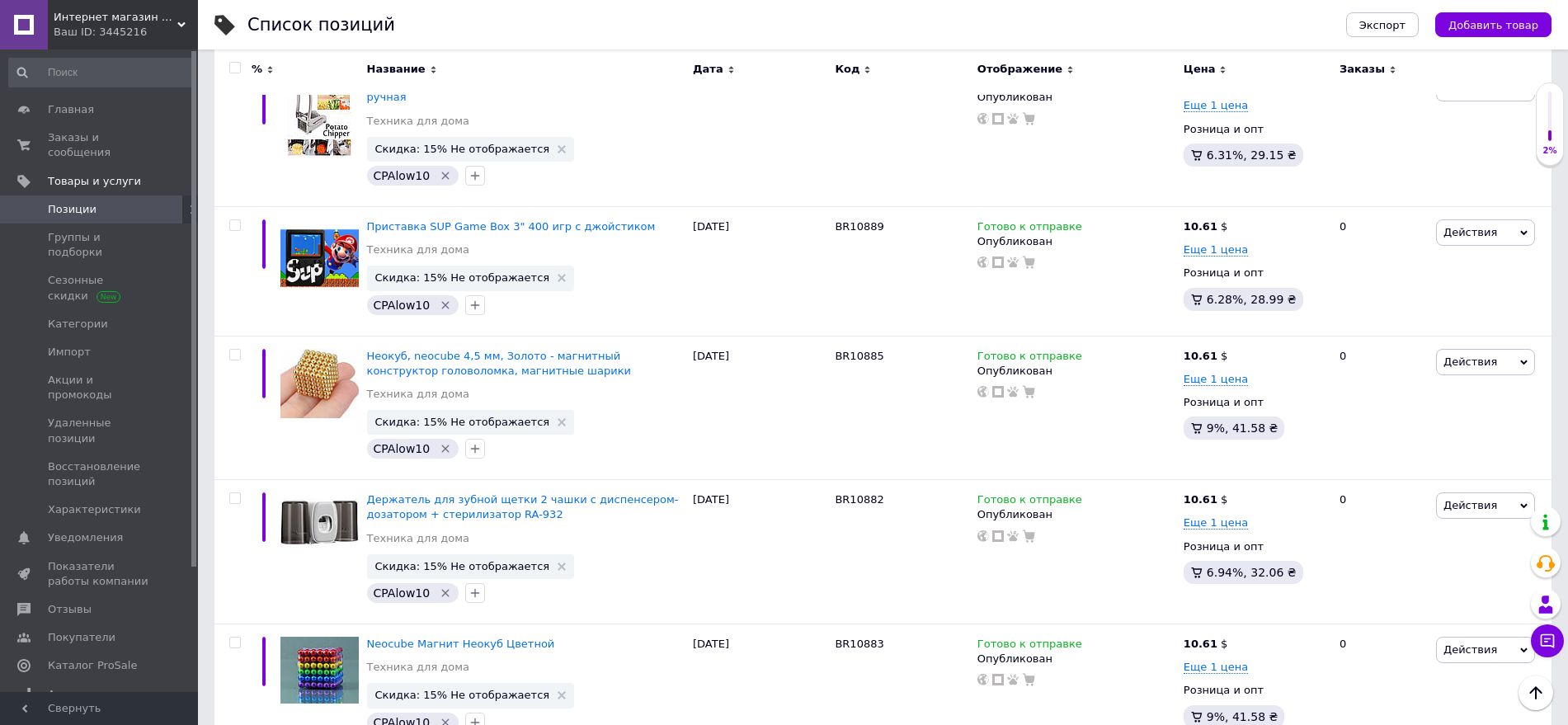
click at [238, 64] on input "checkbox" at bounding box center [234, 68] width 11 height 11
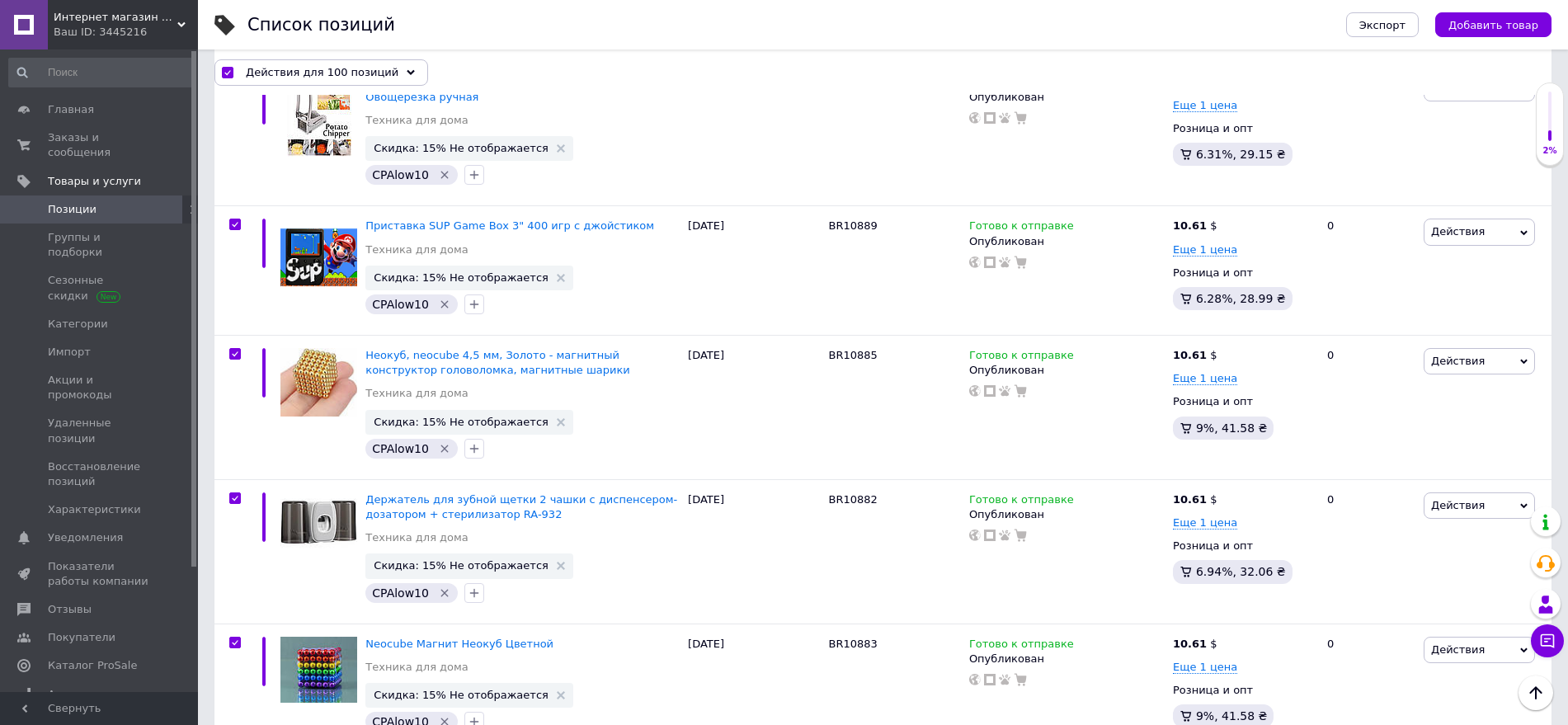
scroll to position [13161, 0]
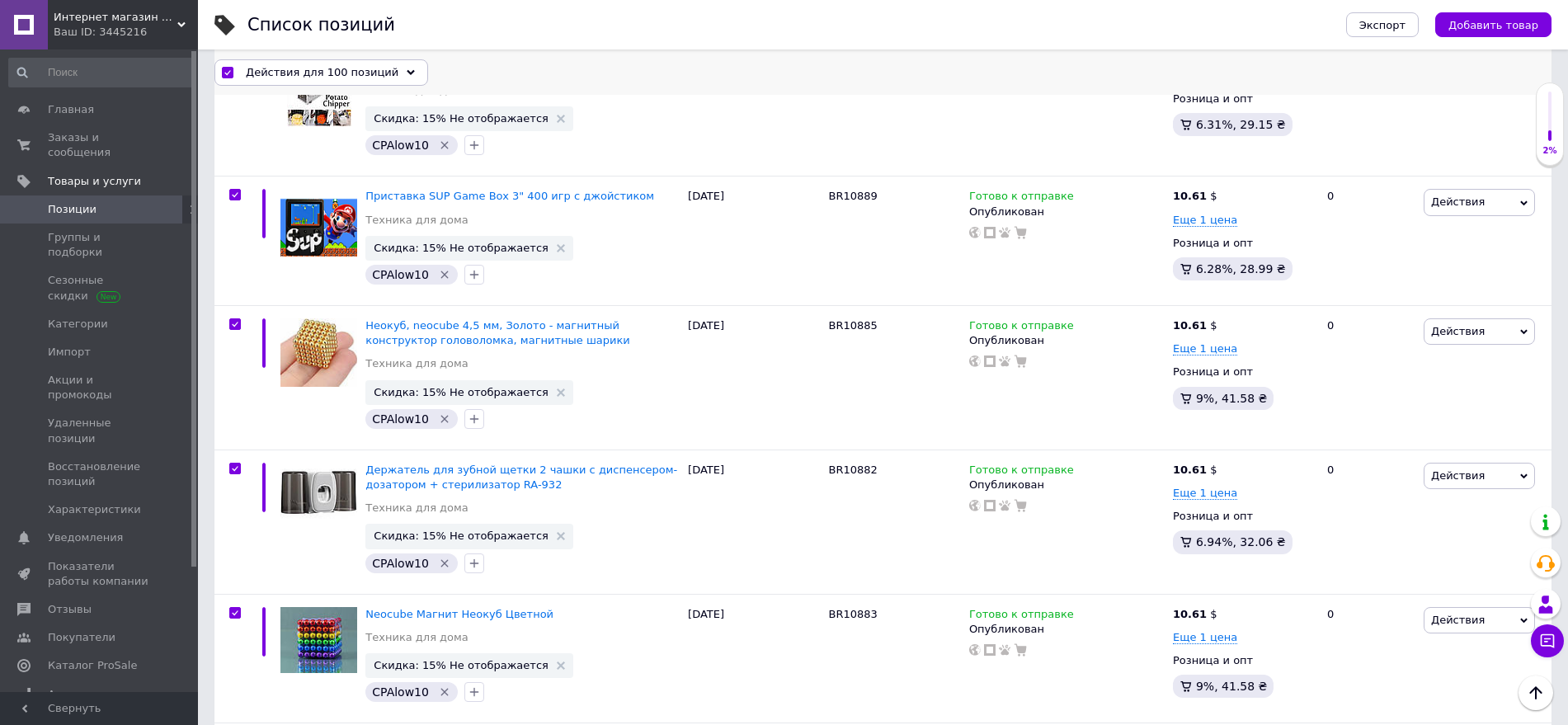
click at [274, 72] on span "Действия для 100 позиций" at bounding box center [322, 72] width 153 height 14
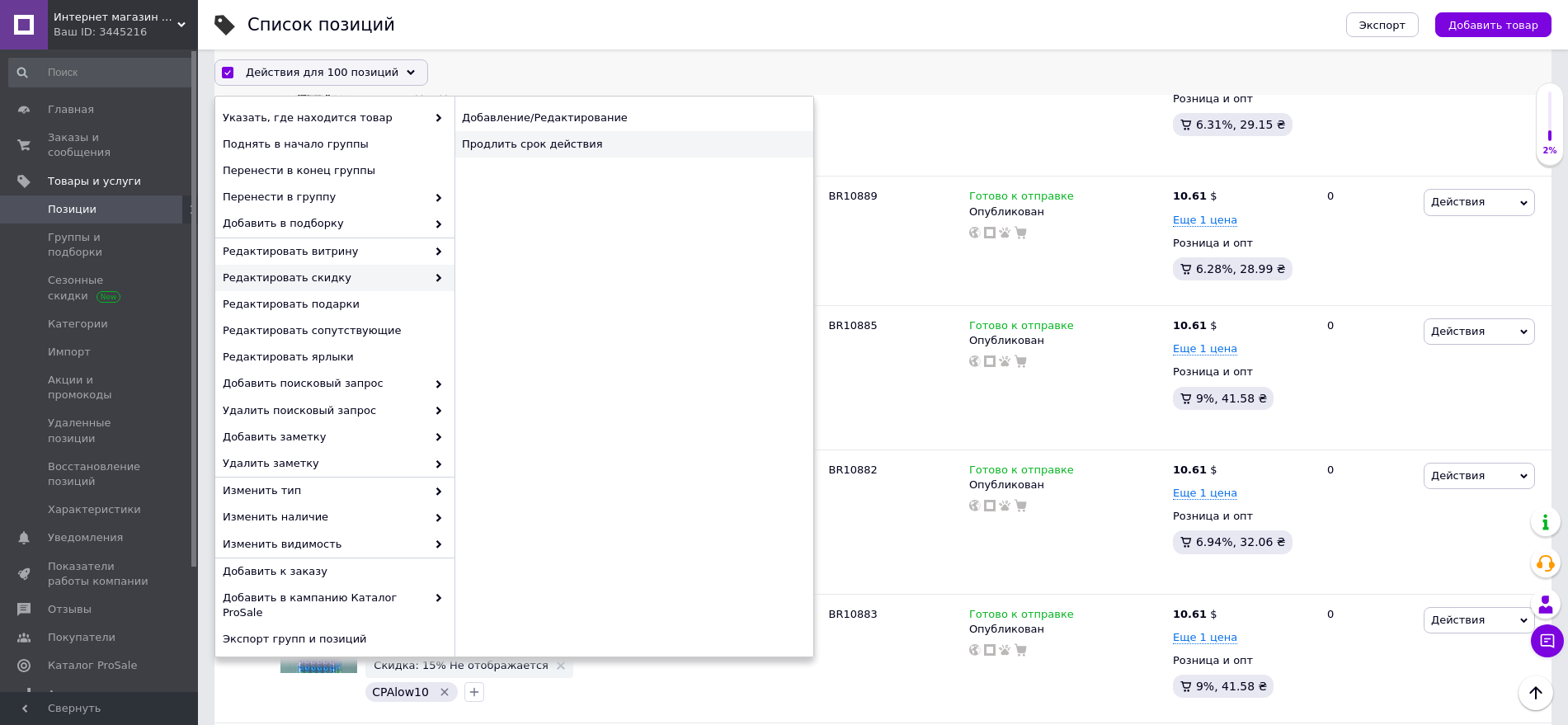
click at [518, 141] on div "Продлить срок действия" at bounding box center [634, 144] width 359 height 26
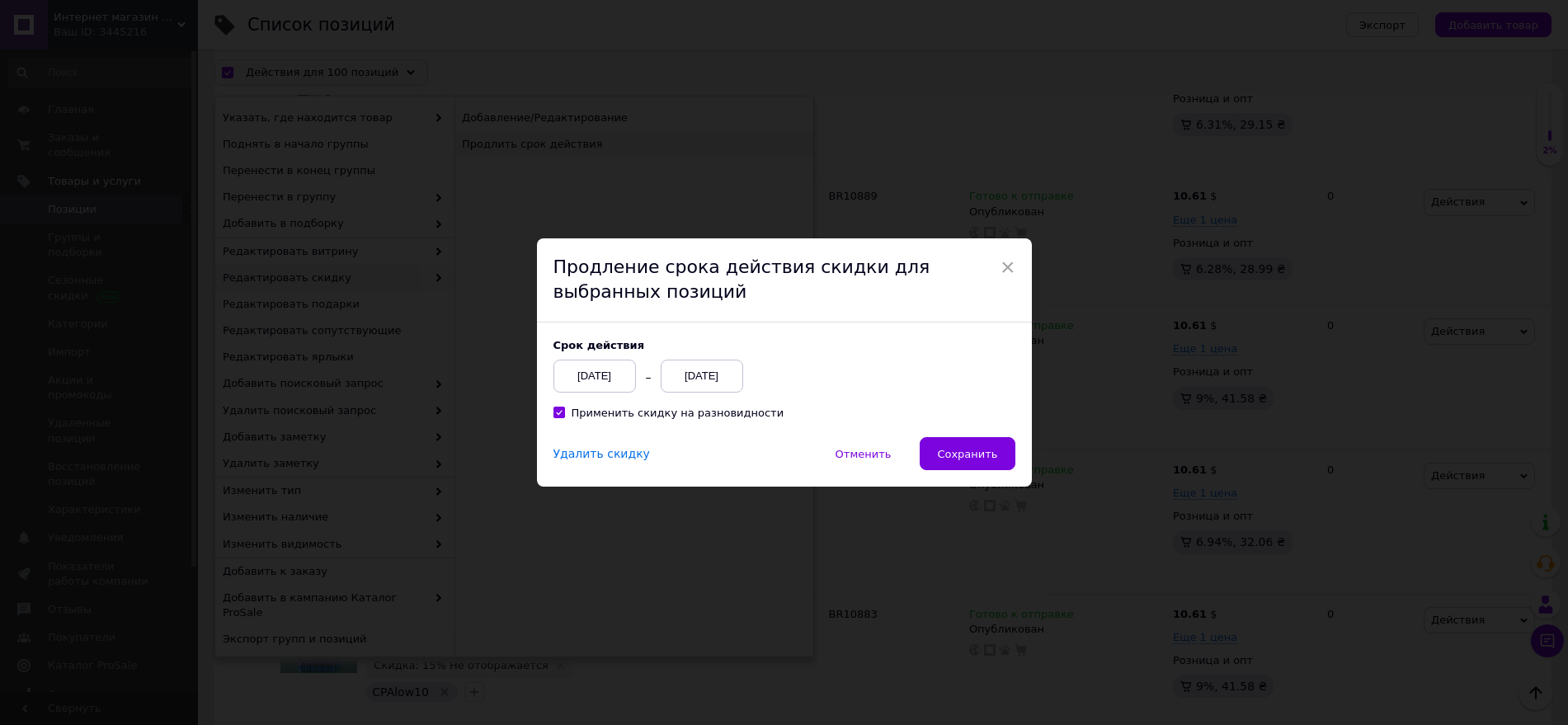
scroll to position [13094, 0]
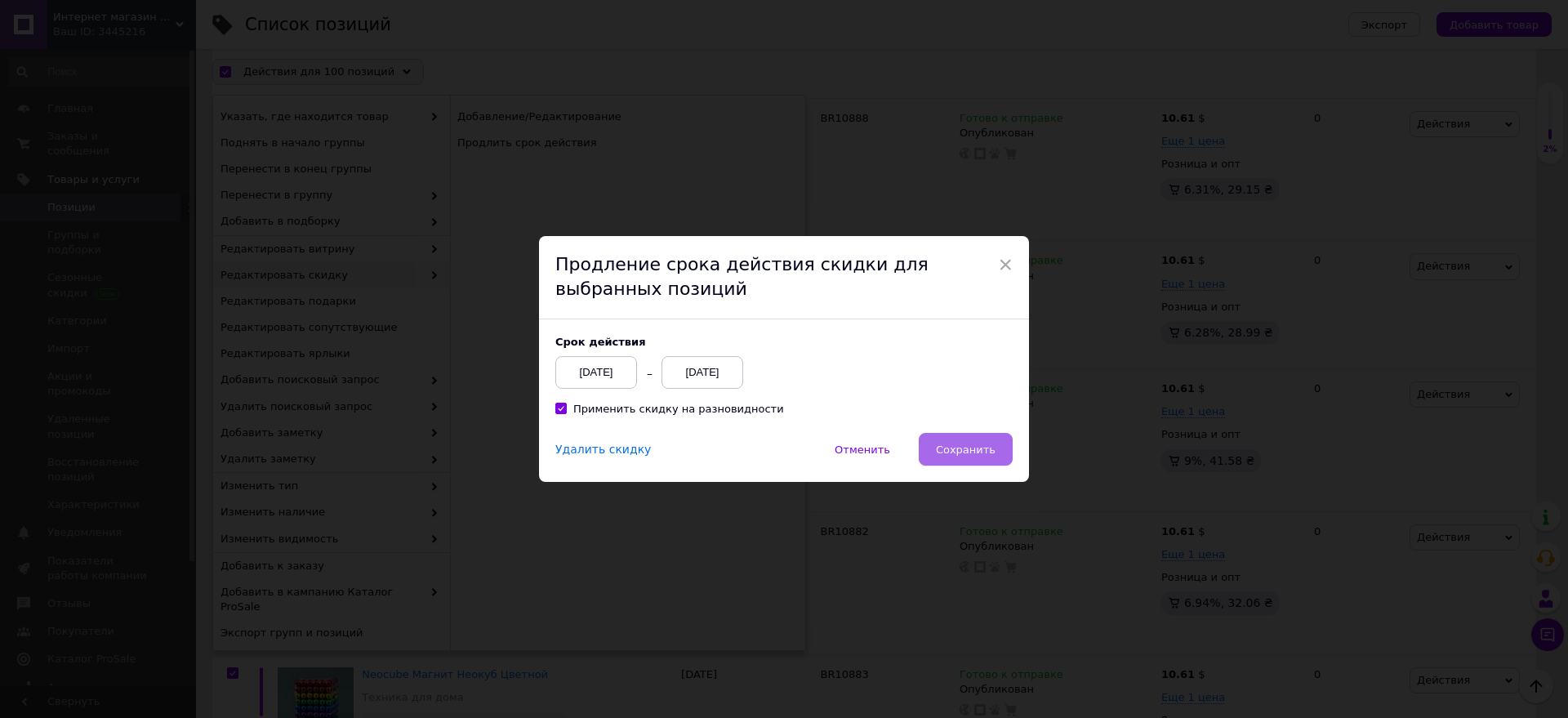
click at [977, 456] on span "Сохранить" at bounding box center [965, 449] width 59 height 12
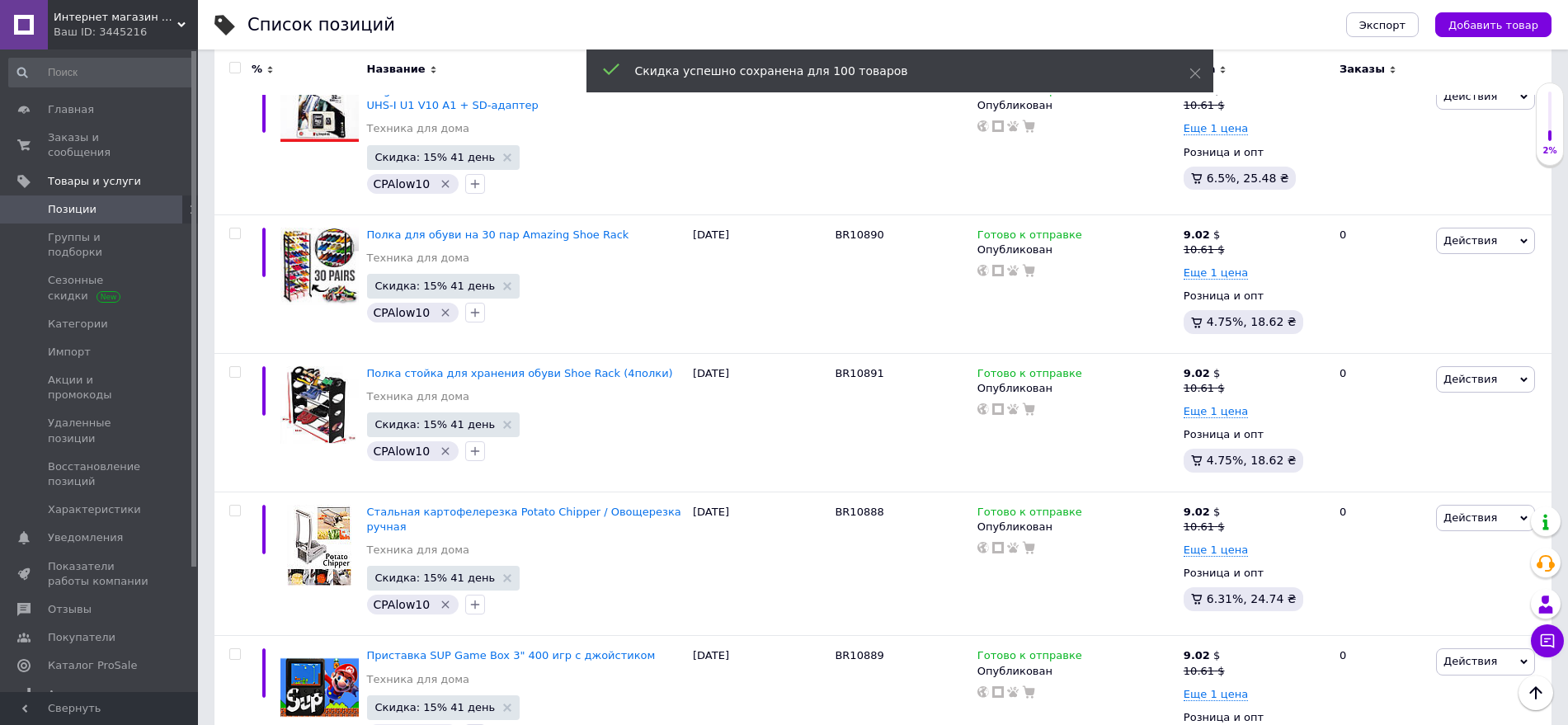
scroll to position [13723, 0]
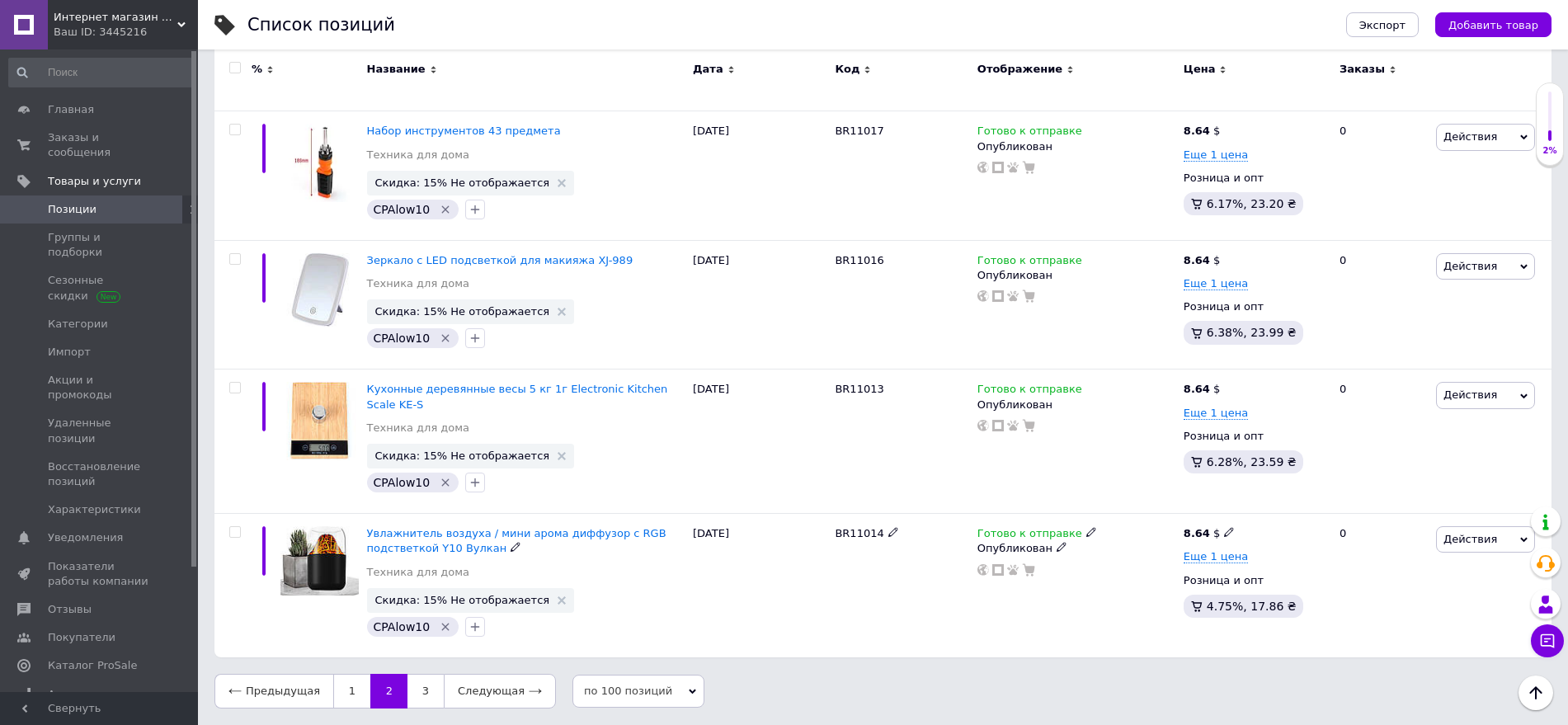
scroll to position [13071, 0]
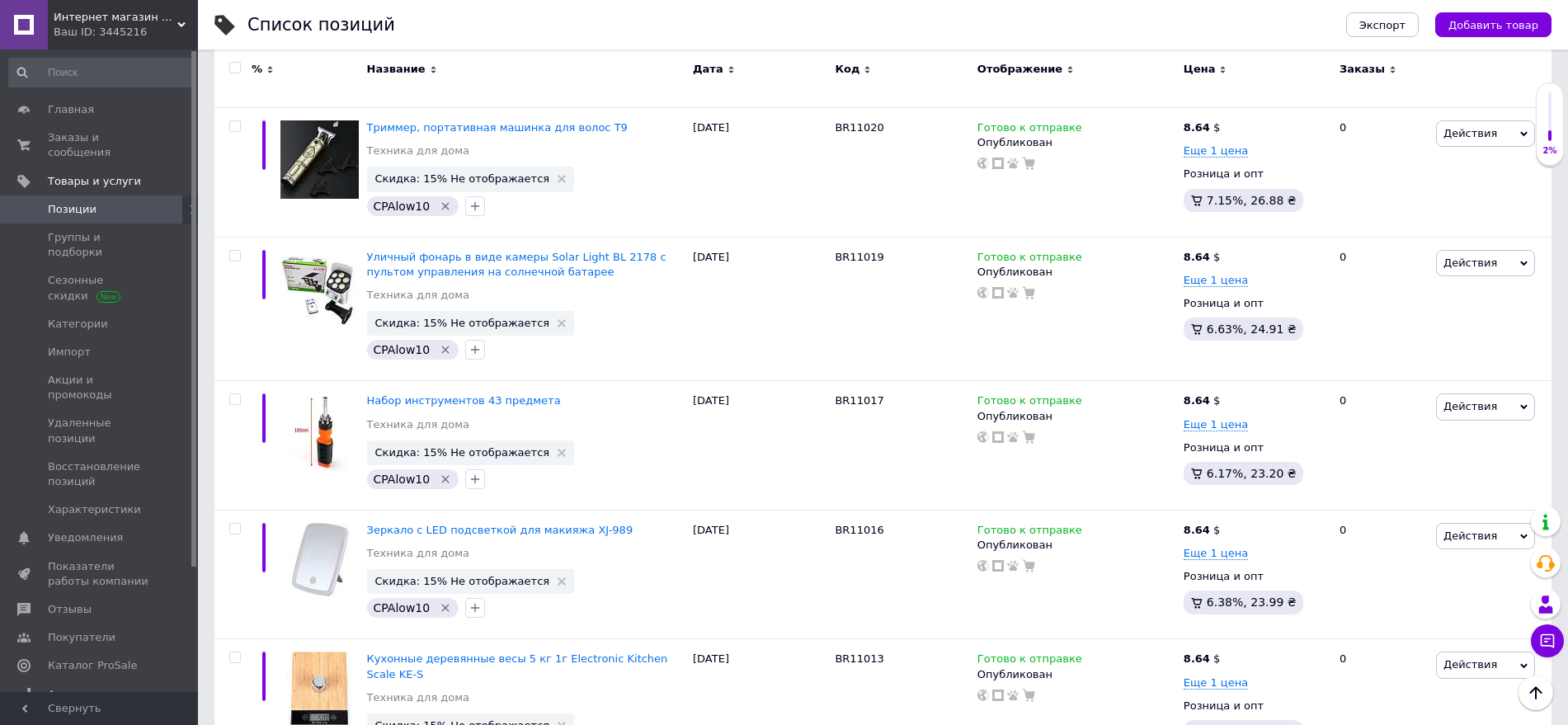
click at [235, 66] on input "checkbox" at bounding box center [234, 68] width 11 height 11
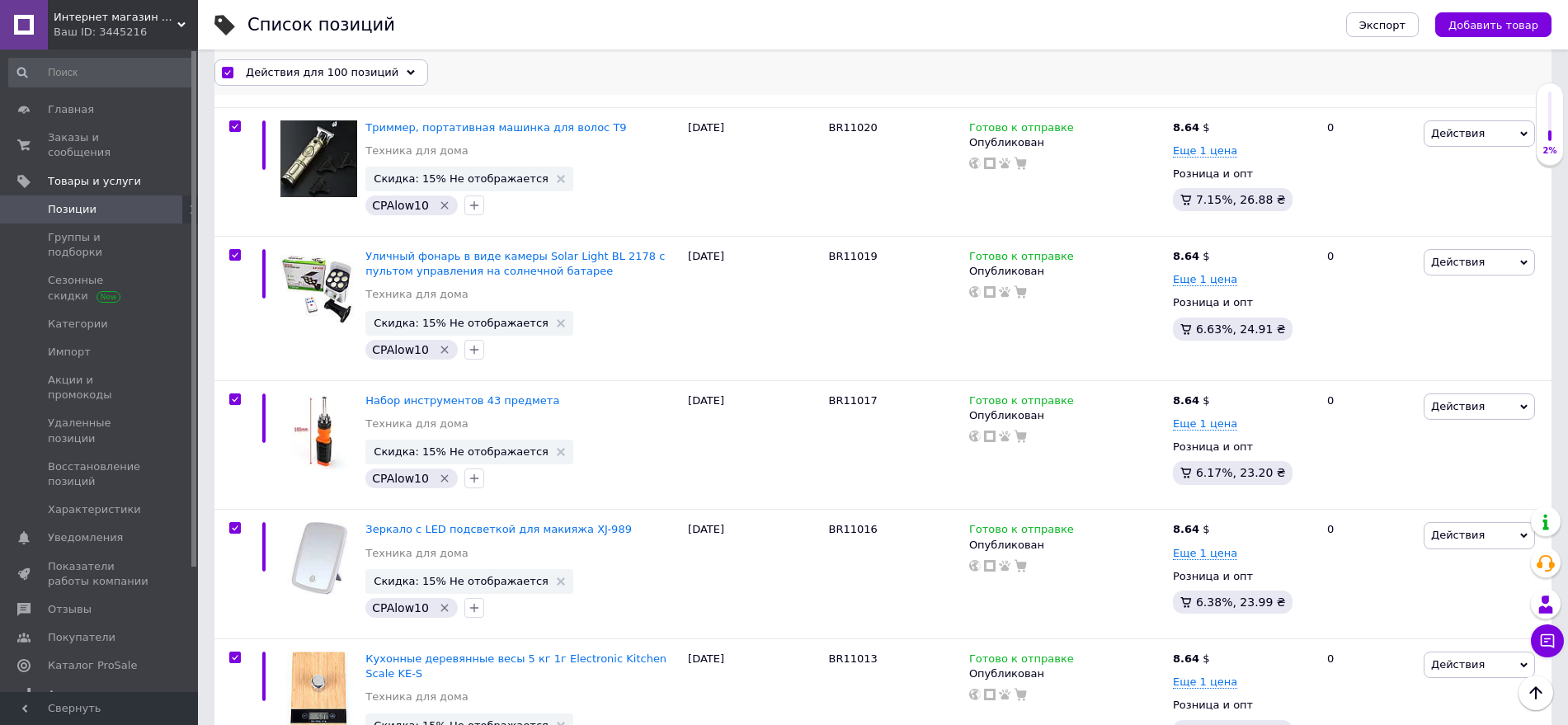
scroll to position [13116, 0]
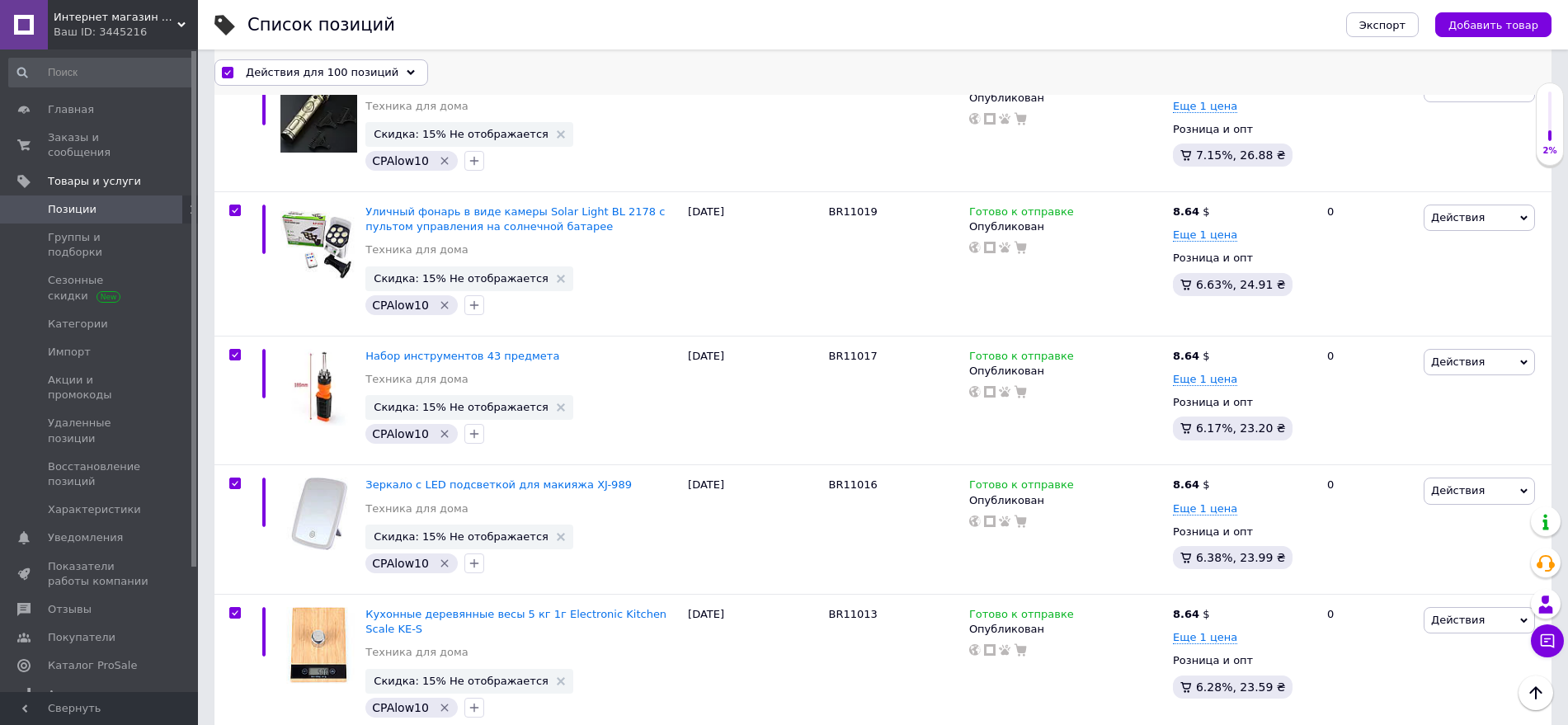
click at [291, 75] on span "Действия для 100 позиций" at bounding box center [322, 72] width 153 height 14
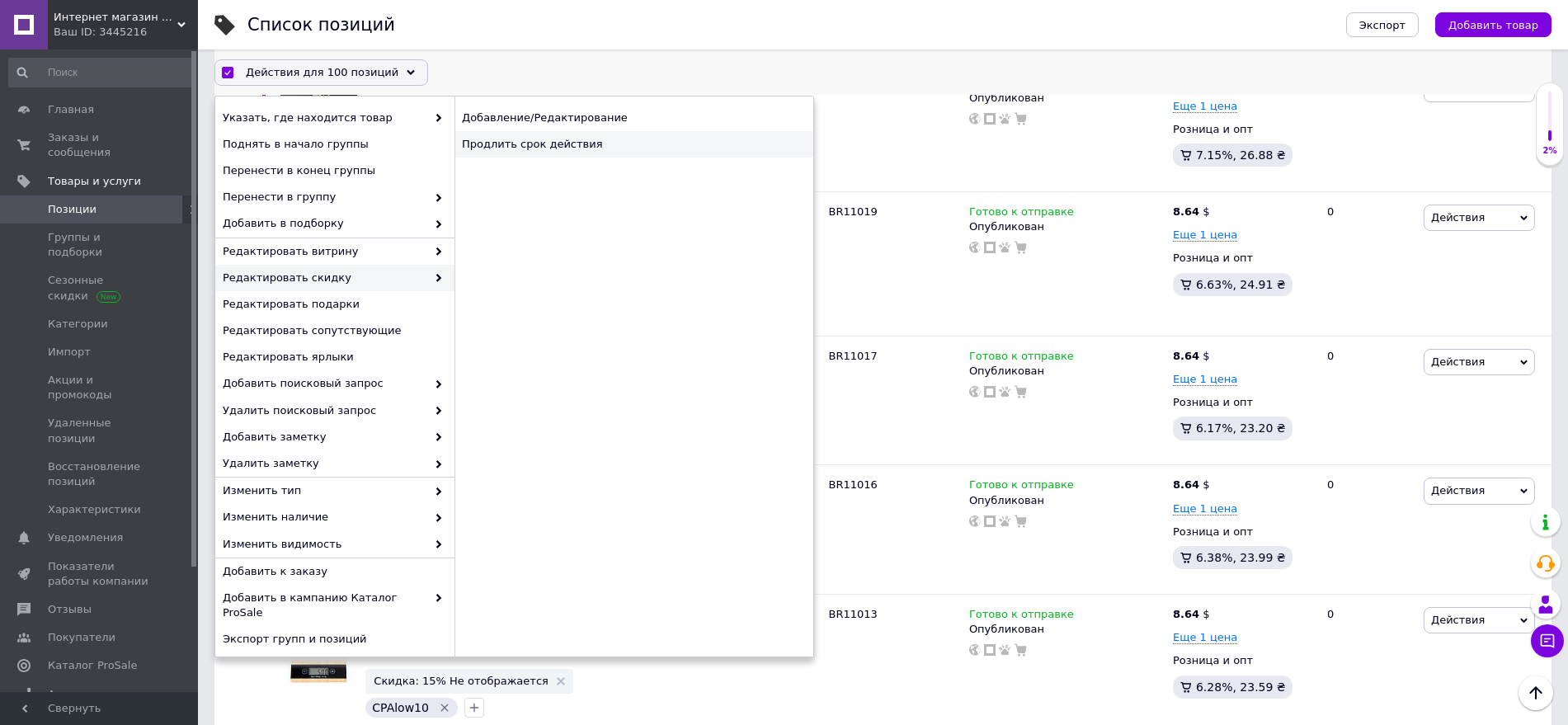
click at [547, 153] on div "Продлить срок действия" at bounding box center [634, 144] width 359 height 26
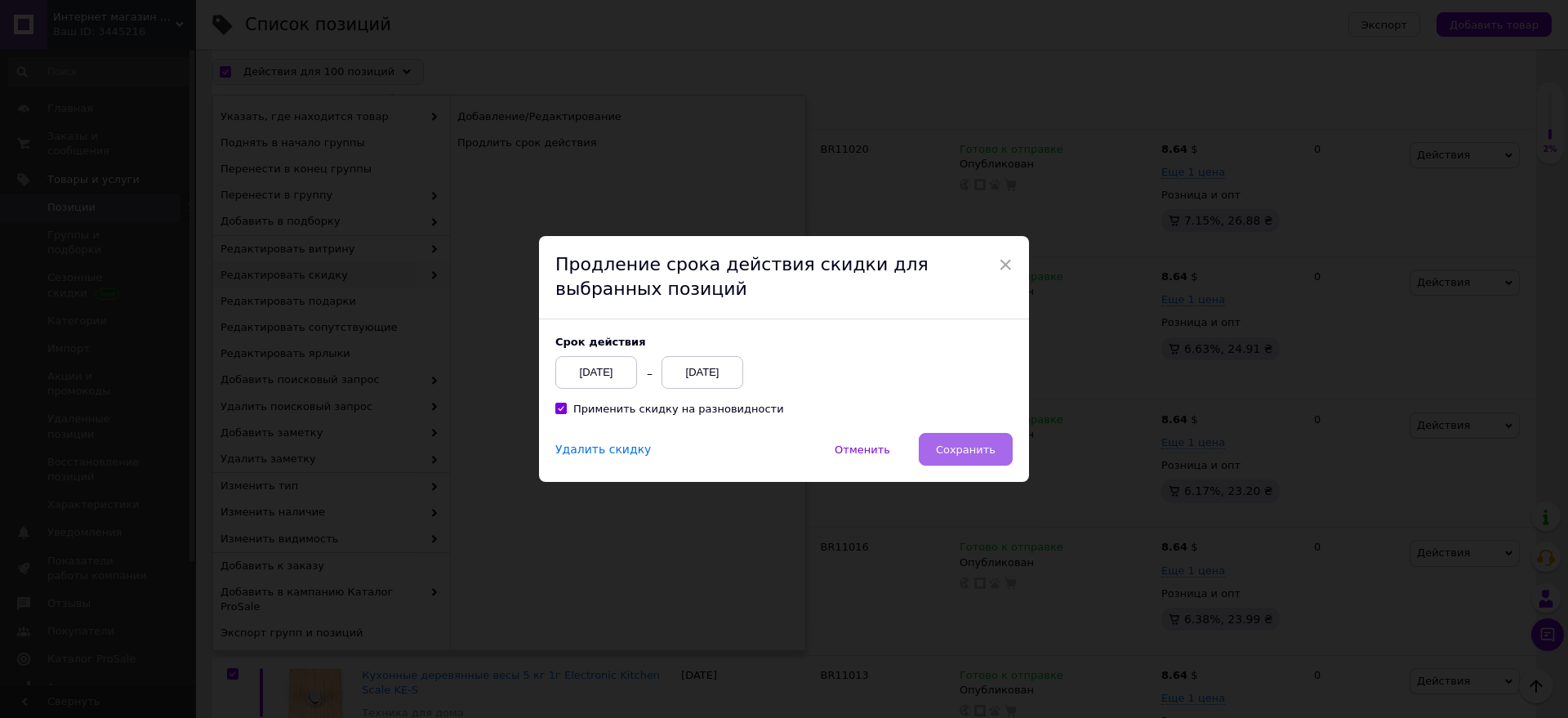
click at [946, 458] on button "Сохранить" at bounding box center [965, 449] width 94 height 33
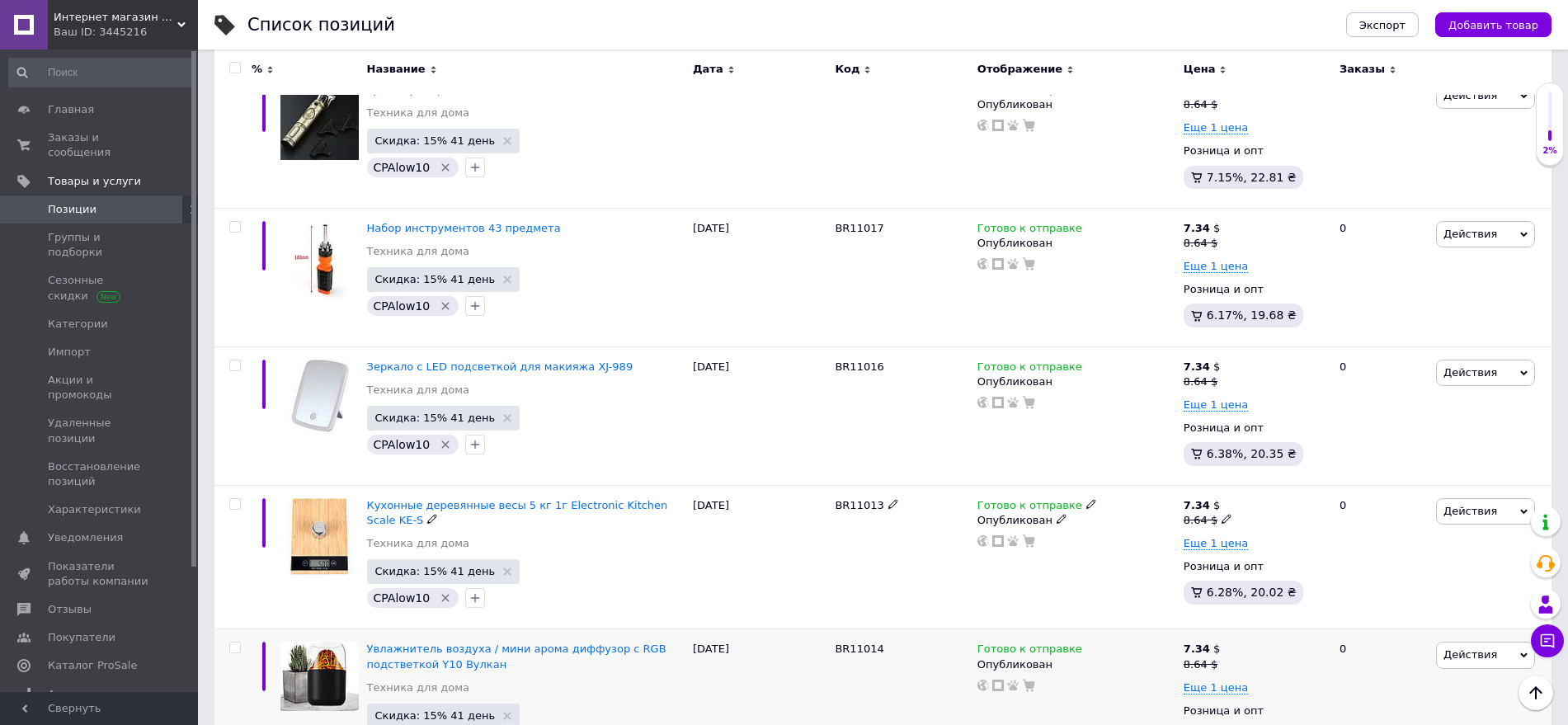
scroll to position [13699, 0]
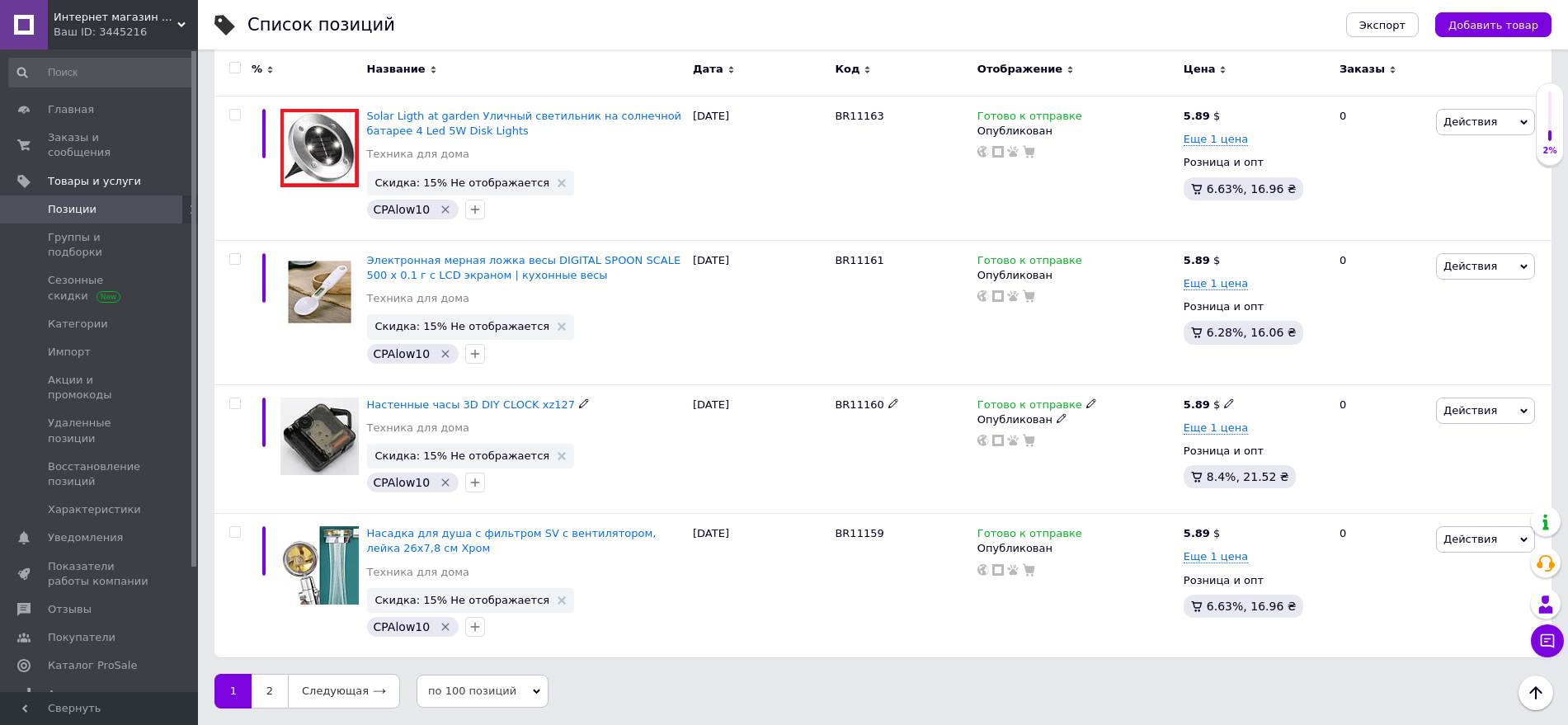
scroll to position [13319, 0]
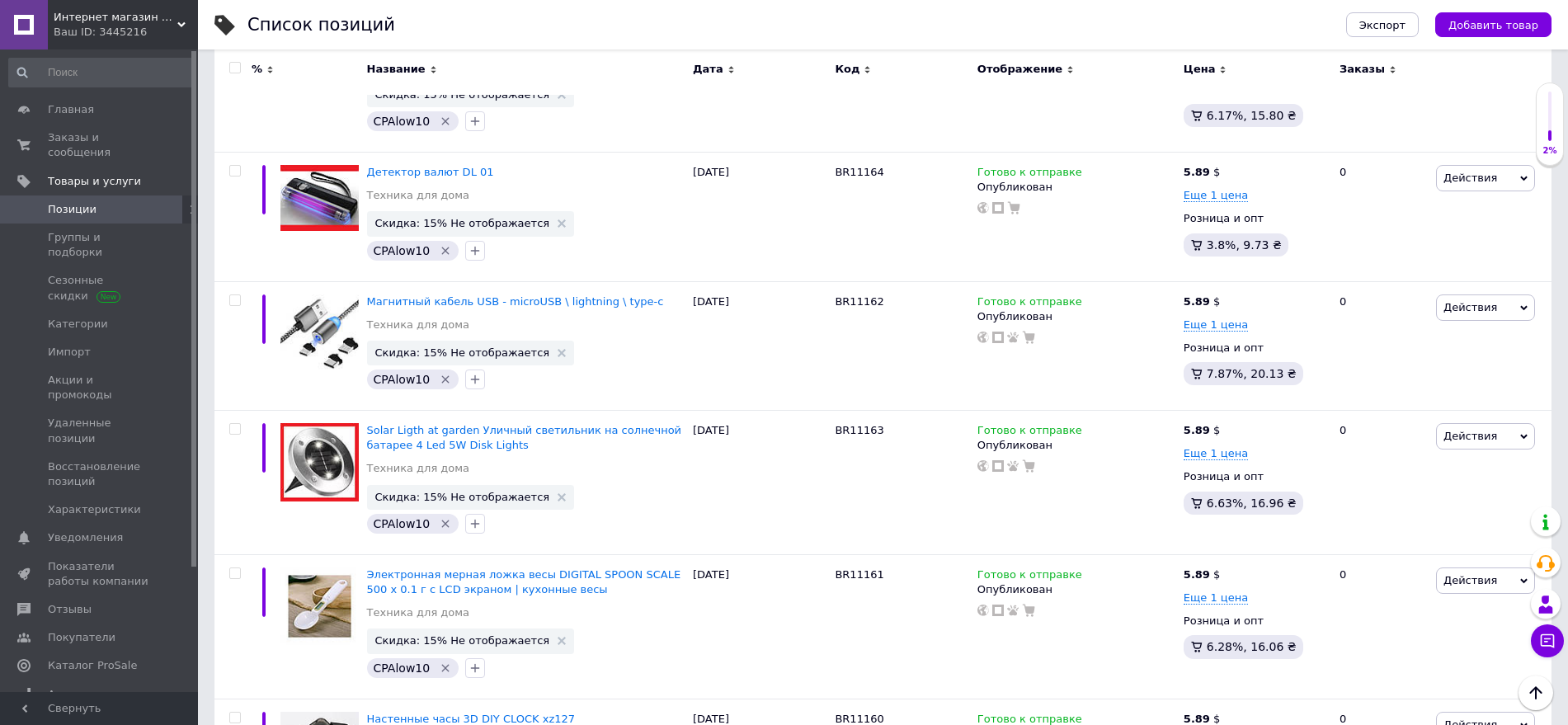
click at [237, 67] on input "checkbox" at bounding box center [234, 68] width 11 height 11
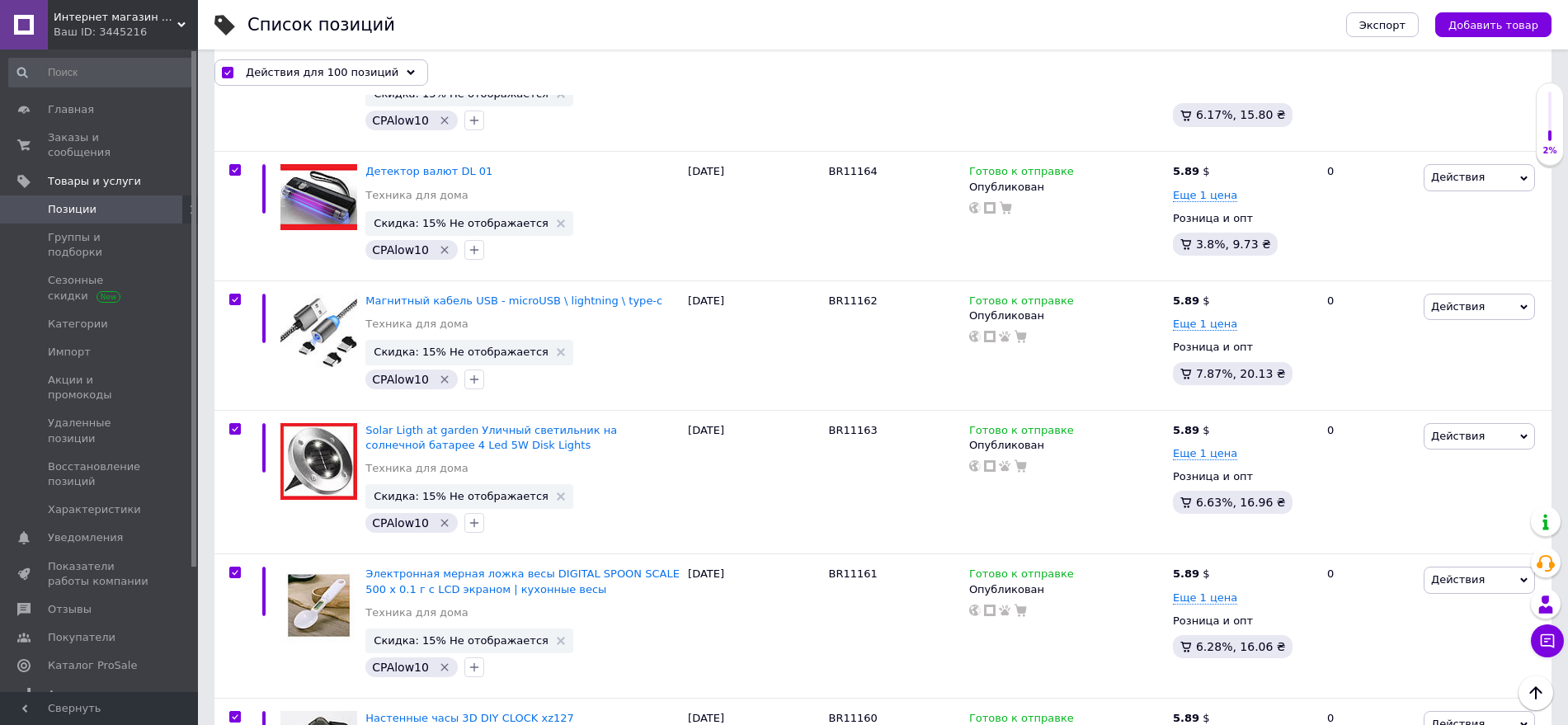
scroll to position [13318, 0]
click at [295, 71] on span "Действия для 100 позиций" at bounding box center [322, 72] width 153 height 14
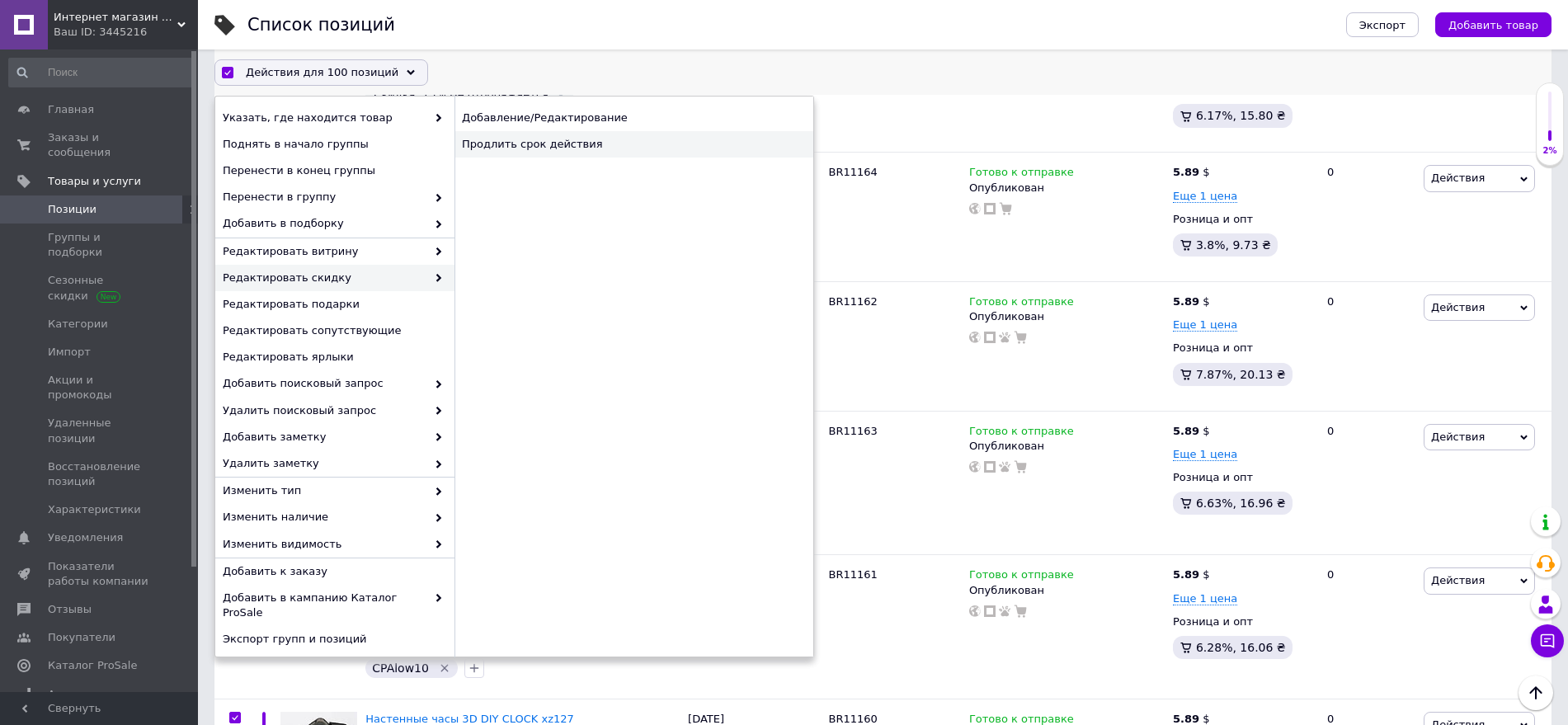
click at [556, 154] on div "Продлить срок действия" at bounding box center [634, 144] width 359 height 26
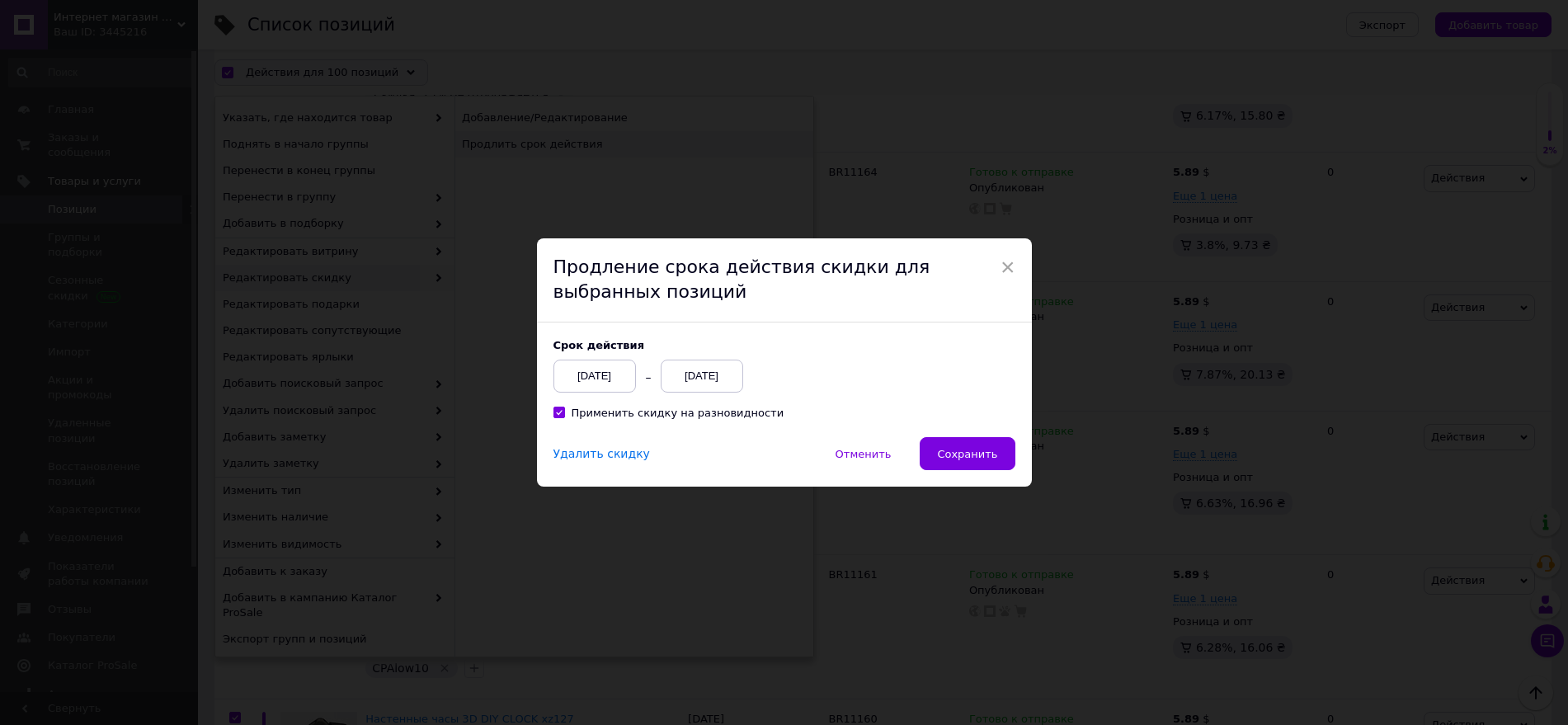
scroll to position [13251, 0]
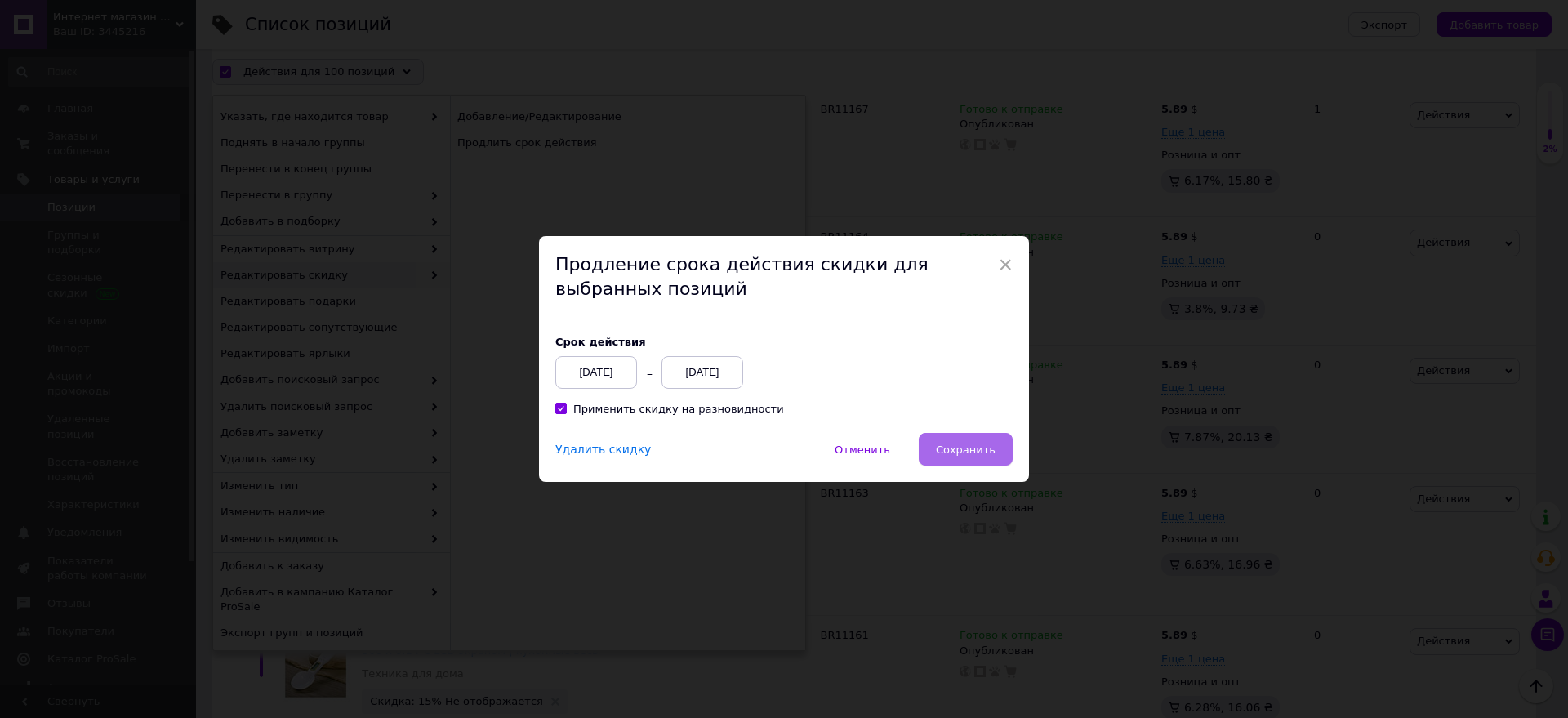
click at [971, 454] on span "Сохранить" at bounding box center [965, 449] width 59 height 12
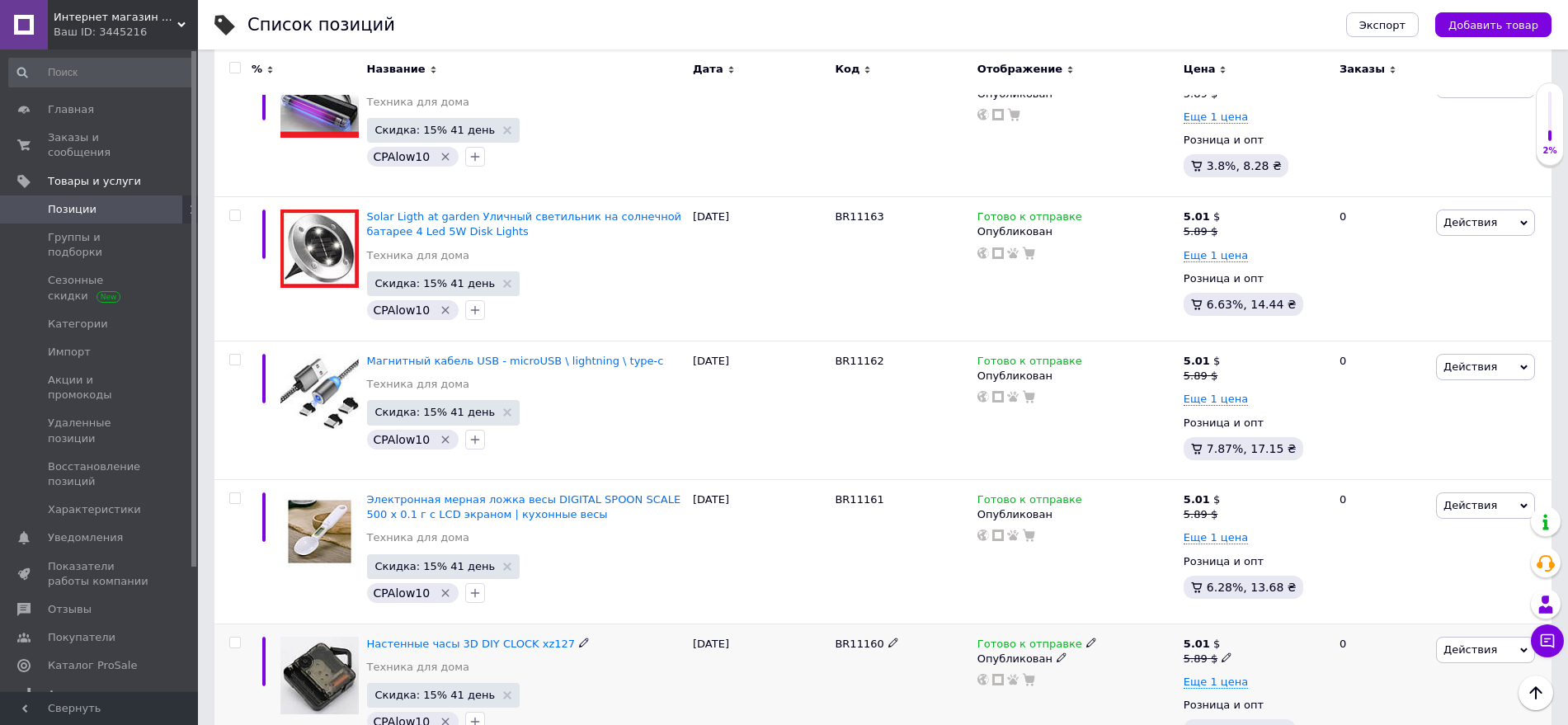
scroll to position [13815, 0]
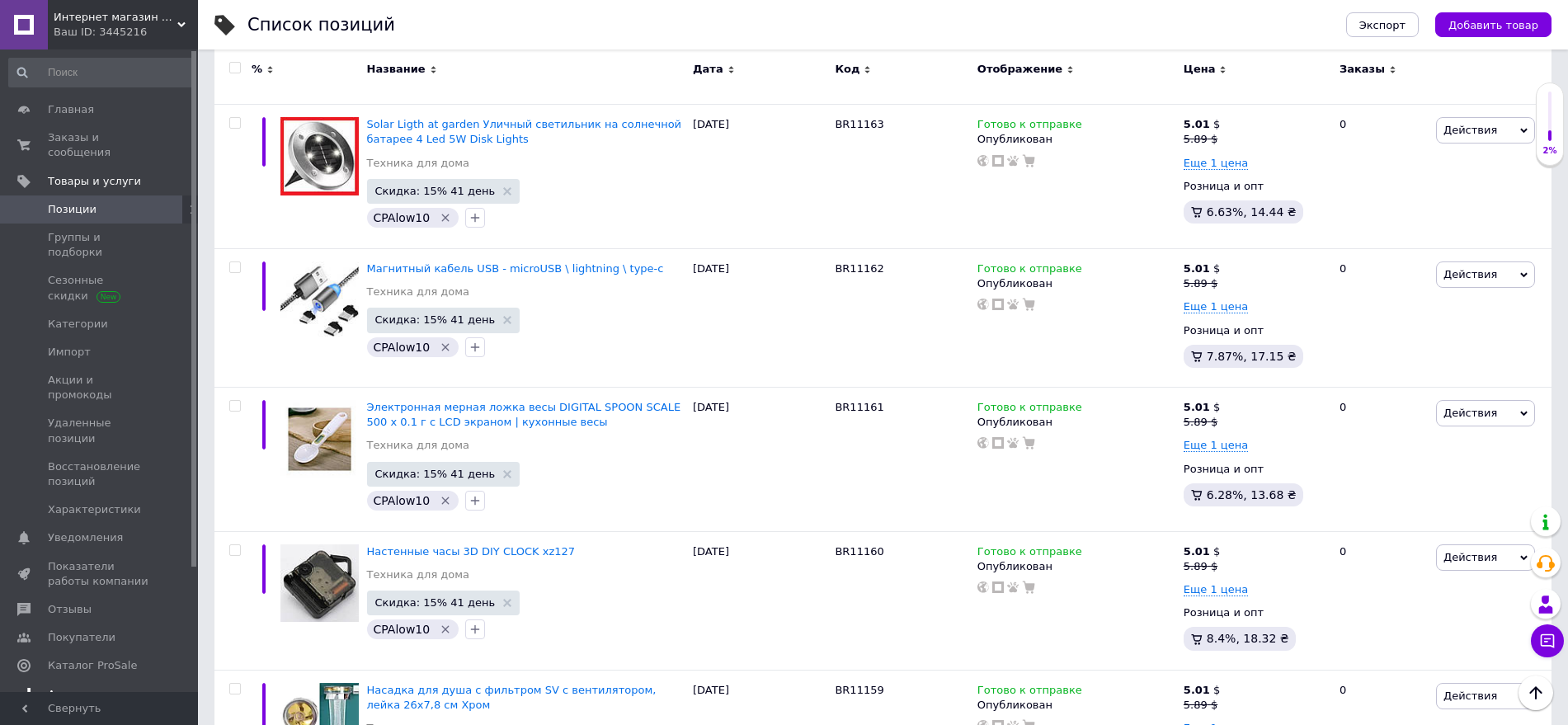
click at [135, 681] on link "Аналитика" at bounding box center [102, 694] width 203 height 28
